Goal: Task Accomplishment & Management: Manage account settings

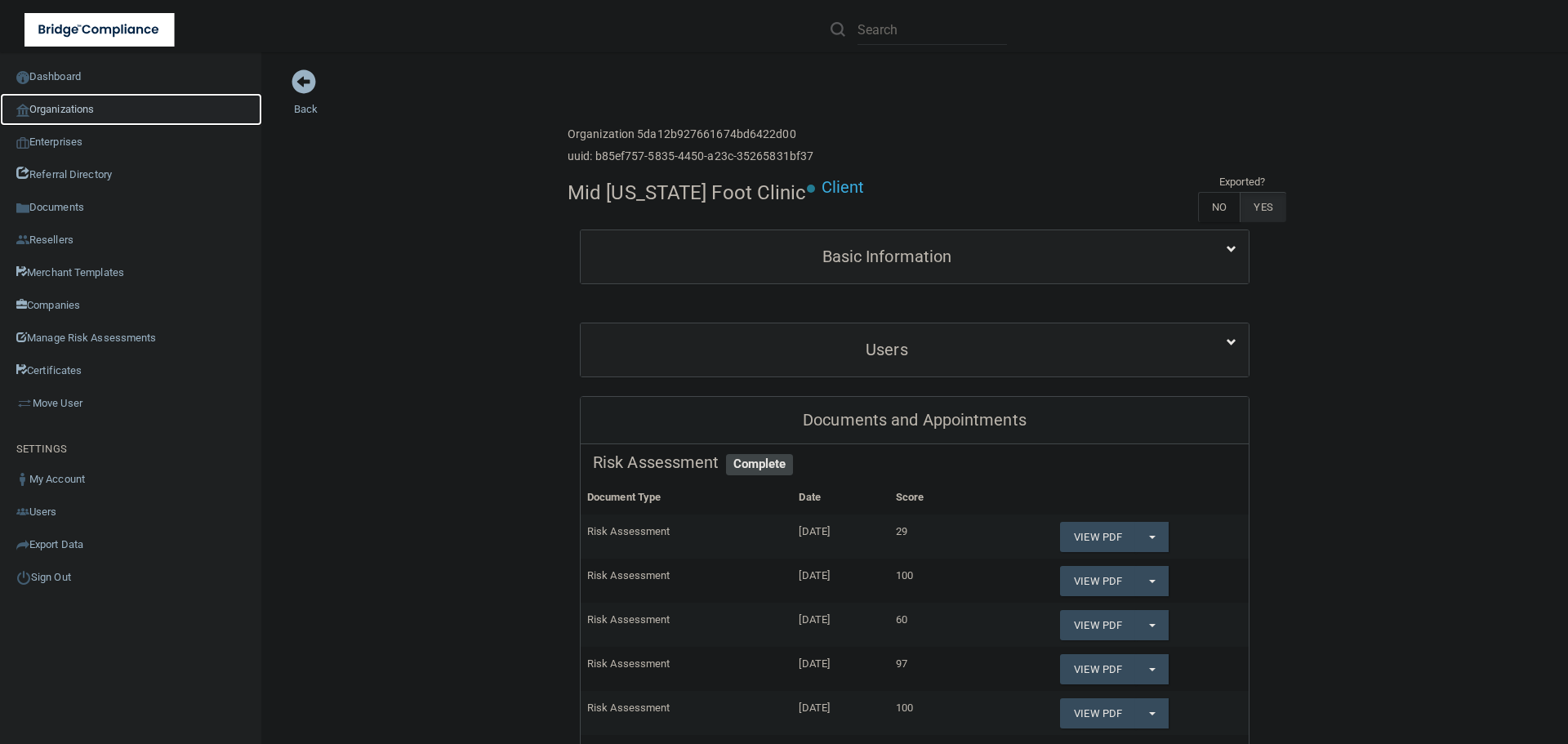
click at [95, 104] on link "Organizations" at bounding box center [131, 109] width 262 height 32
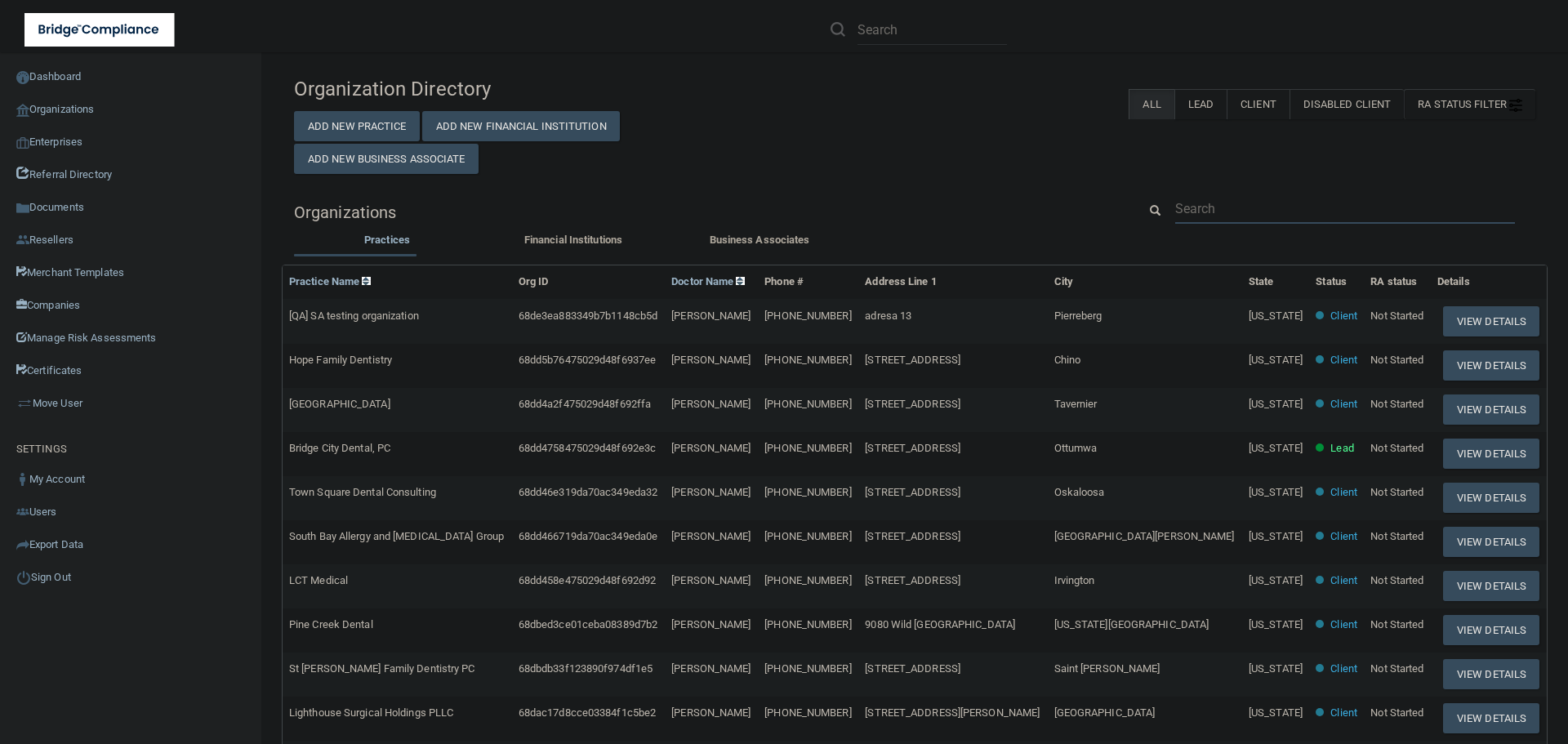
click at [1195, 196] on input "text" at bounding box center [1344, 209] width 340 height 30
paste input "Mid Nebraska Foot Clinic"
type input "Mid Nebraska Foot Clinic"
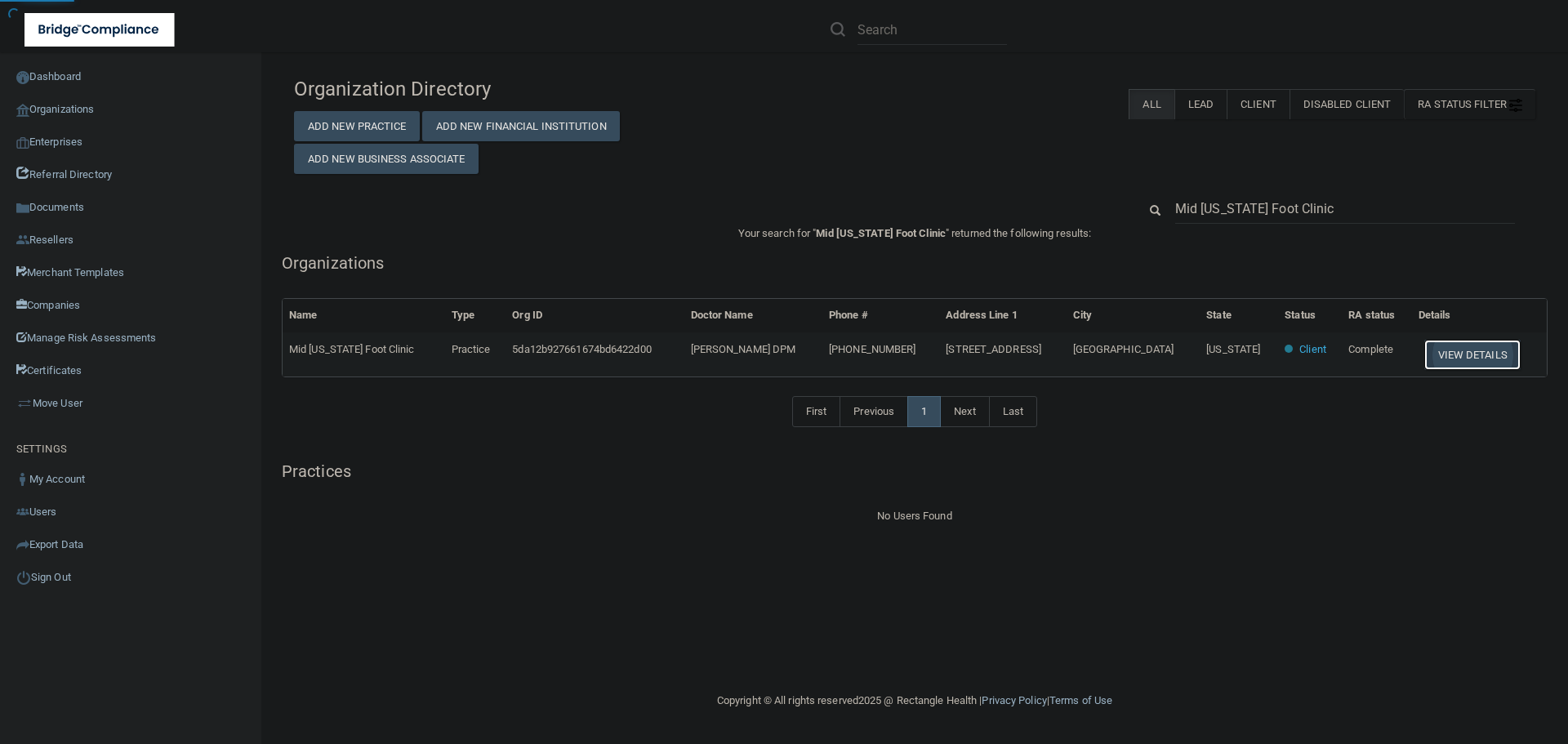
click at [1438, 358] on button "View Details" at bounding box center [1472, 355] width 96 height 30
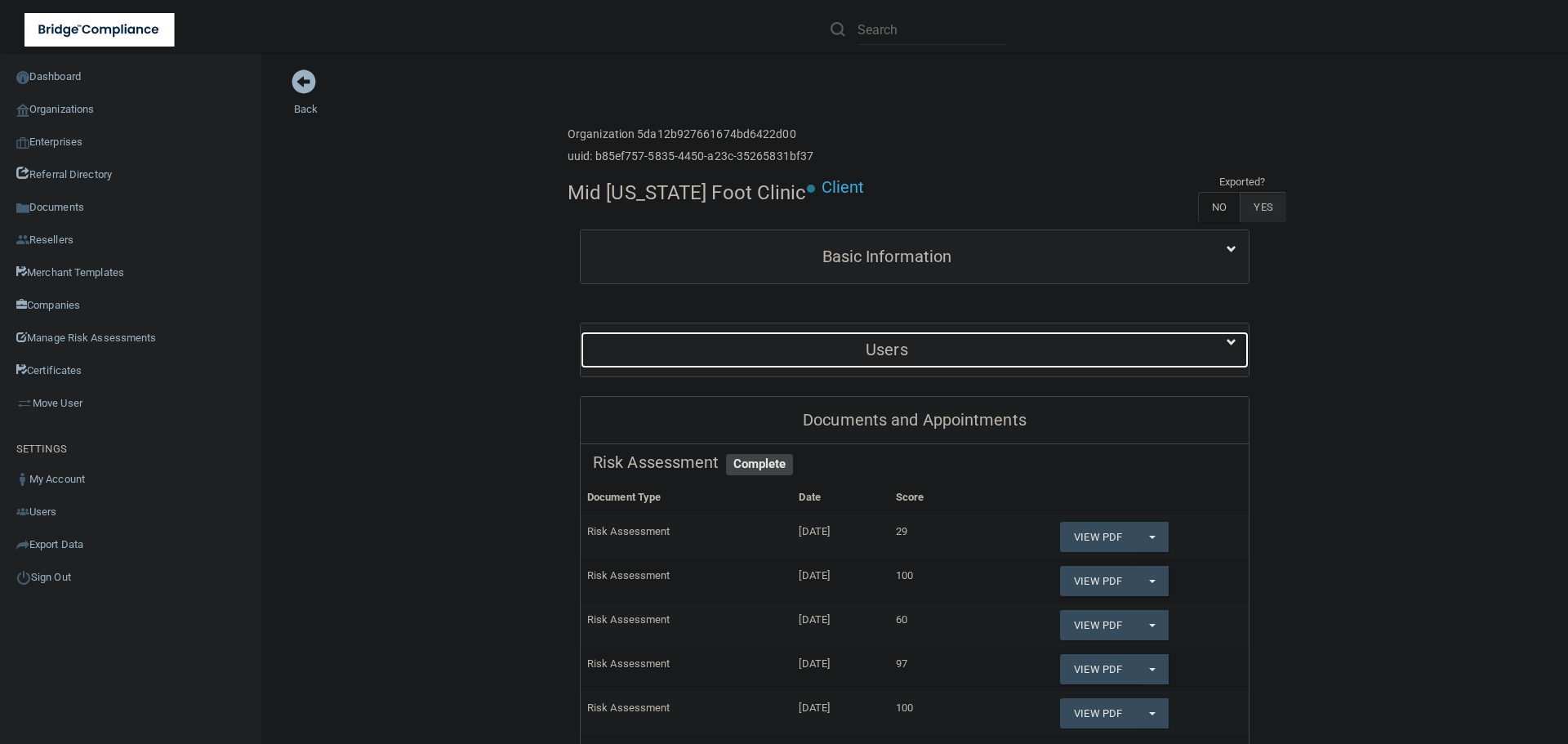
click at [952, 351] on h5 "Users" at bounding box center [886, 350] width 588 height 18
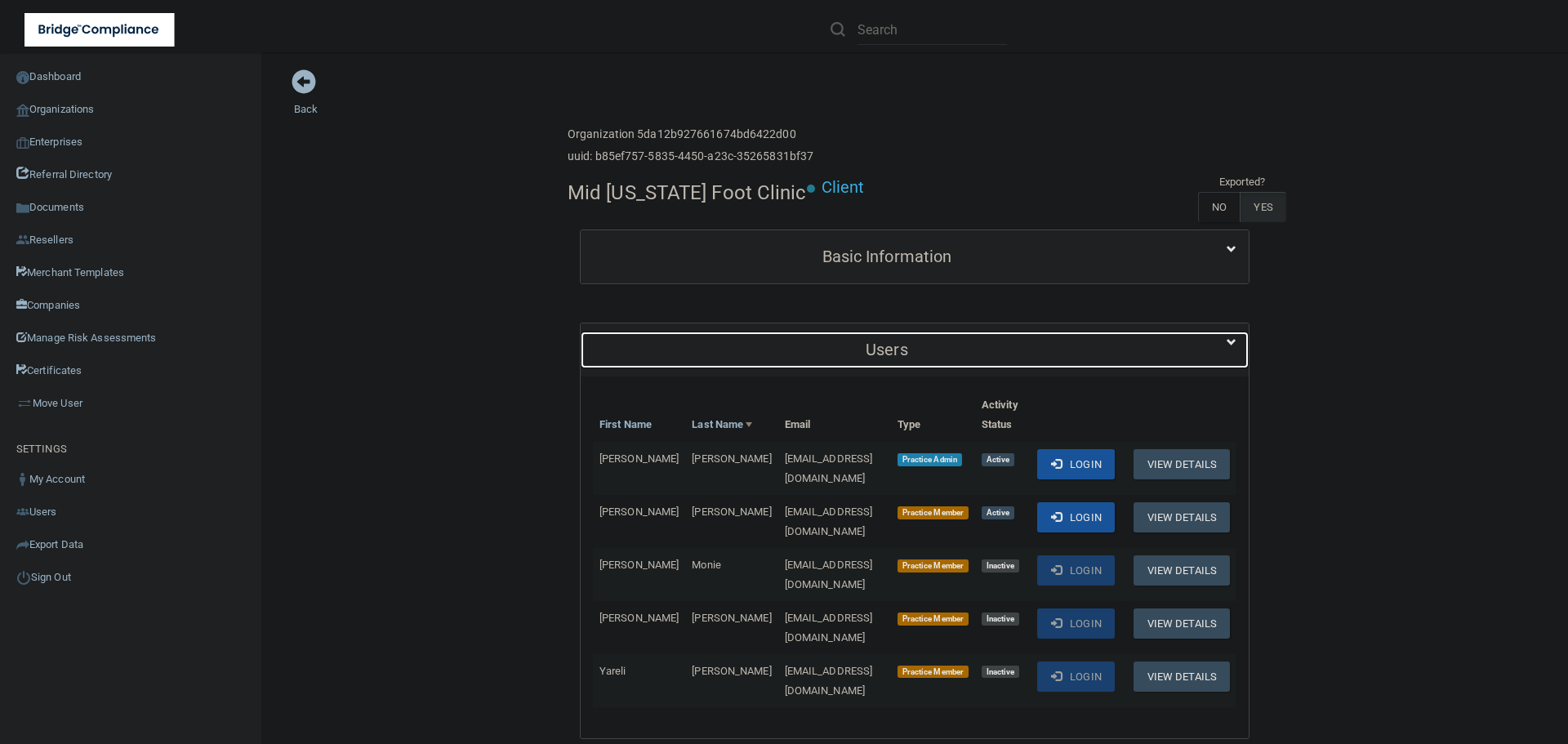
click at [952, 351] on h5 "Users" at bounding box center [886, 350] width 588 height 18
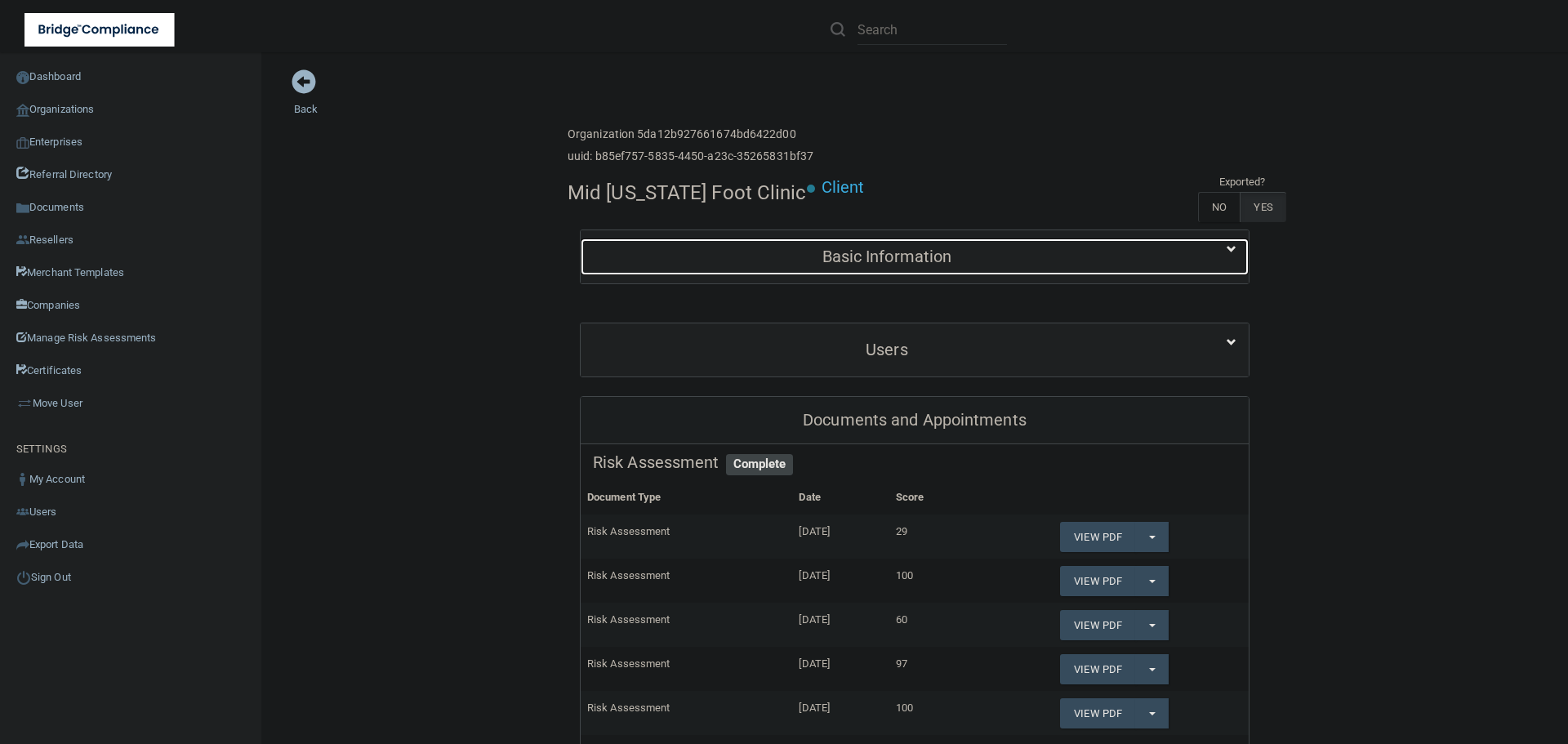
click at [909, 243] on div "Basic Information" at bounding box center [886, 257] width 613 height 37
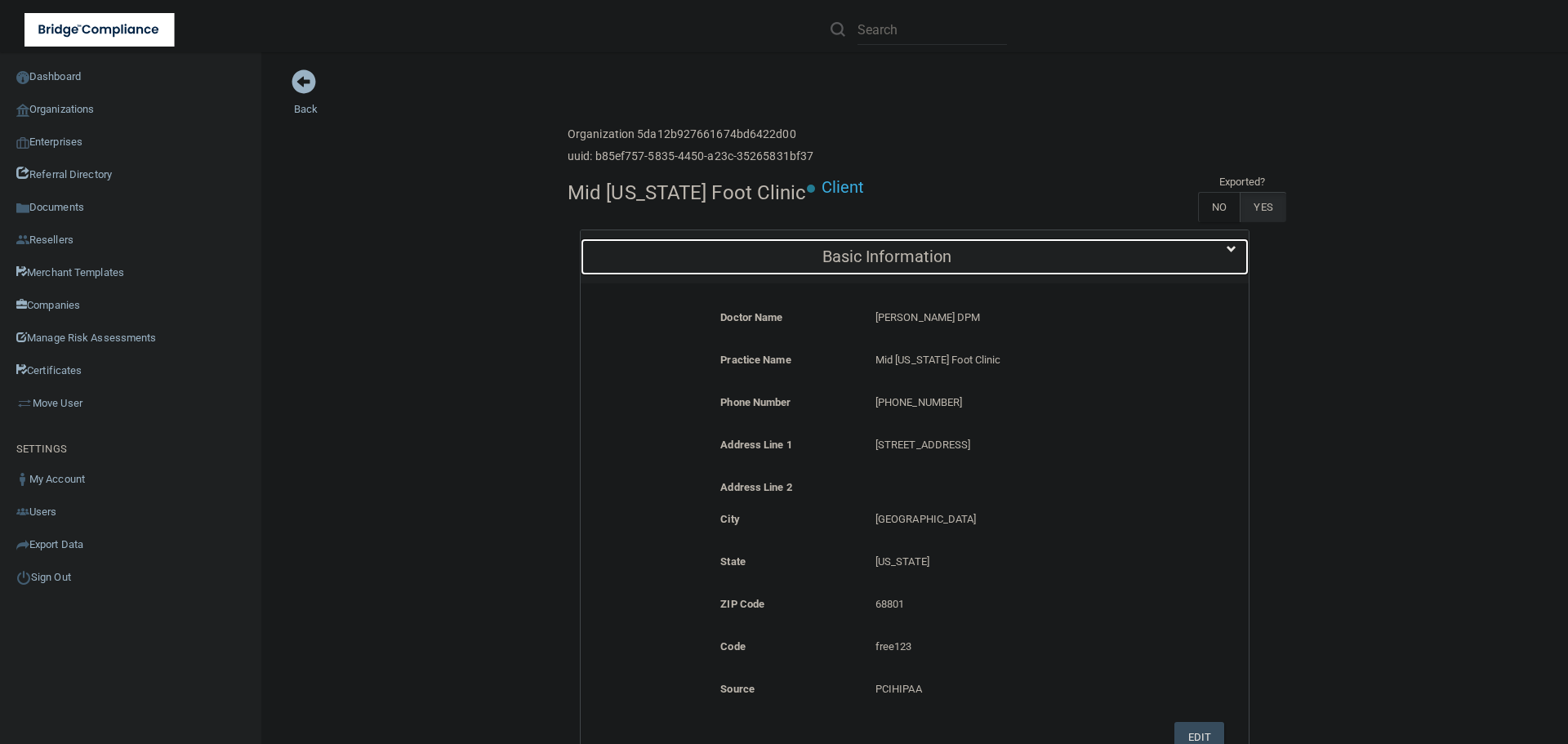
click at [730, 239] on div "Basic Information" at bounding box center [886, 257] width 613 height 37
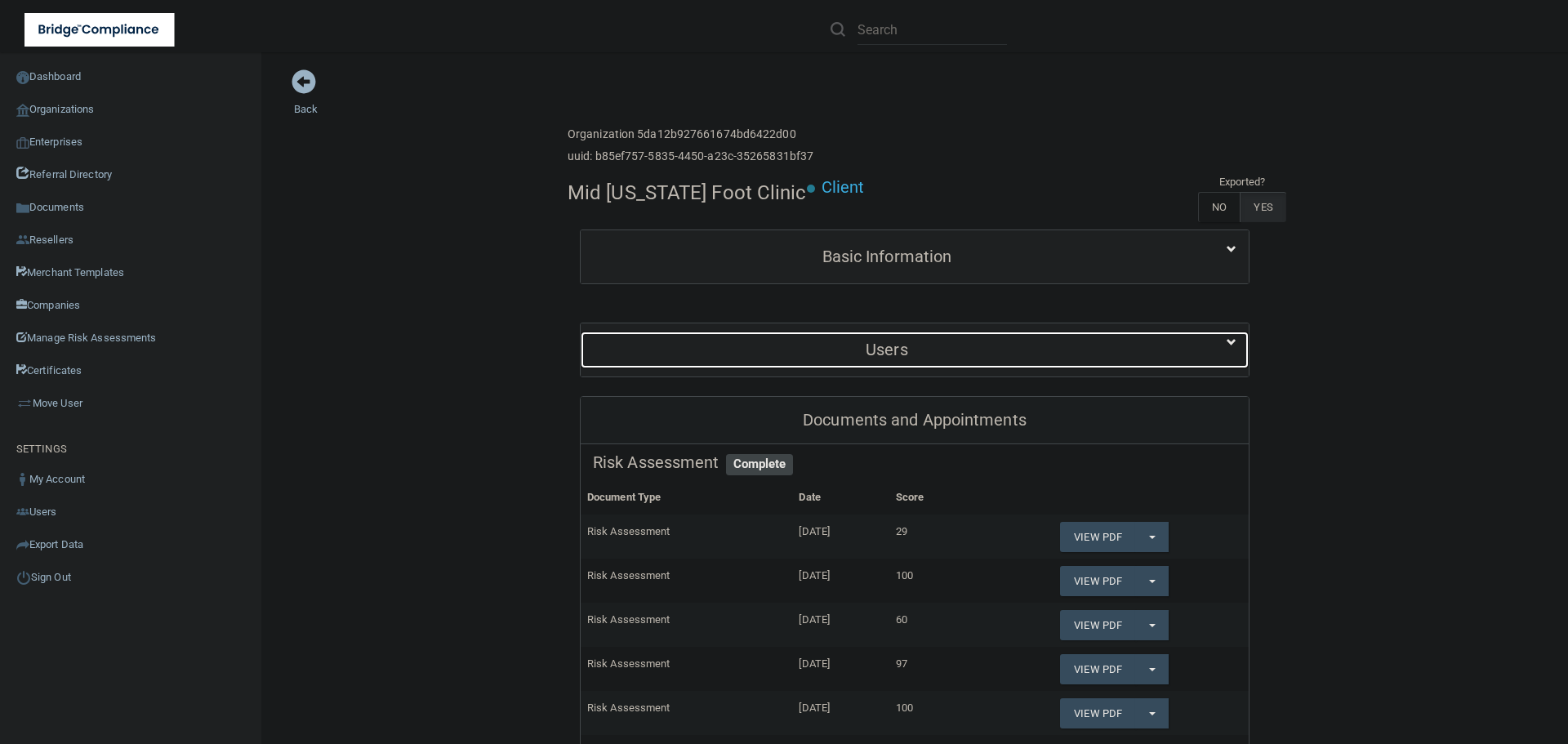
click at [786, 353] on h5 "Users" at bounding box center [886, 350] width 588 height 18
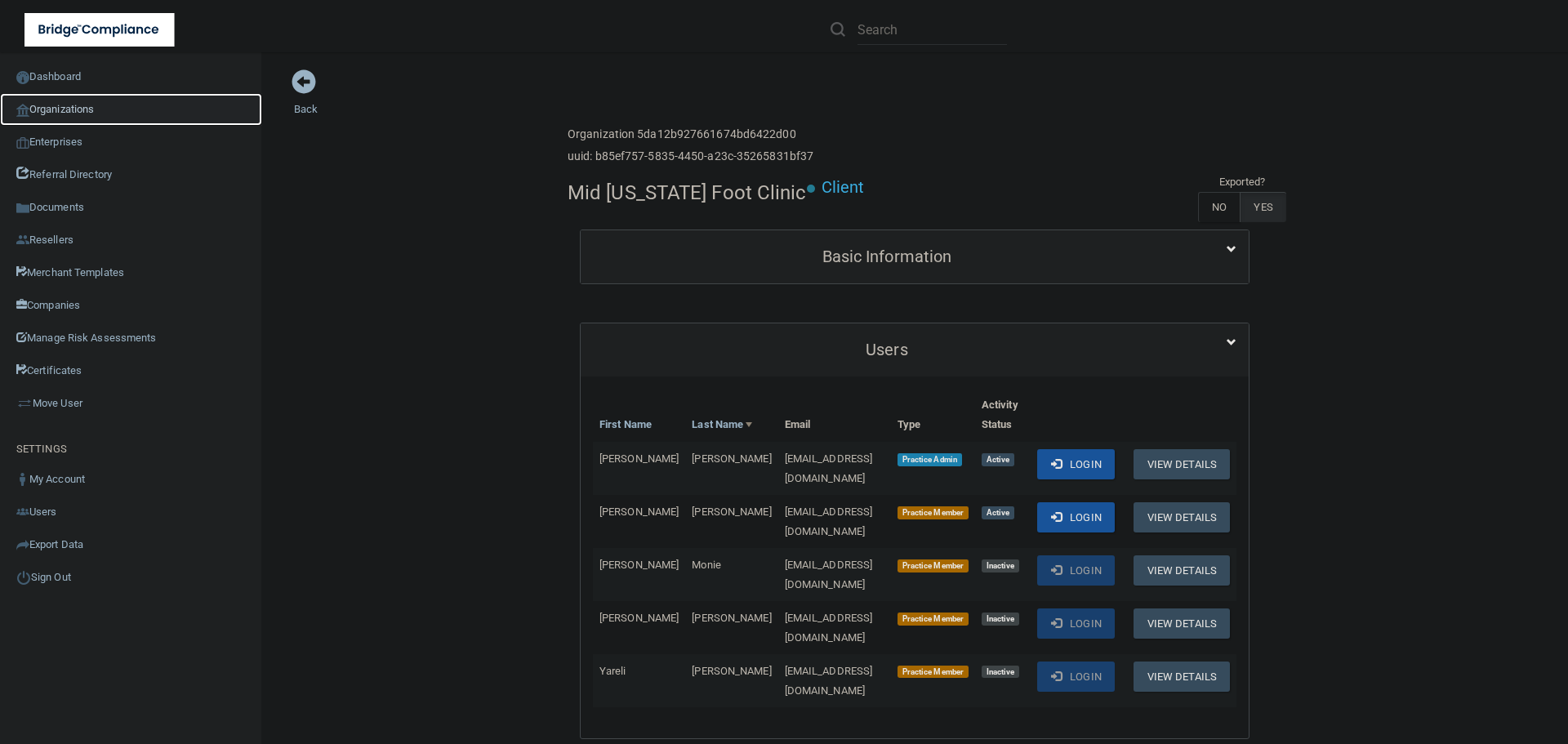
click at [100, 111] on link "Organizations" at bounding box center [131, 109] width 262 height 32
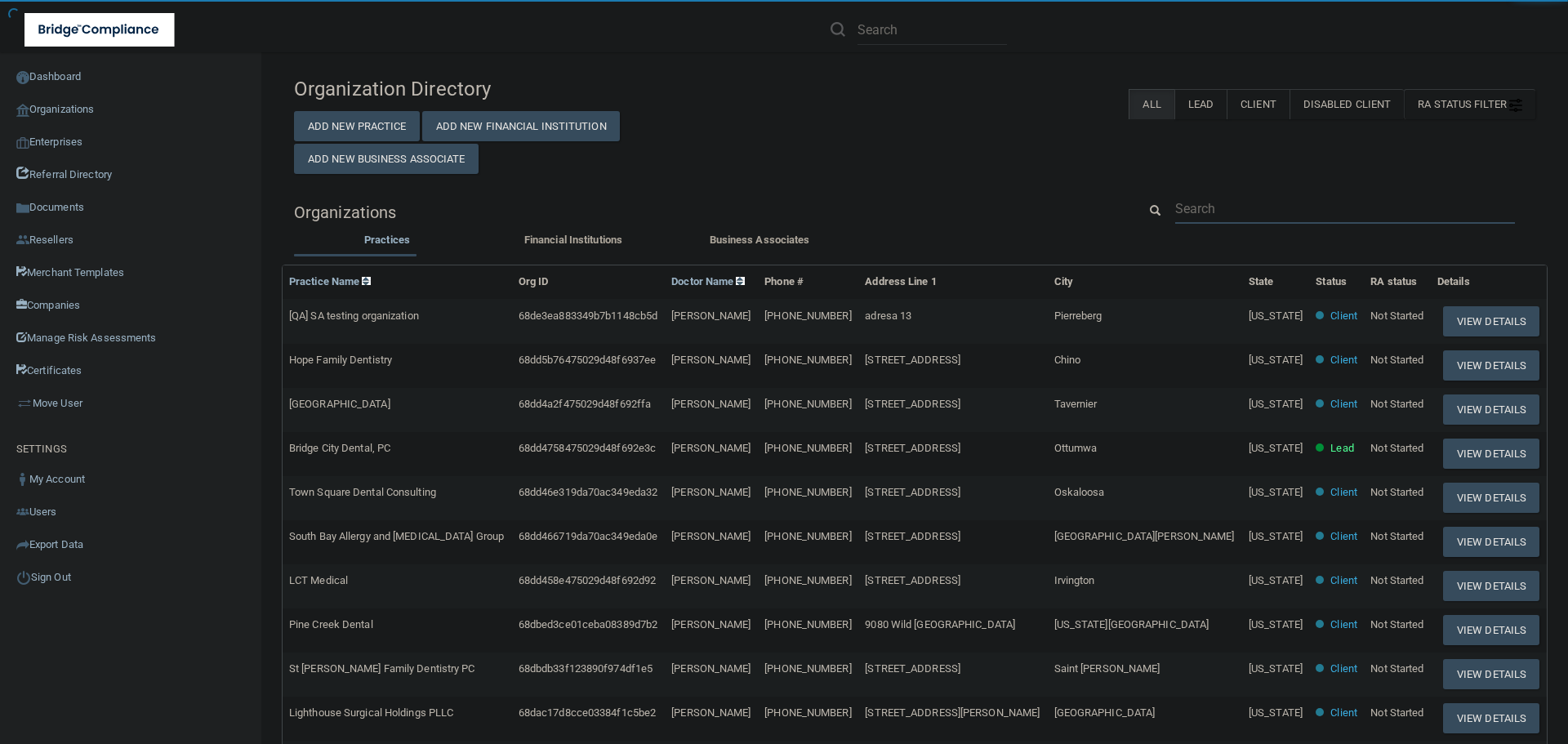
click at [1214, 200] on input "text" at bounding box center [1344, 209] width 340 height 30
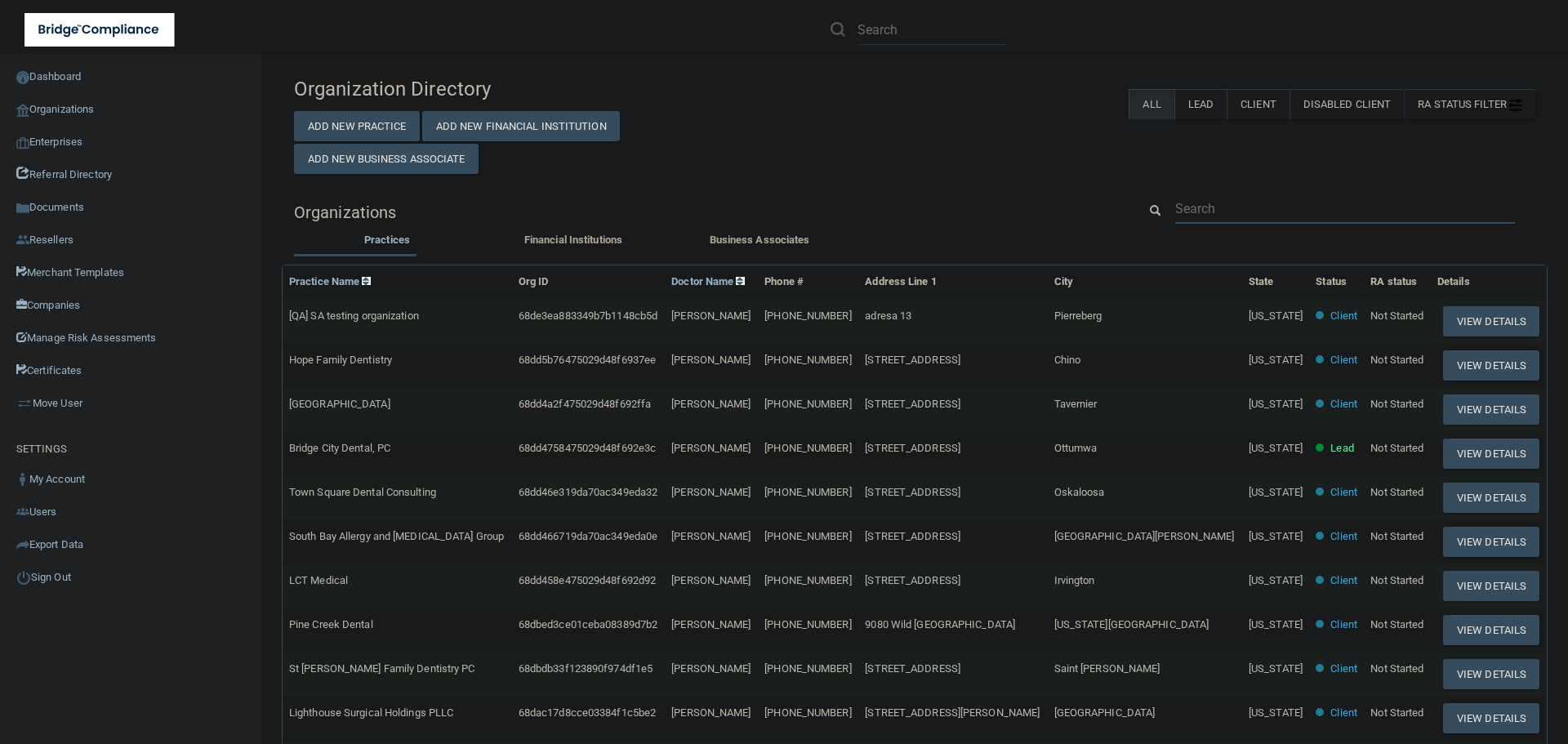
paste input "Haines City Dental"
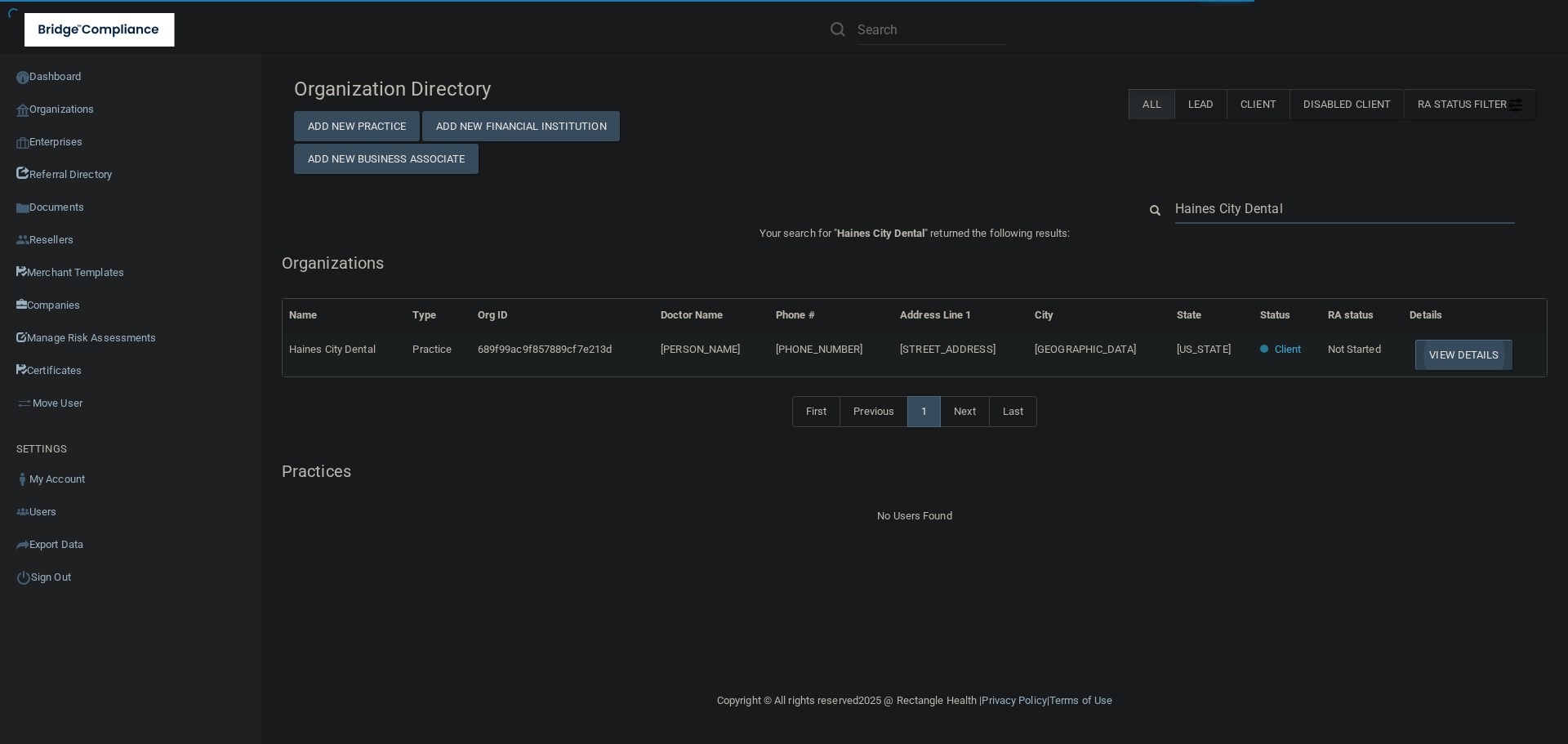
type input "Haines City Dental"
click at [1447, 356] on button "View Details" at bounding box center [1463, 355] width 96 height 30
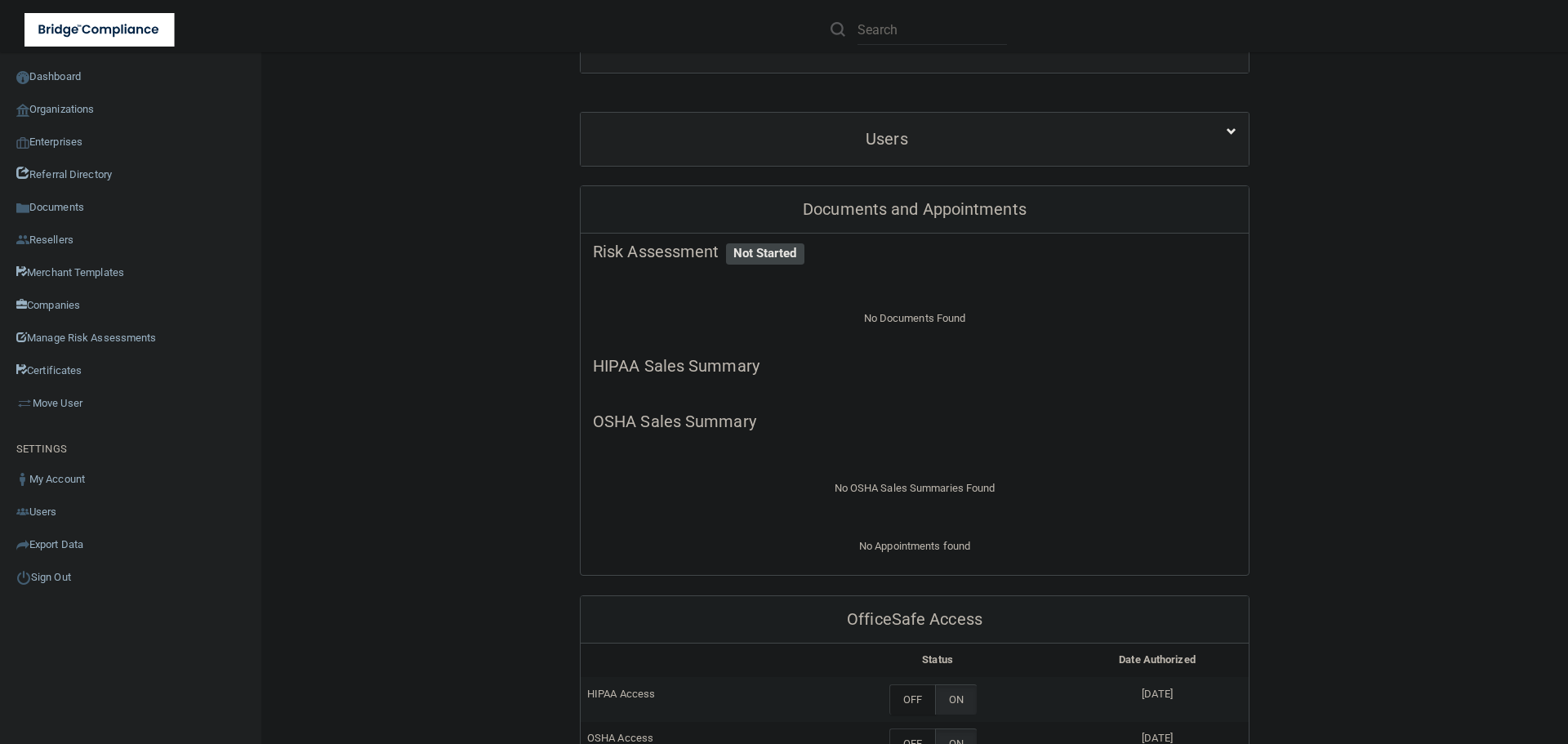
scroll to position [245, 0]
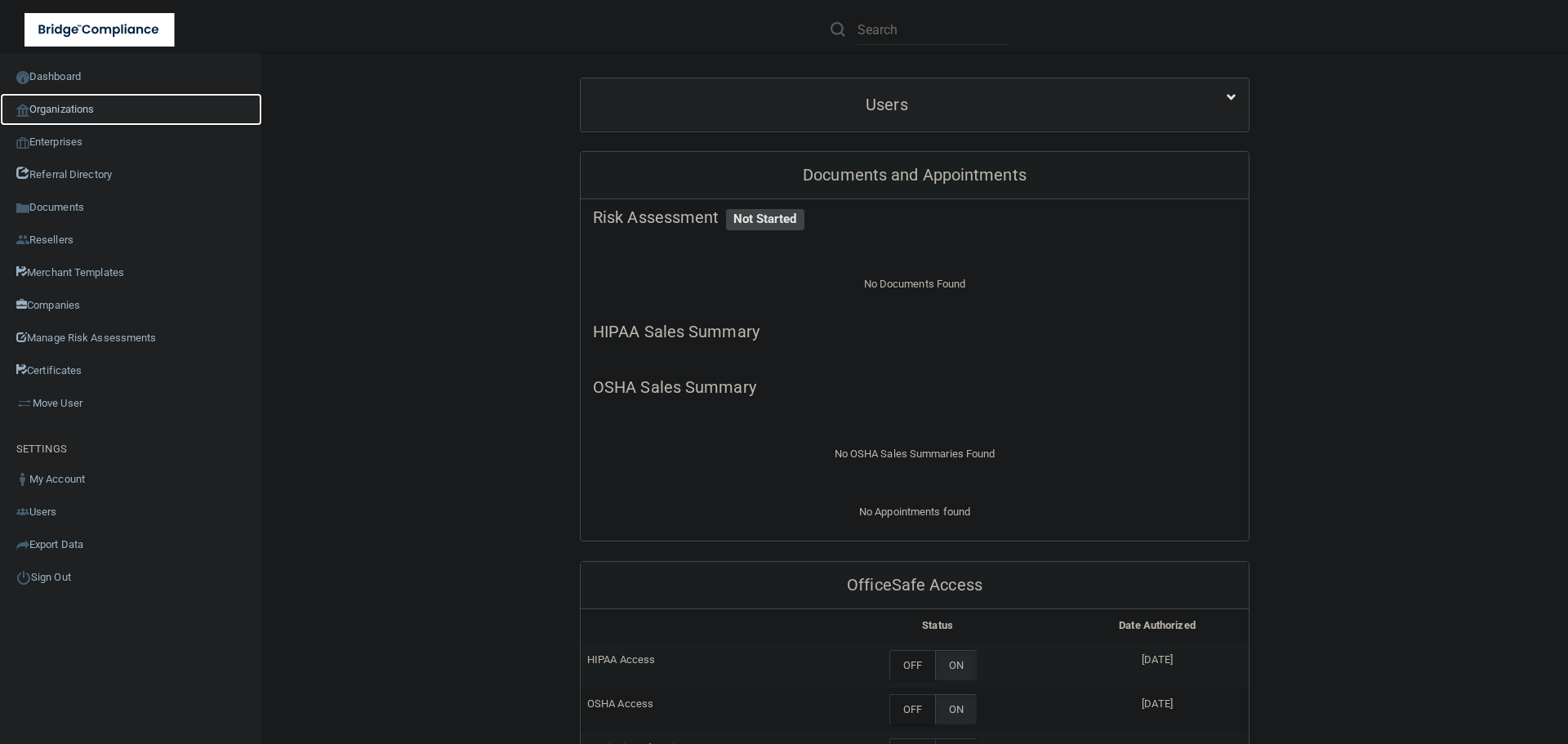
click at [85, 111] on link "Organizations" at bounding box center [131, 109] width 262 height 32
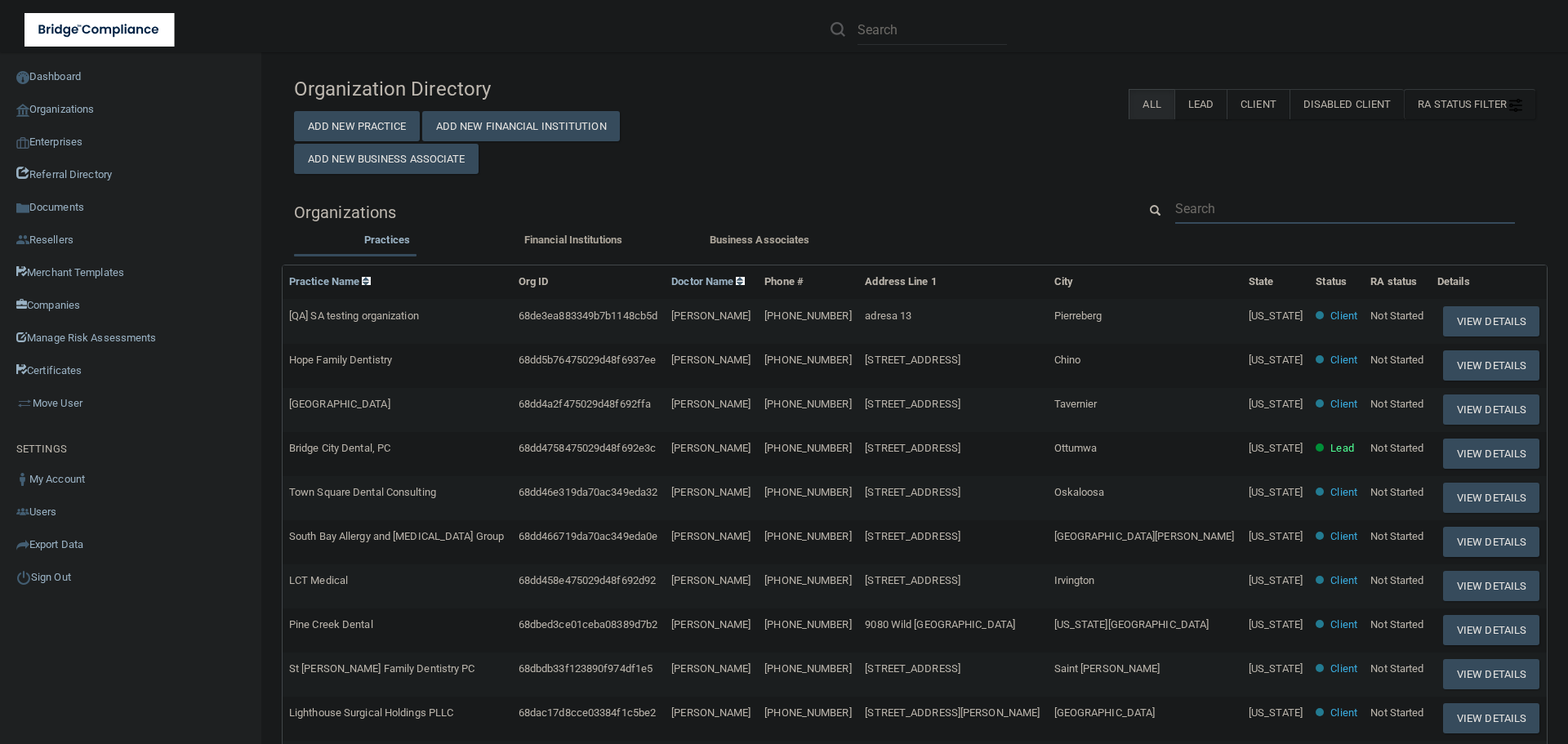
click at [1243, 214] on input "text" at bounding box center [1344, 209] width 340 height 30
paste input "Monument Visa Service"
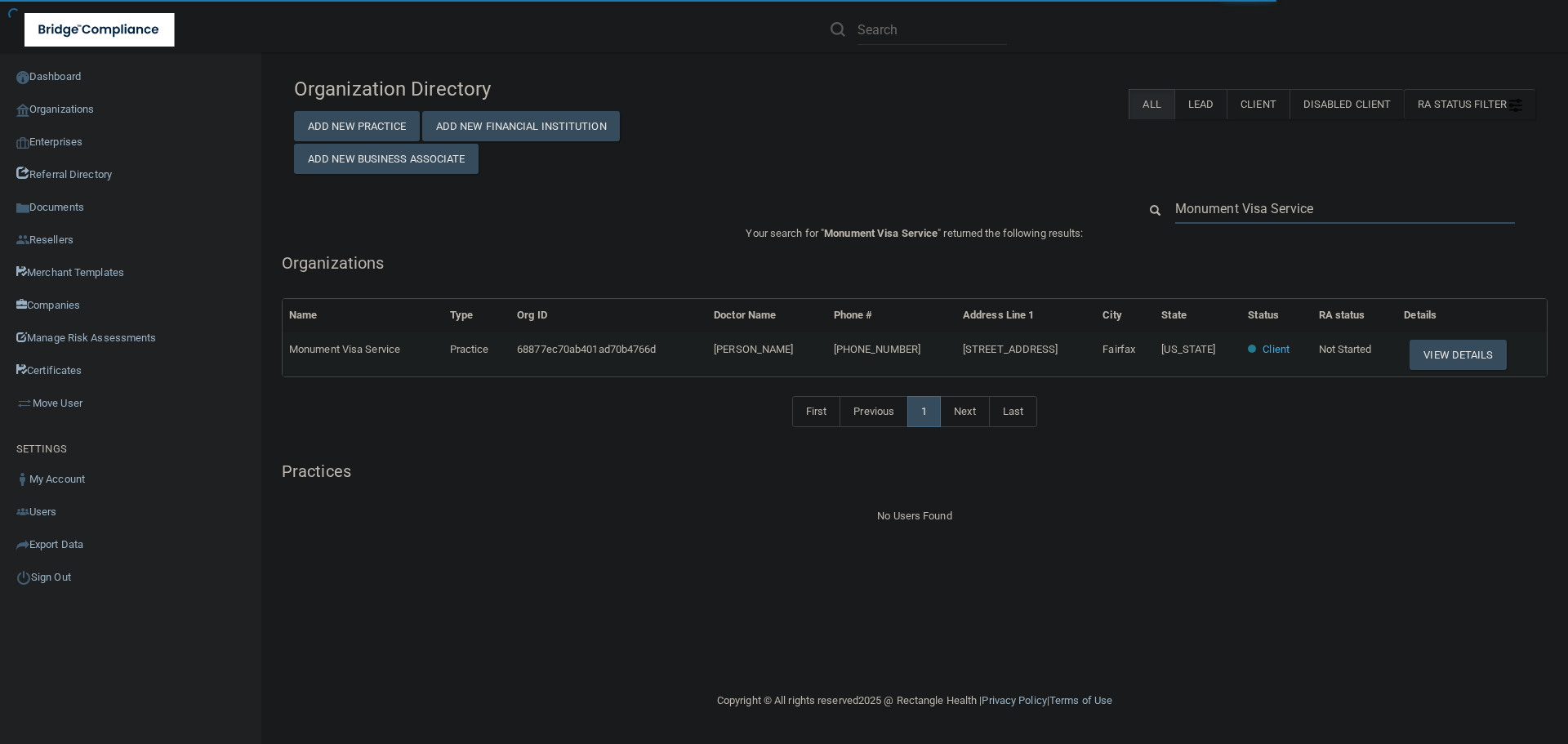
type input "Monument Visa Service"
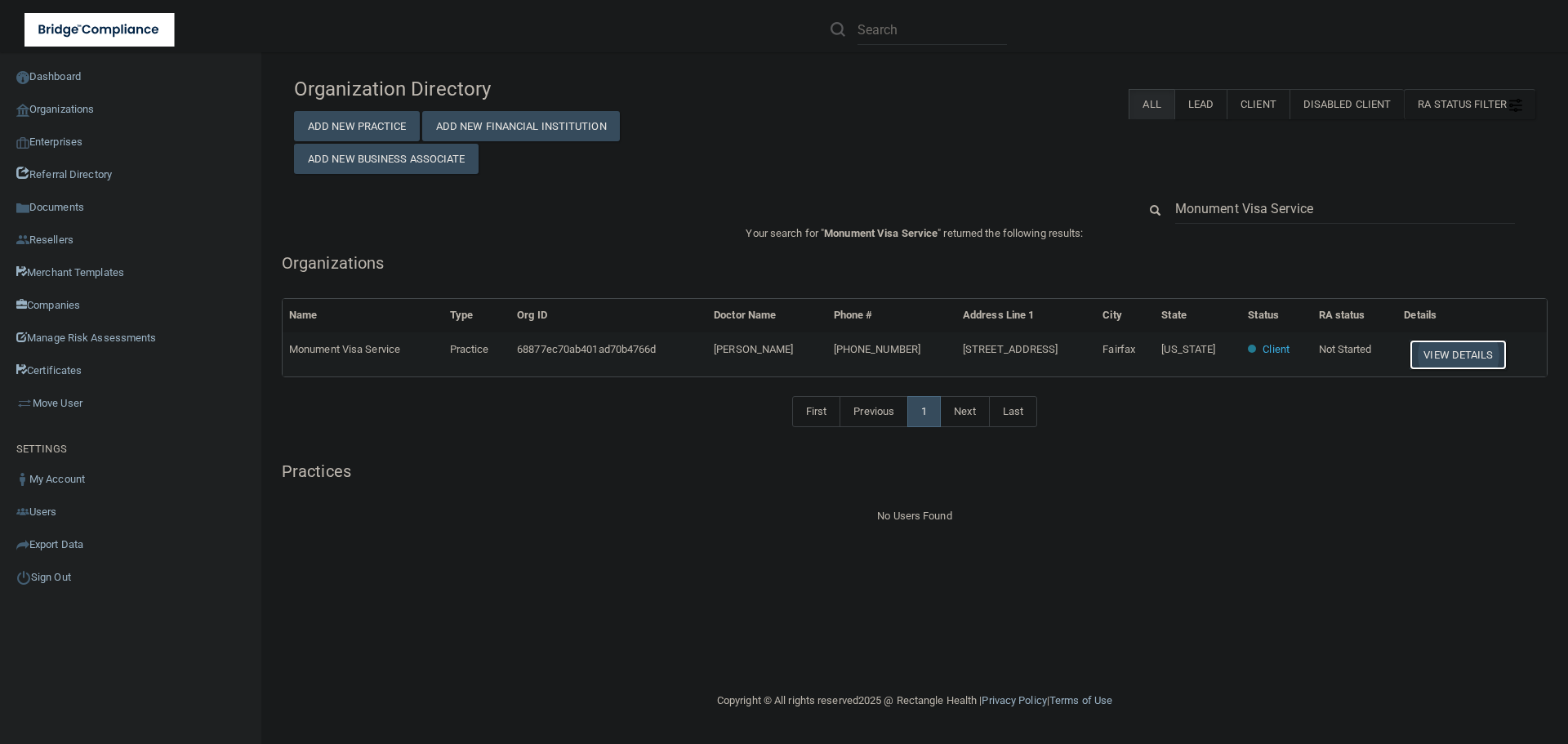
click at [1442, 347] on button "View Details" at bounding box center [1457, 355] width 96 height 30
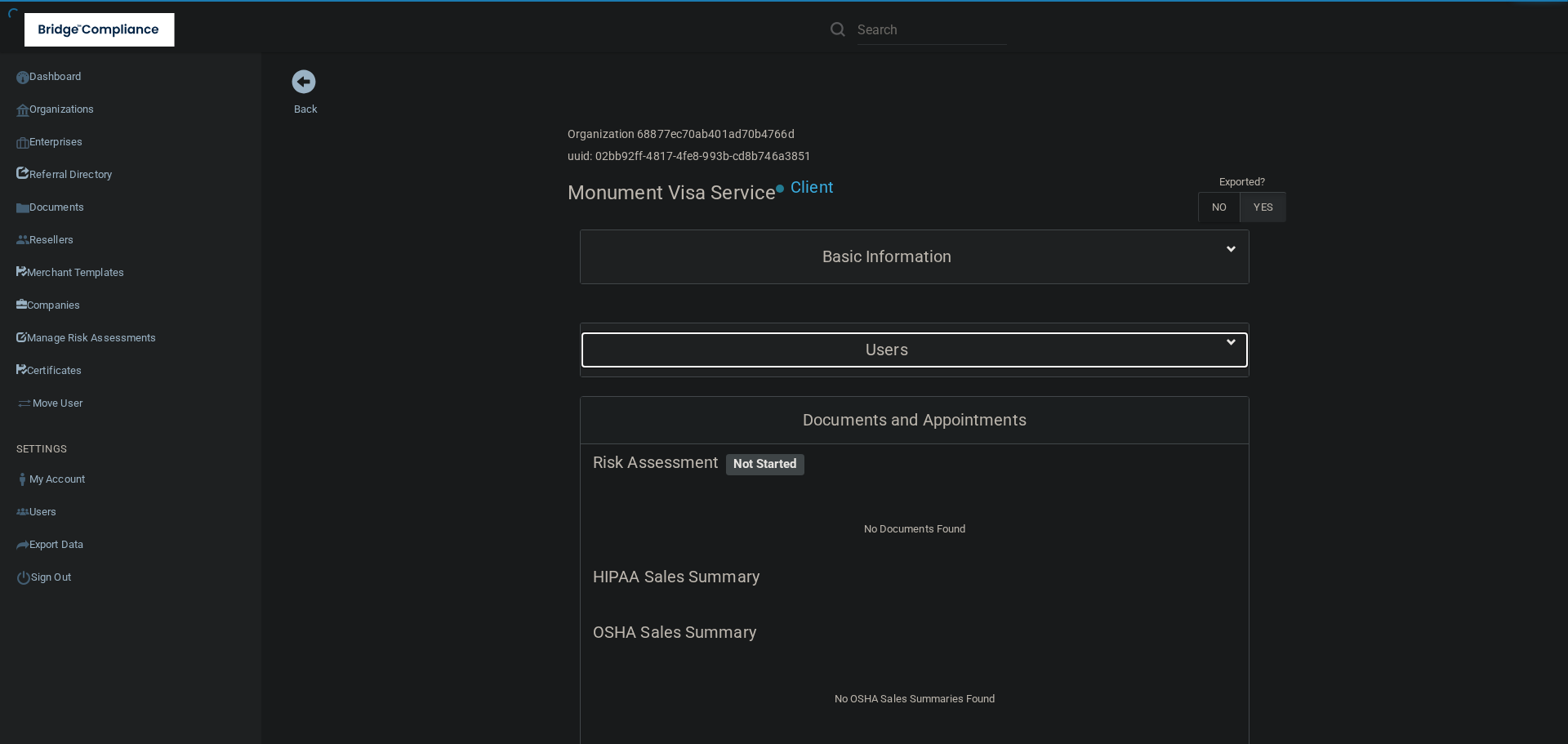
click at [895, 344] on h5 "Users" at bounding box center [886, 350] width 588 height 18
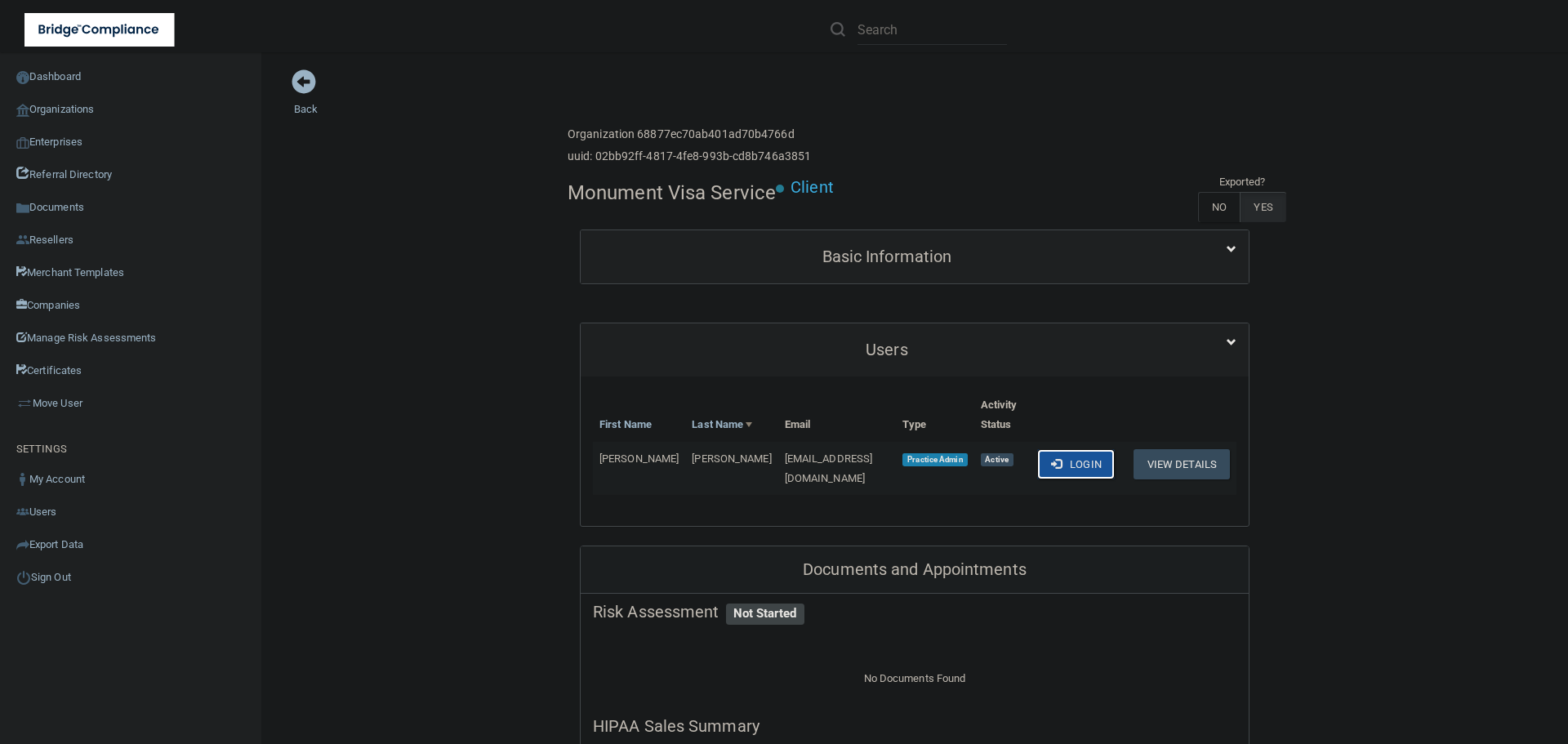
drag, startPoint x: 1058, startPoint y: 462, endPoint x: 1015, endPoint y: 347, distance: 122.8
click at [1015, 347] on div "Users First Name Last Name Email Type Activity Status Charlie Allen charlie22al…" at bounding box center [914, 425] width 669 height 204
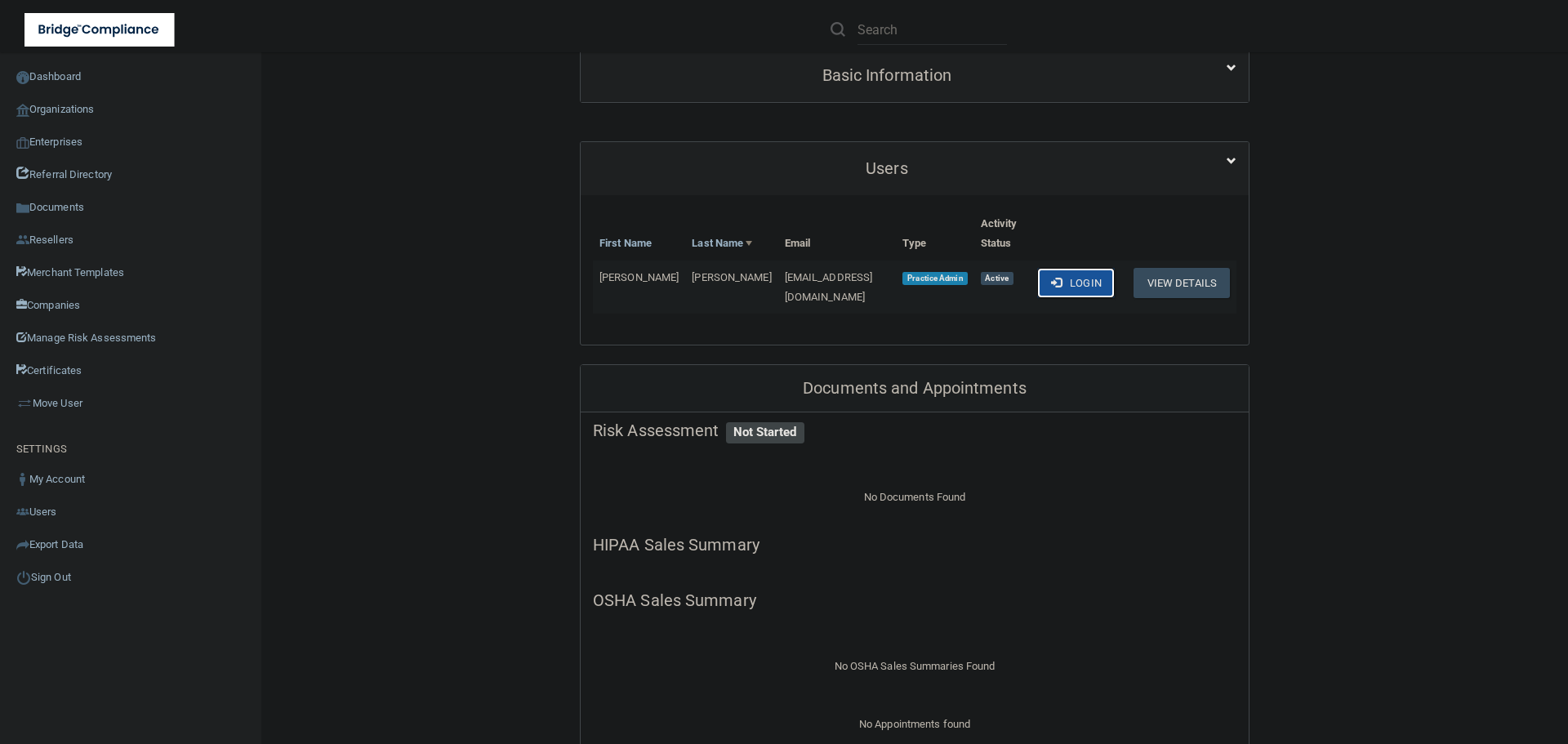
scroll to position [163, 0]
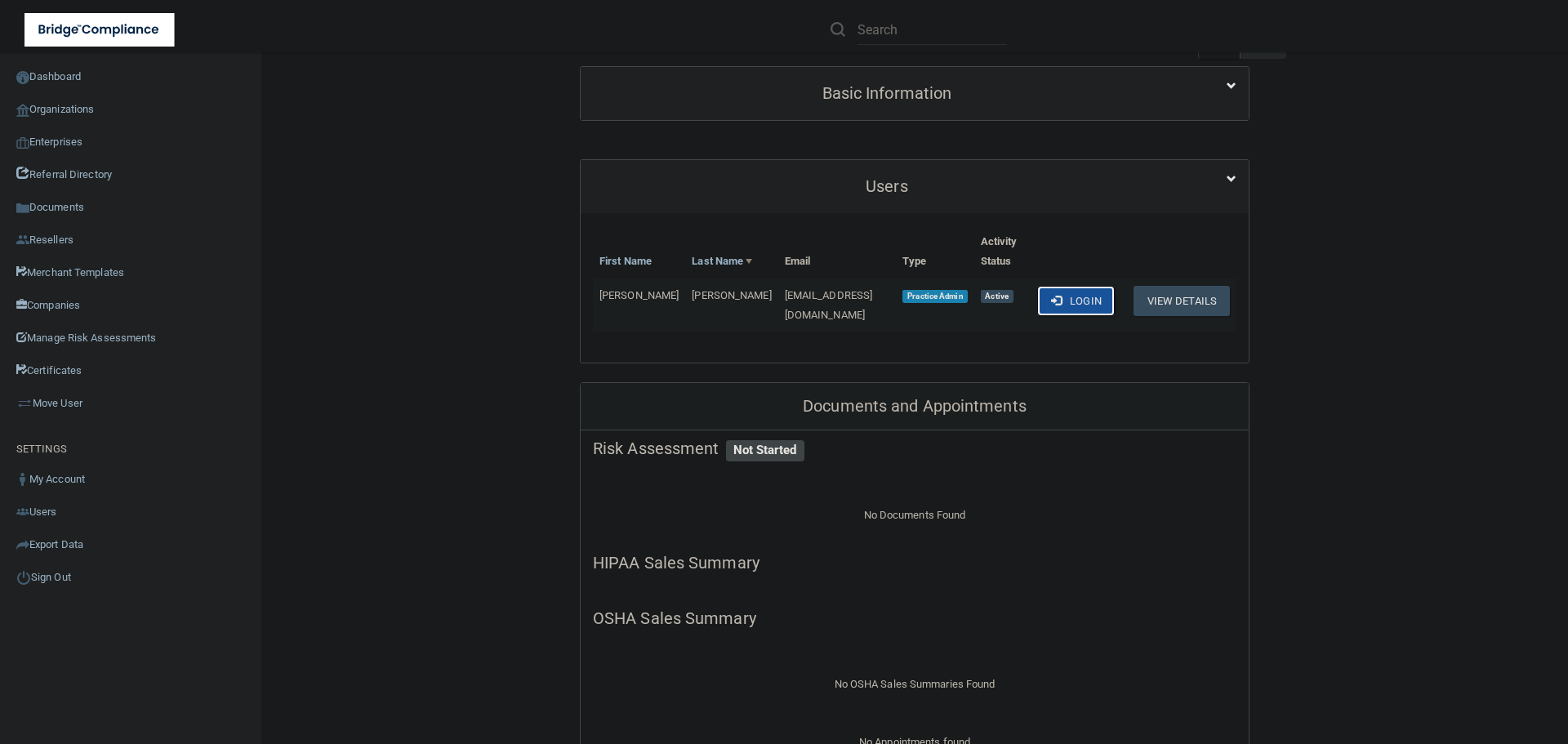
click at [1057, 298] on button "Login" at bounding box center [1075, 301] width 77 height 30
click at [71, 101] on link "Organizations" at bounding box center [131, 109] width 262 height 32
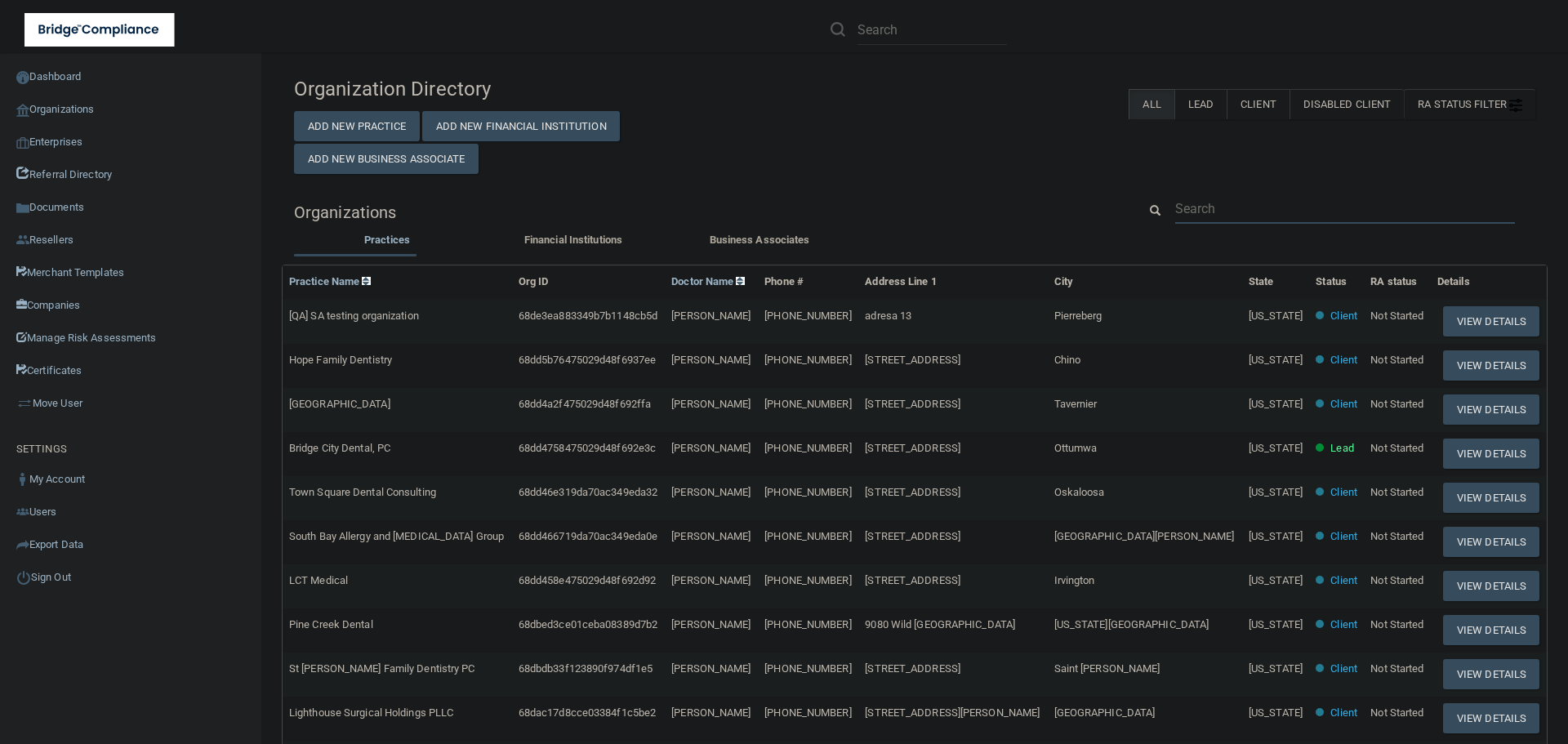
click at [1200, 213] on input "text" at bounding box center [1344, 209] width 340 height 30
paste input "Capodice, Efaw, Ochletree & Elger PLLC"
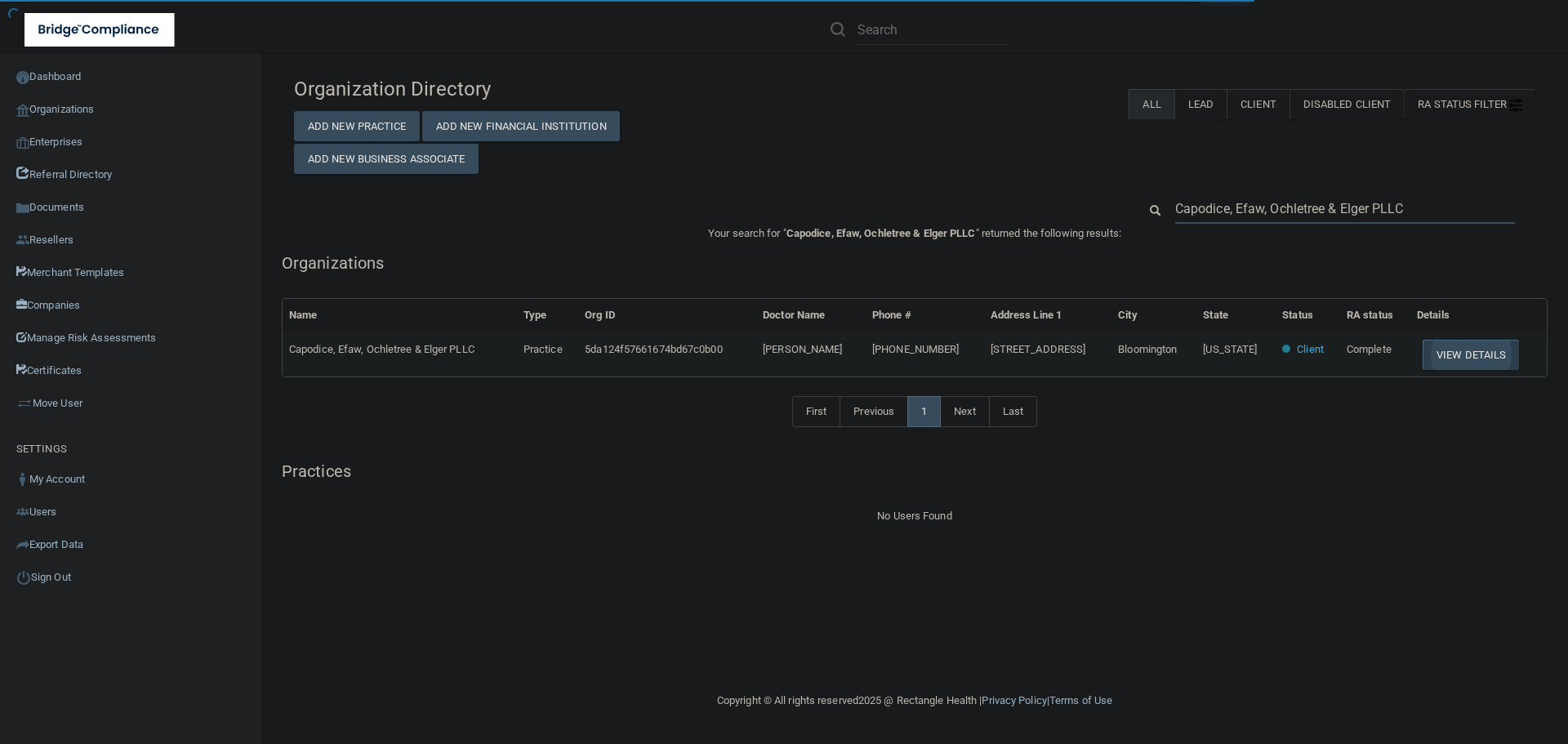
type input "Capodice, Efaw, Ochletree & Elger PLLC"
click at [1431, 348] on button "View Details" at bounding box center [1471, 355] width 96 height 30
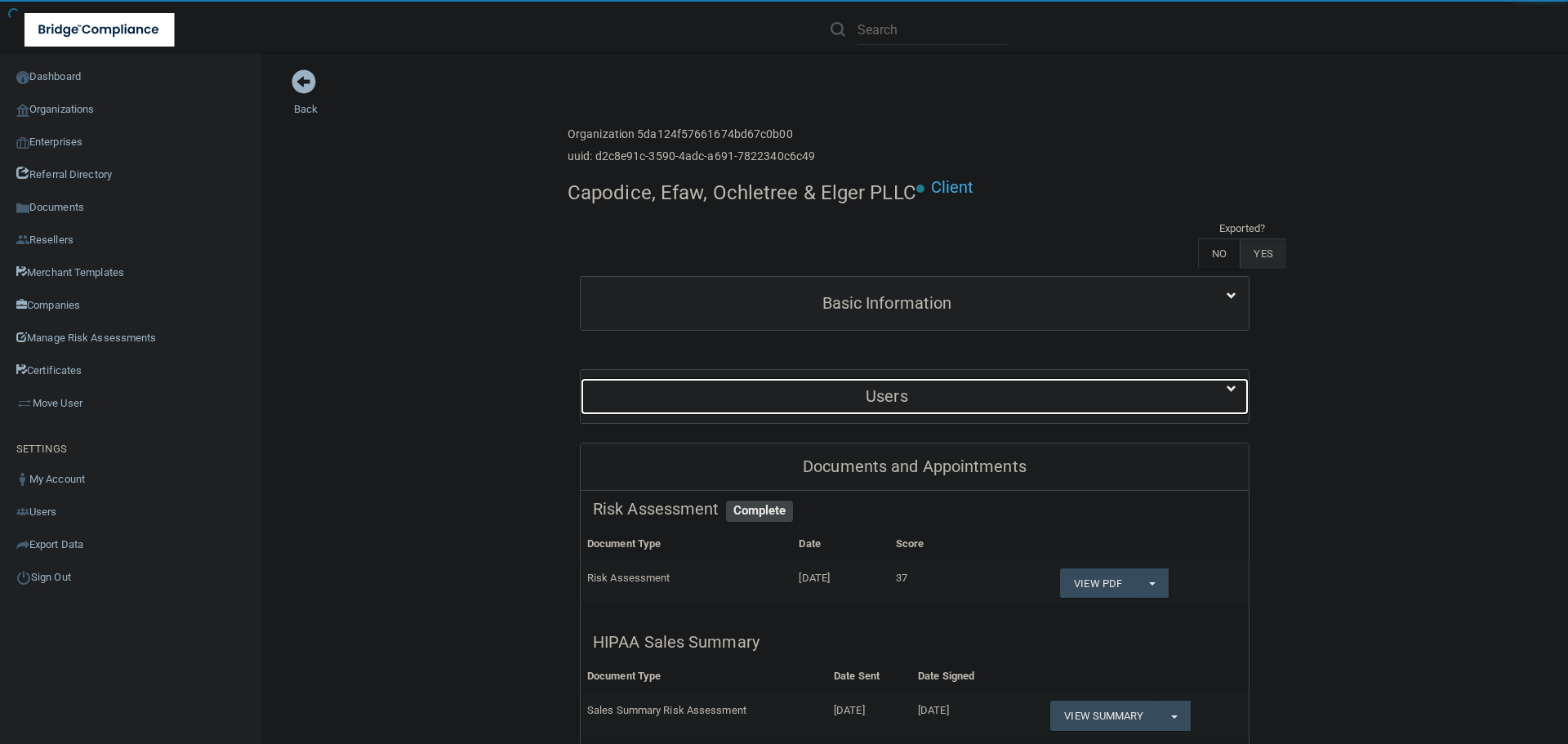
click at [868, 387] on h5 "Users" at bounding box center [886, 397] width 588 height 18
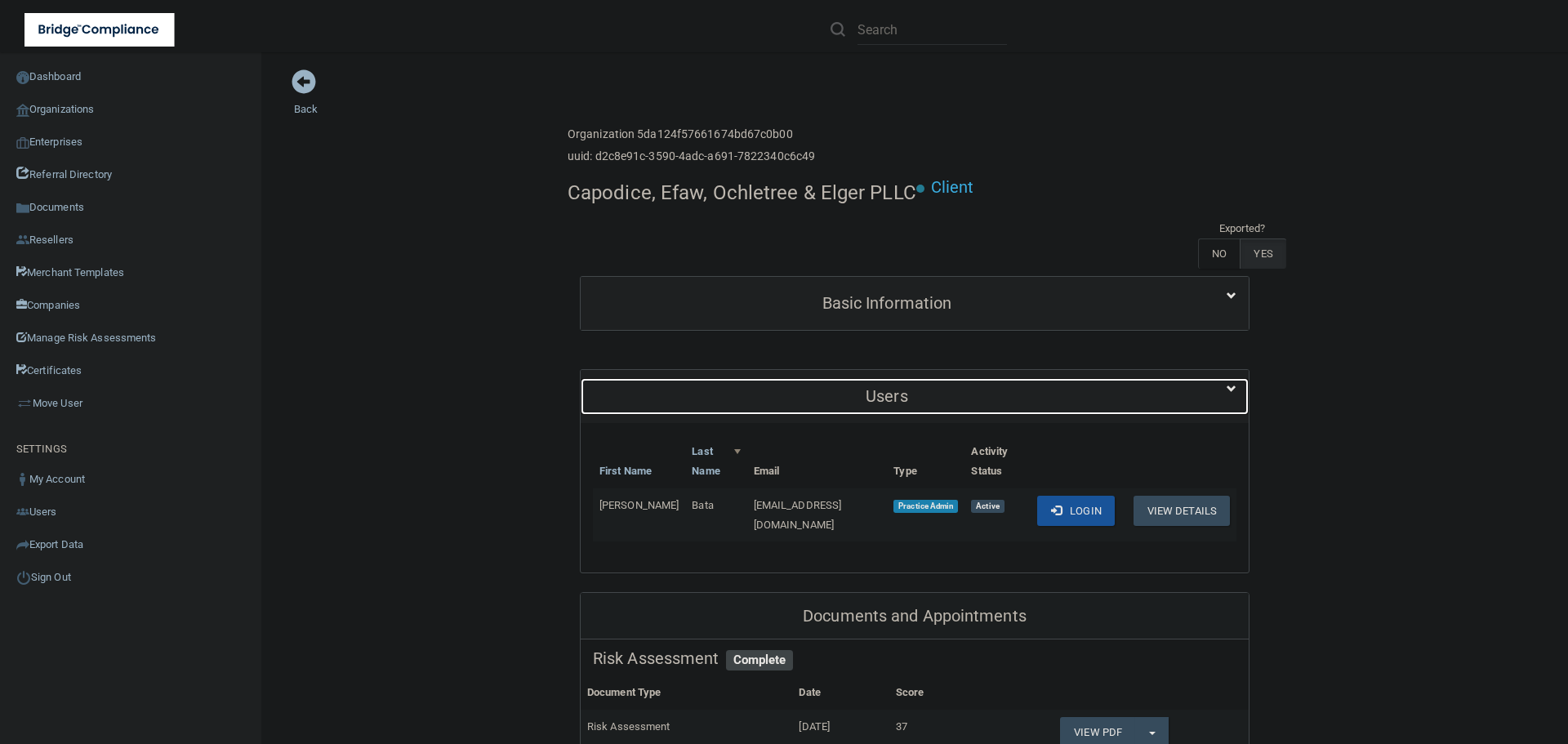
scroll to position [81, 0]
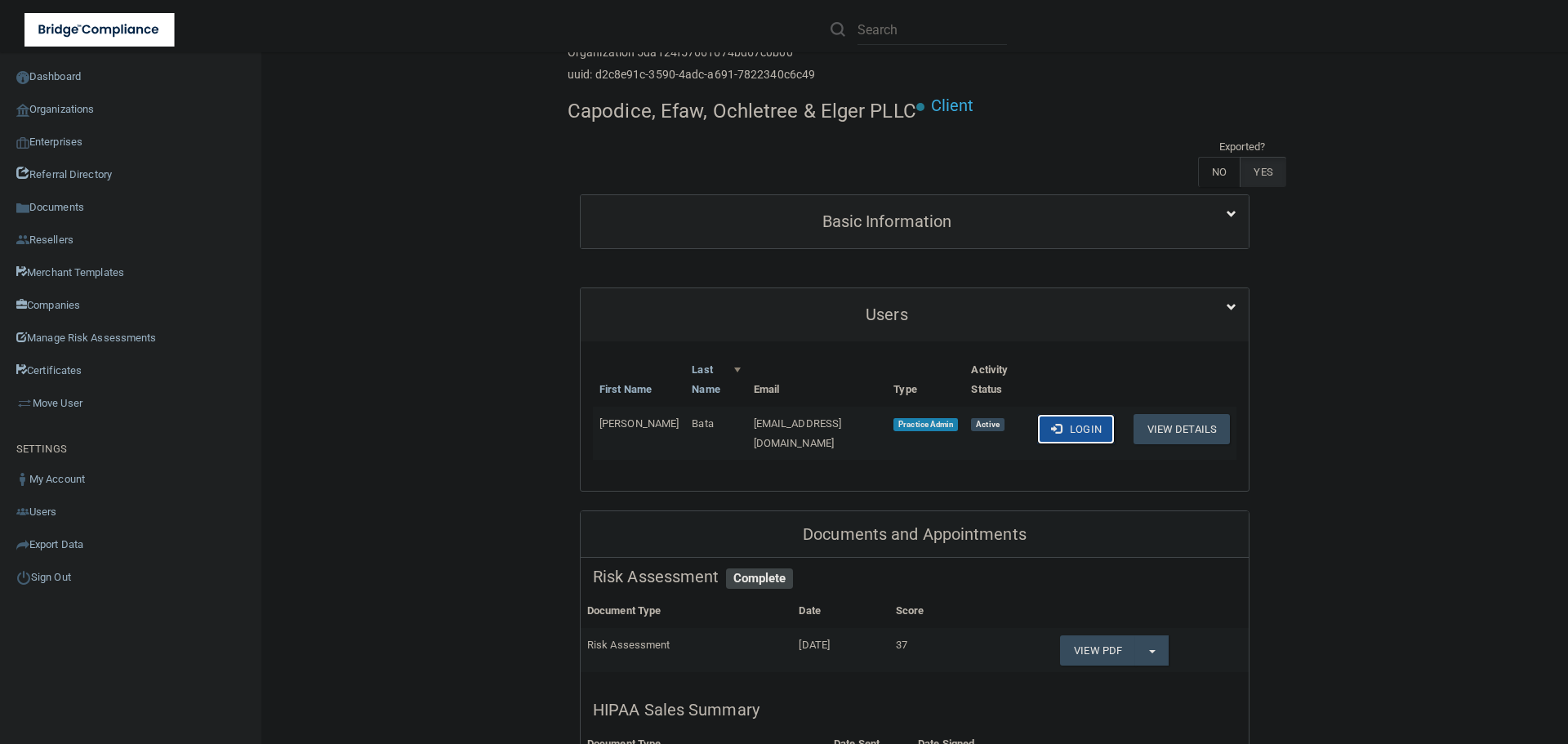
click at [1071, 414] on button "Login" at bounding box center [1075, 429] width 77 height 30
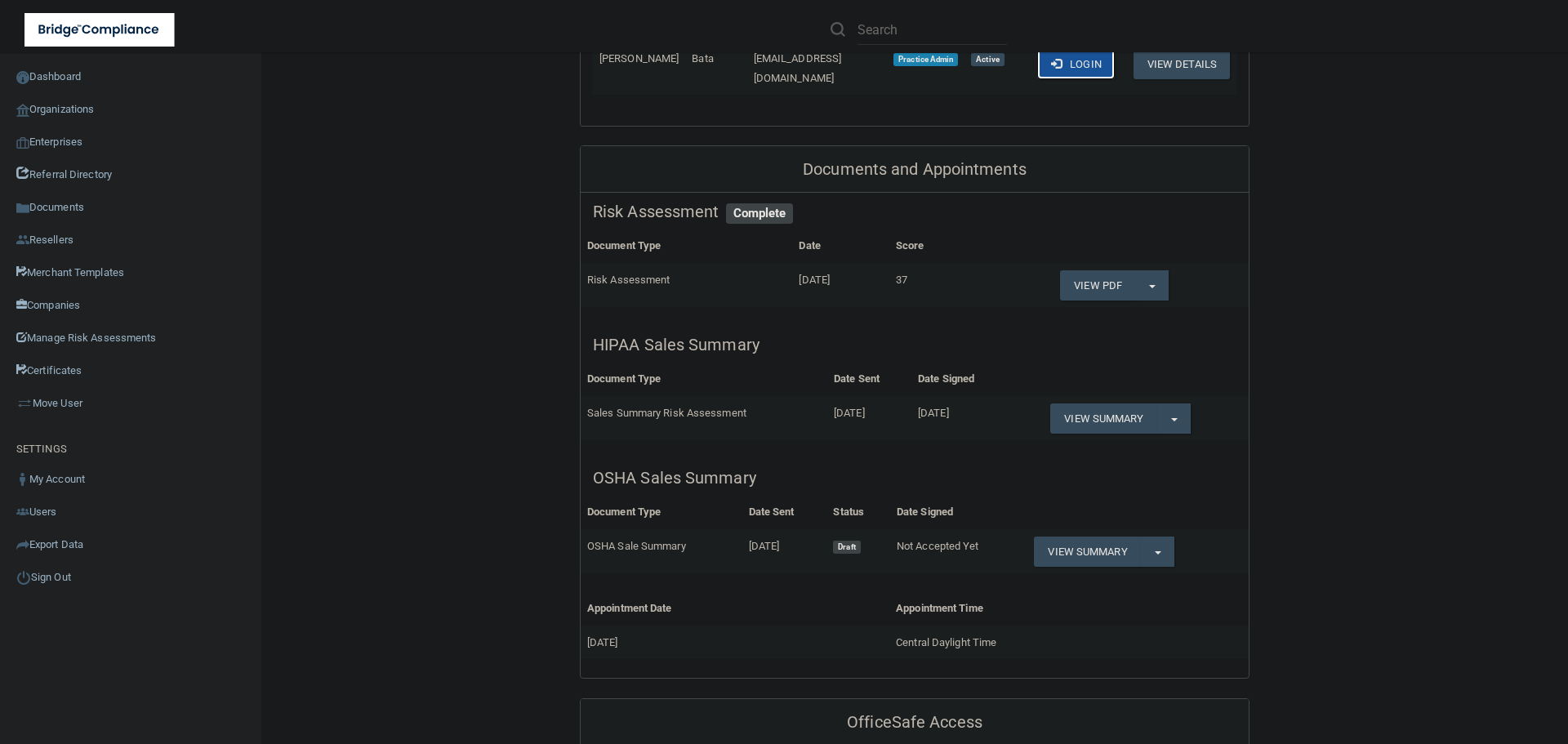
scroll to position [490, 0]
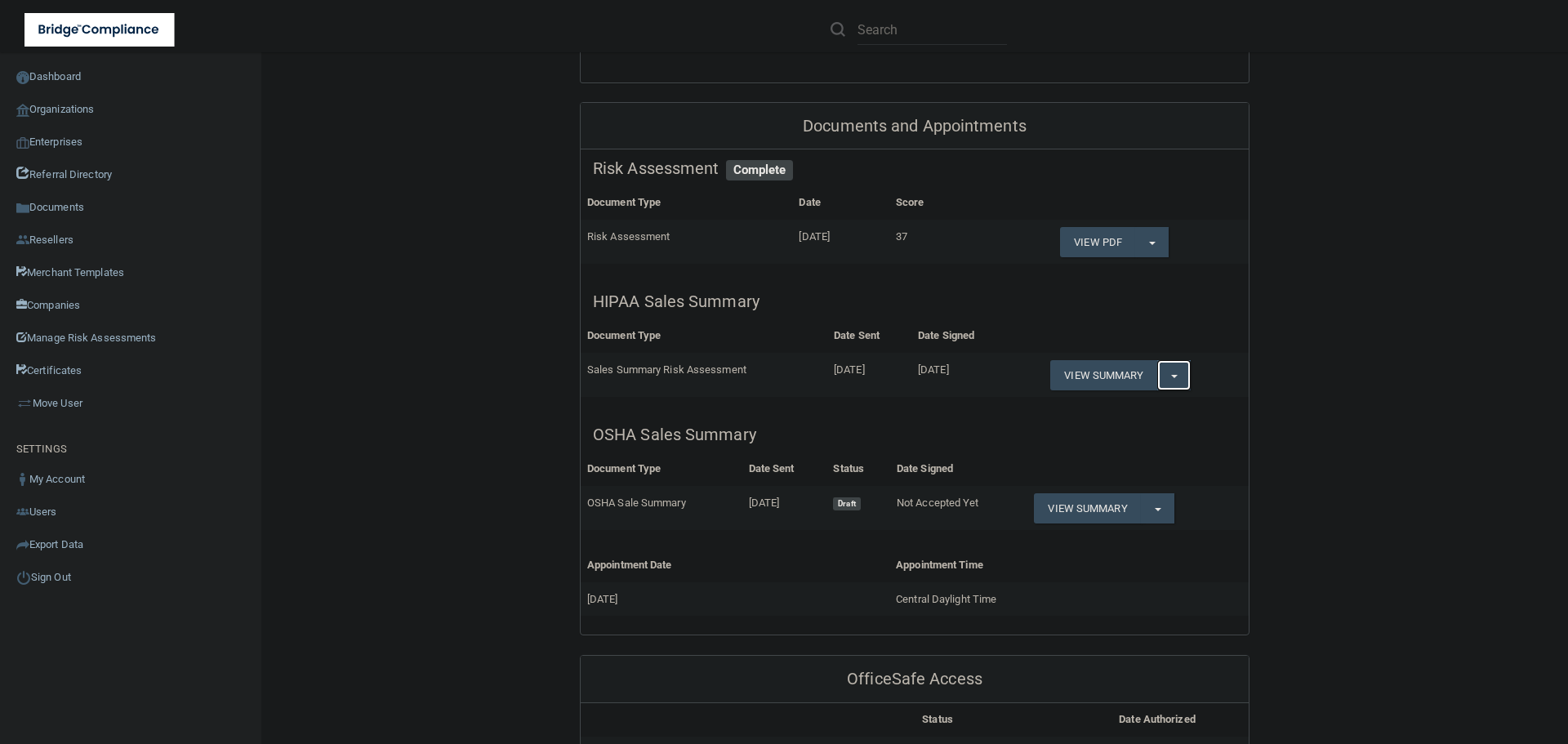
click at [1164, 360] on button "Split button!" at bounding box center [1174, 375] width 33 height 30
click at [1120, 396] on link "Download as PDF" at bounding box center [1117, 407] width 136 height 24
click at [70, 105] on link "Organizations" at bounding box center [131, 109] width 262 height 32
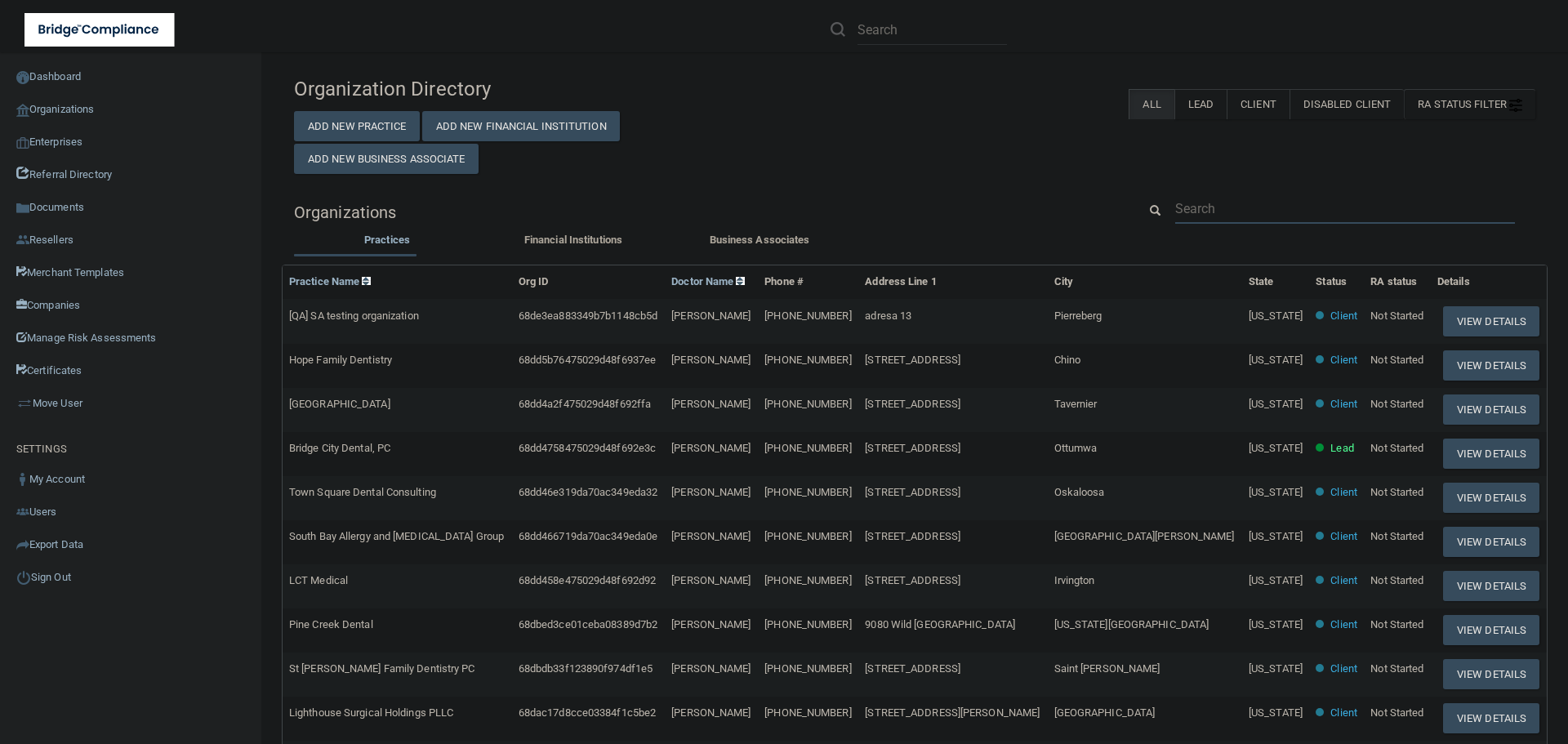
click at [1212, 209] on input "text" at bounding box center [1344, 209] width 340 height 30
paste input "Millhopper Family Dentistry"
type input "Millhopper Family Dentistry"
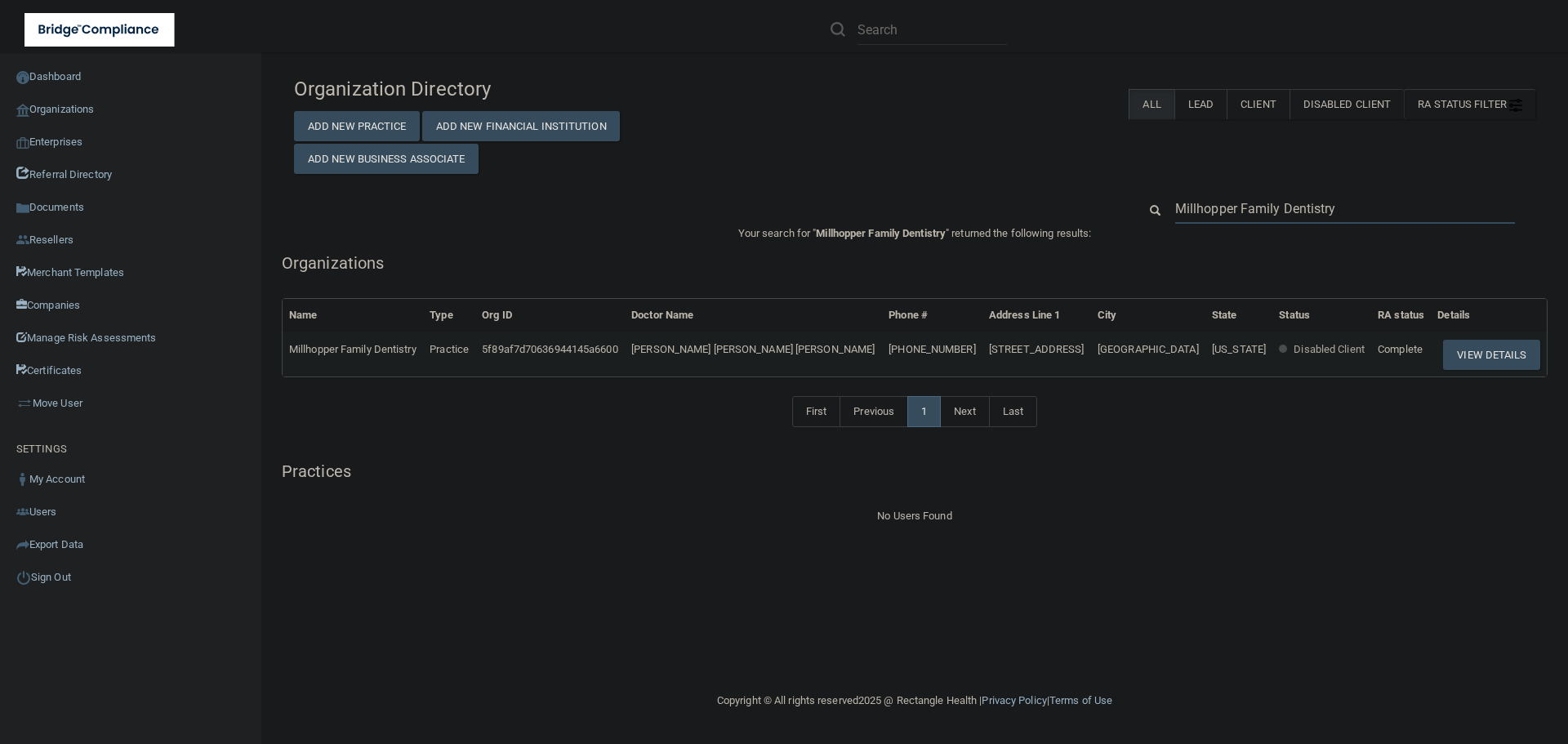
click at [1230, 204] on input "Millhopper Family Dentistry" at bounding box center [1344, 209] width 340 height 30
paste input "lizzyprettydove@hotmail.com"
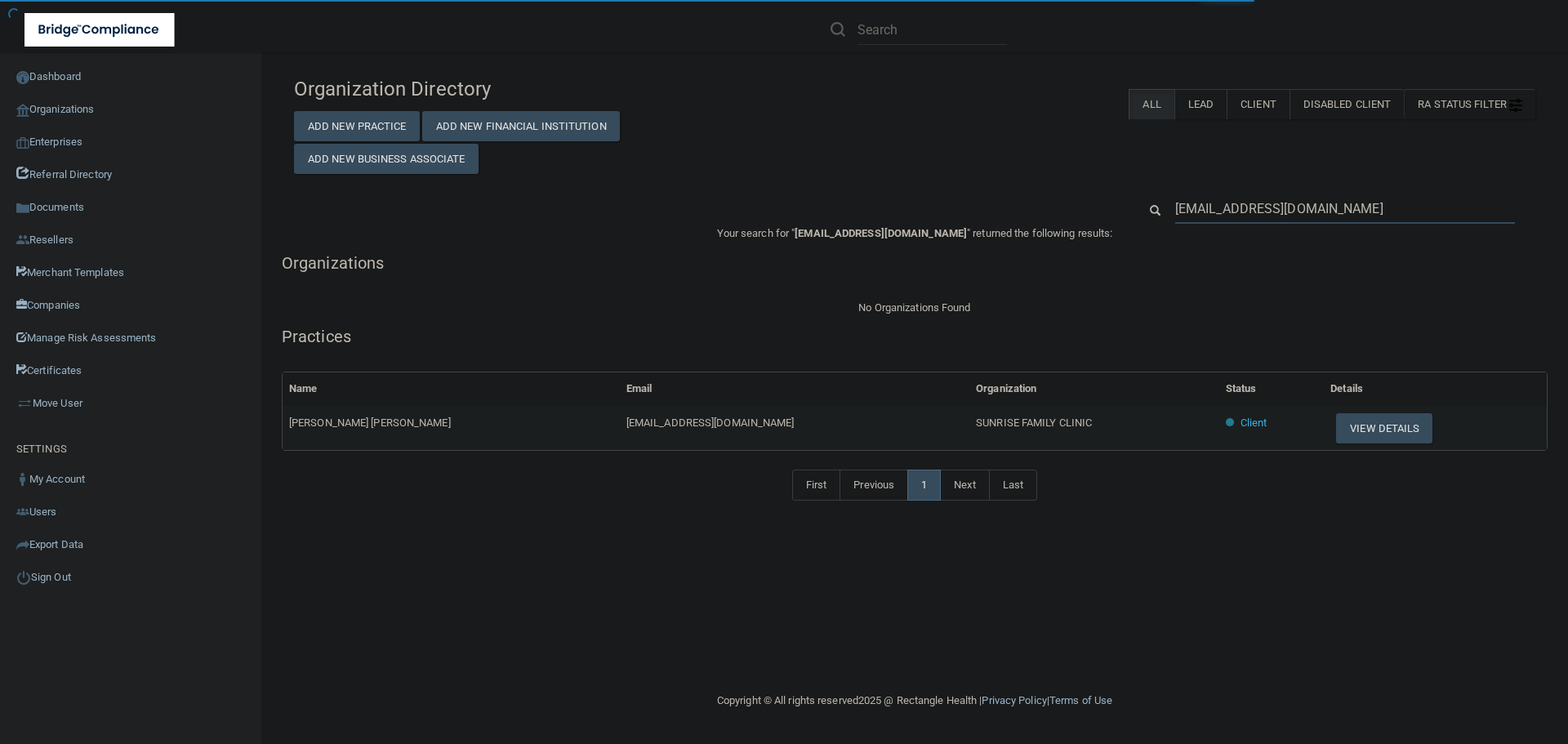
type input "lizzyprettydove@hotmail.com"
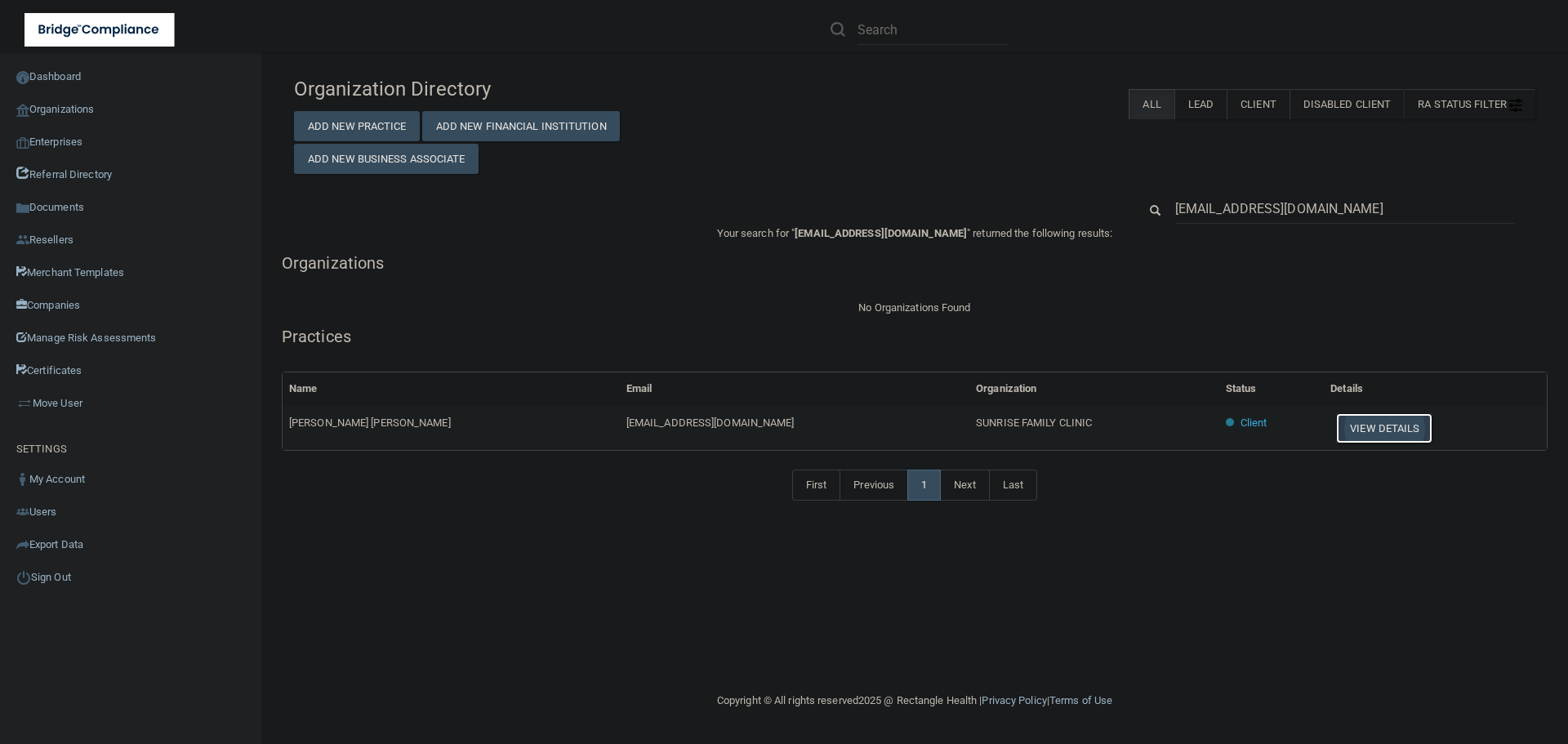
click at [1359, 434] on button "View Details" at bounding box center [1384, 428] width 96 height 30
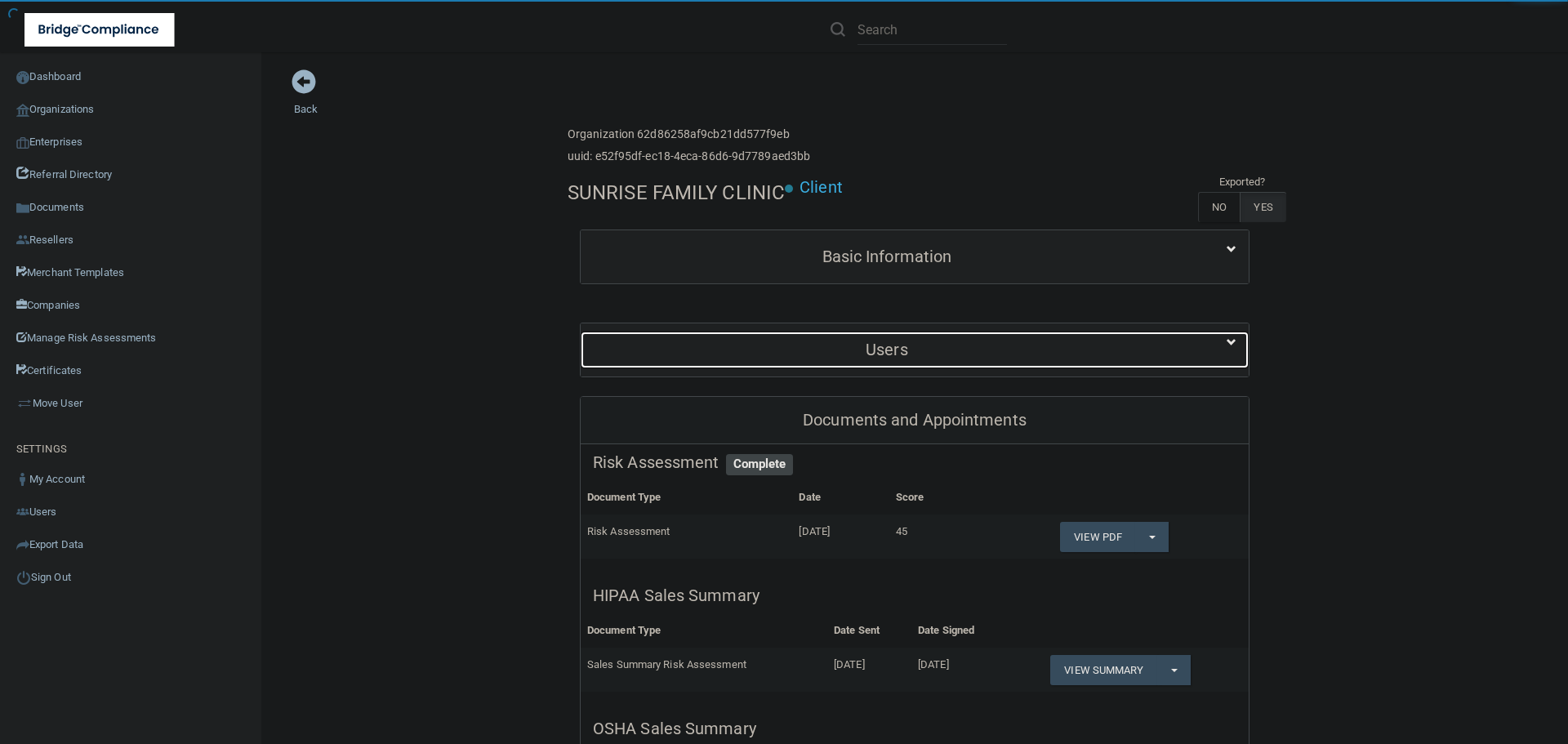
click at [873, 334] on div "Users" at bounding box center [886, 350] width 613 height 37
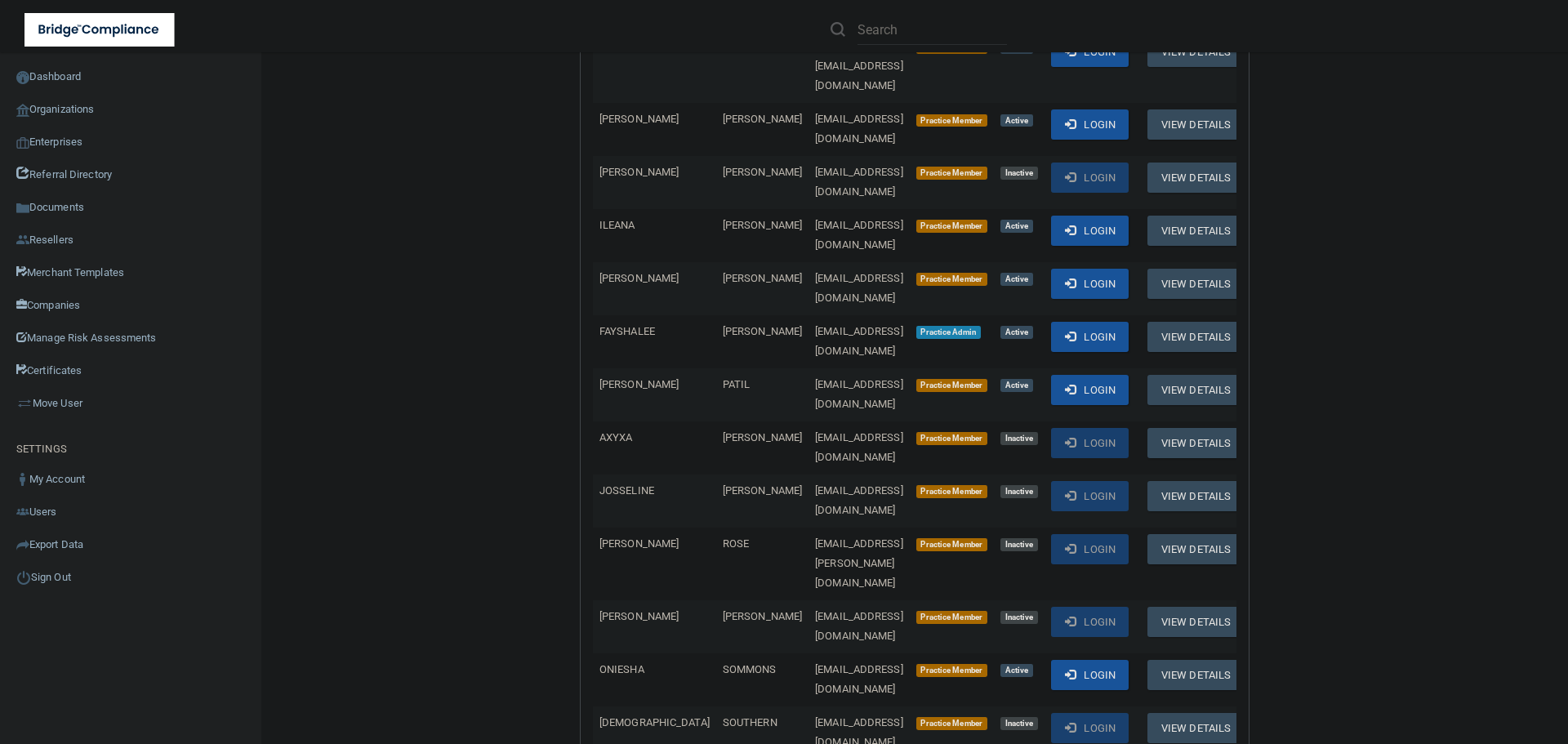
scroll to position [735, 0]
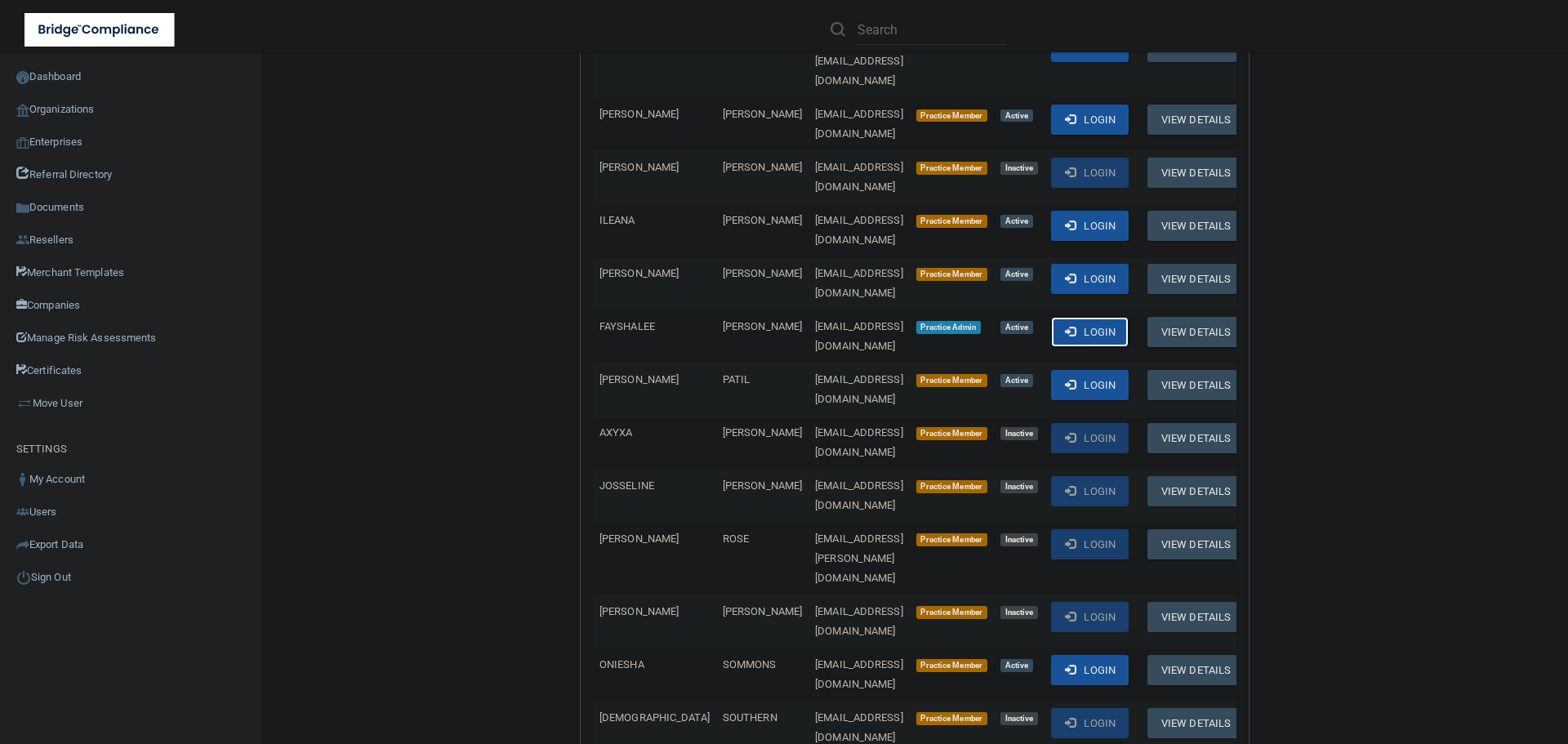
click at [1113, 317] on button "Login" at bounding box center [1089, 332] width 77 height 30
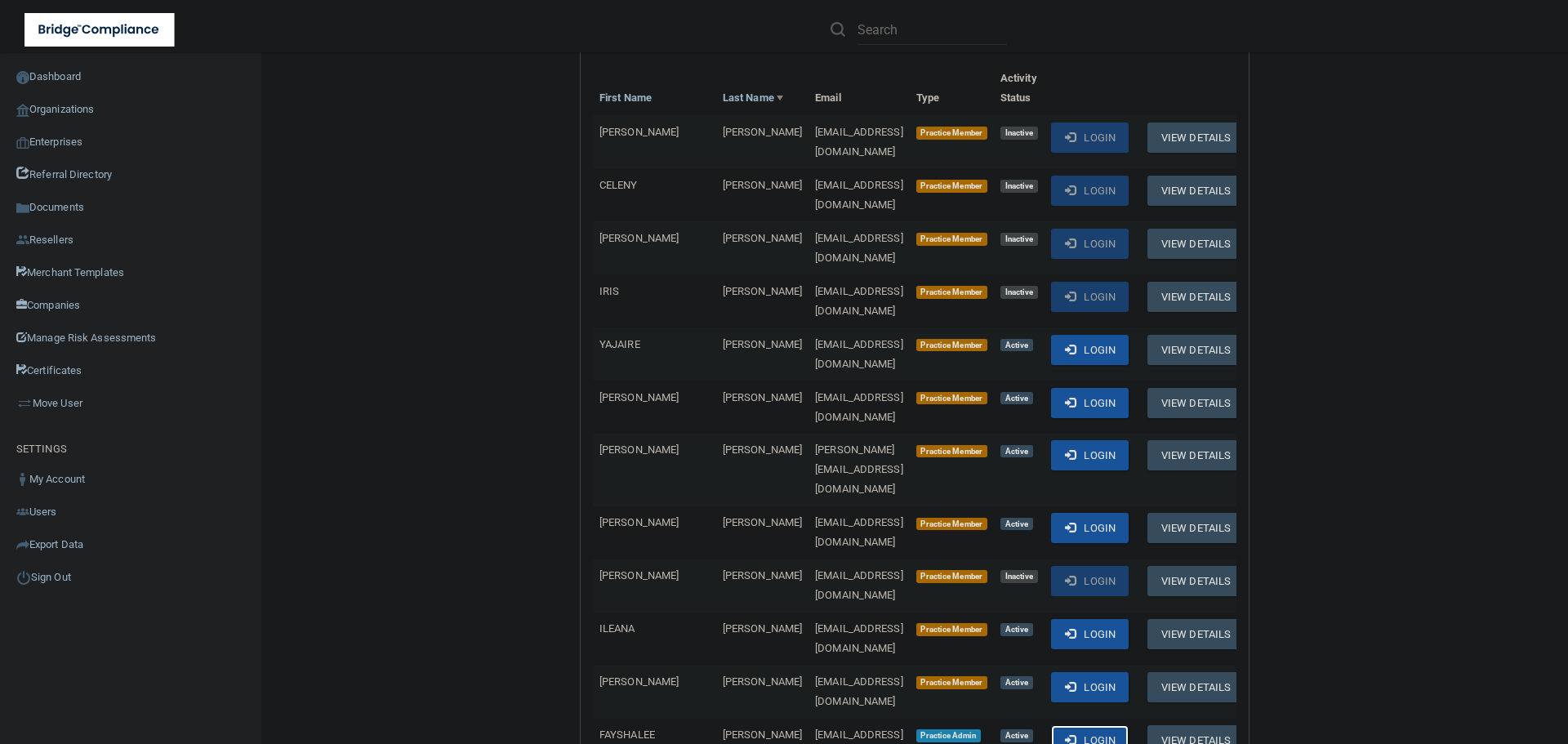
scroll to position [0, 0]
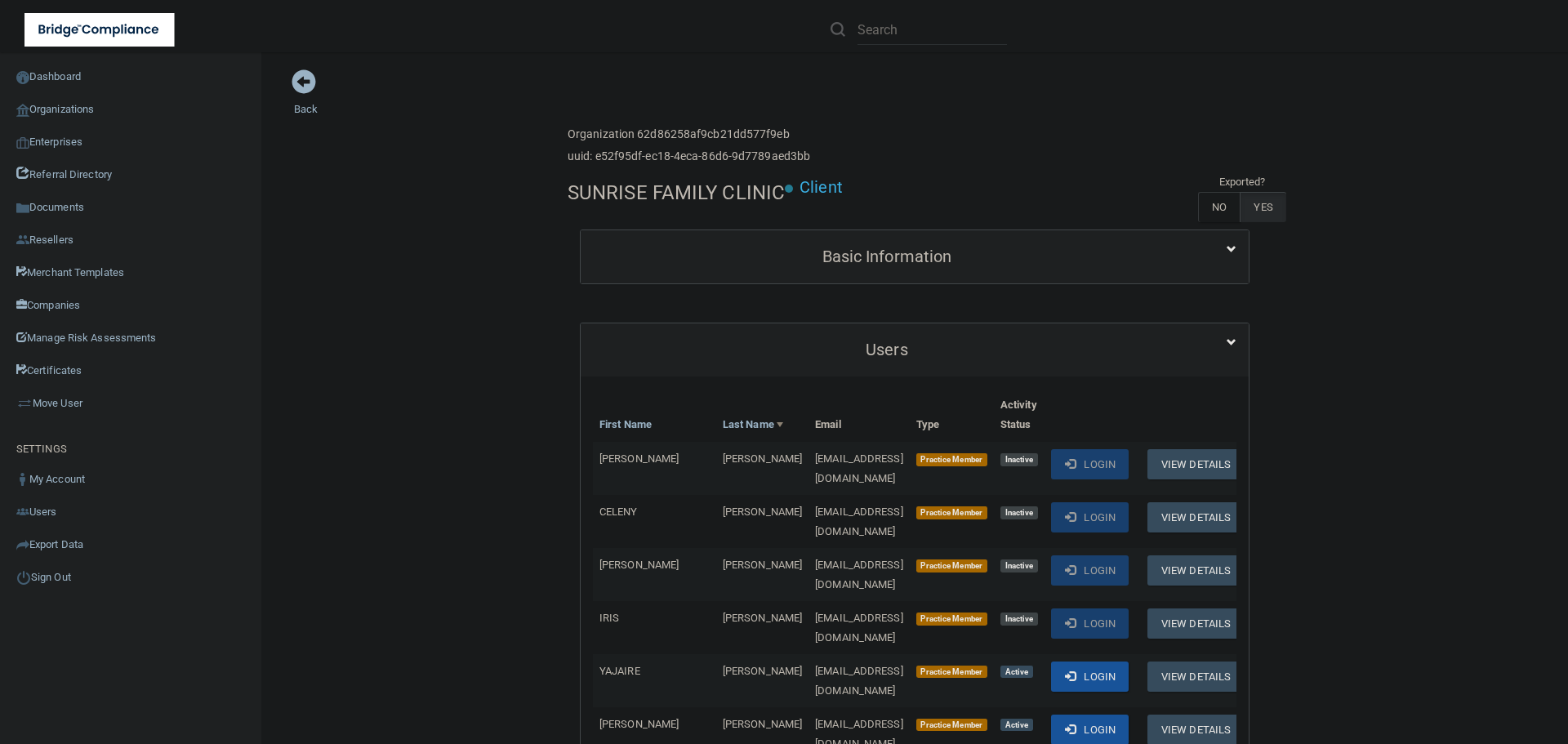
click at [606, 191] on h4 "SUNRISE FAMILY CLINIC" at bounding box center [676, 193] width 217 height 22
click at [606, 190] on h4 "SUNRISE FAMILY CLINIC" at bounding box center [676, 193] width 217 height 22
copy div "SUNRISE FAMILY CLINIC"
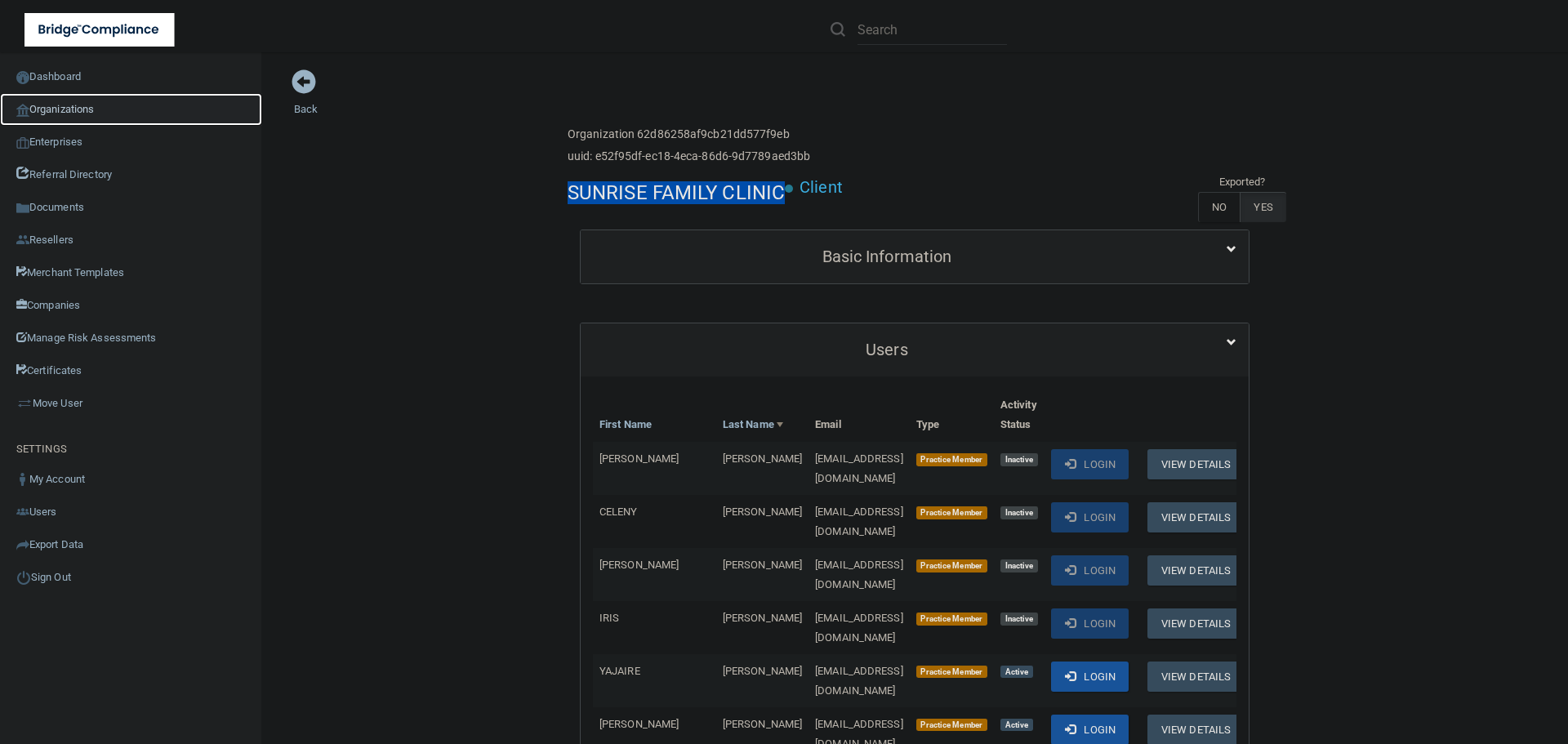
click at [81, 114] on link "Organizations" at bounding box center [131, 109] width 262 height 32
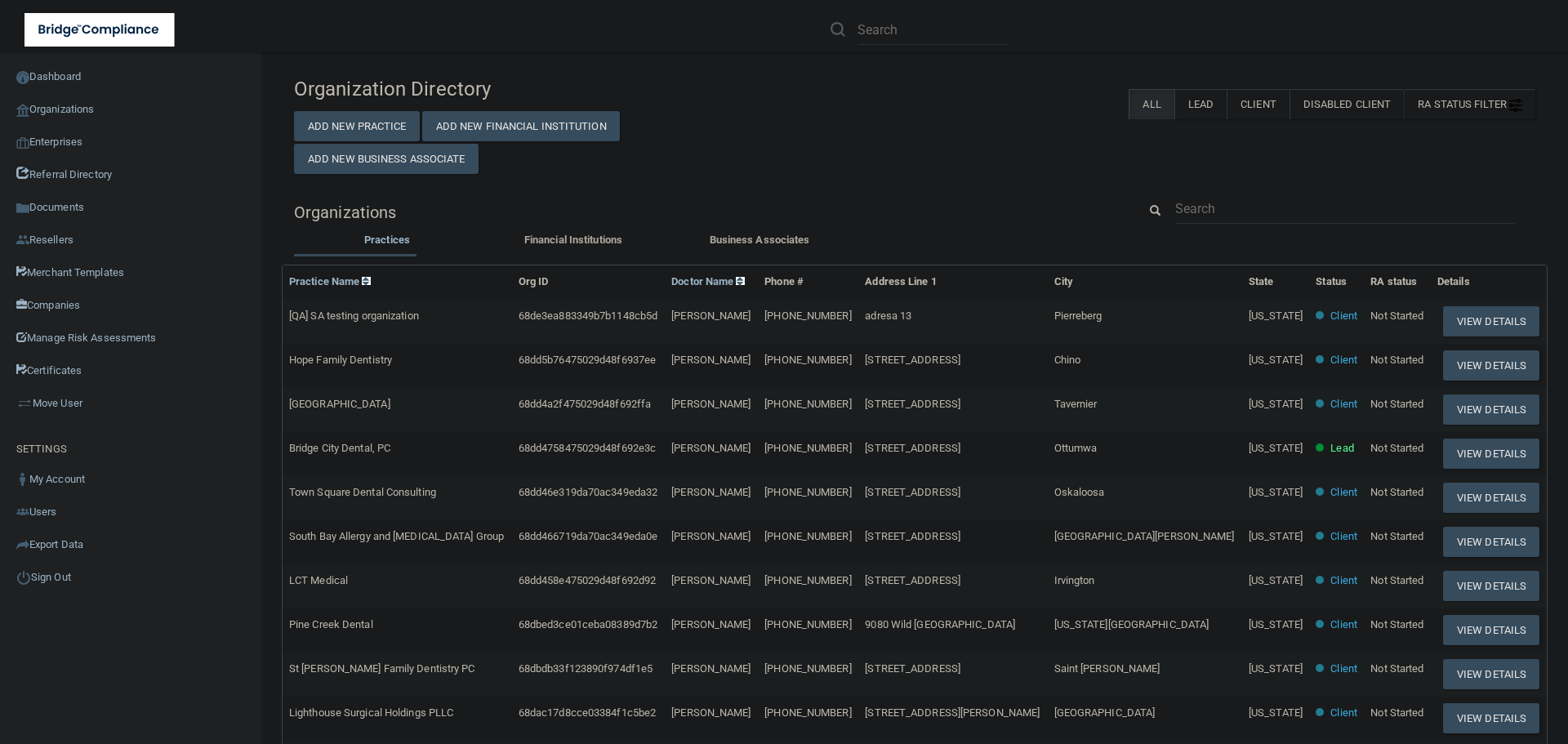
click at [1196, 184] on div "Organization Directory Add New Practice Add New Financial Institution Add New B…" at bounding box center [915, 540] width 1241 height 943
click at [1220, 210] on input "text" at bounding box center [1344, 209] width 340 height 30
paste input "ltarrdds@gmail.com"
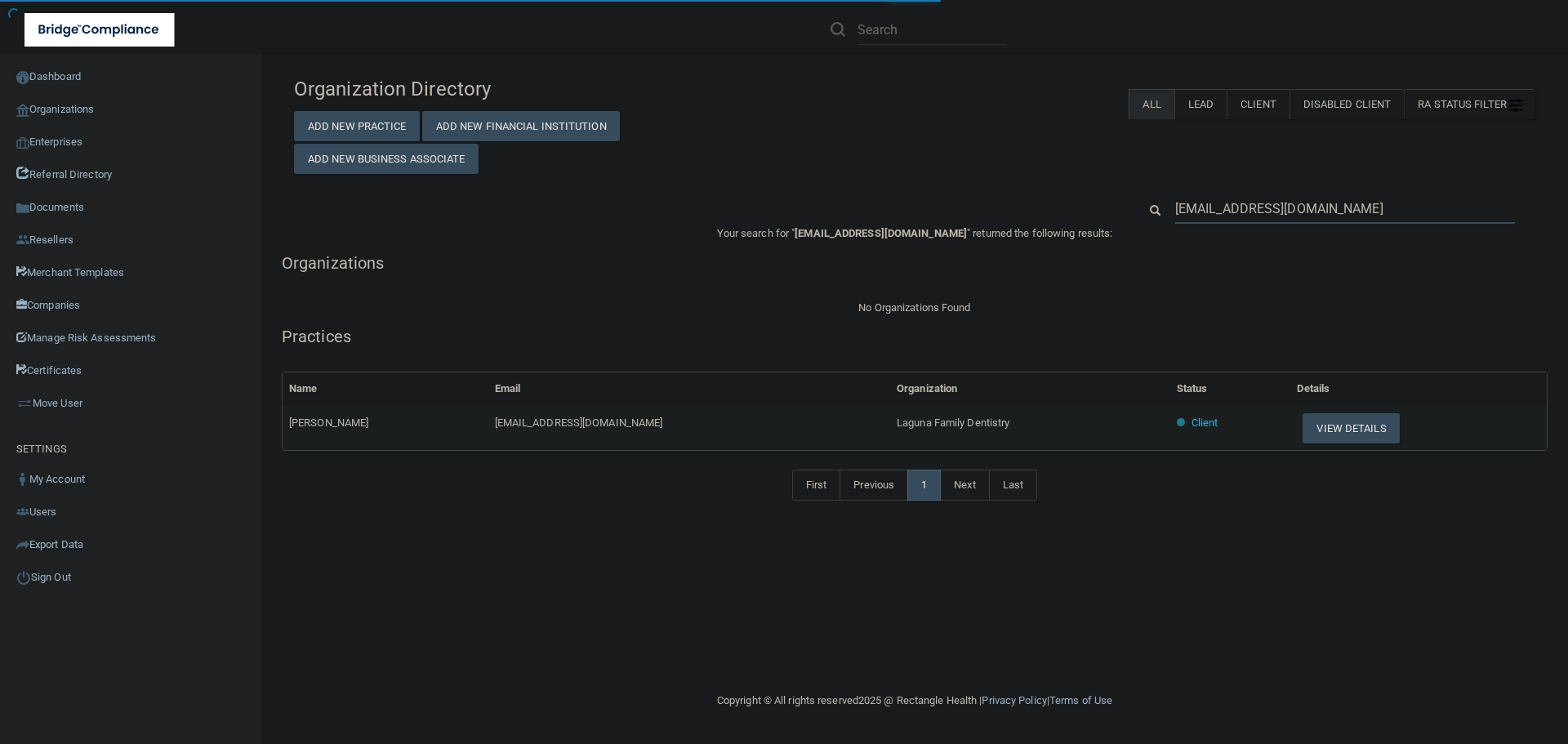
type input "ltarrdds@gmail.com"
drag, startPoint x: 878, startPoint y: 427, endPoint x: 718, endPoint y: 427, distance: 160.0
click at [718, 427] on tr "Loren Tarr ltarrdds@gmail.com Laguna Family Dentistry Client View Details" at bounding box center [915, 427] width 1265 height 44
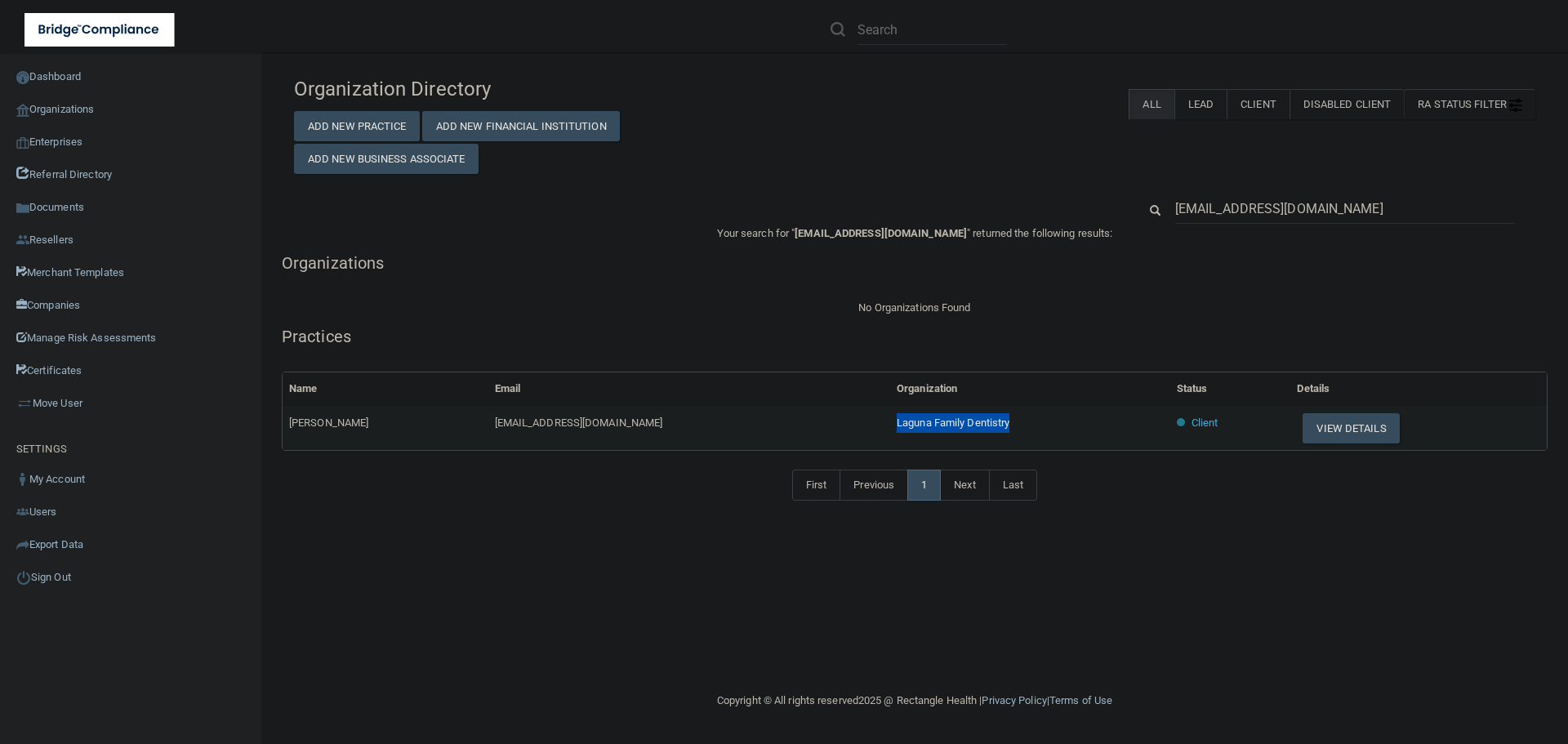
drag, startPoint x: 882, startPoint y: 426, endPoint x: 712, endPoint y: 422, distance: 170.0
click at [712, 422] on tr "Loren Tarr ltarrdds@gmail.com Laguna Family Dentistry Client View Details" at bounding box center [915, 427] width 1265 height 44
copy tr "Laguna Family Dentistry"
click at [1253, 210] on input "ltarrdds@gmail.com" at bounding box center [1344, 209] width 340 height 30
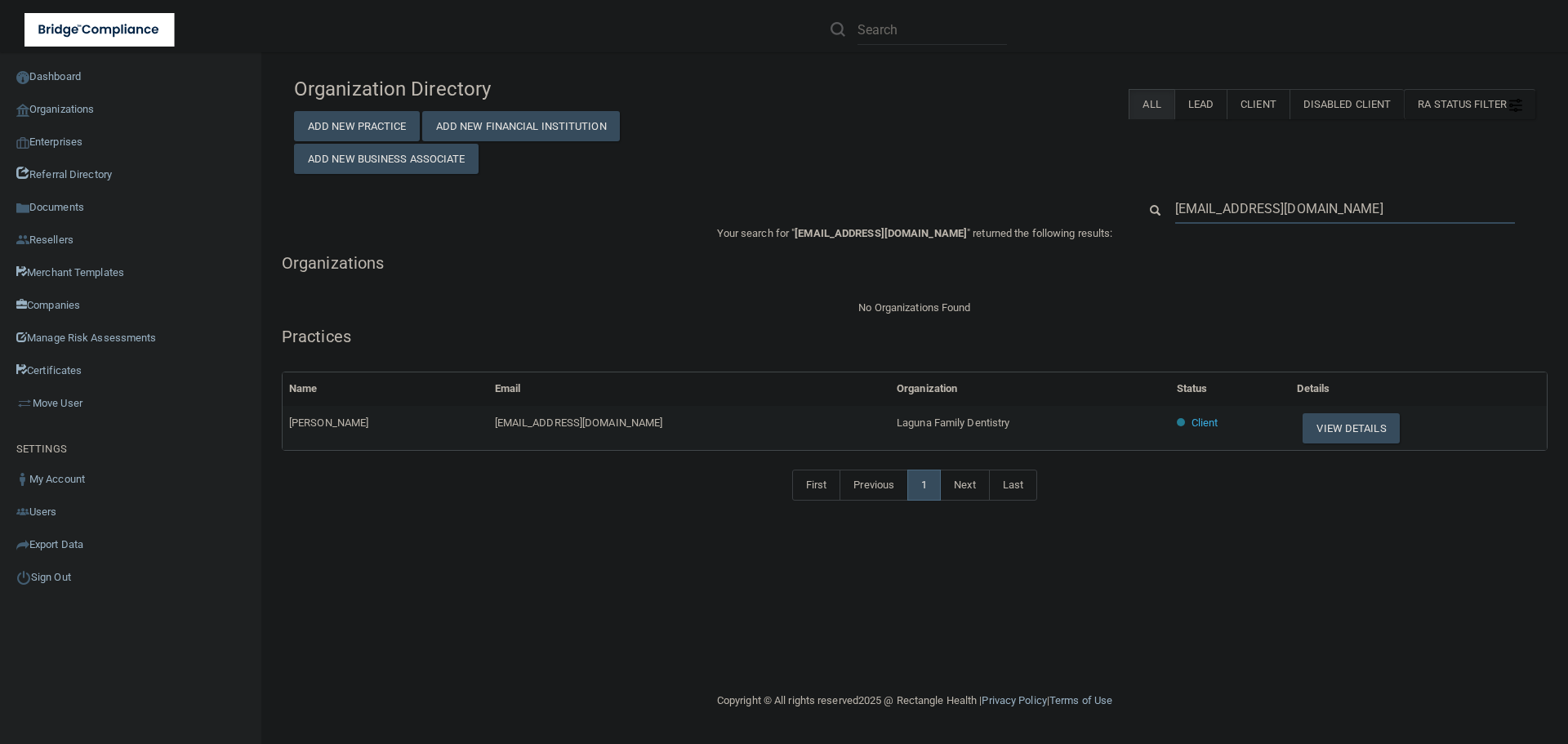
click at [1253, 210] on input "ltarrdds@gmail.com" at bounding box center [1344, 209] width 340 height 30
paste input "Hovsep Nargizyan DDS"
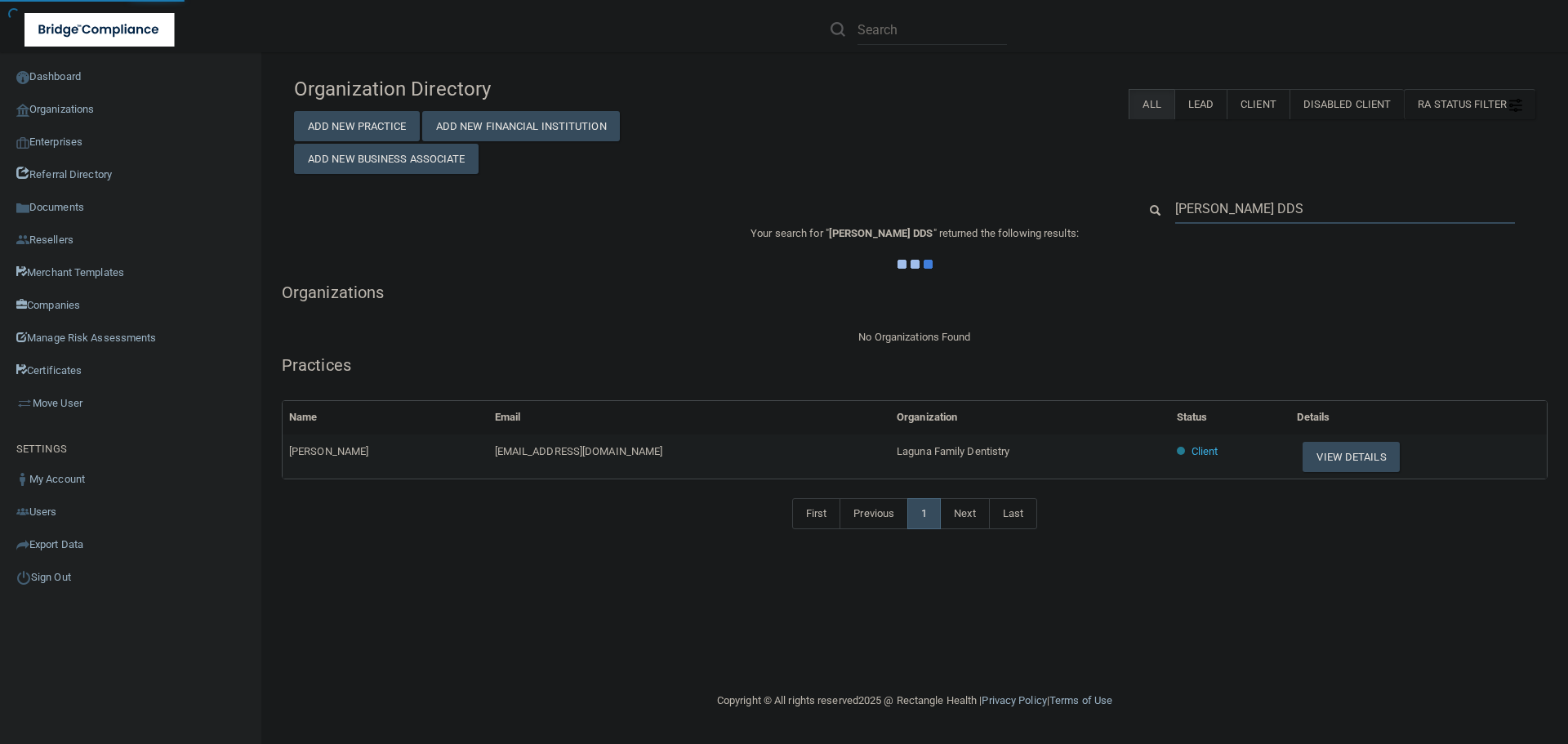
type input "Hovsep Nargizyan DDS"
click at [1051, 172] on div "Organization Directory Add New Practice Add New Financial Institution Add New B…" at bounding box center [915, 121] width 1266 height 106
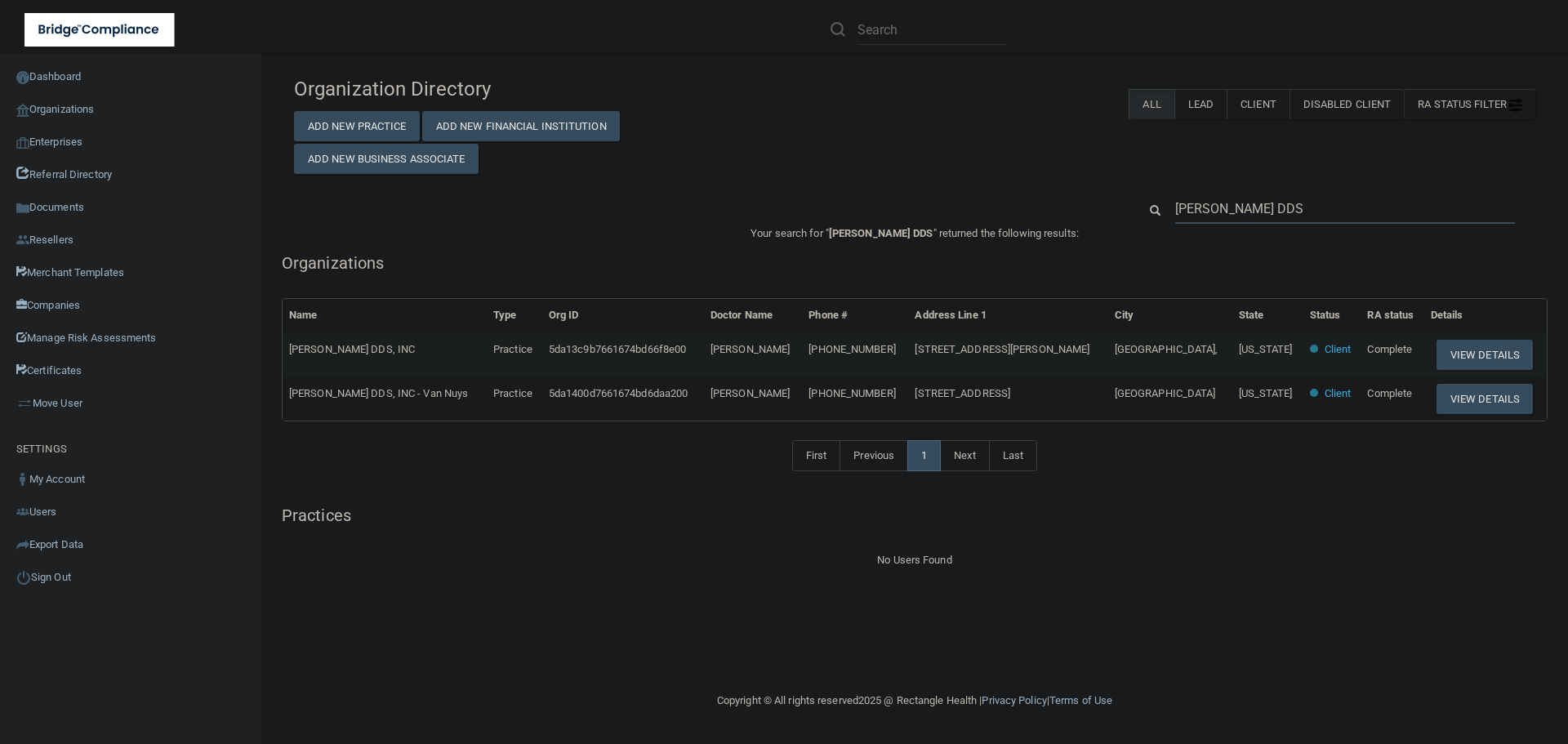
drag, startPoint x: 1280, startPoint y: 217, endPoint x: 1158, endPoint y: 208, distance: 122.3
click at [1158, 208] on div "Hovsep Nargizyan DDS" at bounding box center [1337, 209] width 422 height 30
paste input "Town and Country Dental"
type input "Town and Country Dental"
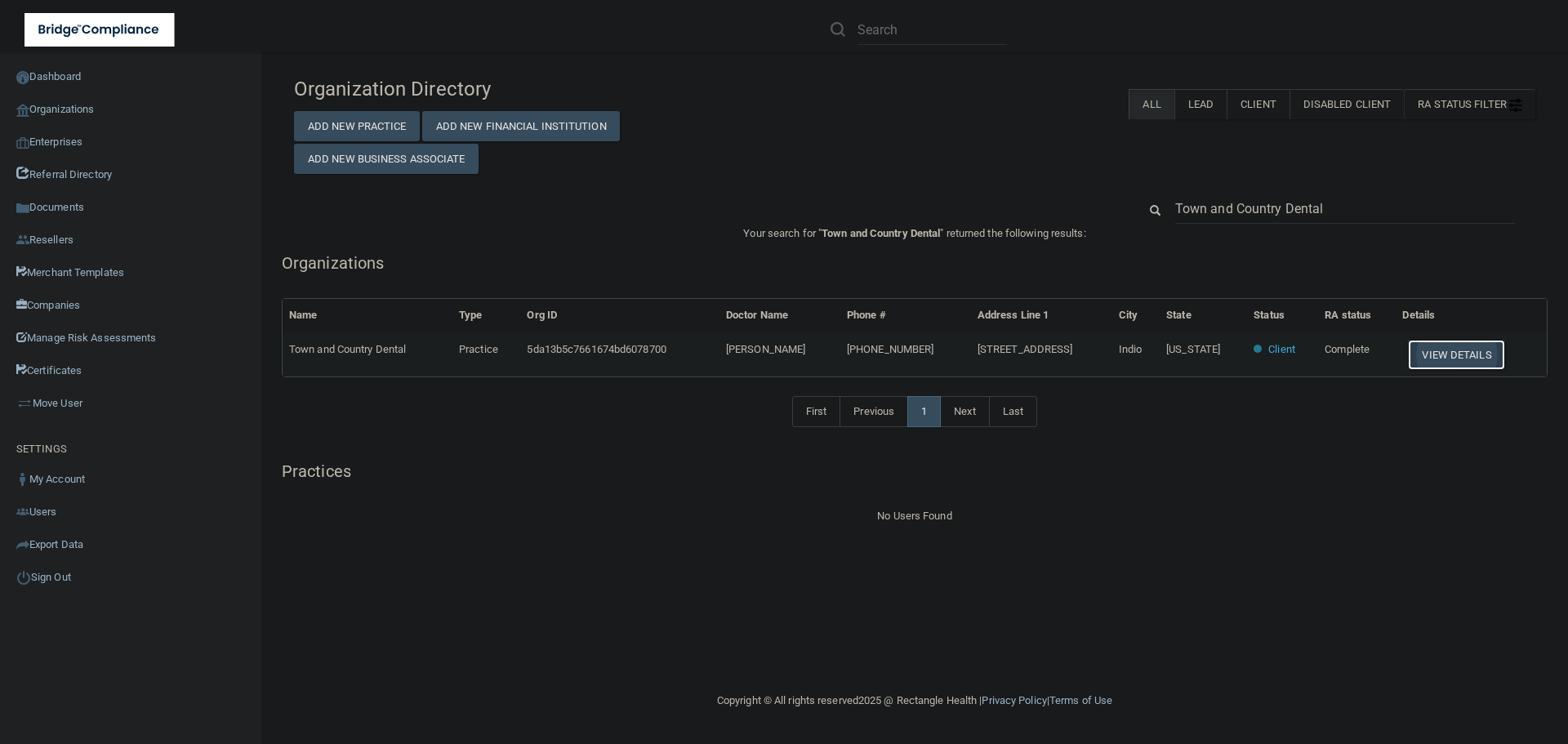
click at [1437, 357] on button "View Details" at bounding box center [1456, 355] width 96 height 30
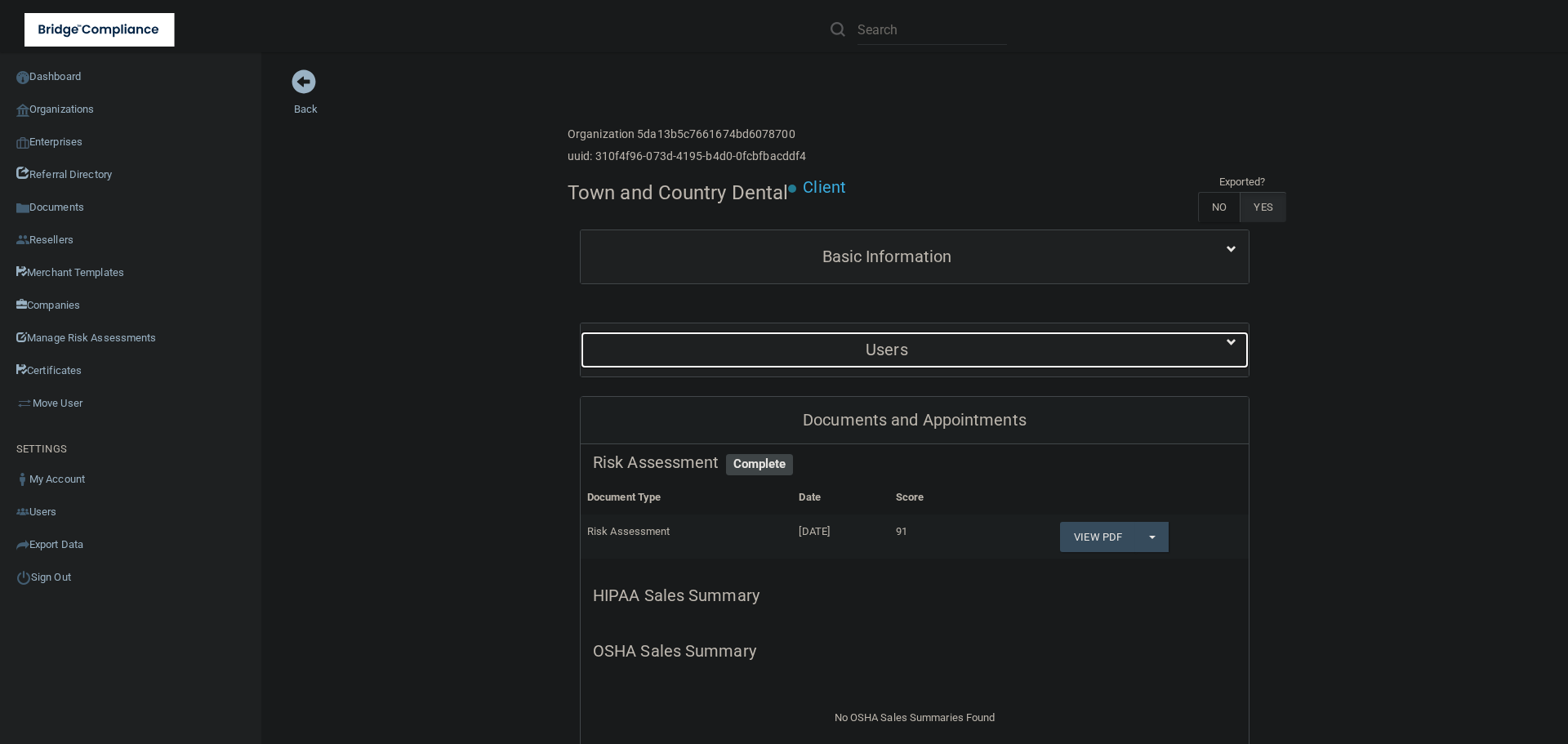
click at [904, 342] on h5 "Users" at bounding box center [886, 350] width 588 height 18
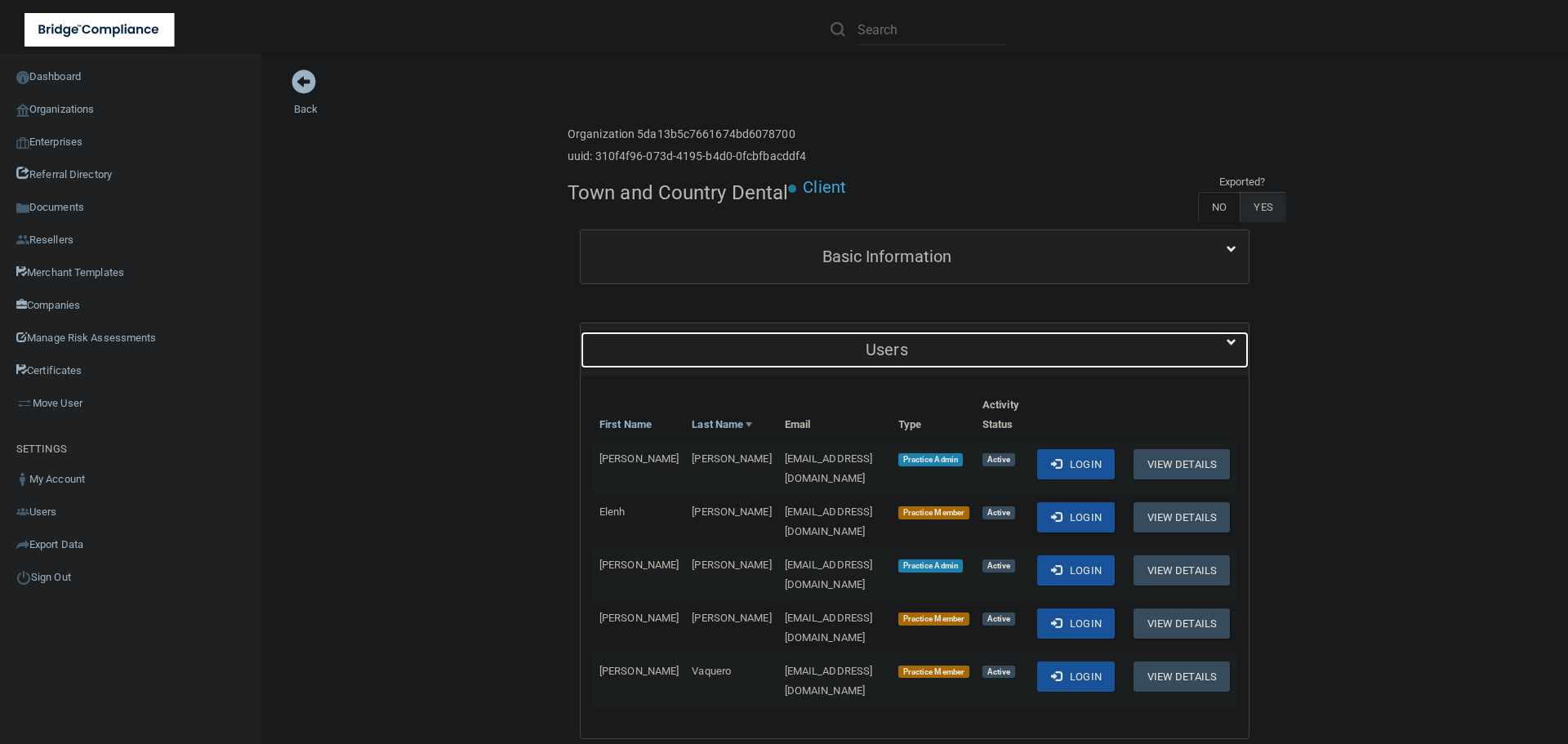
click at [901, 346] on h5 "Users" at bounding box center [886, 350] width 588 height 18
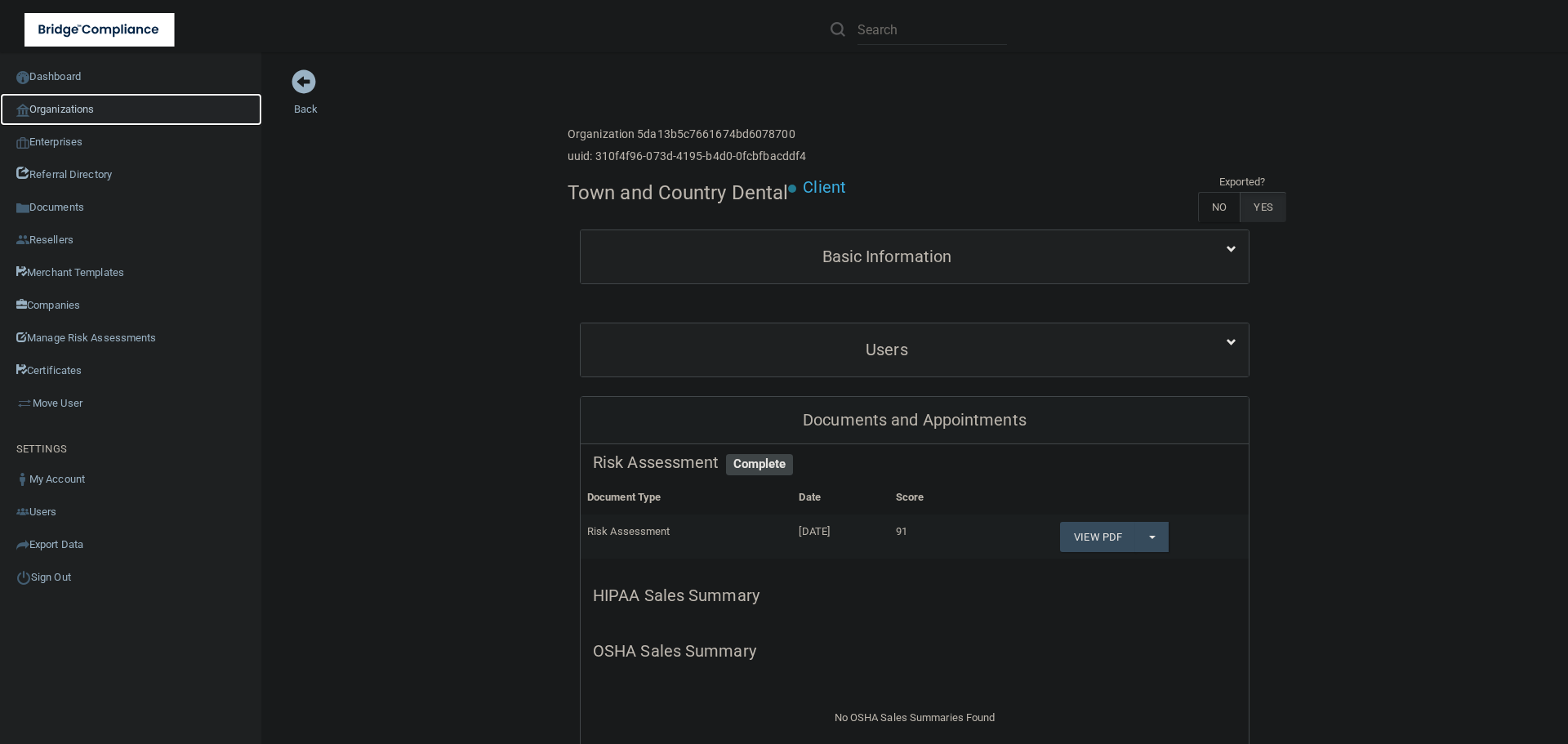
click at [72, 102] on link "Organizations" at bounding box center [131, 109] width 262 height 32
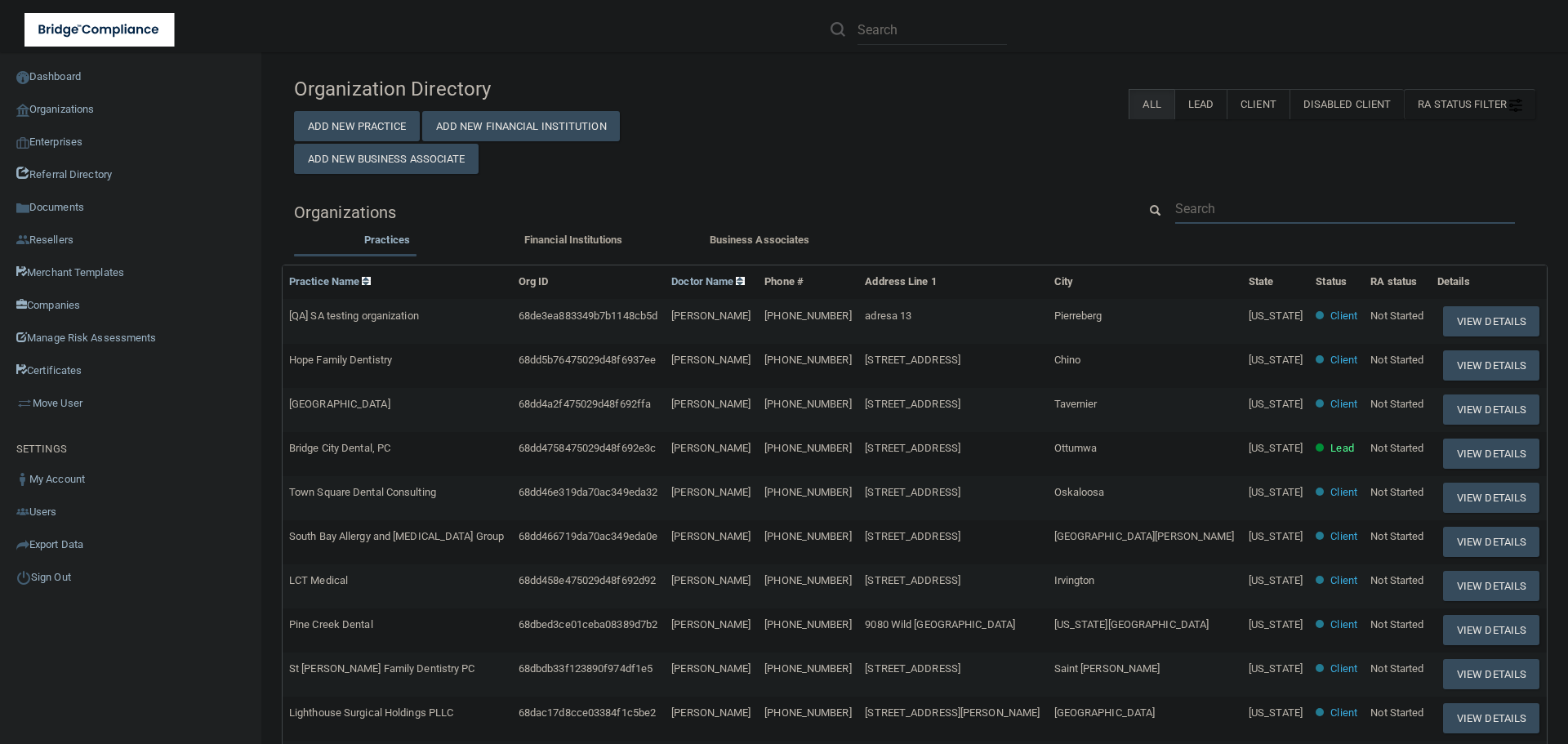
click at [1203, 207] on input "text" at bounding box center [1344, 209] width 340 height 30
paste input "Kimi S. Caswell DDS MS LLC - DBA: Caswell Orthodontics - Location 2"
type input "Kimi S. Caswell DDS MS LLC - DBA: Caswell Orthodontics - Location 2"
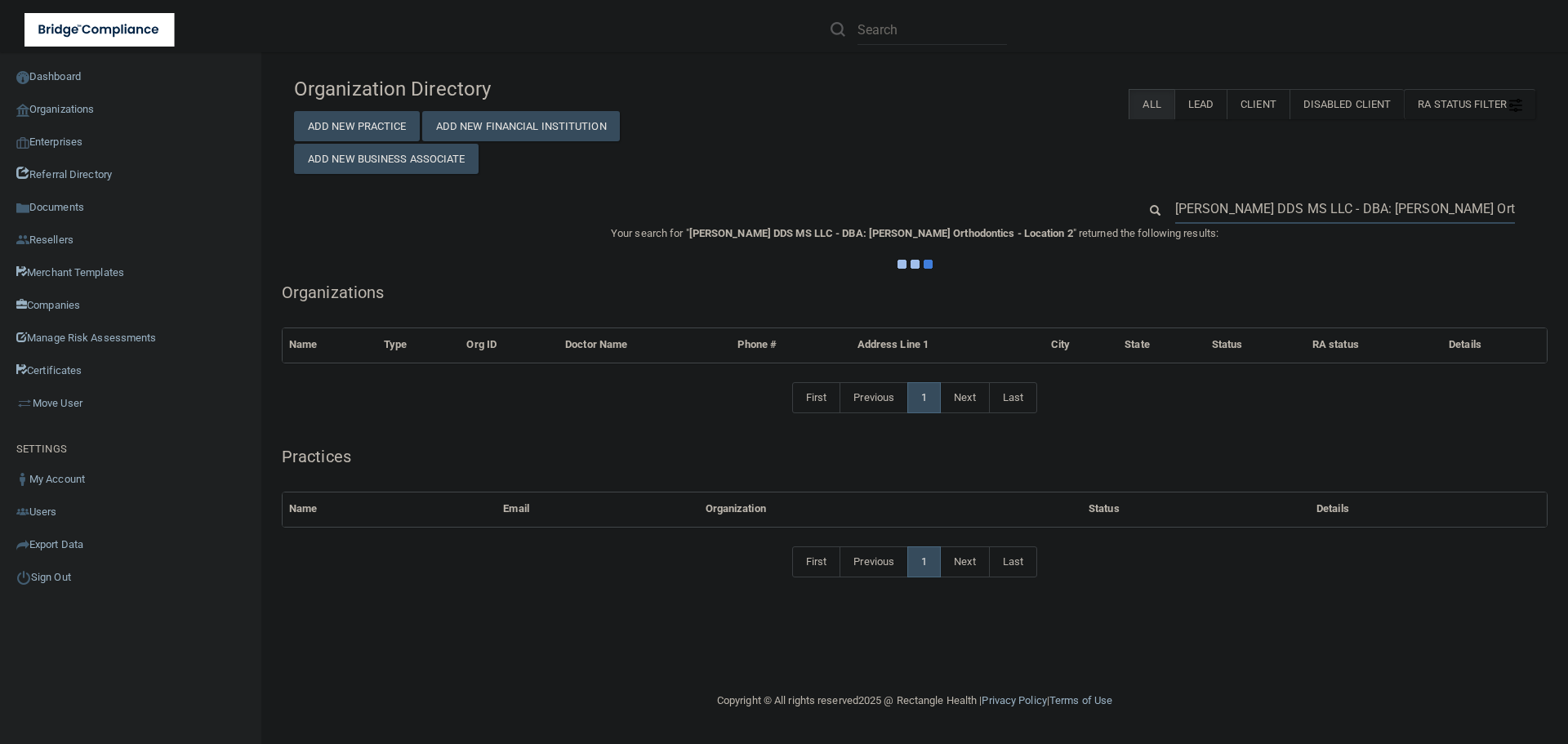
scroll to position [0, 69]
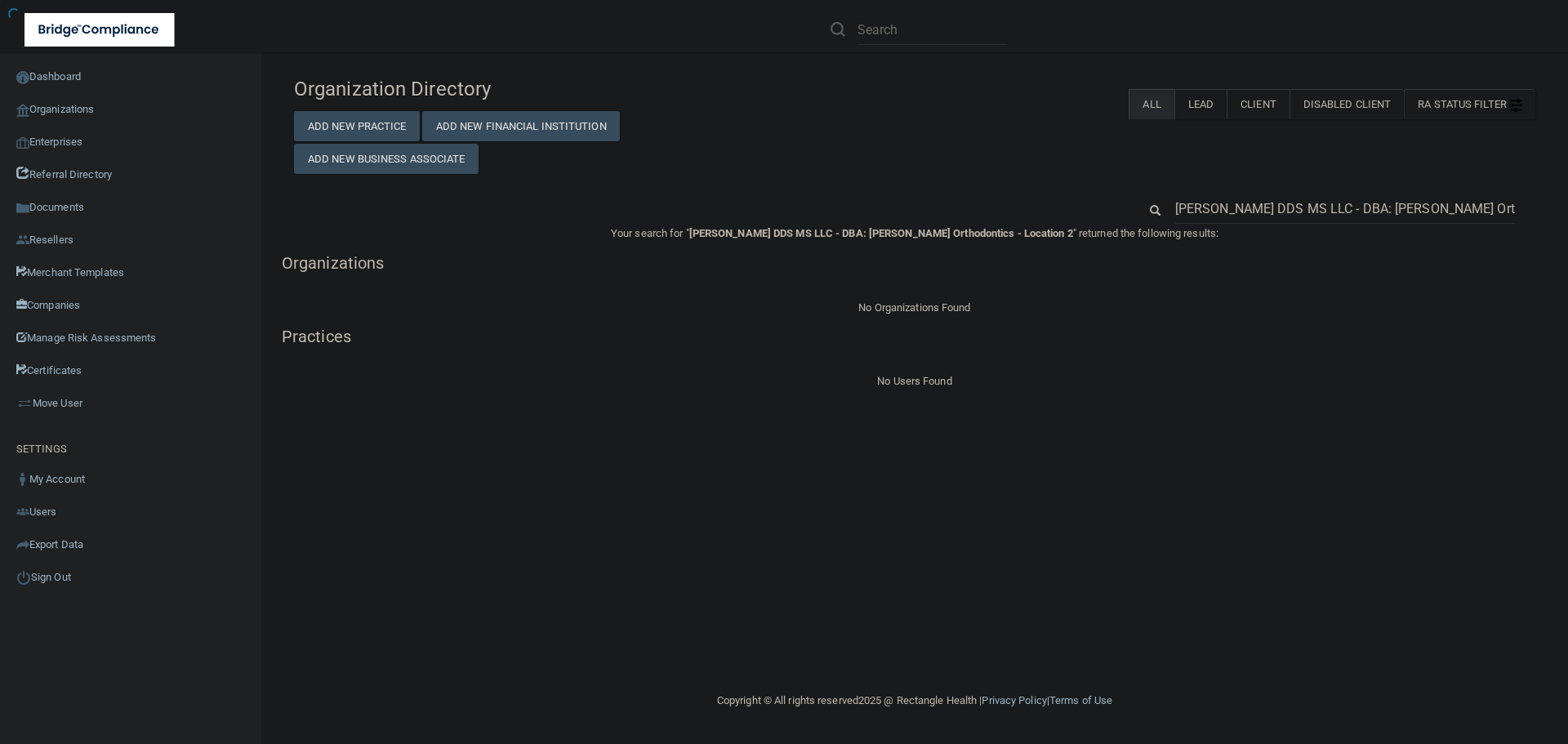
scroll to position [0, 69]
drag, startPoint x: 1271, startPoint y: 213, endPoint x: 1655, endPoint y: 220, distance: 384.1
click at [1567, 220] on html "Compliance HIPAA Documents and Policies Report an Incident Business Associates …" at bounding box center [784, 372] width 1568 height 744
type input "Kimi S. Caswell DDS MS LLC"
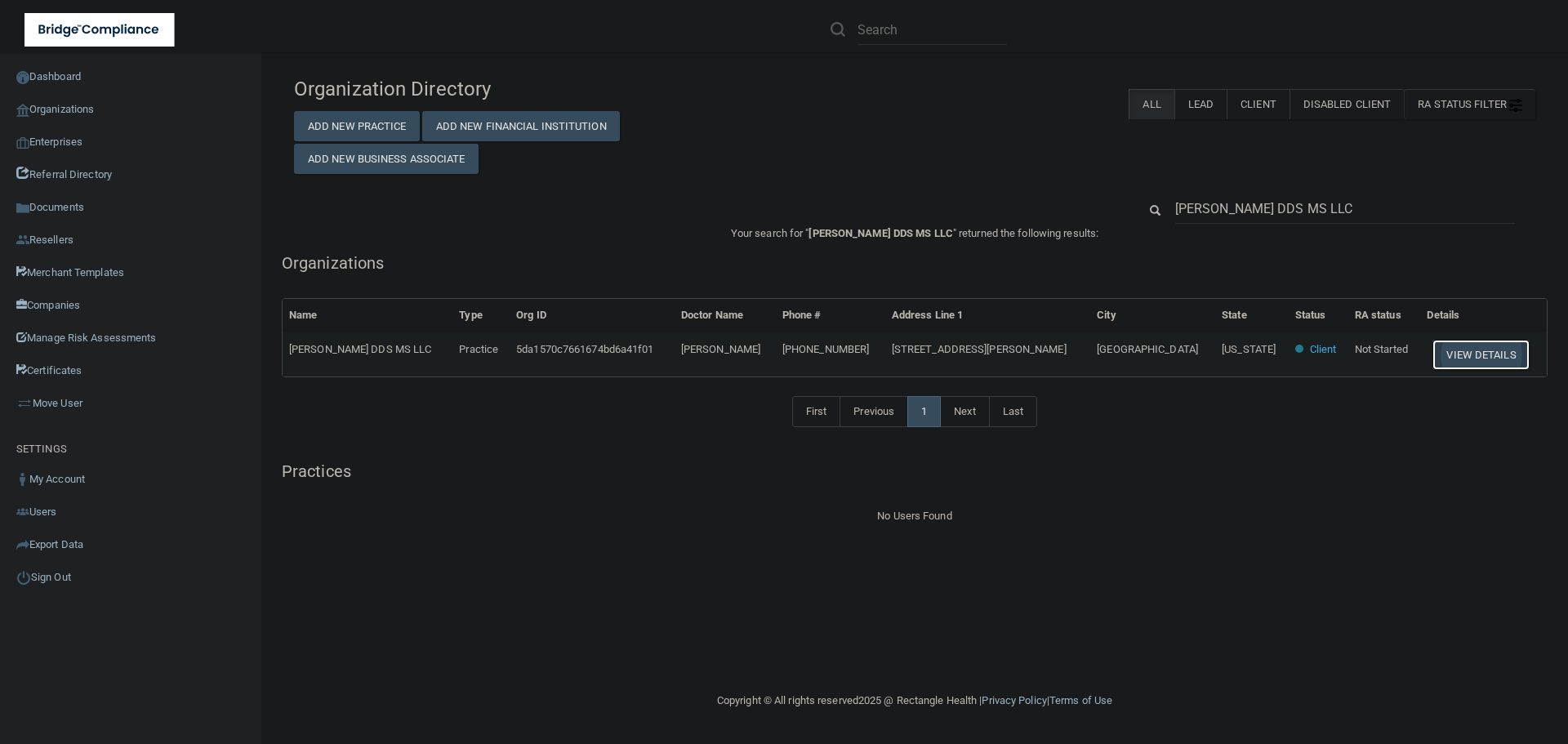
click at [1432, 357] on button "View Details" at bounding box center [1481, 355] width 96 height 30
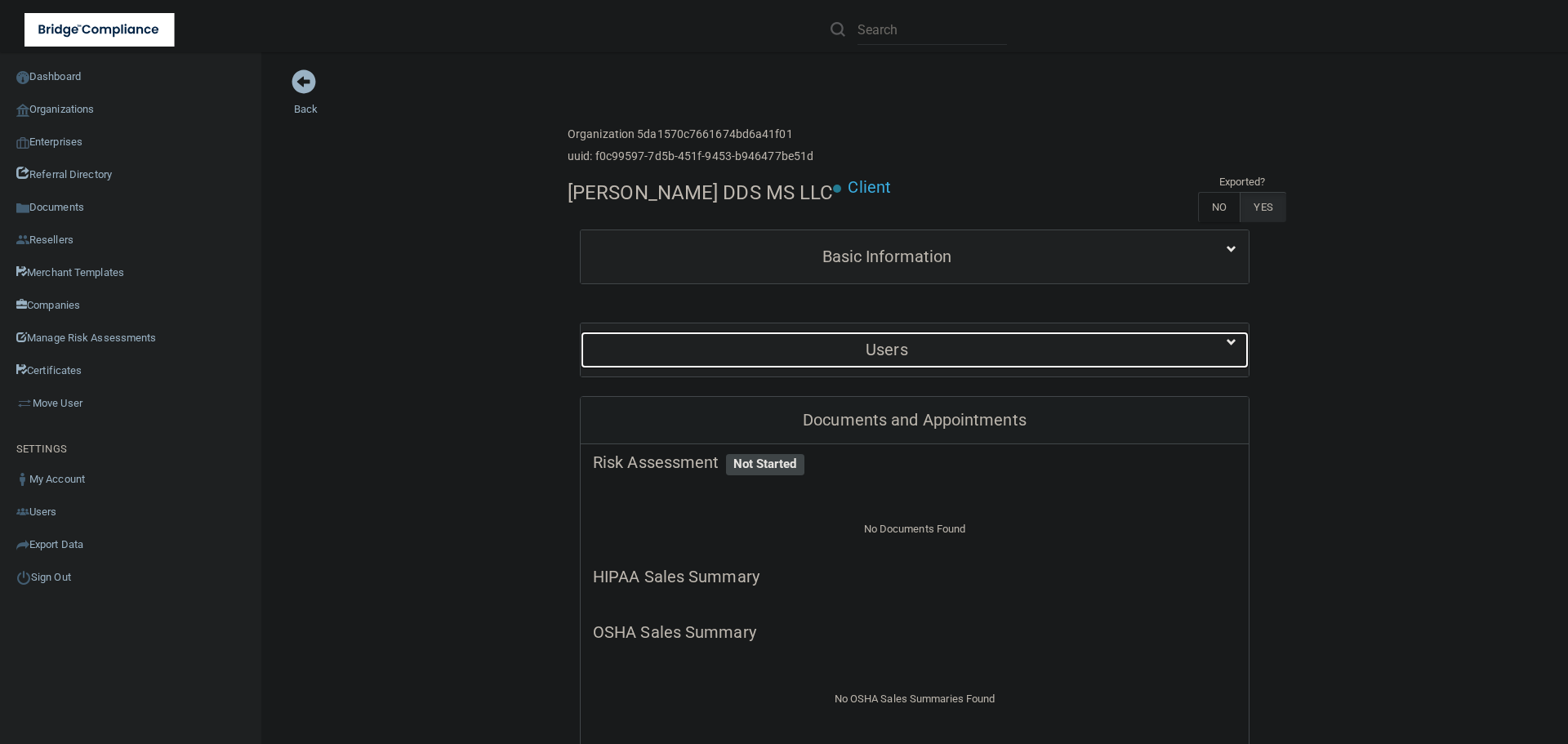
click at [961, 358] on h5 "Users" at bounding box center [886, 350] width 588 height 18
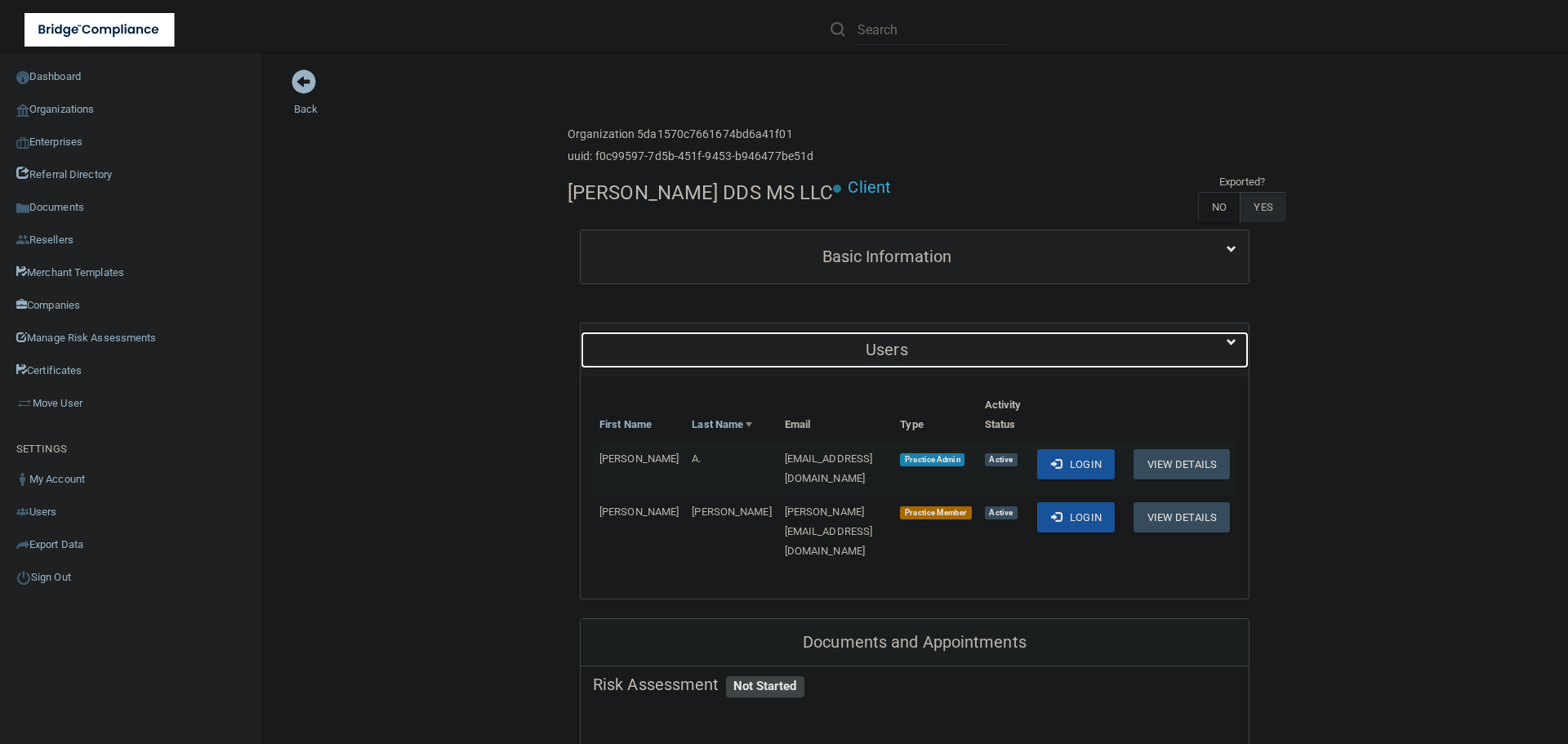
click at [959, 358] on h5 "Users" at bounding box center [886, 350] width 588 height 18
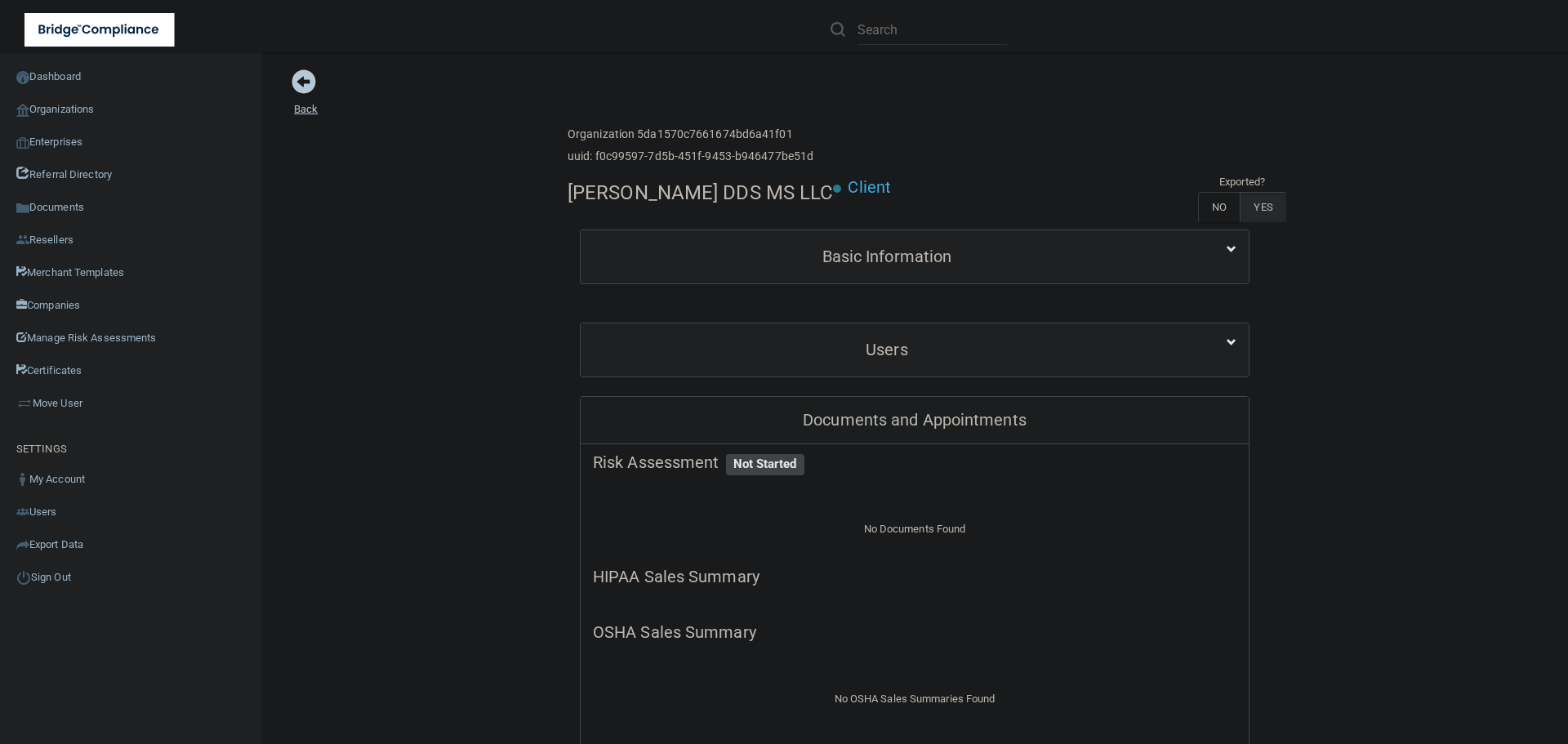
click at [307, 106] on link "Back" at bounding box center [306, 99] width 23 height 32
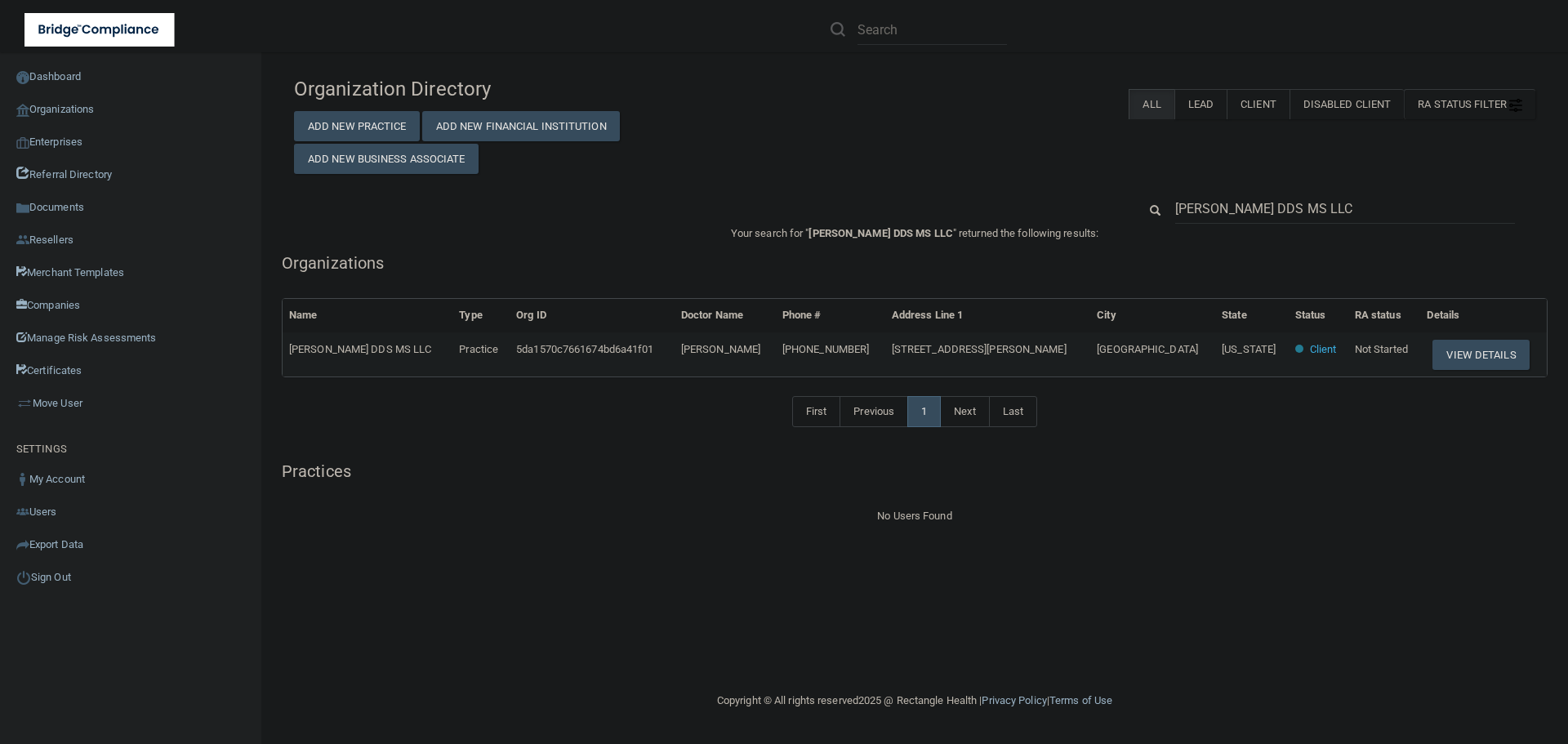
drag, startPoint x: 831, startPoint y: 353, endPoint x: 743, endPoint y: 352, distance: 88.0
click at [743, 352] on tr "Kimi S. Caswell DDS MS LLC Practice 5da1570c7661674bd6a41f01 Dr. Kimi Caswell (…" at bounding box center [915, 354] width 1265 height 44
copy tr "Dr. Kimi Caswell"
drag, startPoint x: 1348, startPoint y: 201, endPoint x: 1127, endPoint y: 185, distance: 221.6
click at [1127, 185] on div "Organization Directory Add New Practice Add New Financial Institution Add New B…" at bounding box center [915, 298] width 1241 height 457
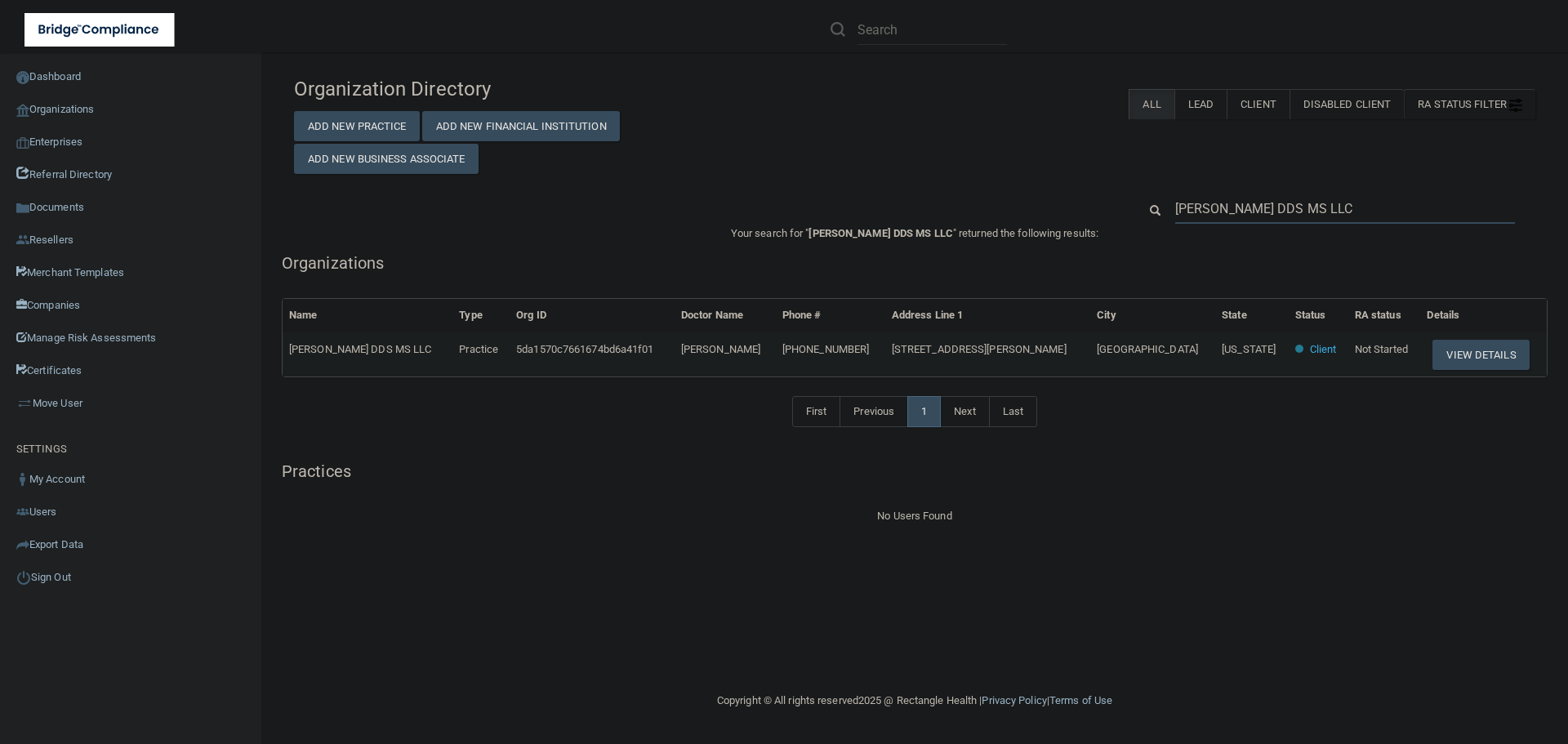
paste input "Dr. Kimi Caswell"
type input "Dr. Kimi Caswell"
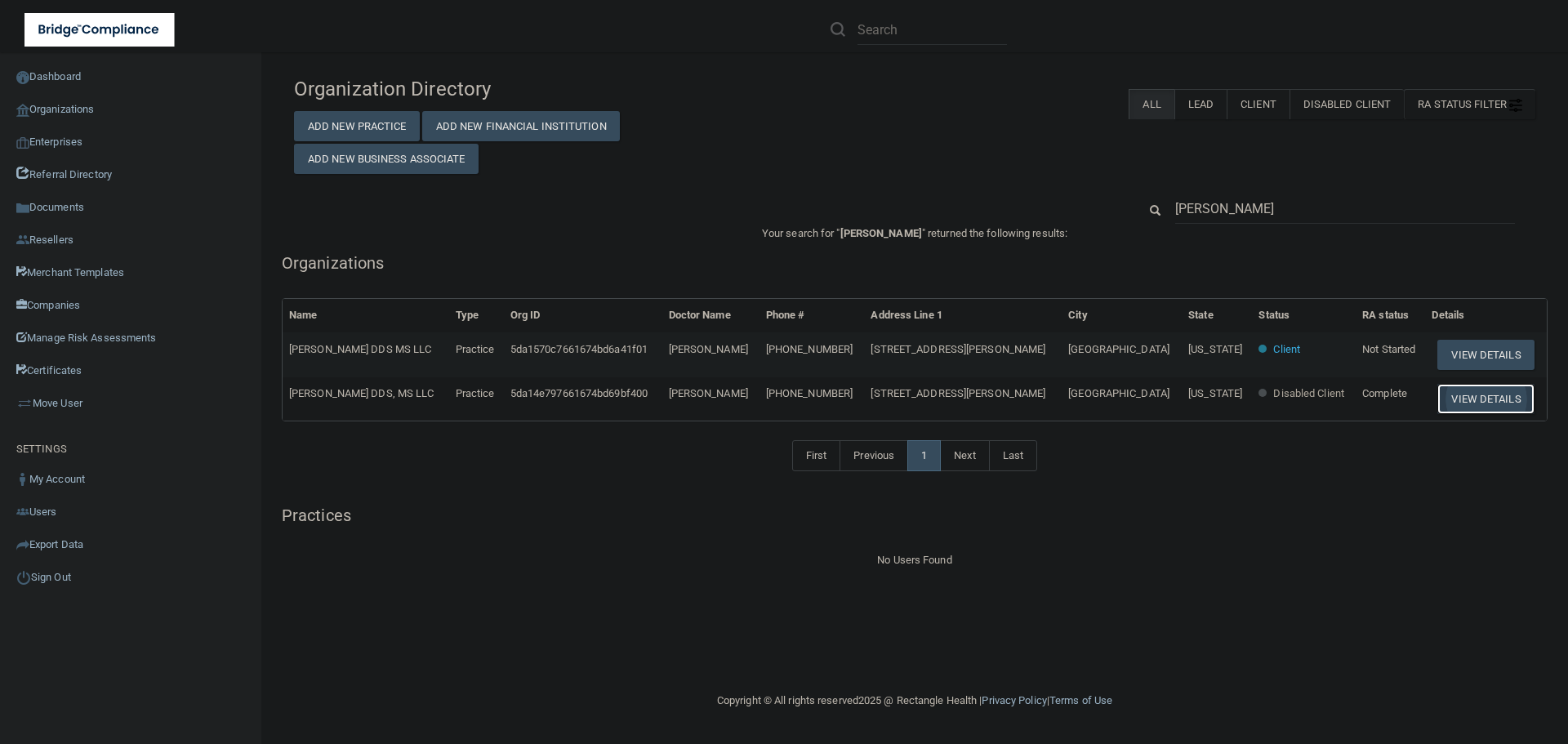
click at [1442, 402] on button "View Details" at bounding box center [1486, 399] width 96 height 30
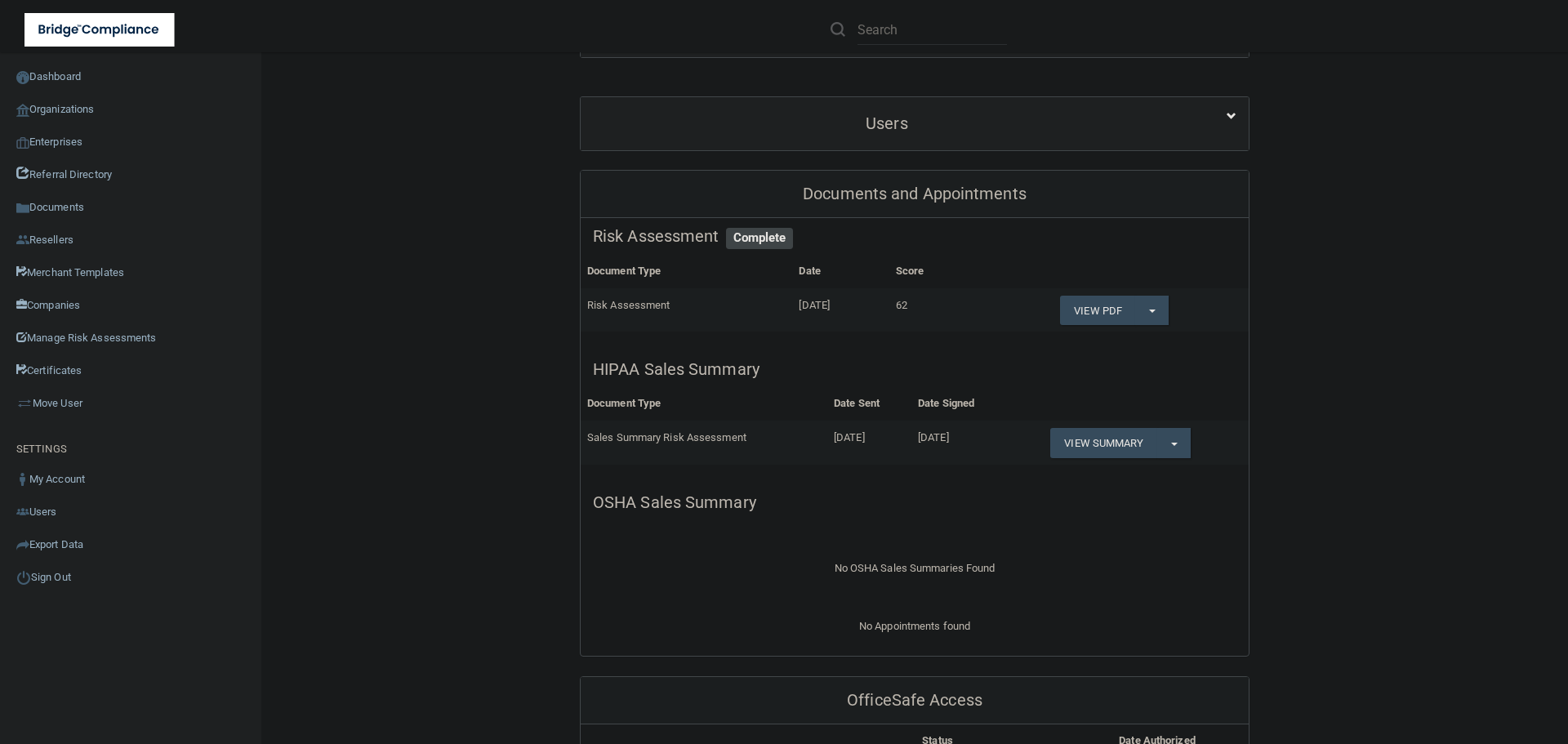
scroll to position [327, 0]
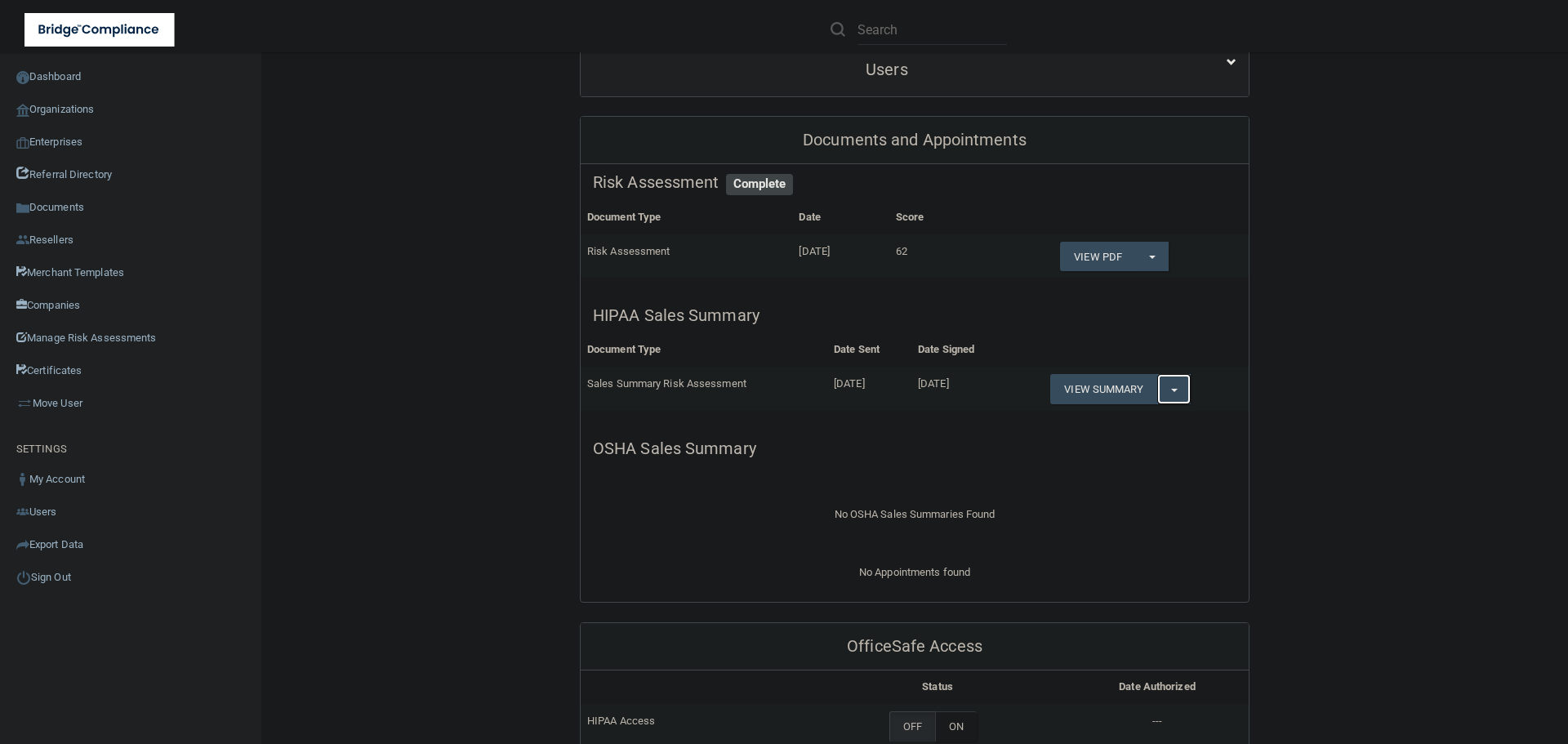
click at [1167, 392] on button "Split button!" at bounding box center [1174, 389] width 33 height 30
click at [1140, 421] on link "Download as PDF" at bounding box center [1117, 421] width 136 height 24
click at [63, 111] on link "Organizations" at bounding box center [131, 109] width 262 height 32
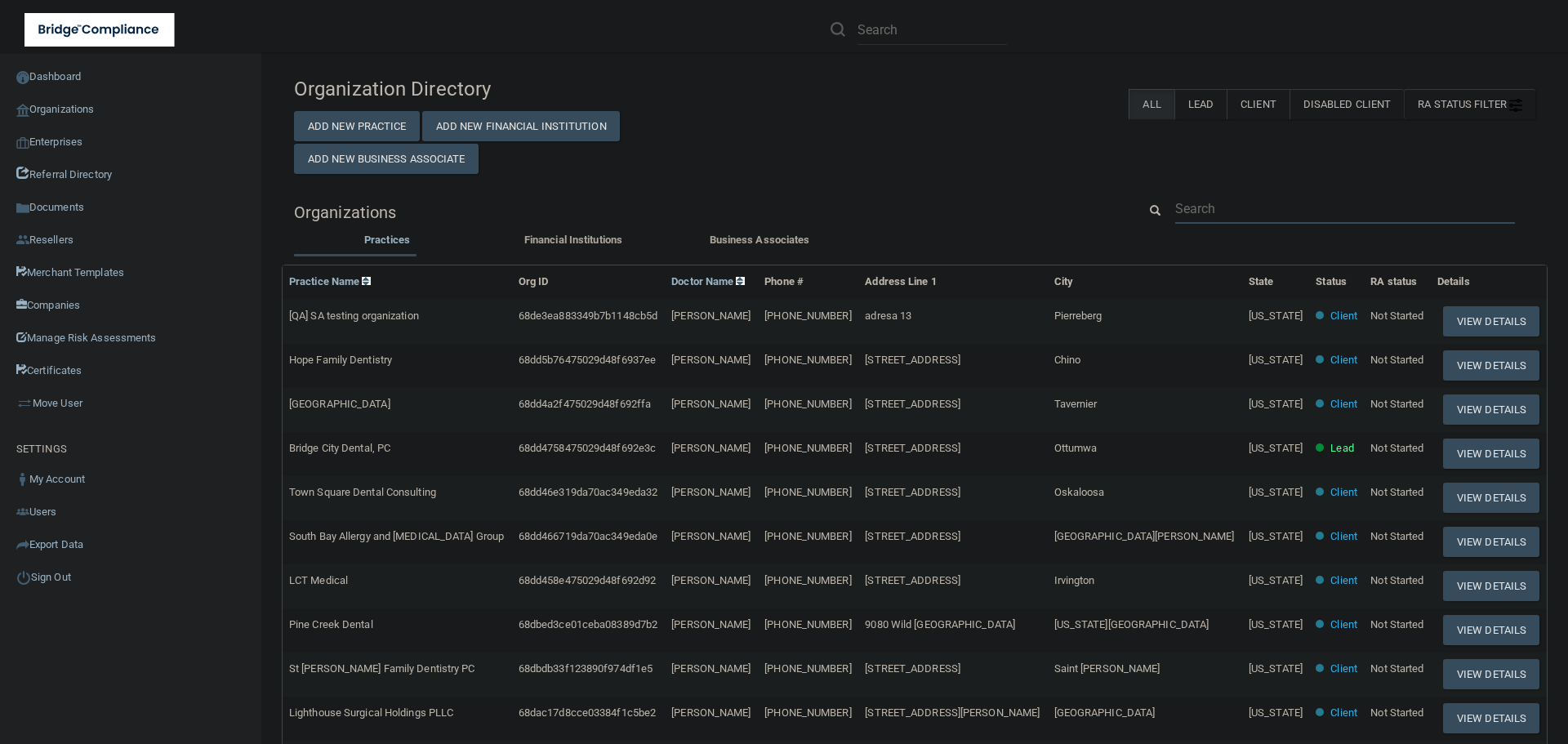
click at [1186, 202] on input "text" at bounding box center [1344, 209] width 340 height 30
paste input "Clearly Cares Dental"
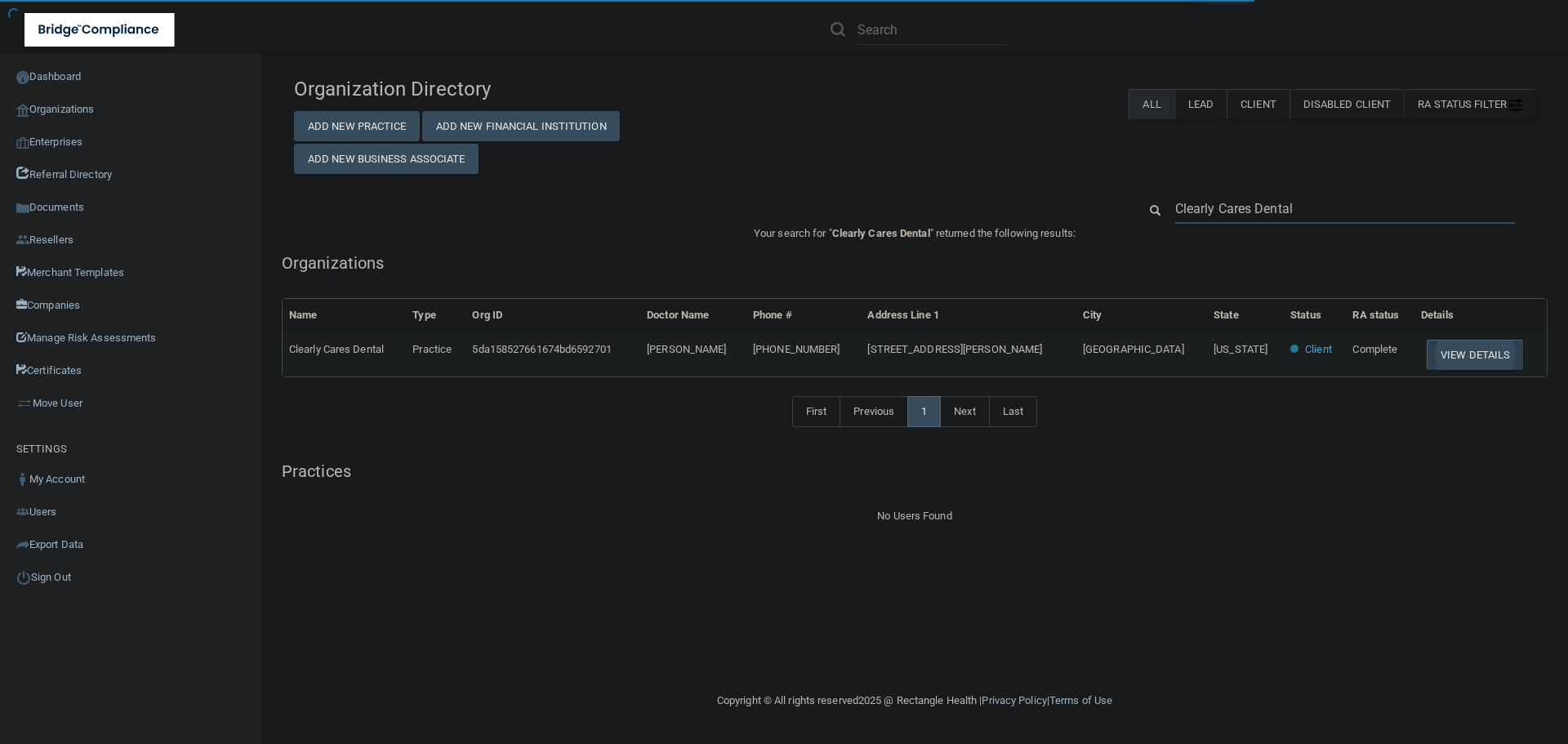
type input "Clearly Cares Dental"
click at [1445, 349] on button "View Details" at bounding box center [1475, 355] width 96 height 30
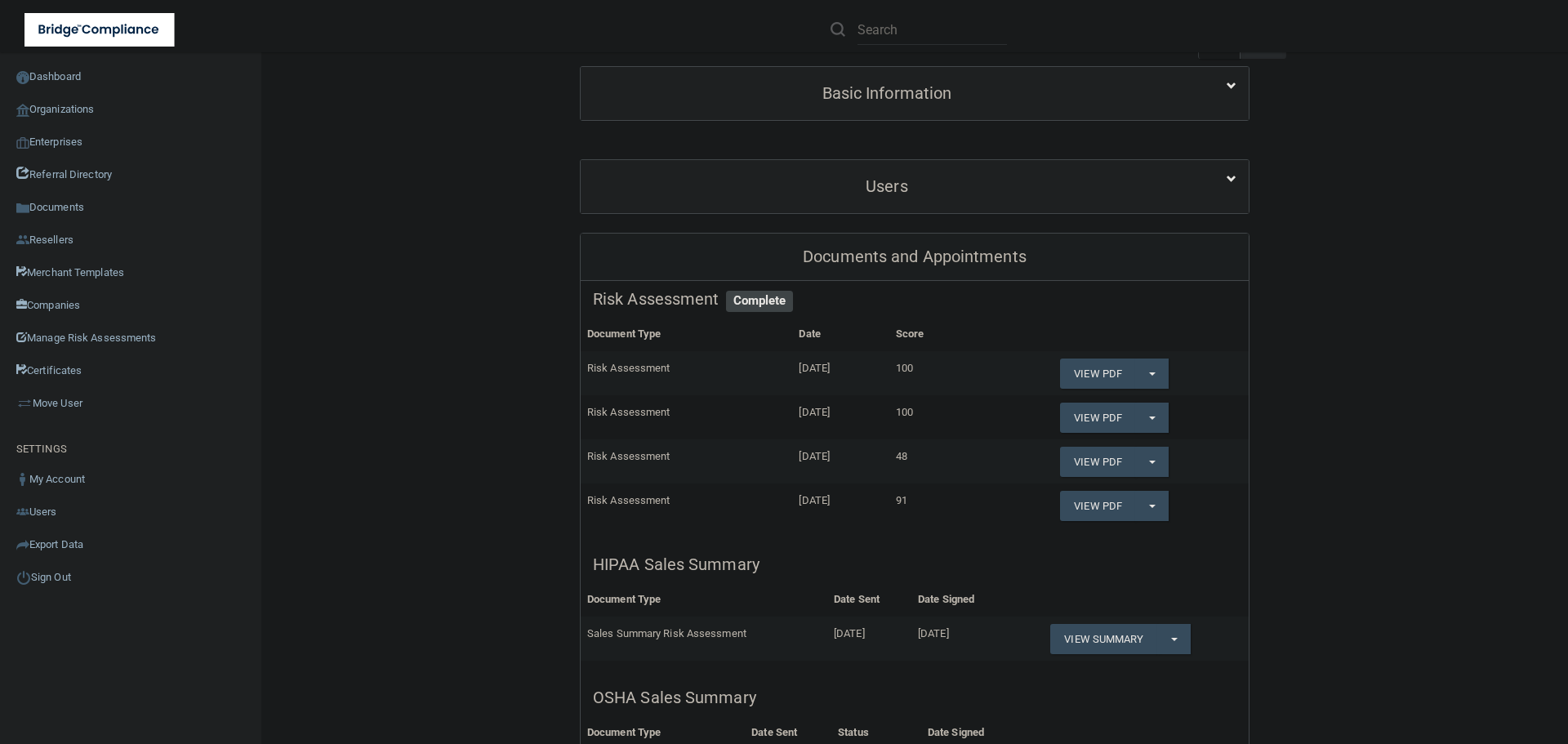
scroll to position [245, 0]
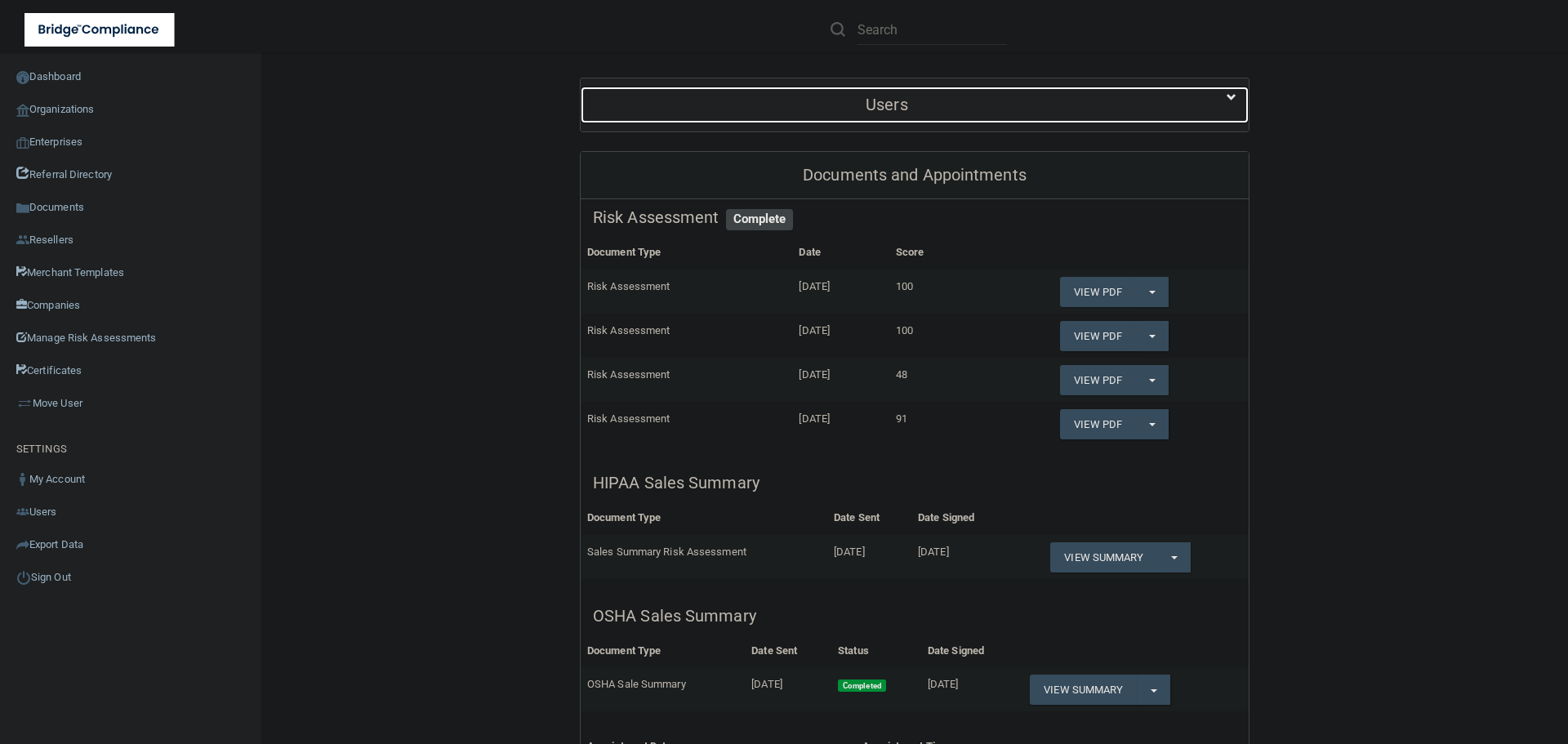
click at [805, 121] on div "Users" at bounding box center [886, 105] width 613 height 37
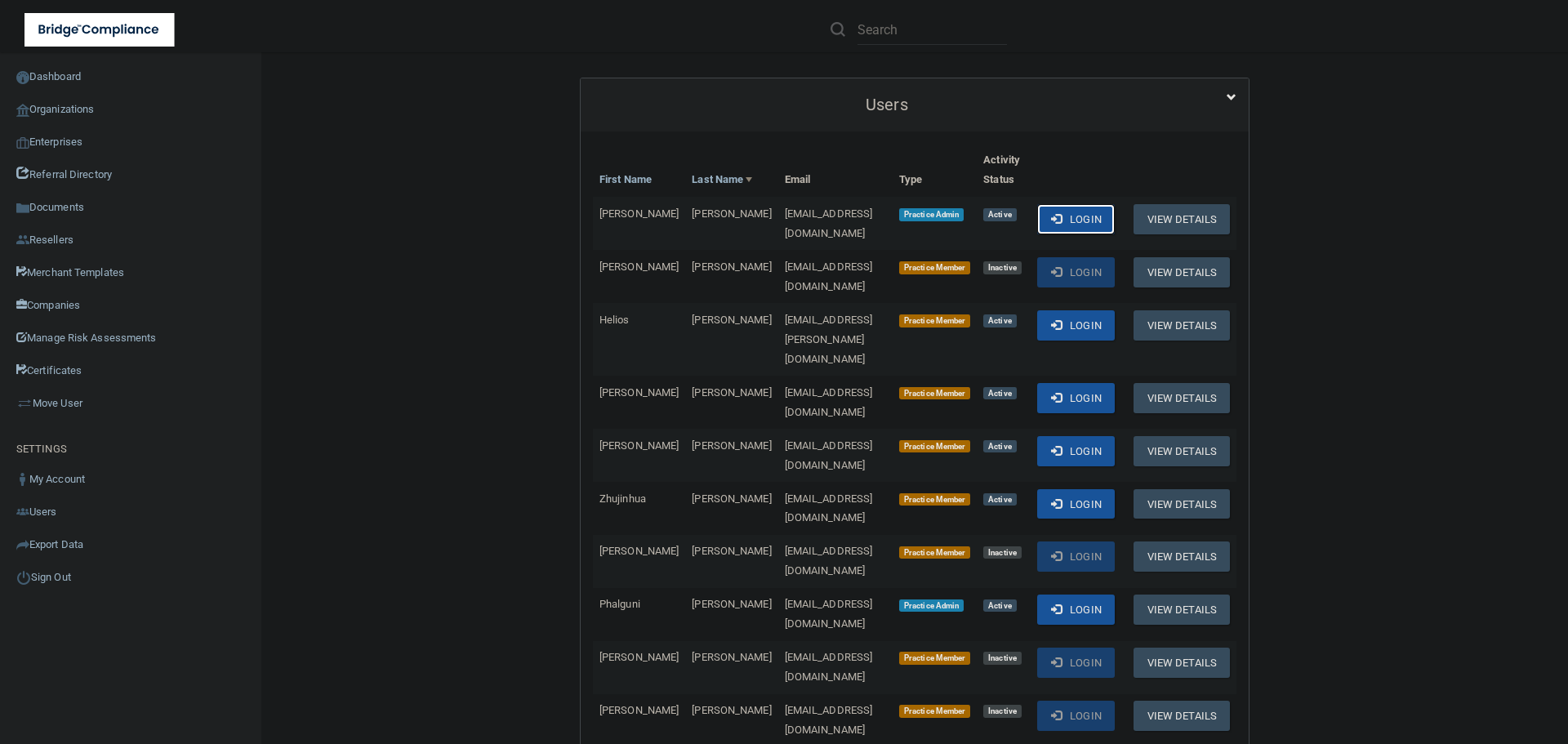
click at [1068, 219] on button "Login" at bounding box center [1075, 219] width 77 height 30
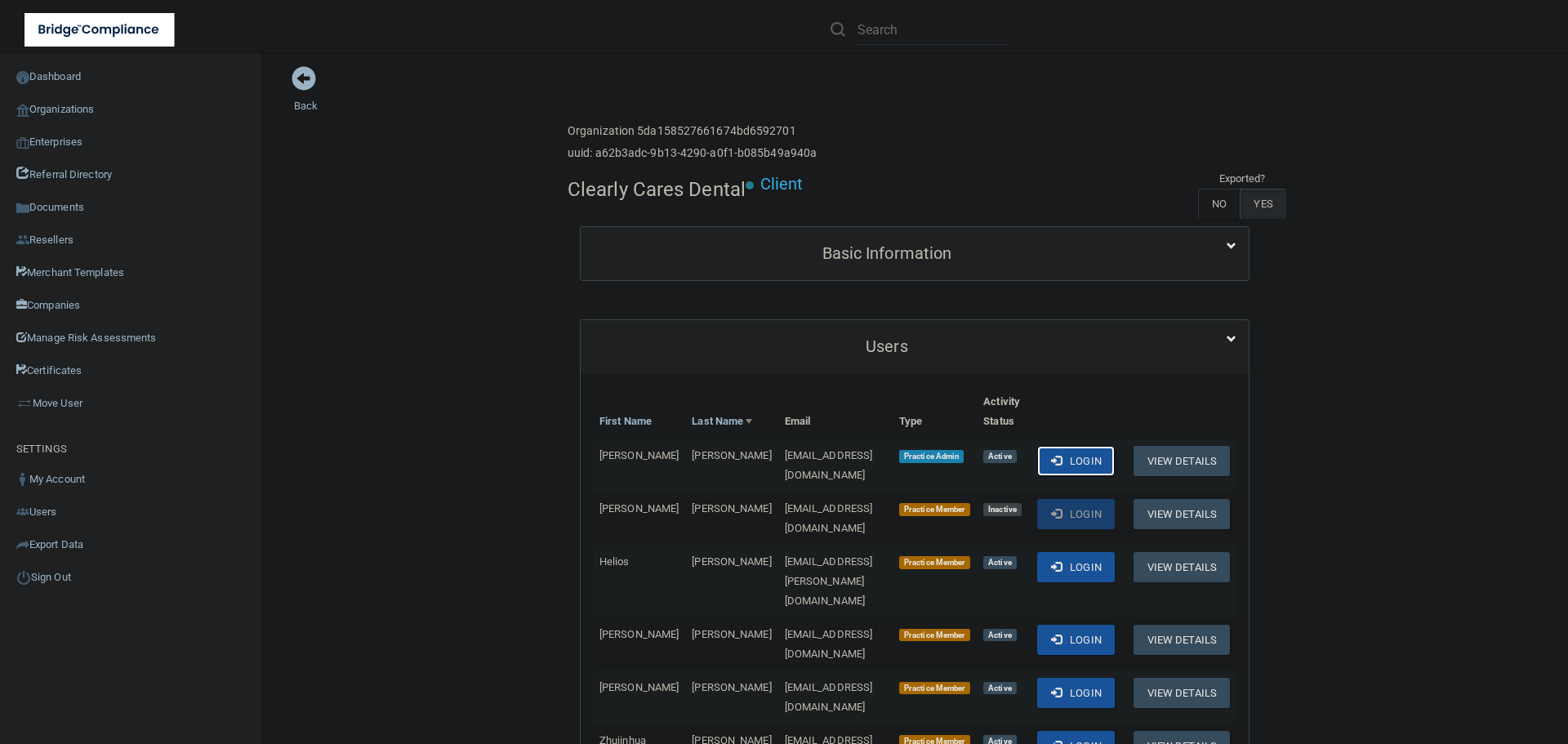
scroll to position [0, 0]
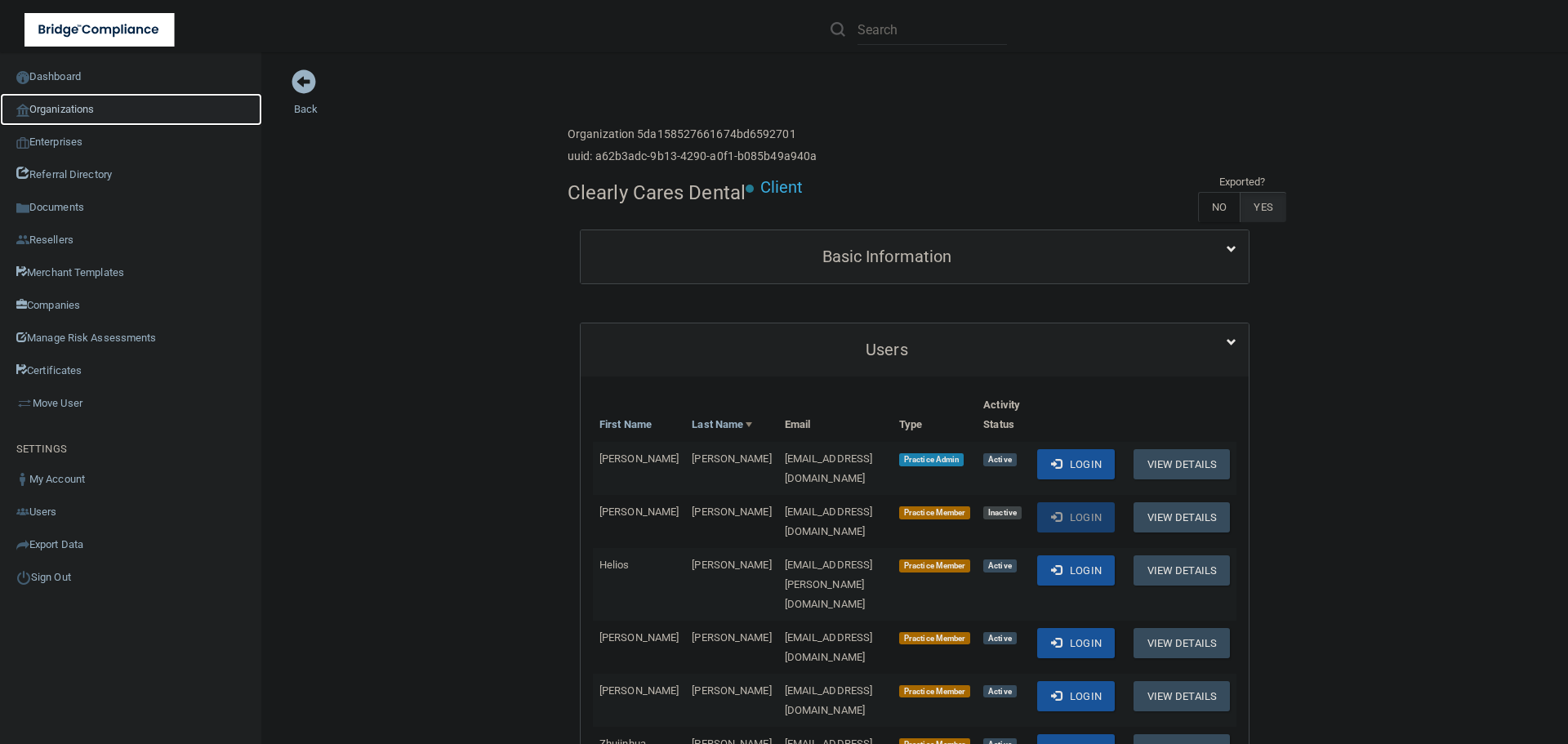
click at [66, 99] on link "Organizations" at bounding box center [131, 109] width 262 height 32
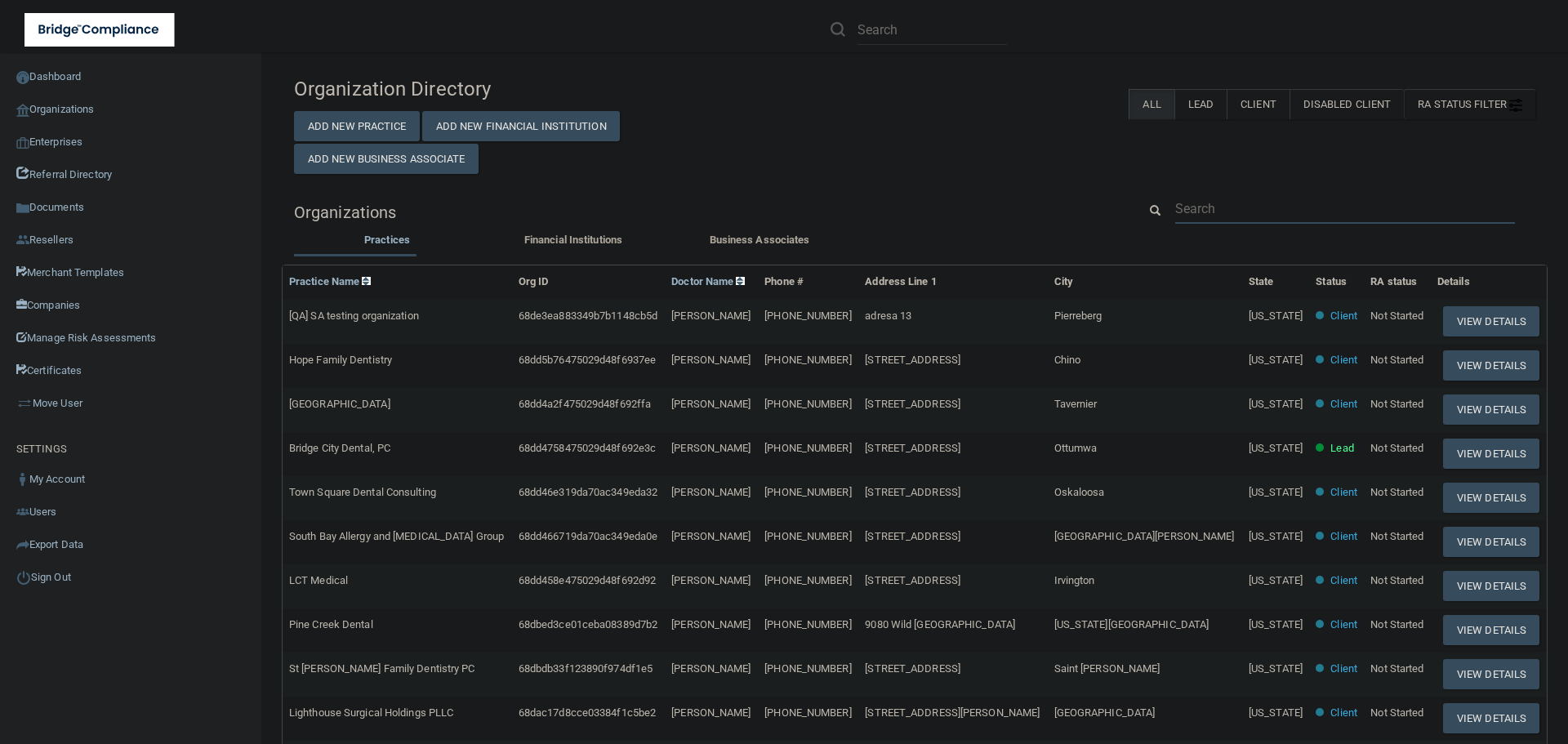
click at [1224, 204] on input "text" at bounding box center [1344, 209] width 340 height 30
paste input "[MEDICAL_DATA] Health Professionals"
type input "[MEDICAL_DATA] Health Professionals"
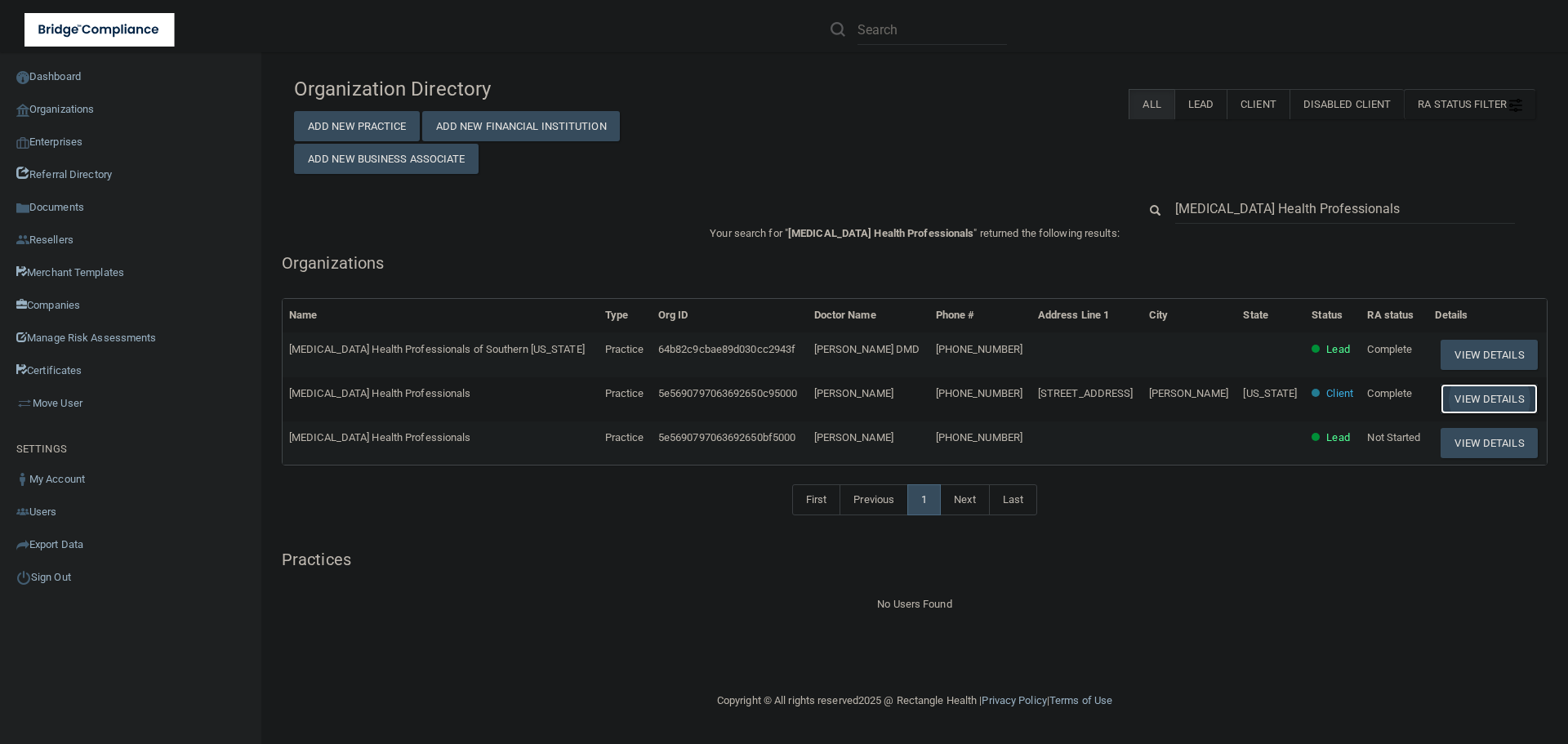
click at [1469, 394] on button "View Details" at bounding box center [1489, 399] width 96 height 30
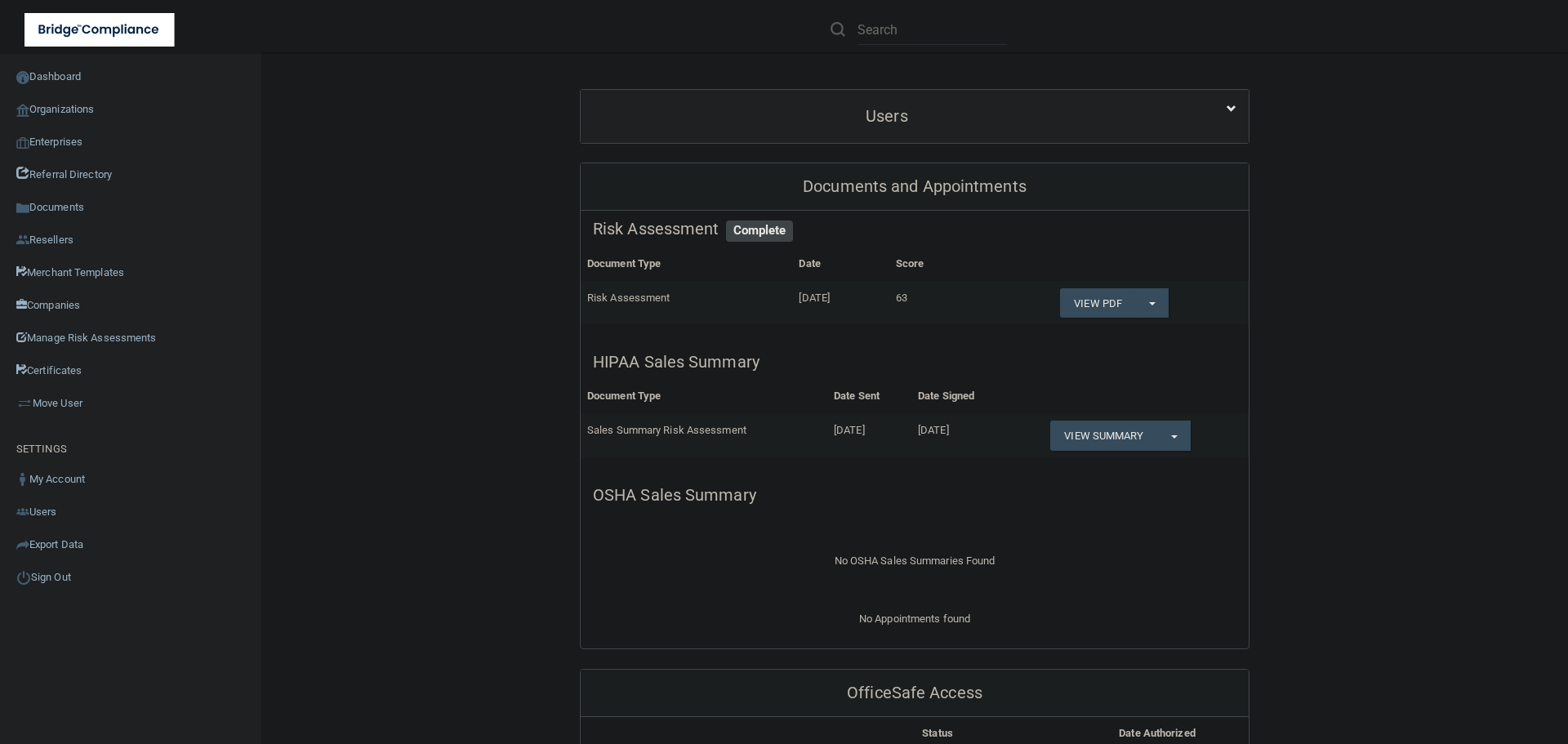
scroll to position [327, 0]
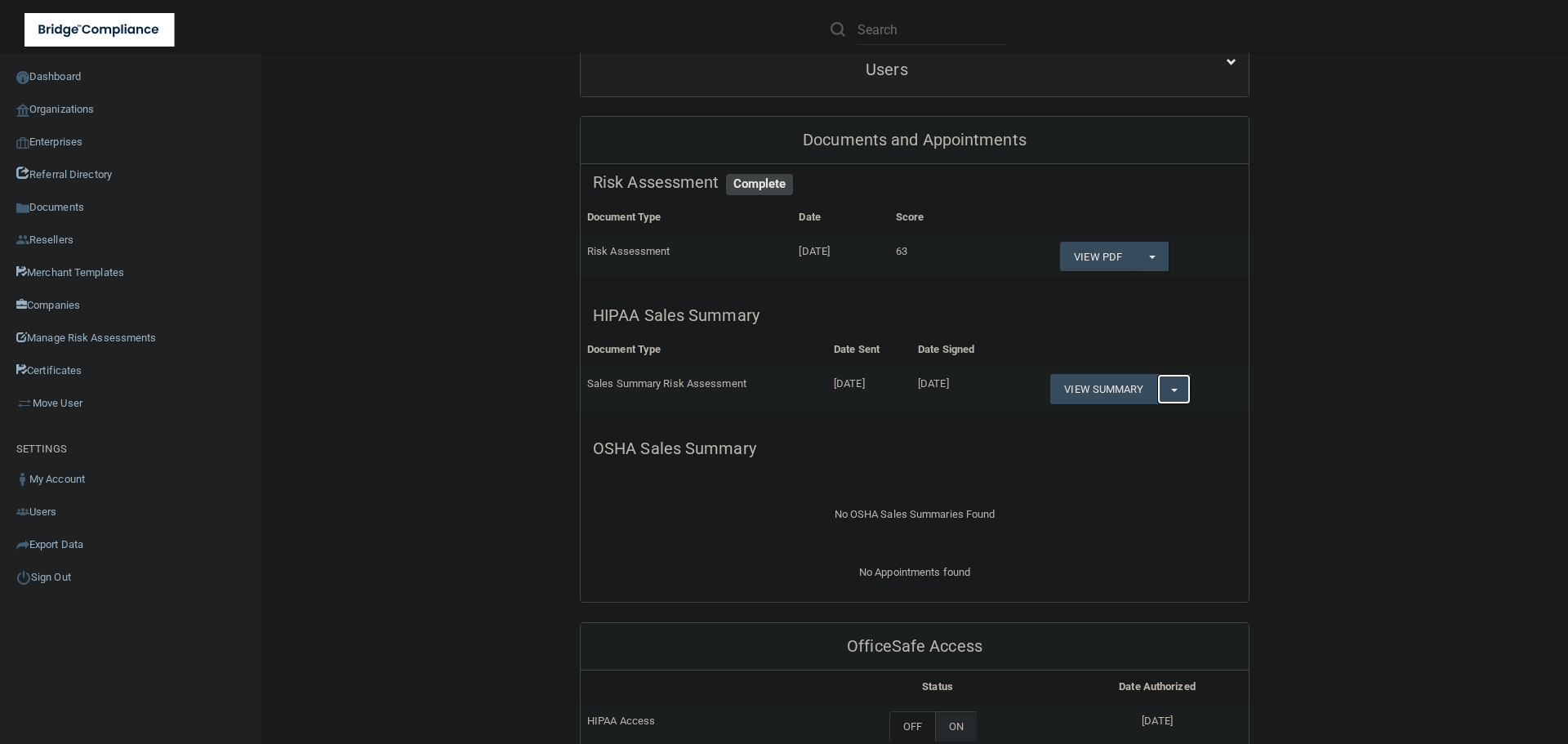
click at [1167, 388] on button "Split button!" at bounding box center [1174, 389] width 33 height 30
click at [1151, 416] on link "Download as PDF" at bounding box center [1117, 421] width 136 height 24
click at [780, 93] on div "Users" at bounding box center [914, 70] width 668 height 53
click at [780, 88] on div "Users" at bounding box center [914, 70] width 668 height 53
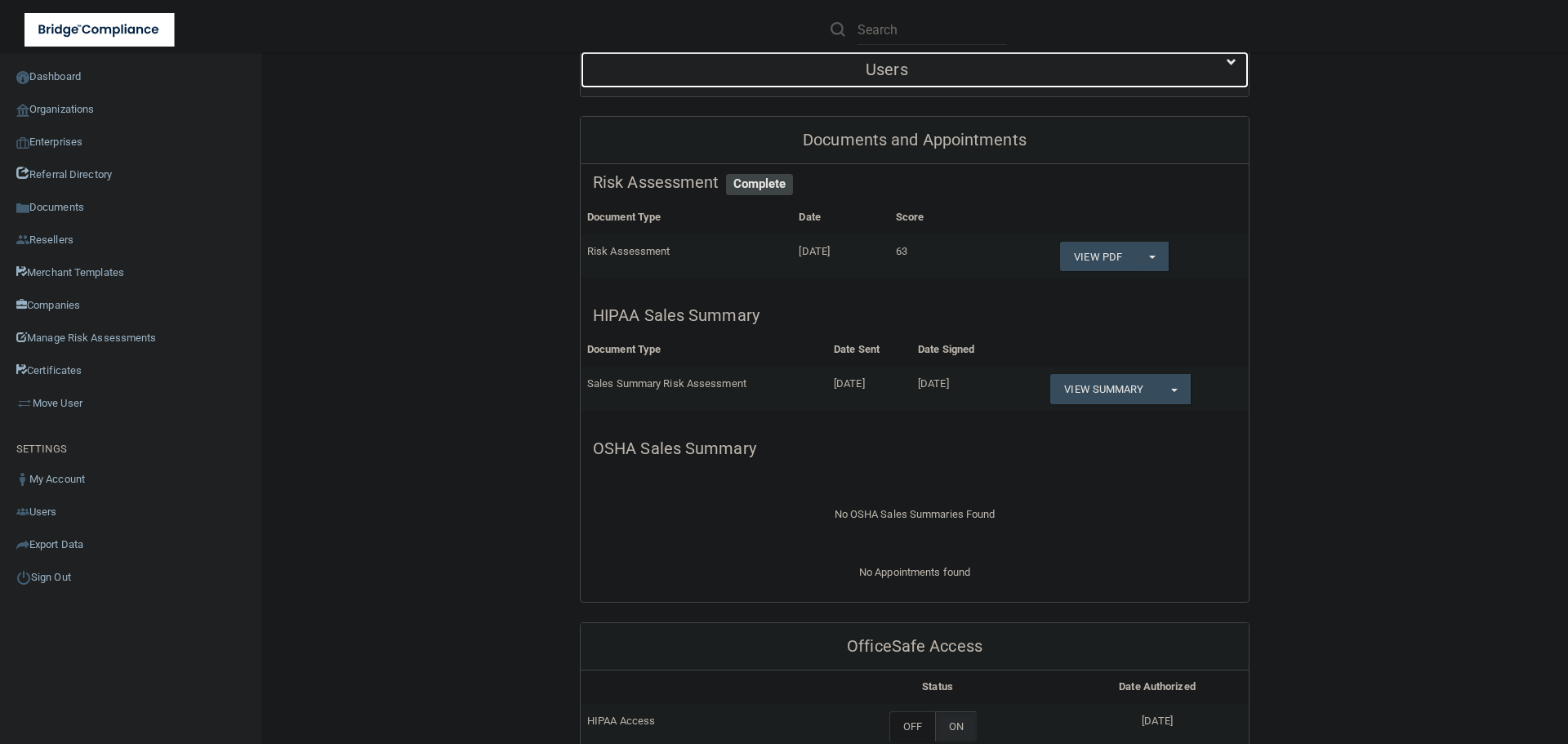
click at [781, 69] on h5 "Users" at bounding box center [886, 70] width 588 height 18
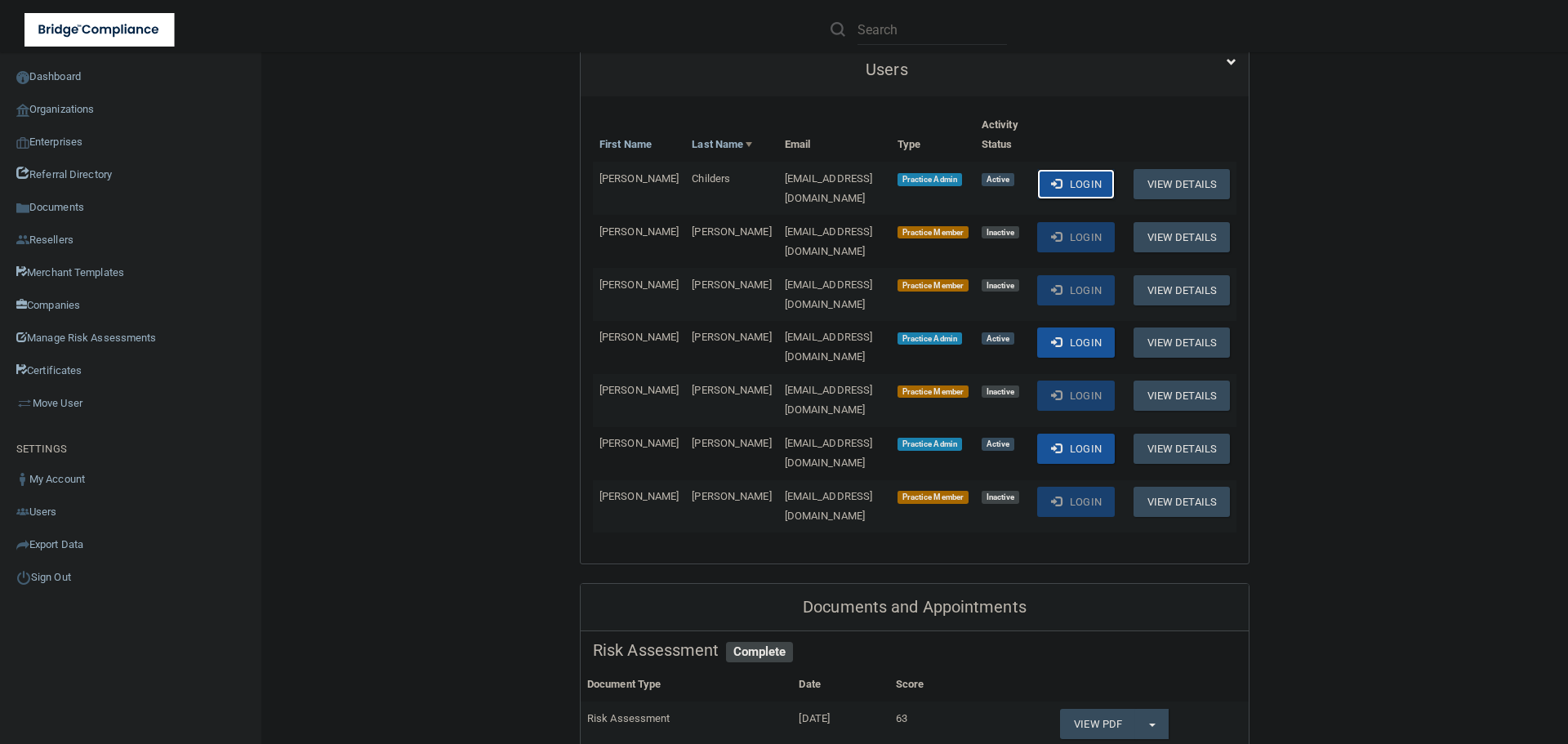
click at [1078, 179] on button "Login" at bounding box center [1075, 184] width 77 height 30
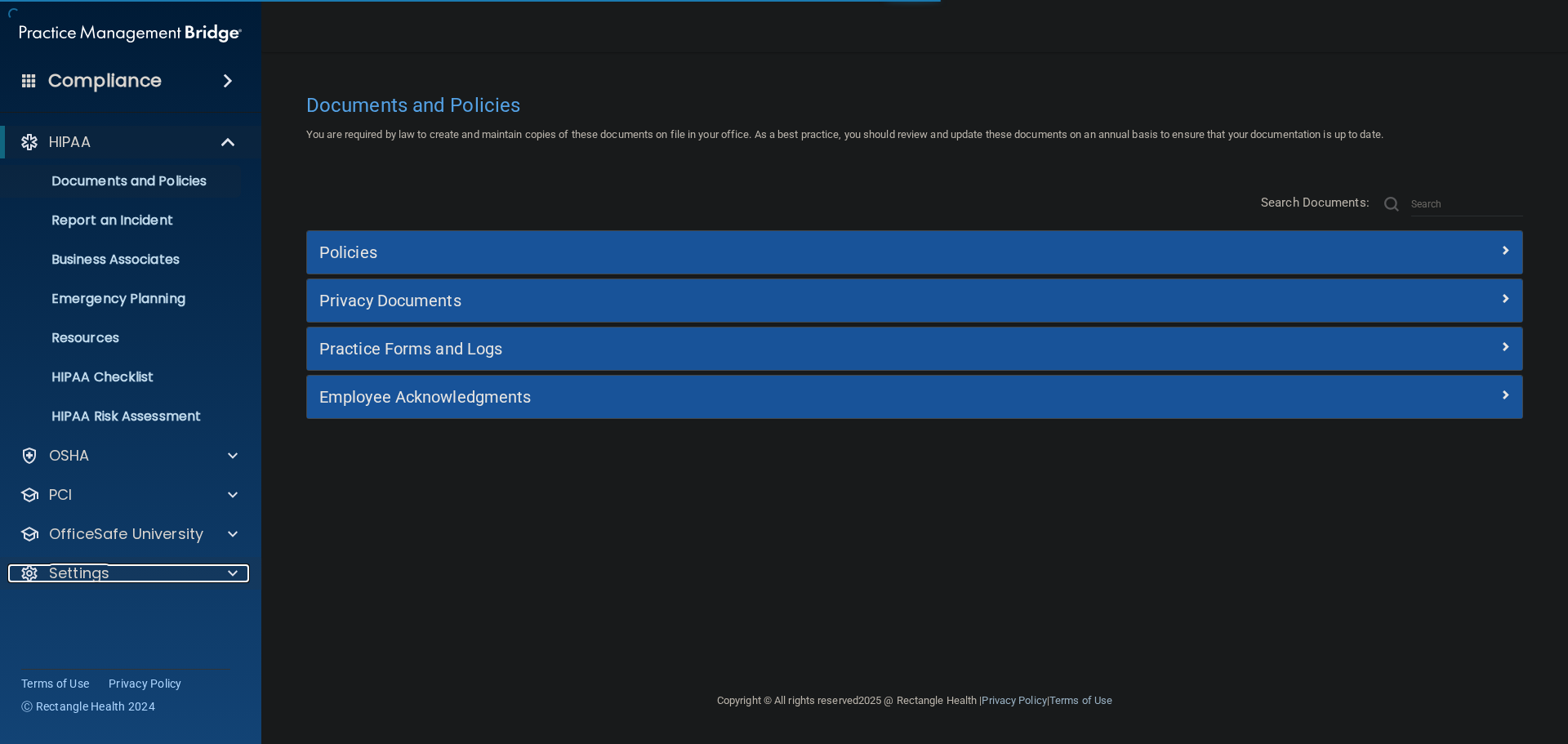
click at [232, 569] on span at bounding box center [233, 574] width 10 height 20
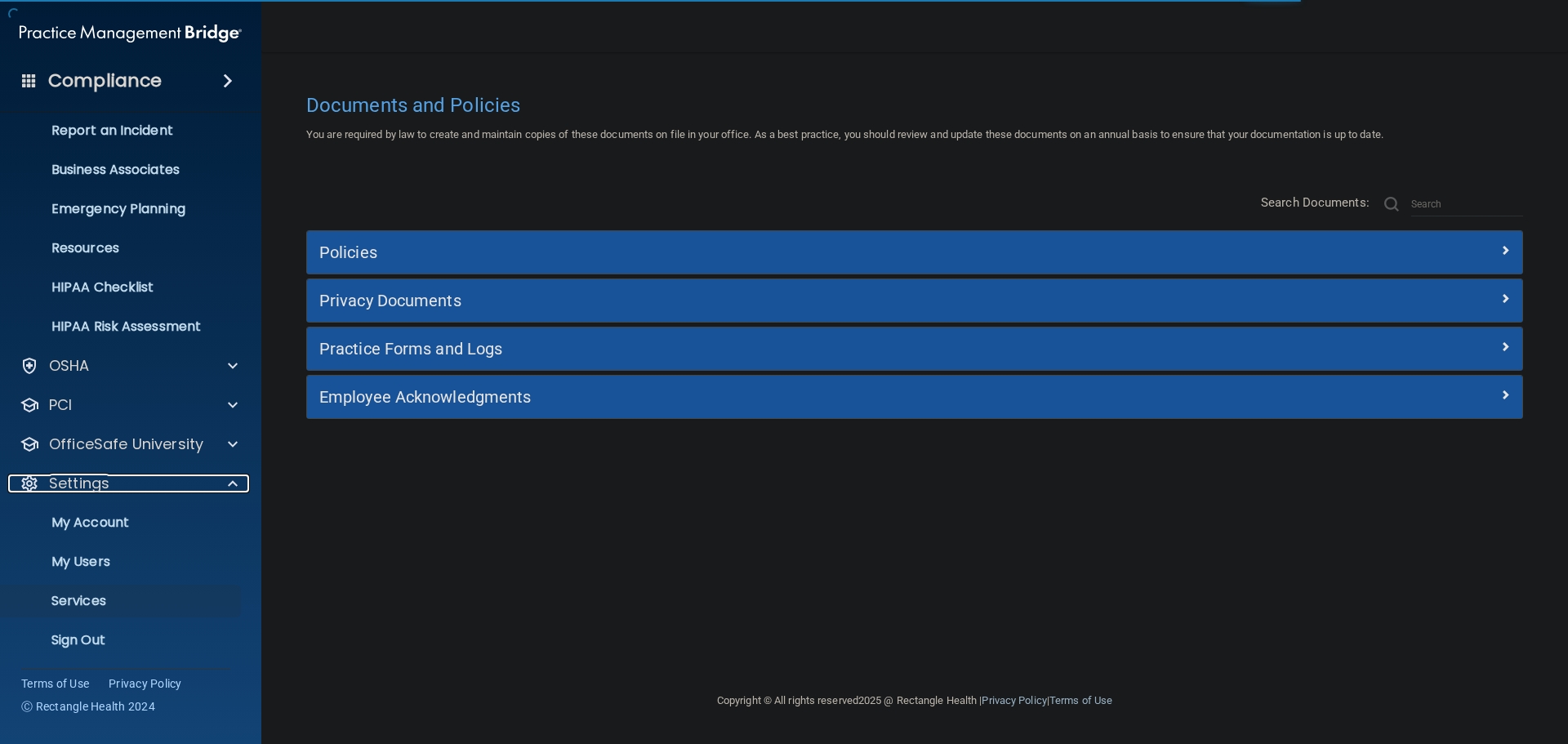
scroll to position [91, 0]
click at [89, 554] on p "My Users" at bounding box center [122, 561] width 223 height 17
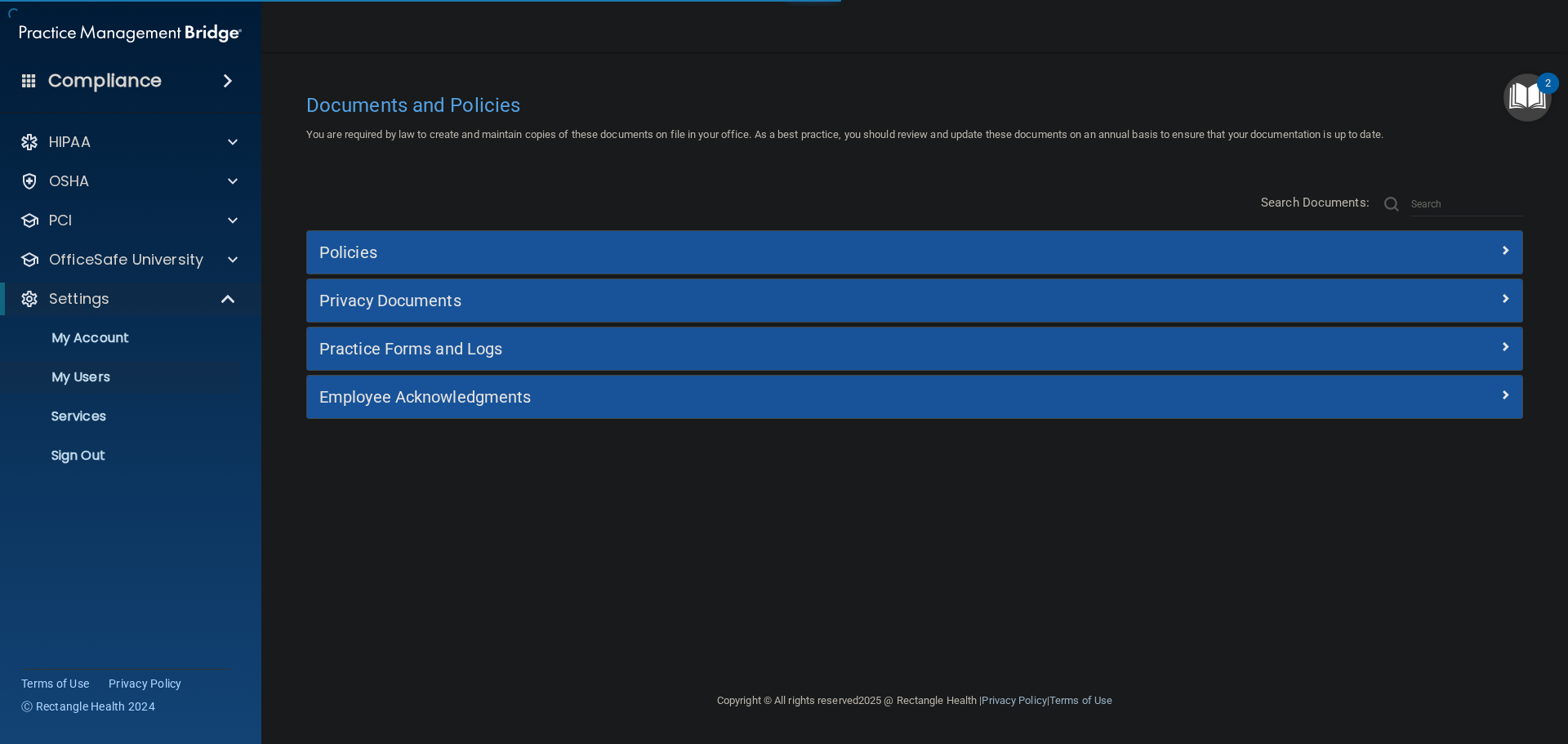
select select "20"
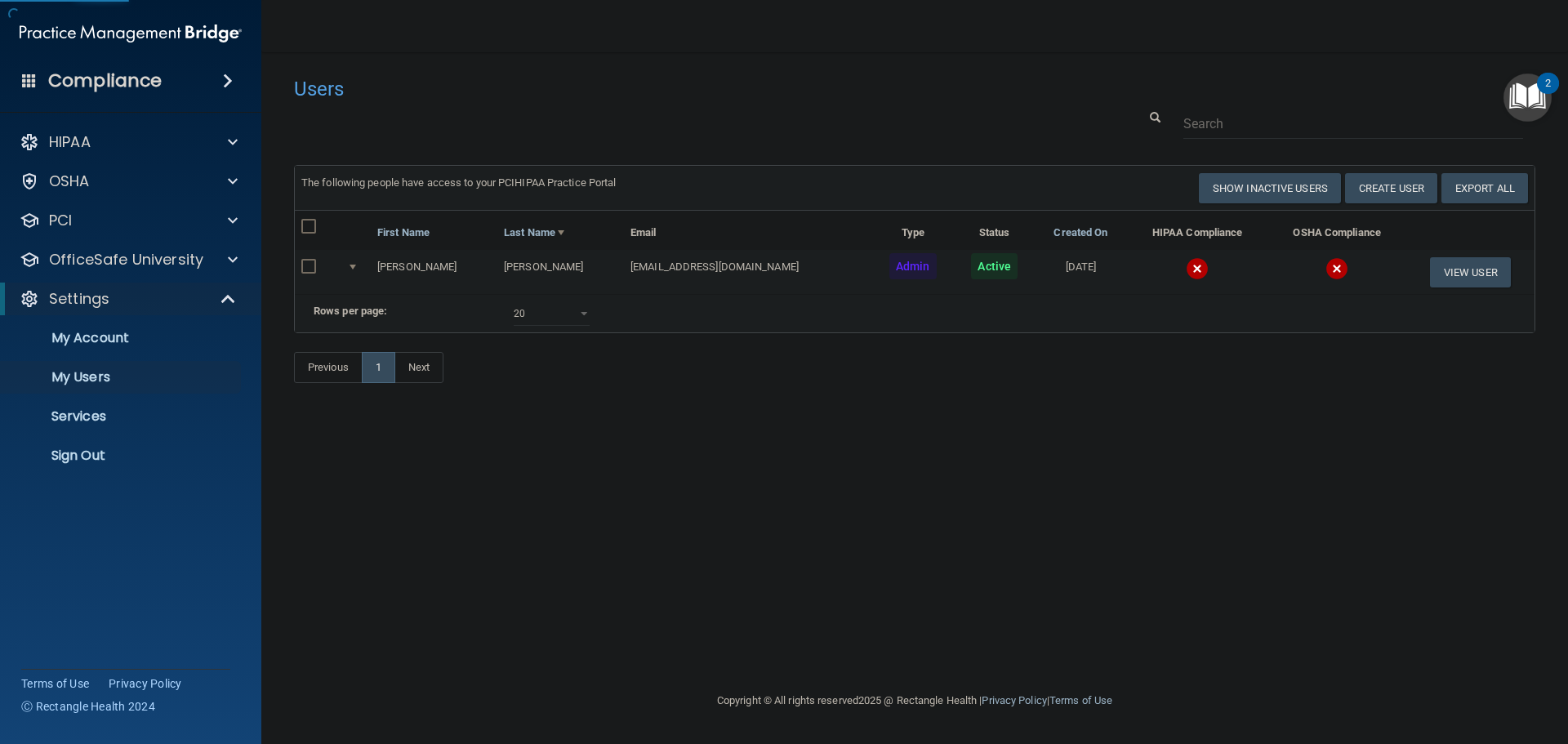
click at [1186, 264] on img at bounding box center [1197, 269] width 23 height 23
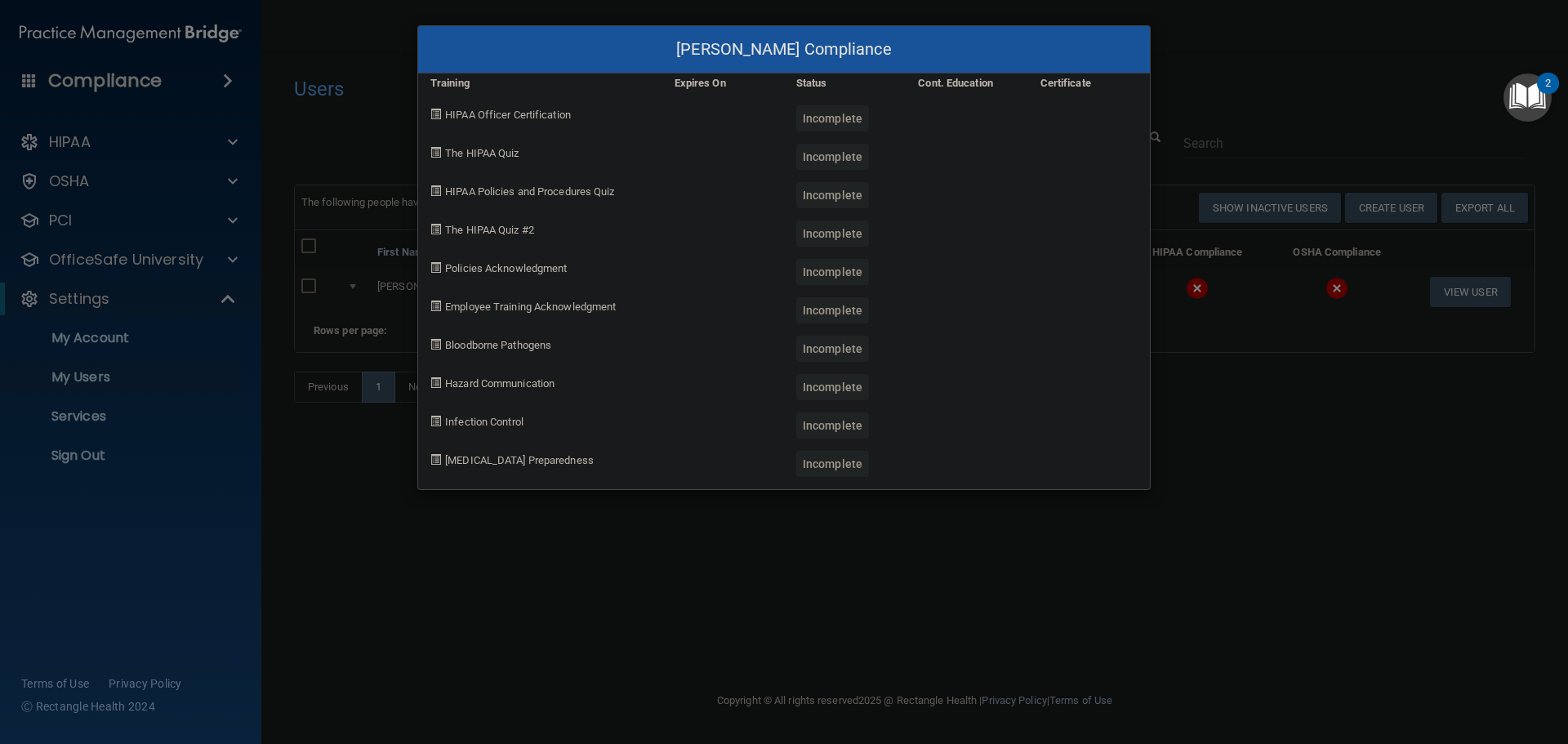
click at [1281, 456] on div "Charlie Allen's Compliance Training Expires On Status Cont. Education Certifica…" at bounding box center [784, 372] width 1568 height 744
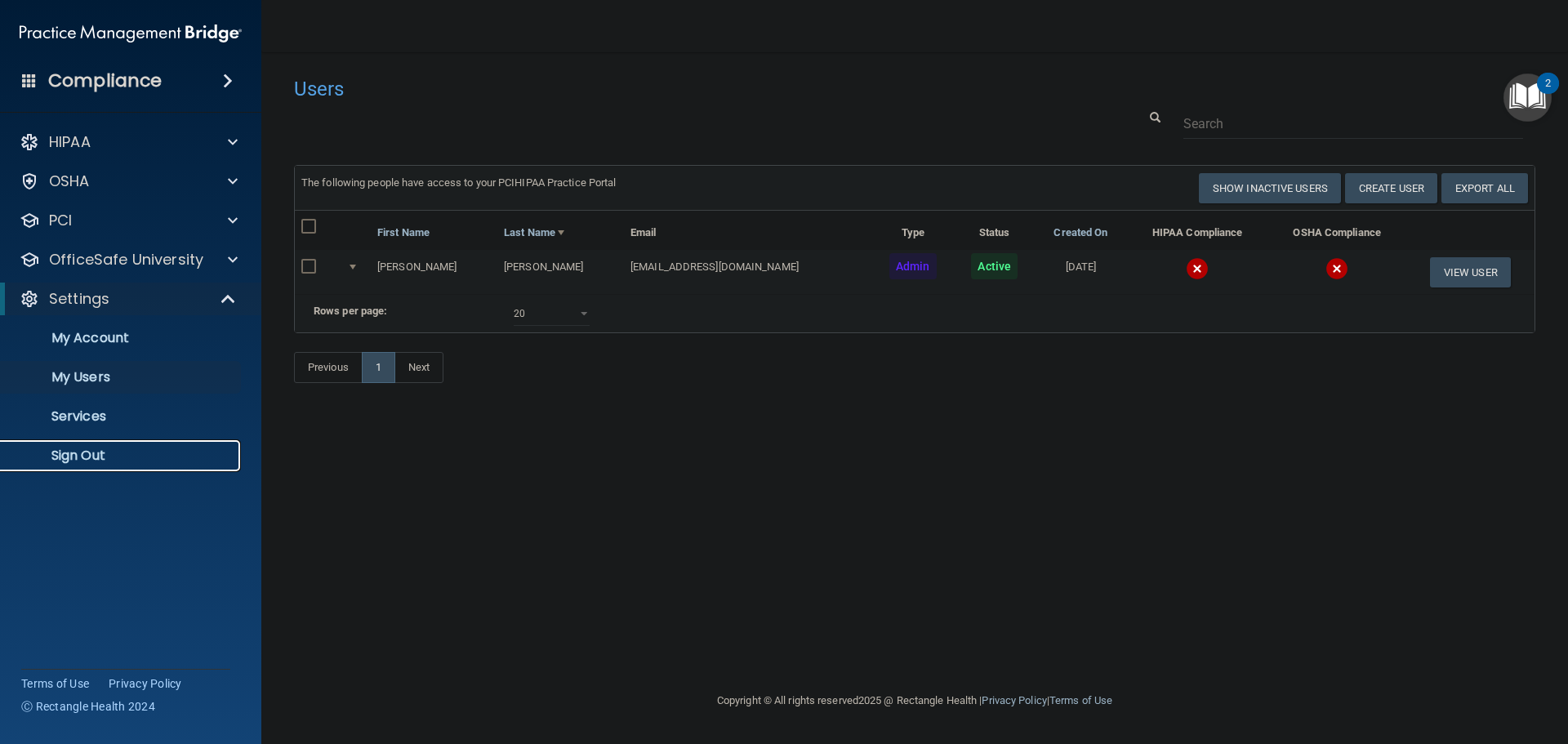
click at [107, 449] on p "Sign Out" at bounding box center [122, 456] width 223 height 17
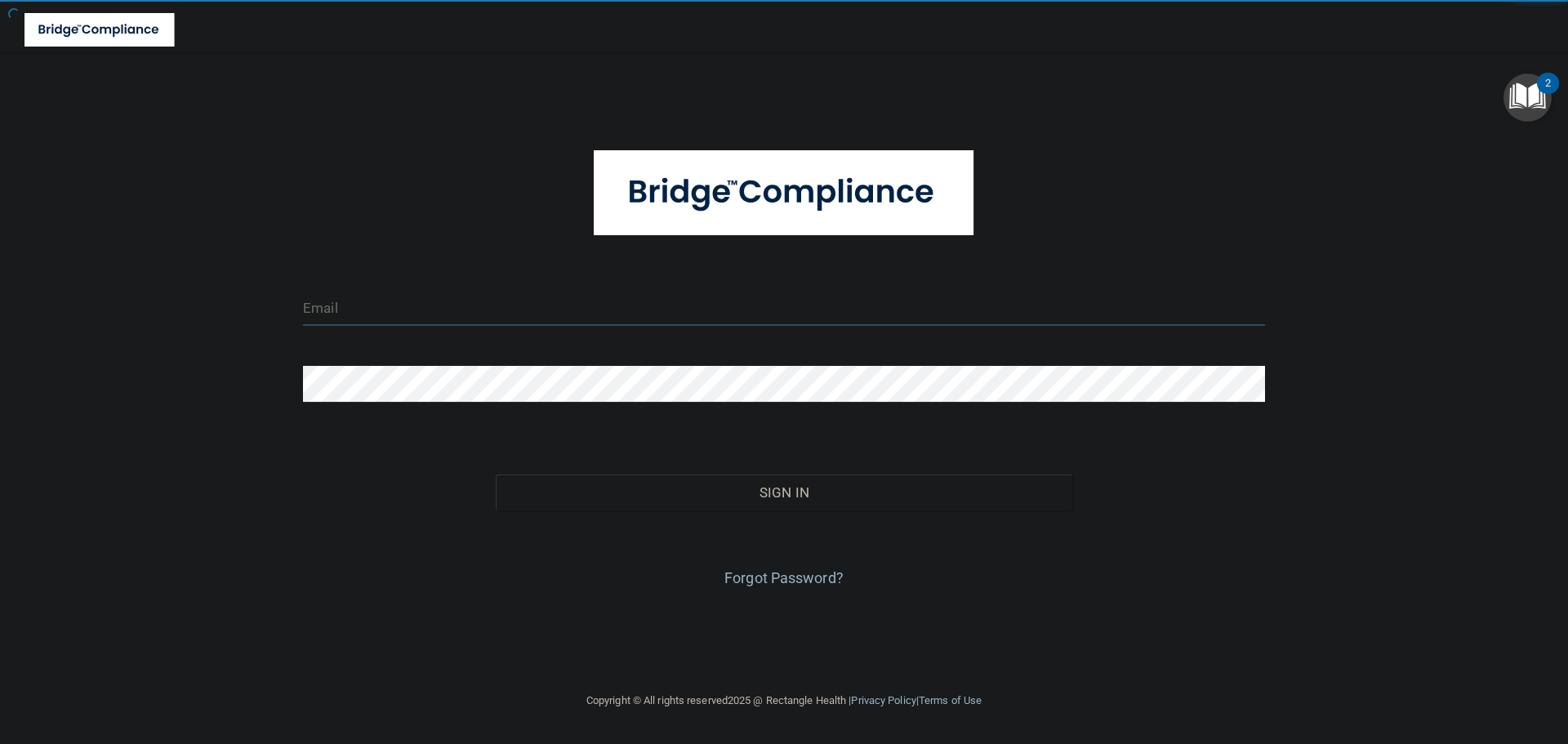
type input "cfletcher@rectanglehealth.com"
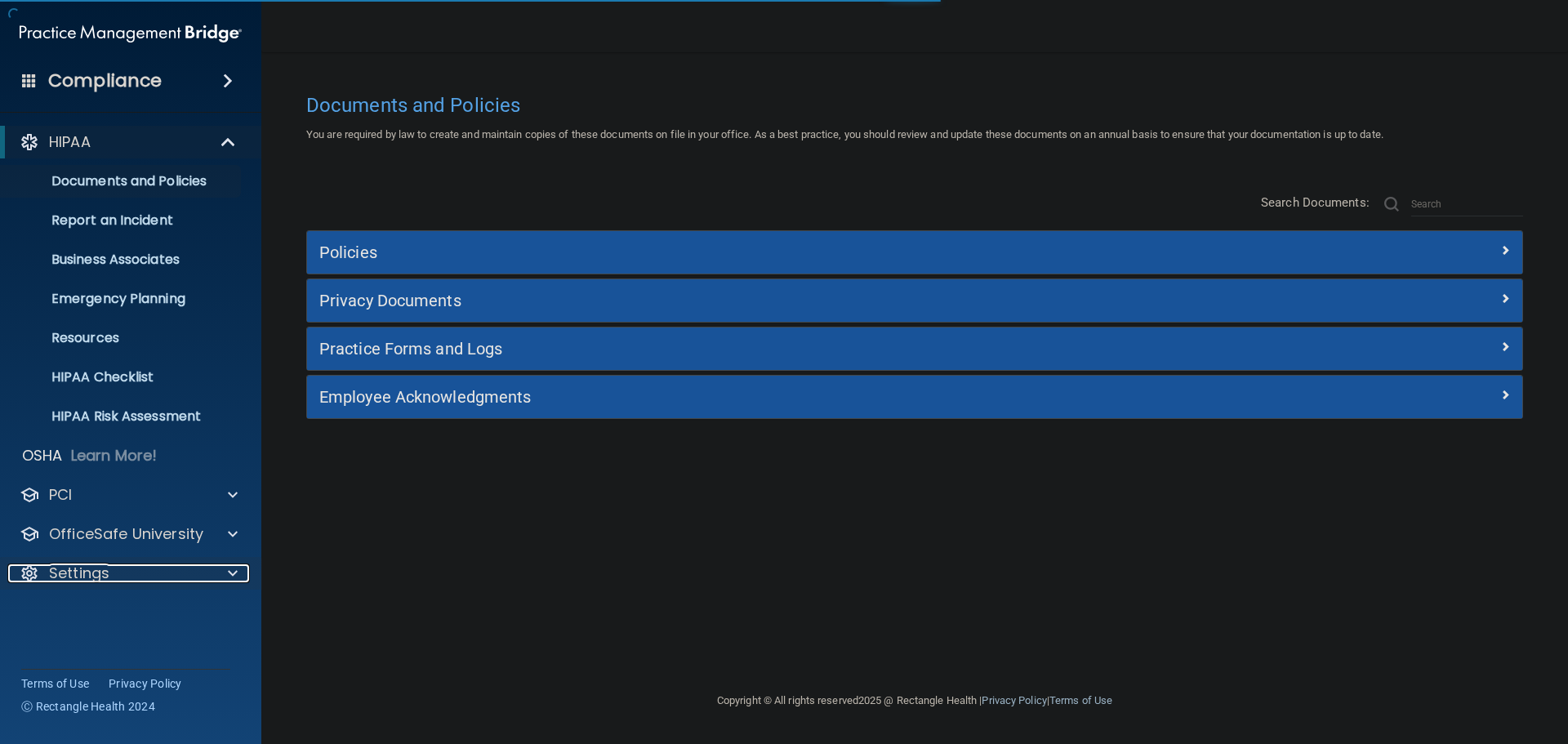
click at [214, 573] on div at bounding box center [229, 574] width 41 height 20
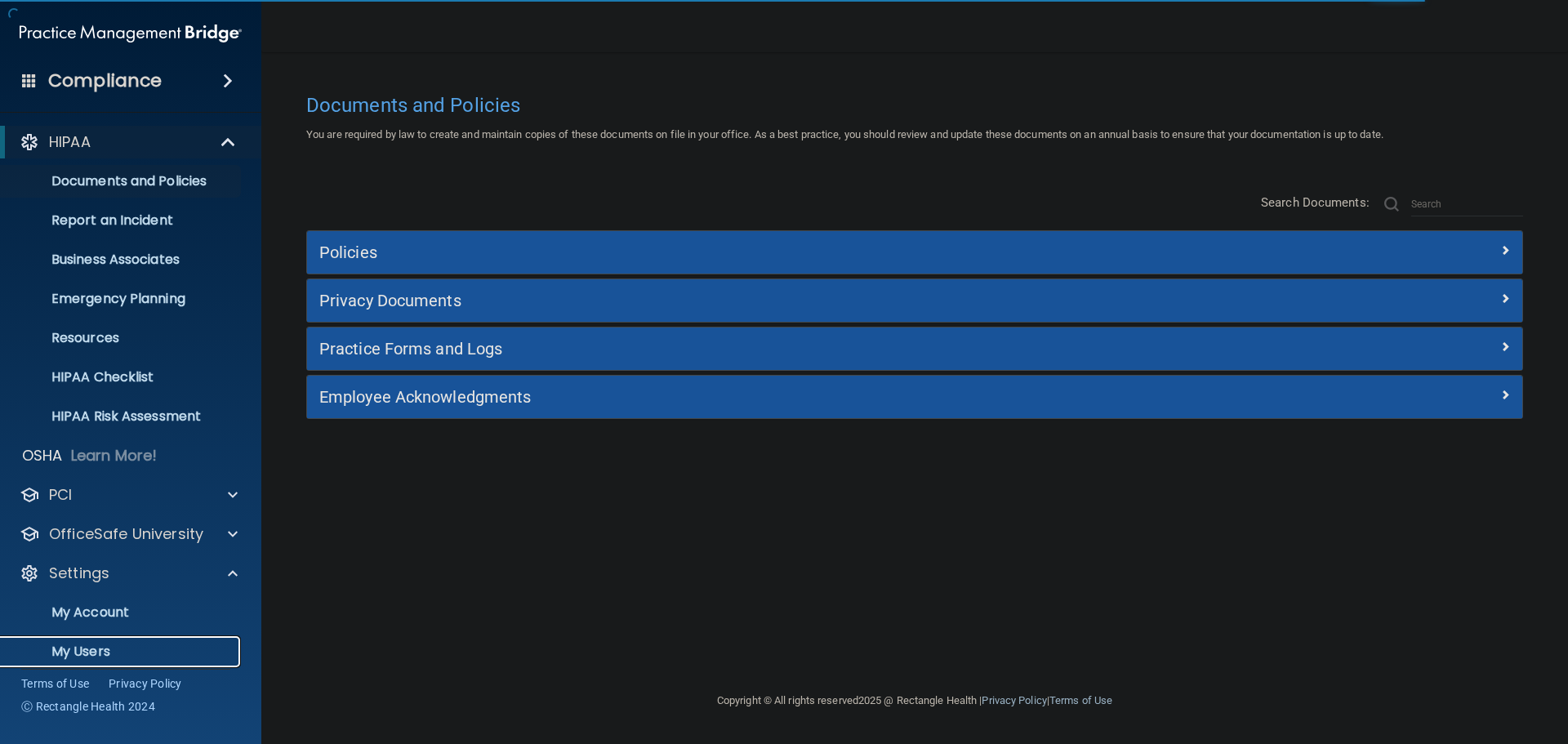
click at [109, 648] on p "My Users" at bounding box center [122, 652] width 223 height 17
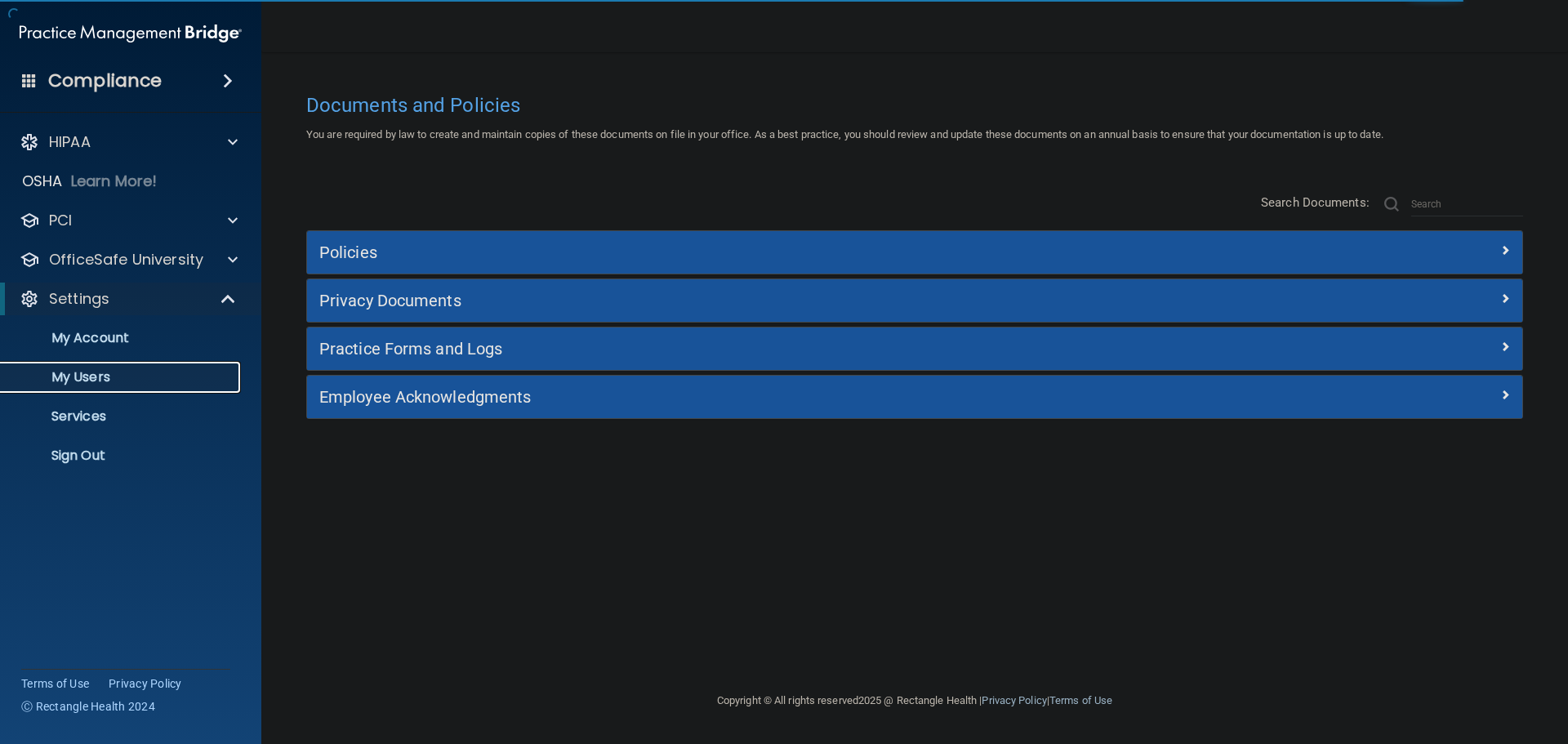
select select "20"
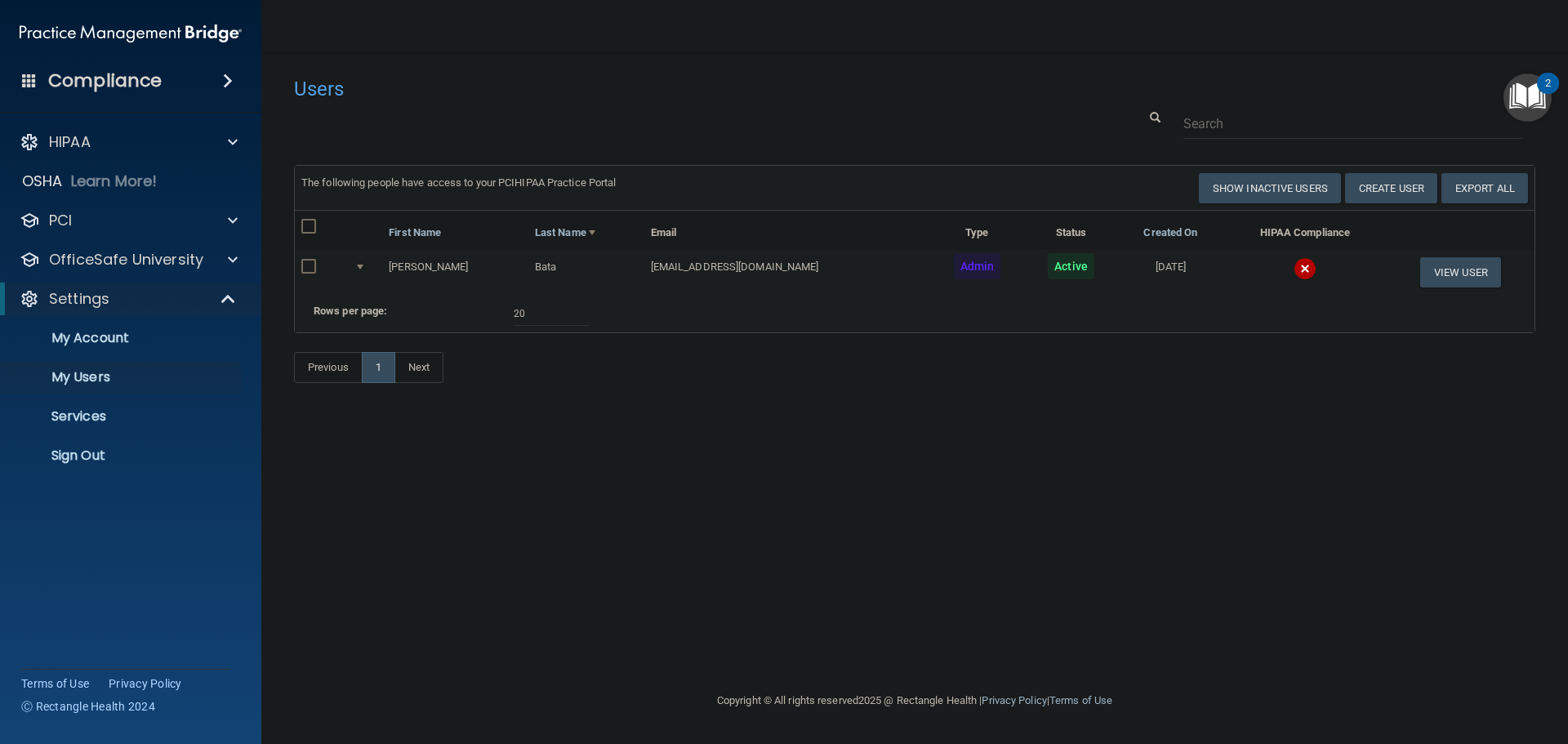
select select "20"
click at [101, 442] on link "Sign Out" at bounding box center [111, 455] width 257 height 32
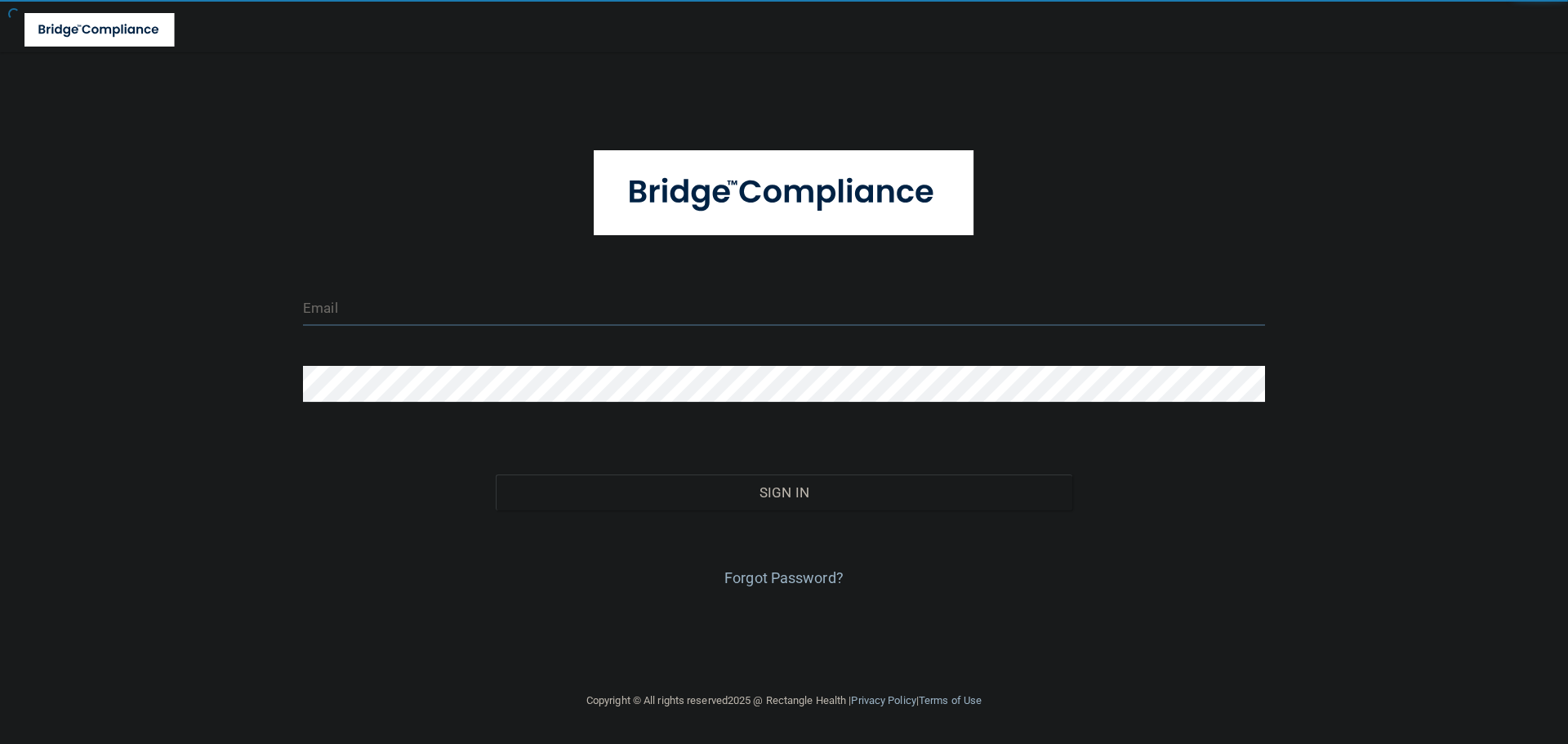
type input "[EMAIL_ADDRESS][DOMAIN_NAME]"
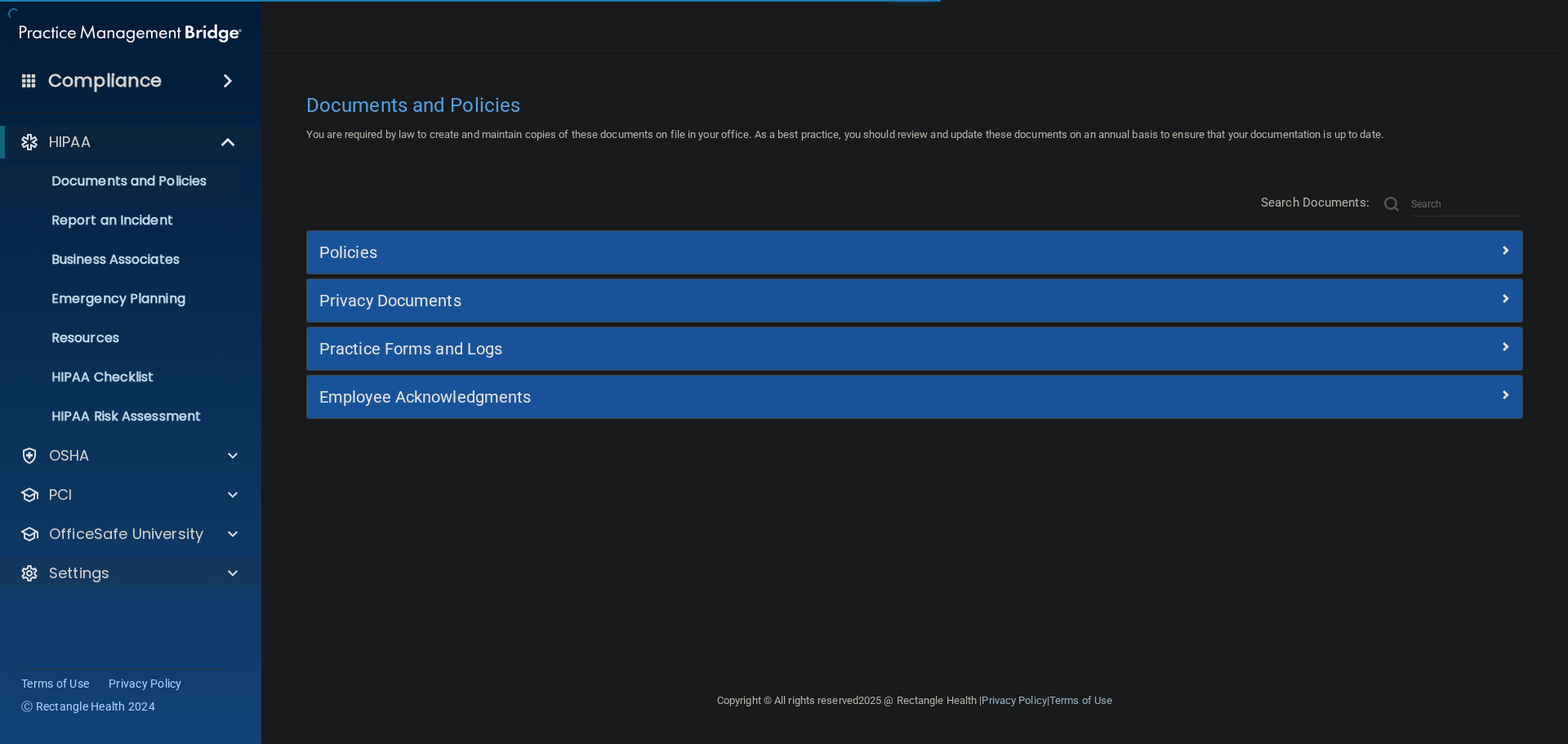
click at [214, 557] on div "Settings" at bounding box center [131, 573] width 262 height 32
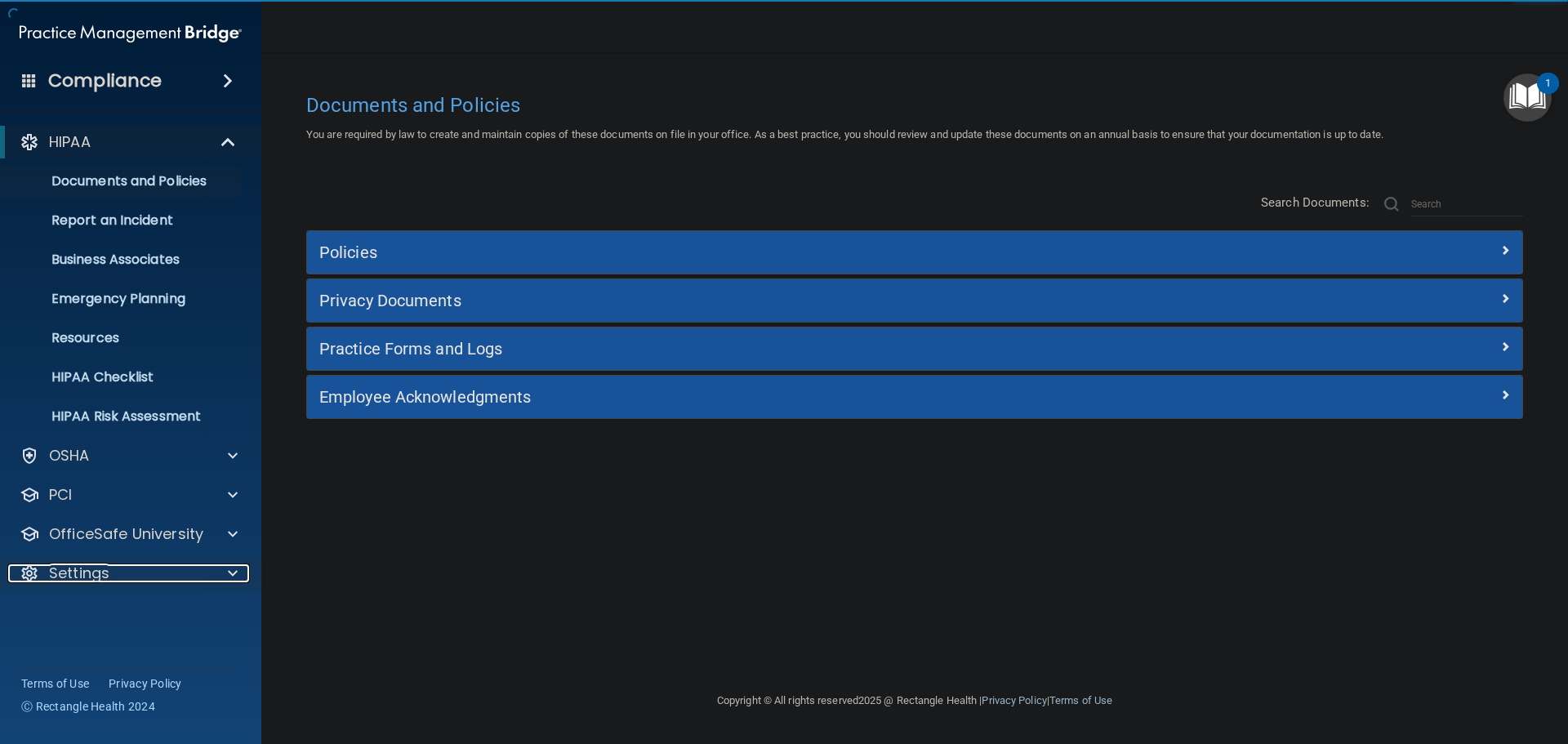
click at [231, 574] on span at bounding box center [233, 574] width 10 height 20
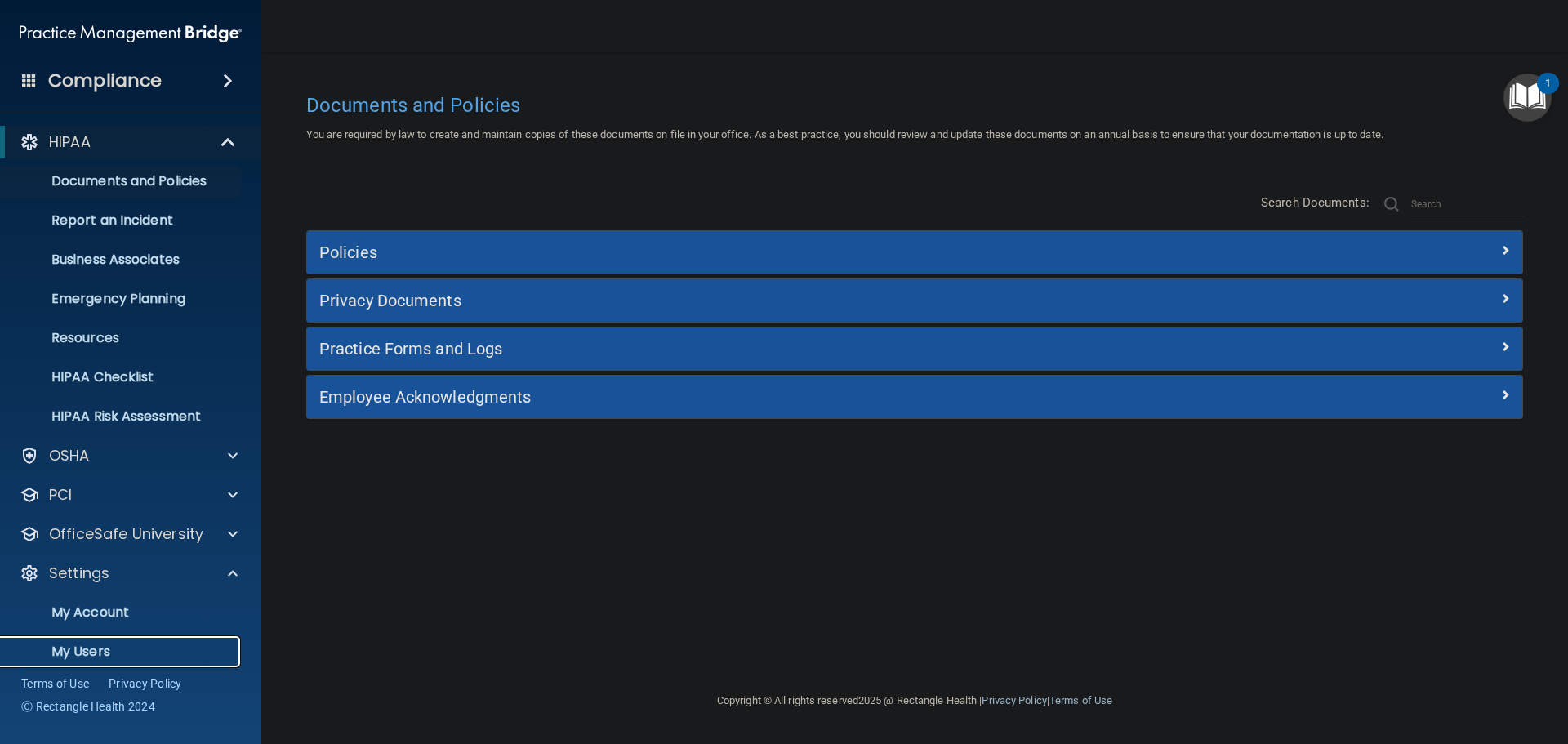
click at [96, 648] on p "My Users" at bounding box center [122, 652] width 223 height 17
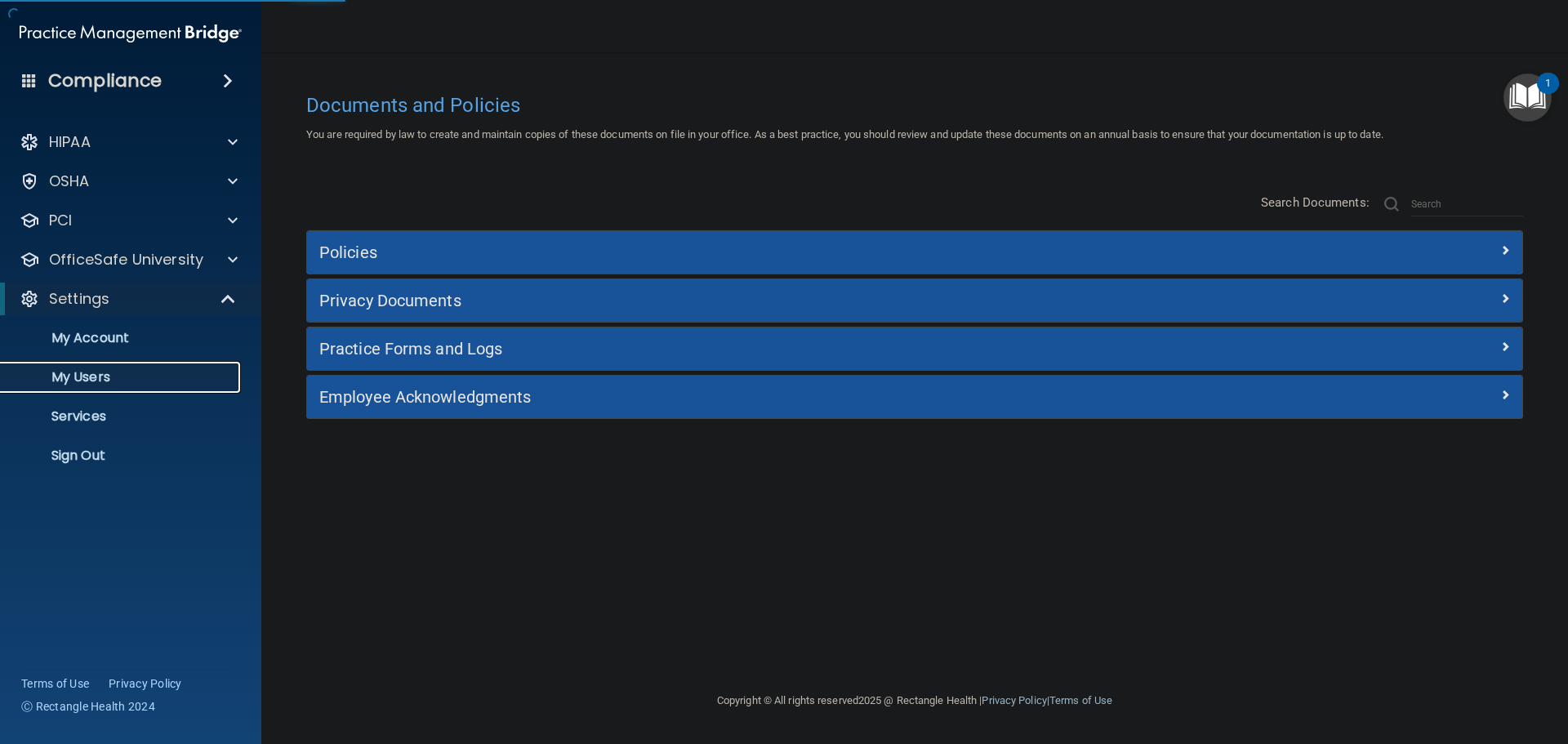
select select "20"
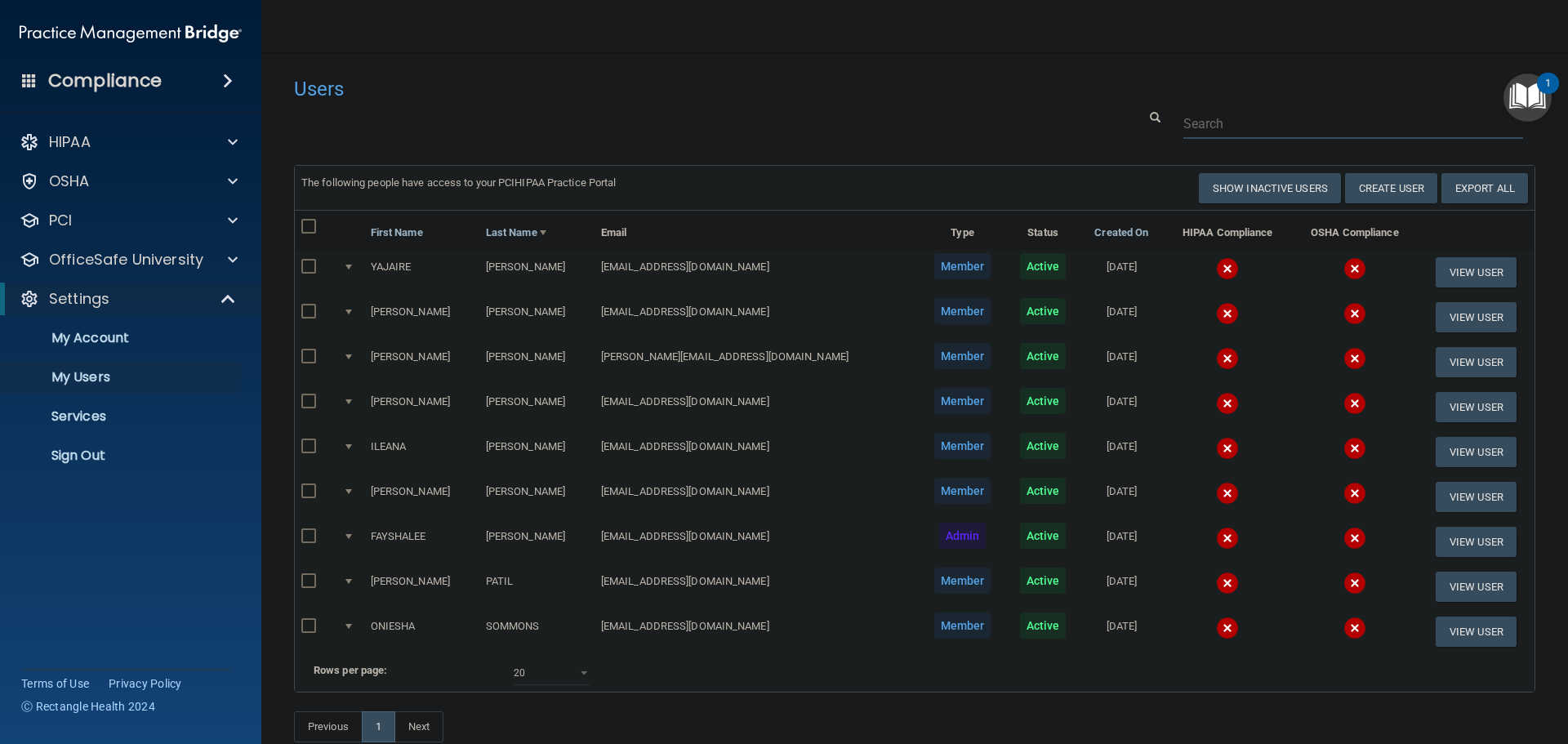
click at [1221, 112] on input "text" at bounding box center [1353, 124] width 340 height 30
paste input "lizzyprettydove@hotmail.com"
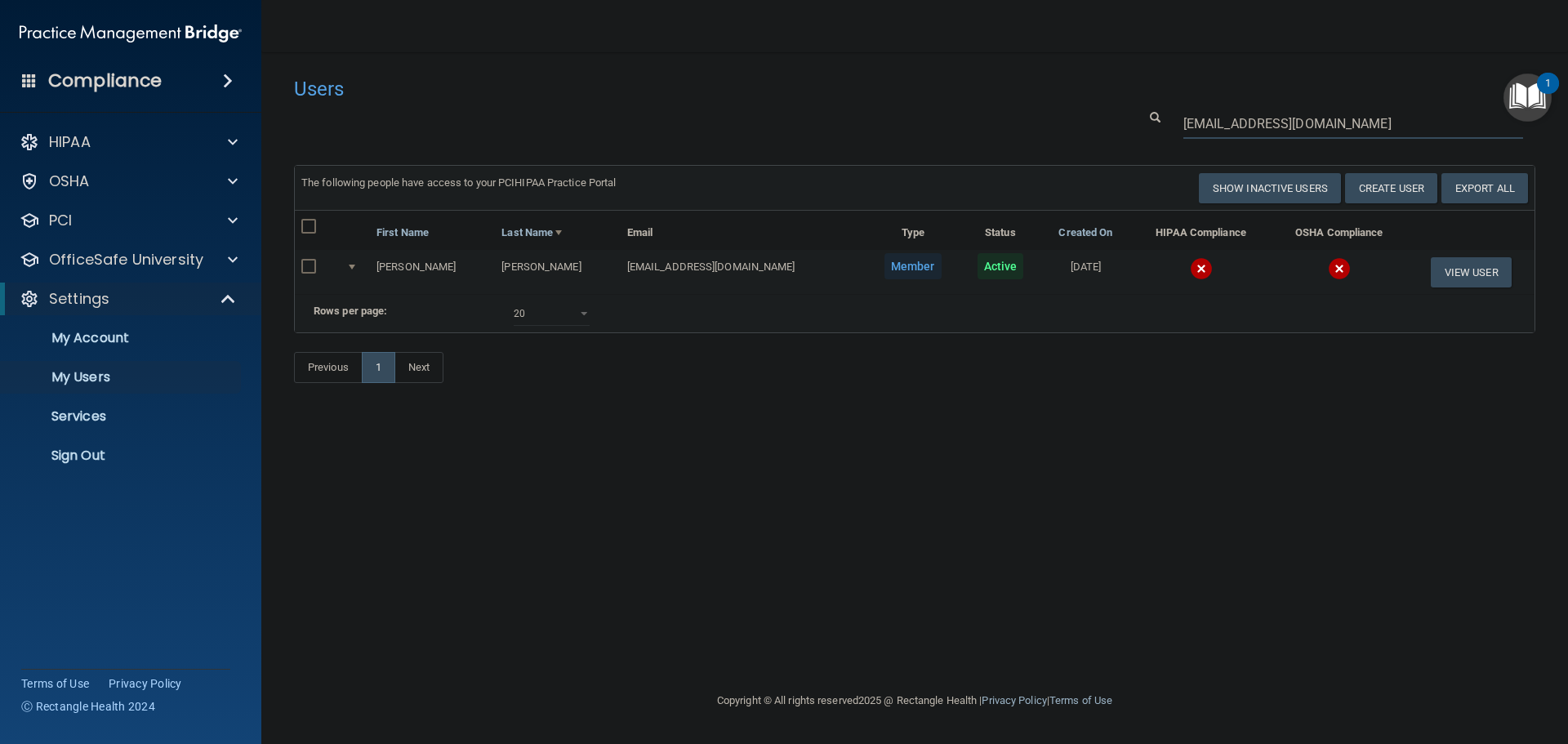
type input "lizzyprettydove@hotmail.com"
click at [1190, 266] on img at bounding box center [1201, 269] width 23 height 23
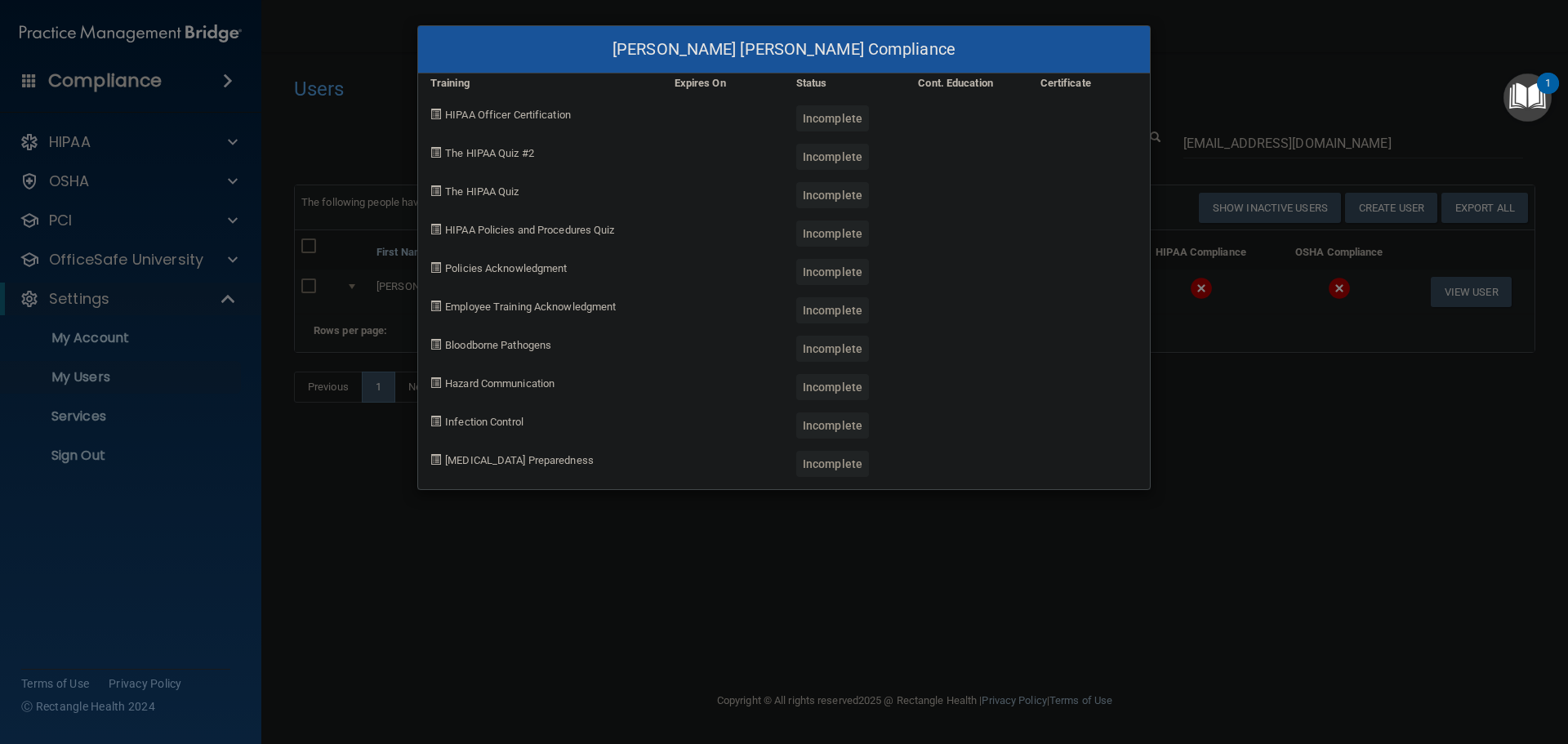
click at [1245, 470] on div "ELIZABETH LINA-SOLORZANO's Compliance Training Expires On Status Cont. Educatio…" at bounding box center [784, 372] width 1568 height 744
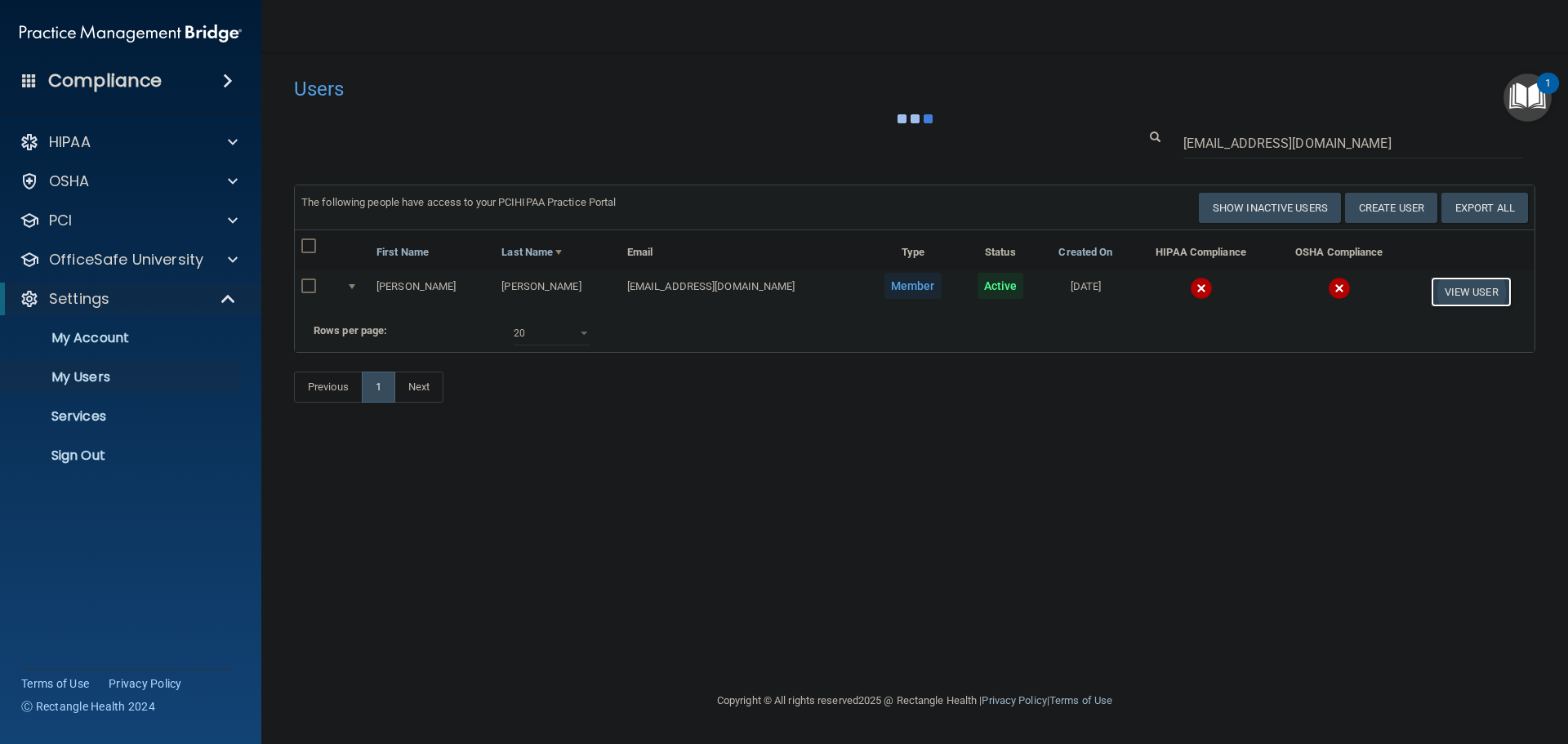
click at [1454, 286] on button "View User" at bounding box center [1471, 292] width 81 height 30
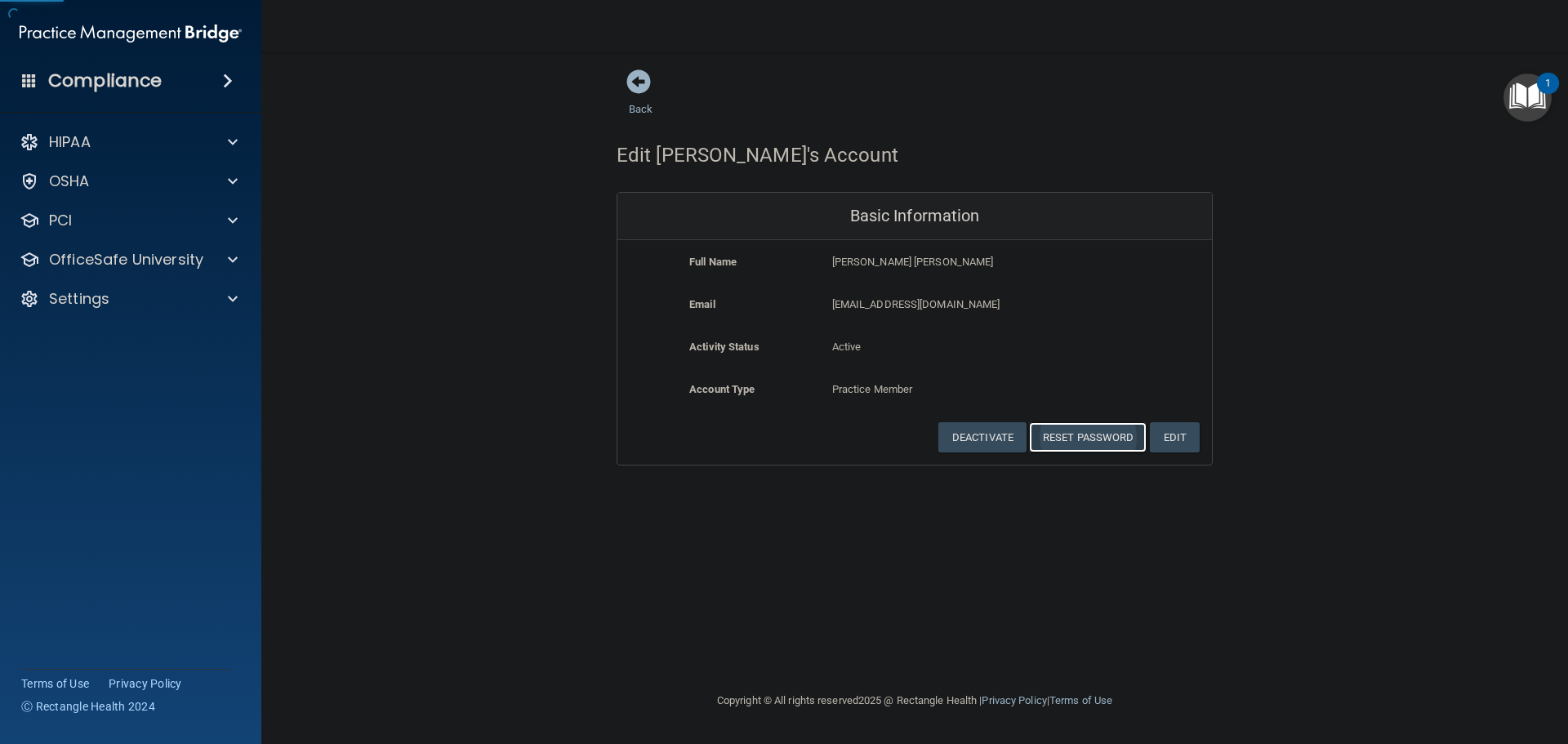
click at [1068, 436] on button "Reset Password" at bounding box center [1087, 437] width 117 height 30
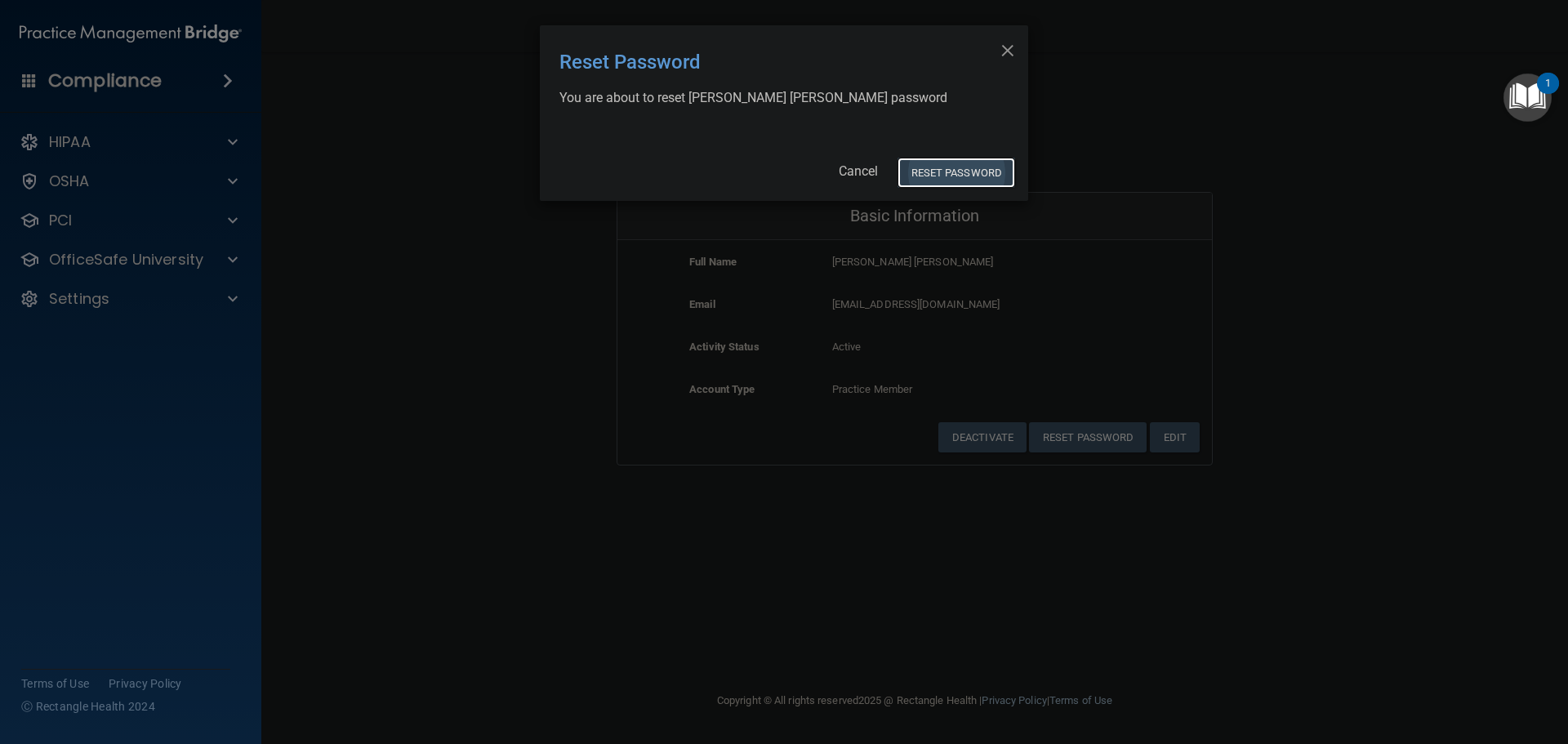
click at [964, 165] on button "Reset Password" at bounding box center [956, 173] width 117 height 30
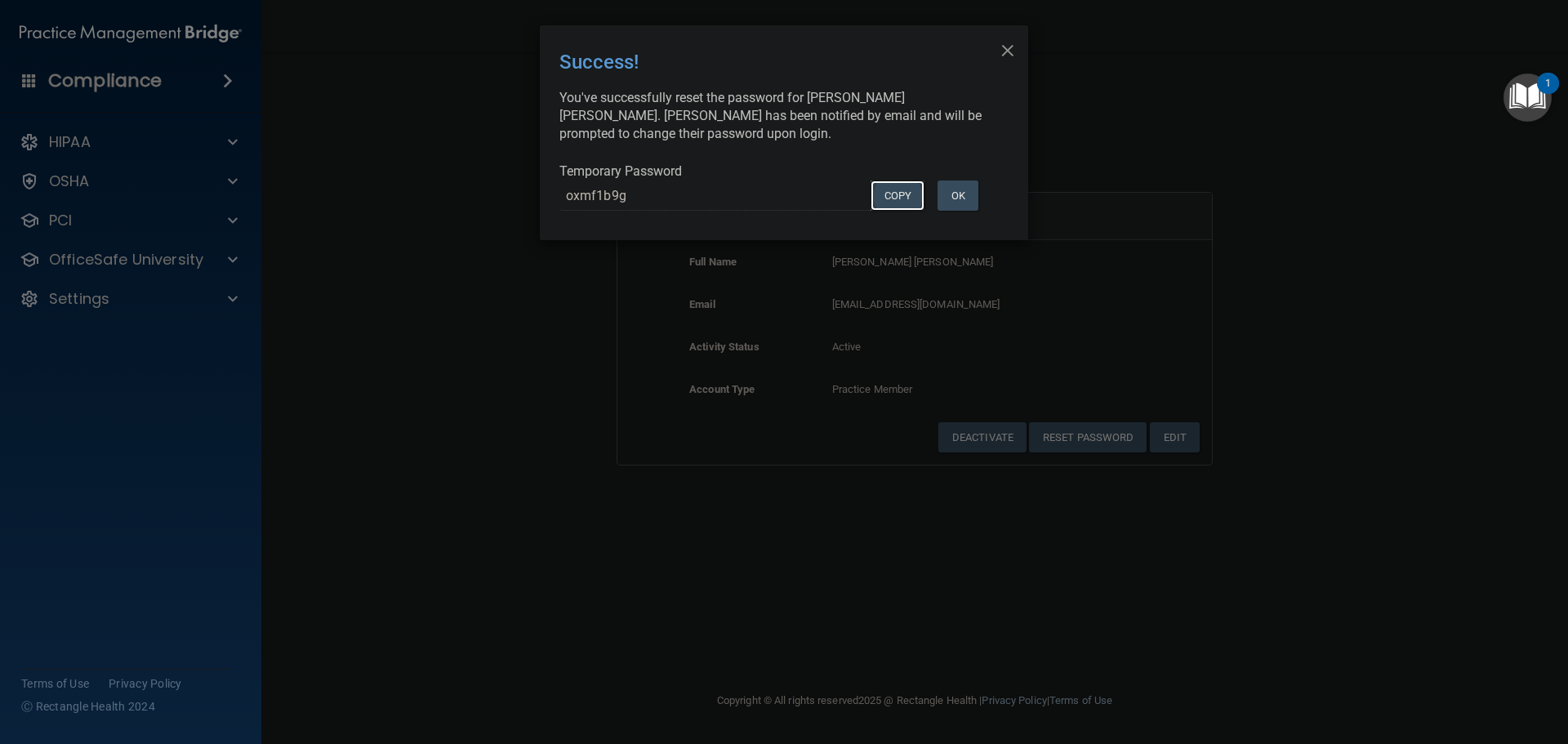
click at [891, 193] on button "COPY" at bounding box center [897, 195] width 54 height 30
click at [486, 310] on div "× Close Success! You've successfully reset the password for ELIZABETH LINA-SOLO…" at bounding box center [784, 372] width 1568 height 744
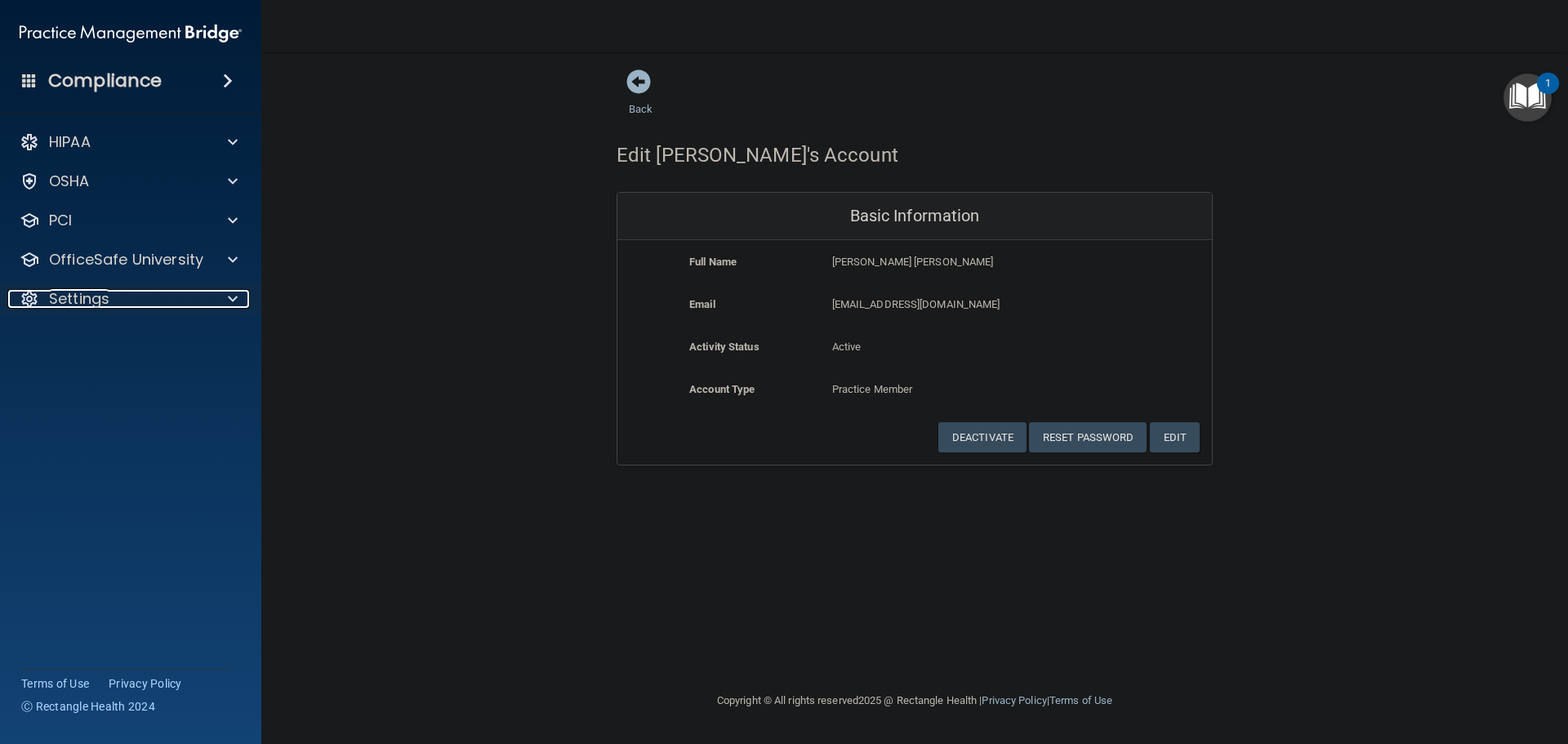
click at [235, 299] on span at bounding box center [233, 299] width 10 height 20
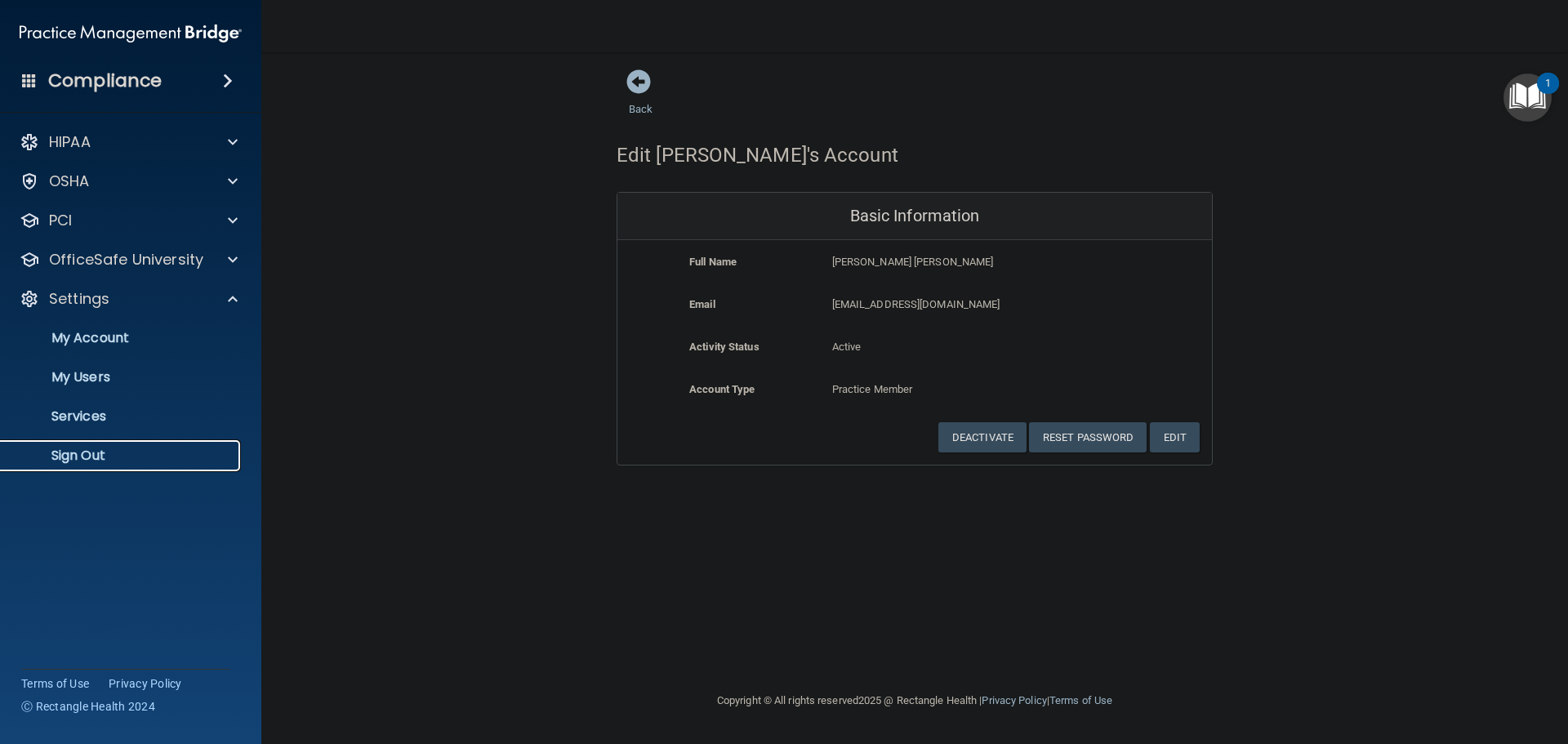
click at [96, 452] on p "Sign Out" at bounding box center [122, 456] width 223 height 17
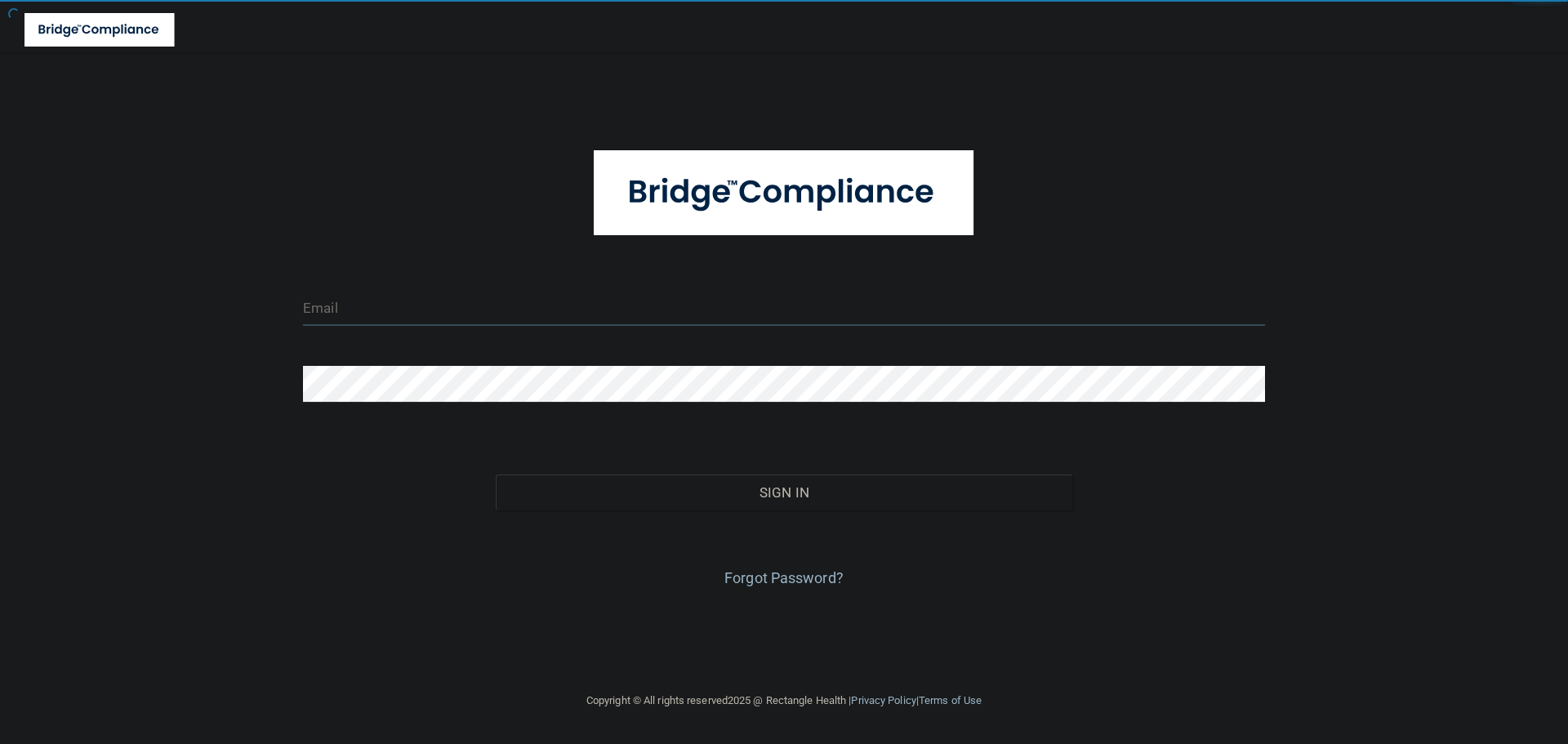
type input "[EMAIL_ADDRESS][DOMAIN_NAME]"
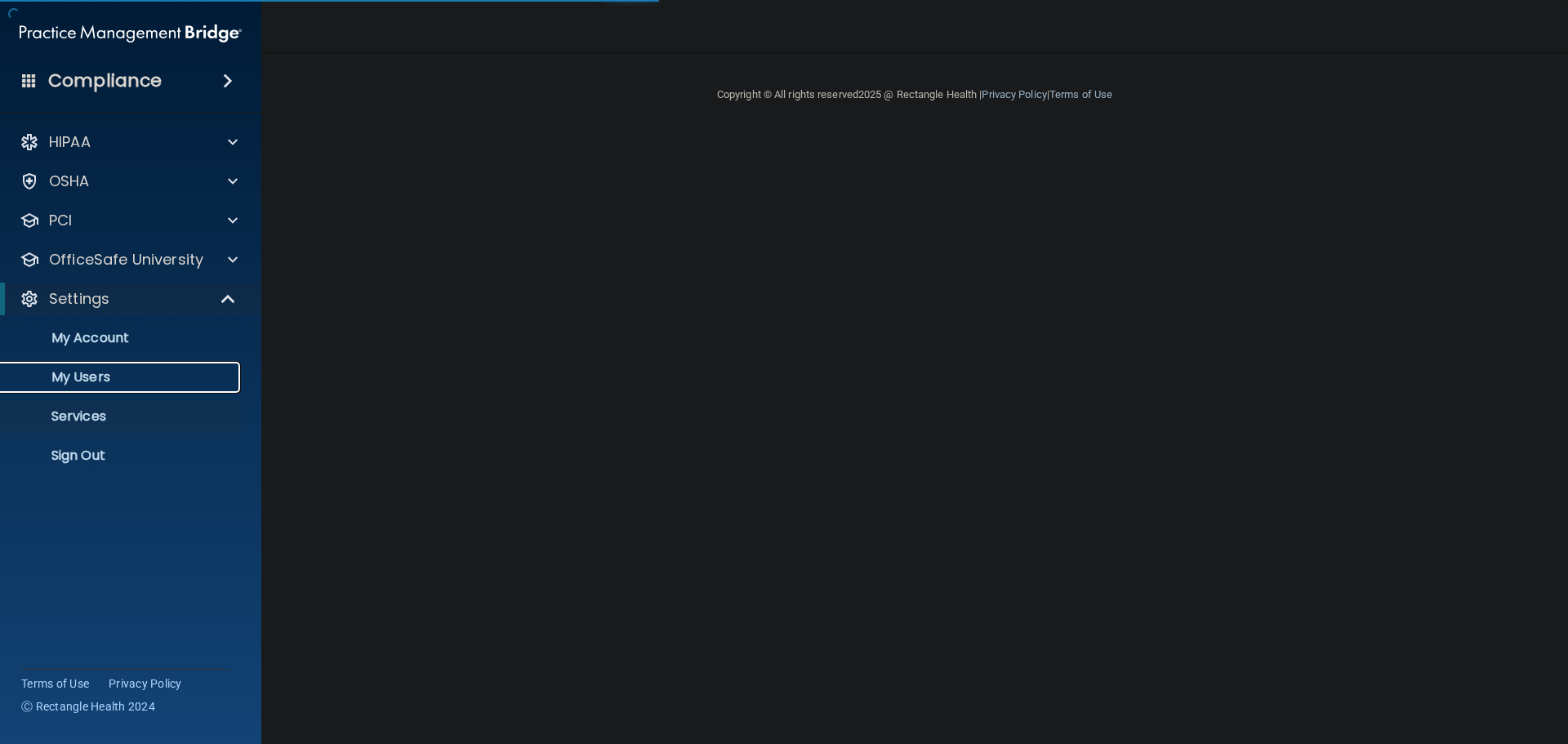
click at [115, 381] on p "My Users" at bounding box center [122, 377] width 223 height 17
select select "20"
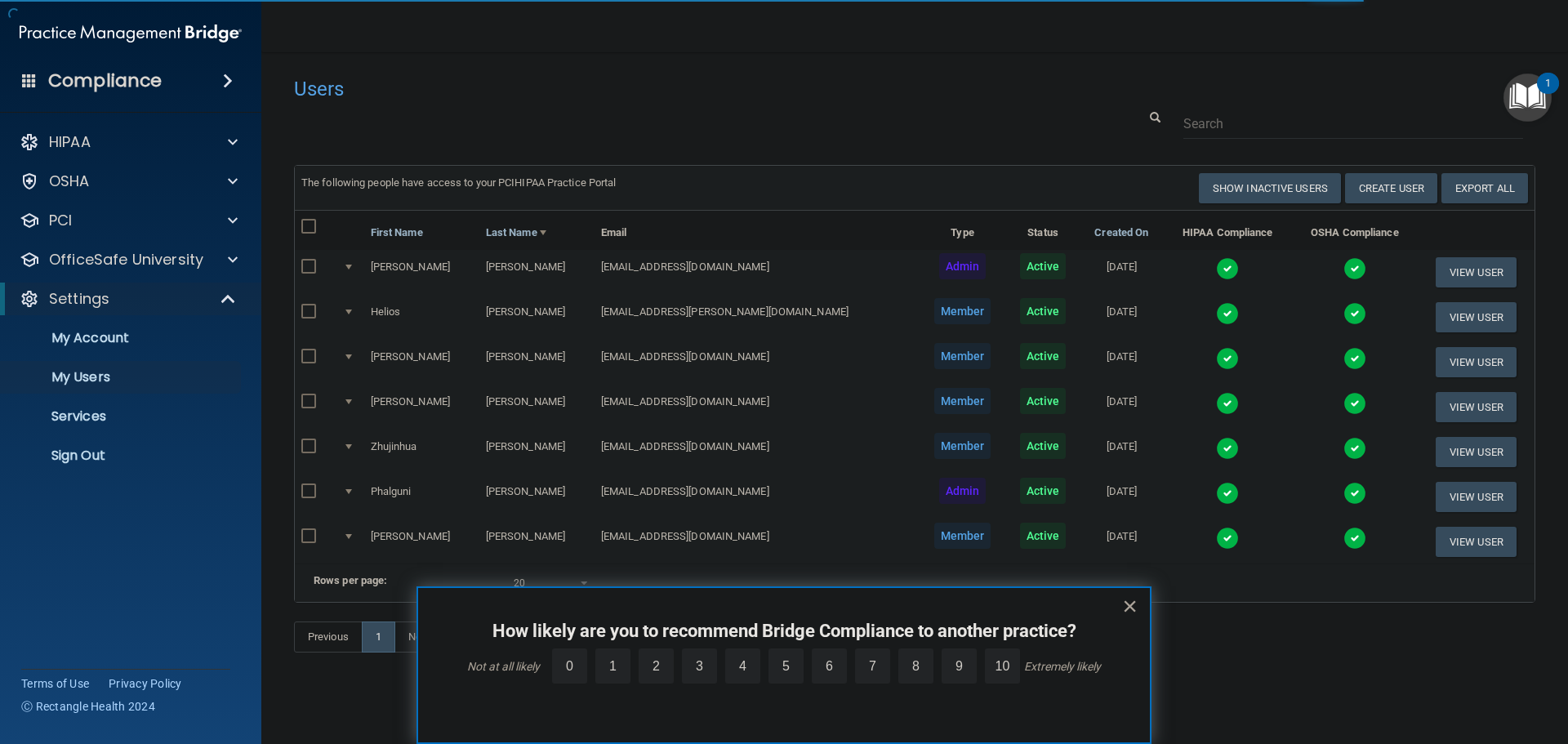
click at [654, 116] on div at bounding box center [915, 124] width 1266 height 30
click at [1128, 604] on button "×" at bounding box center [1130, 605] width 16 height 26
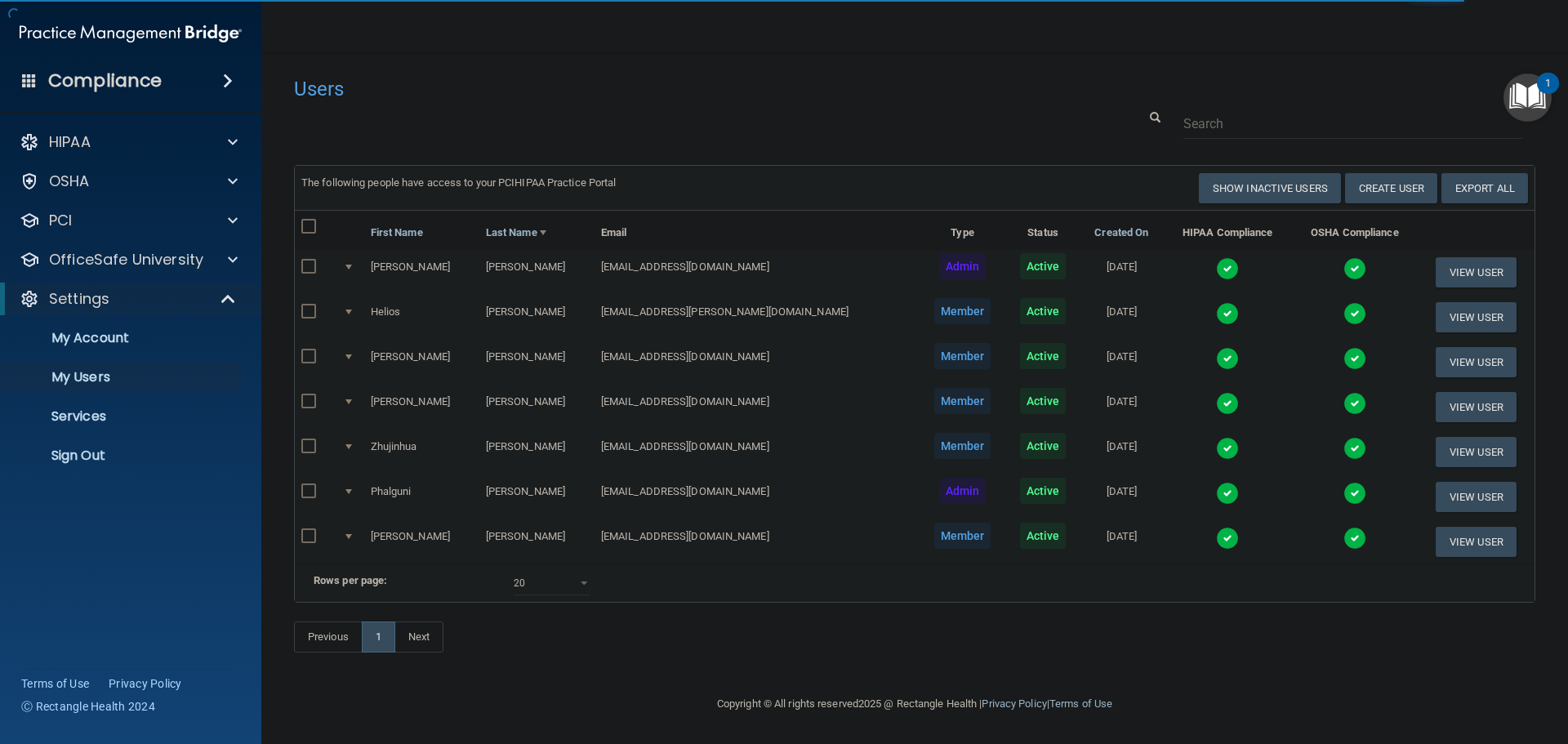
click at [1216, 274] on img at bounding box center [1228, 269] width 23 height 23
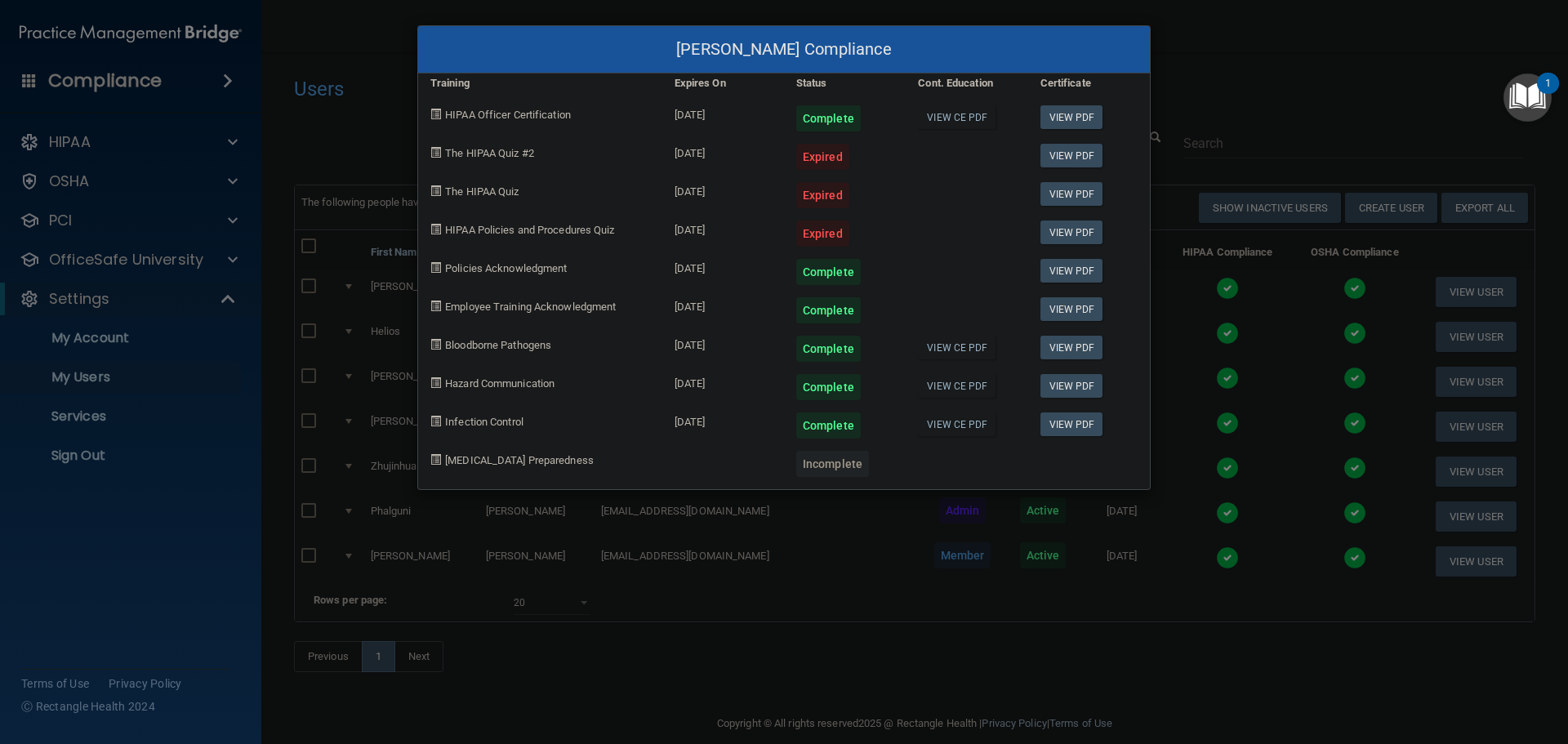
click at [1230, 339] on div "[PERSON_NAME] Compliance Training Expires On Status Cont. Education Certificate…" at bounding box center [784, 372] width 1568 height 744
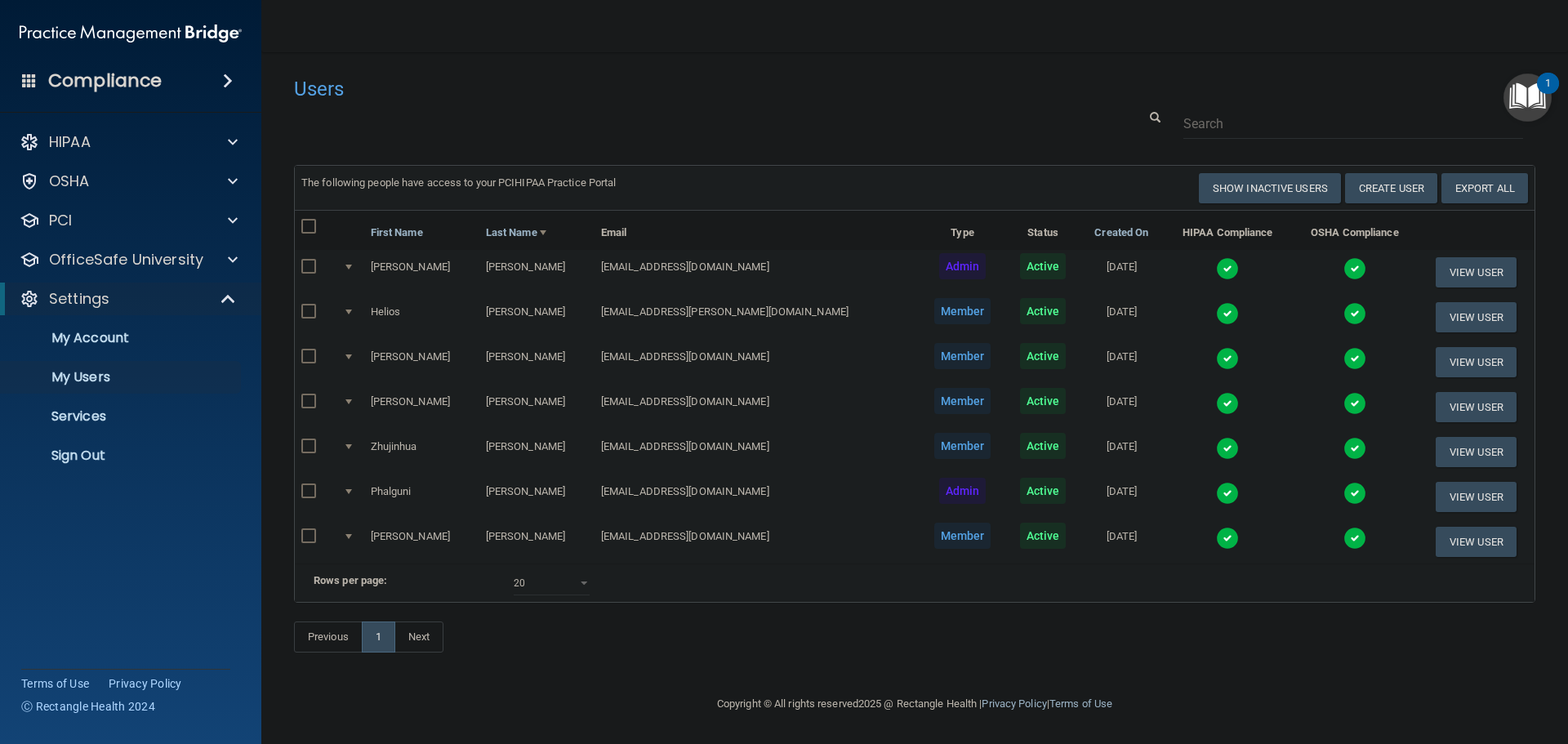
click at [1216, 313] on img at bounding box center [1228, 313] width 23 height 23
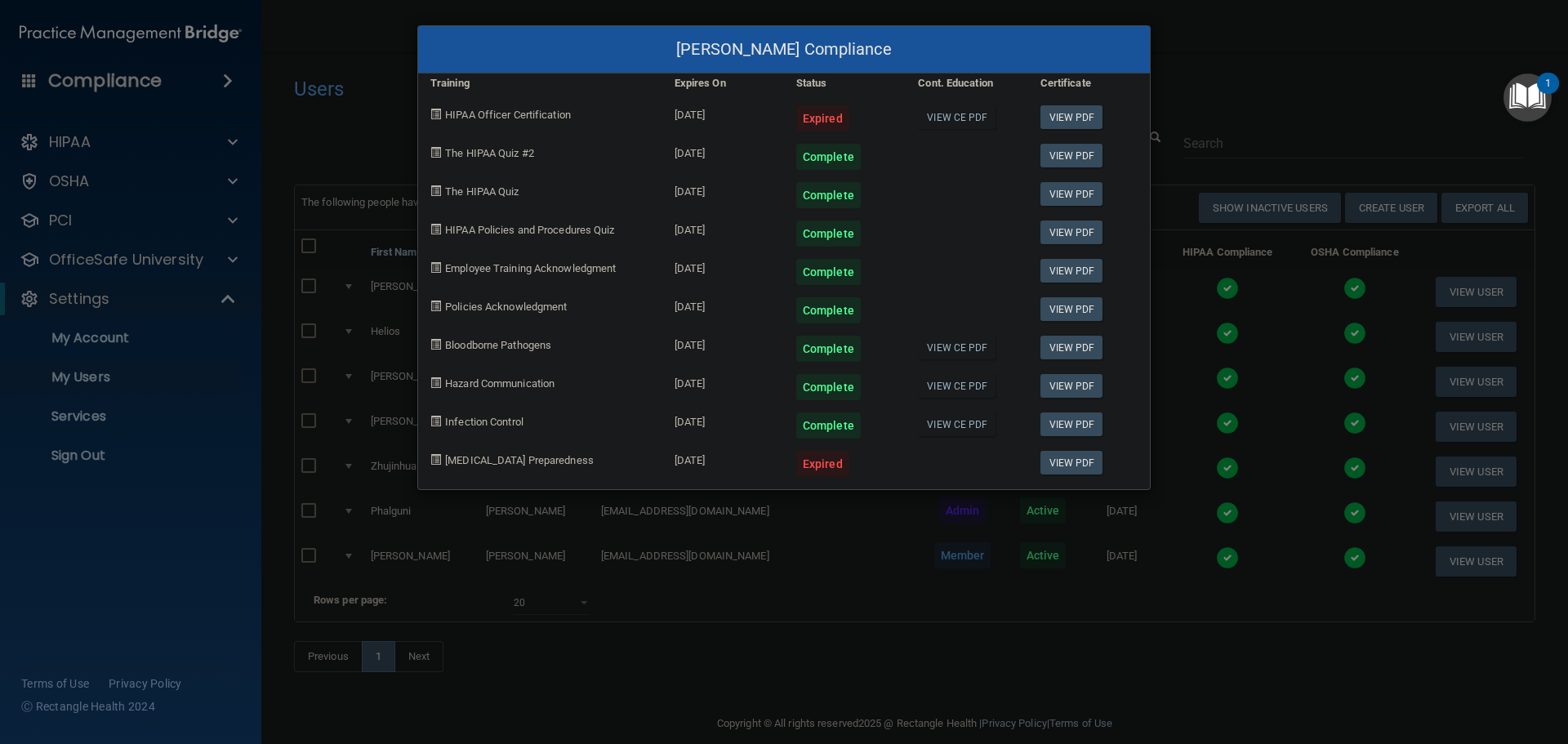
click at [1219, 327] on div "[PERSON_NAME] Compliance Training Expires On Status Cont. Education Certificate…" at bounding box center [784, 372] width 1568 height 744
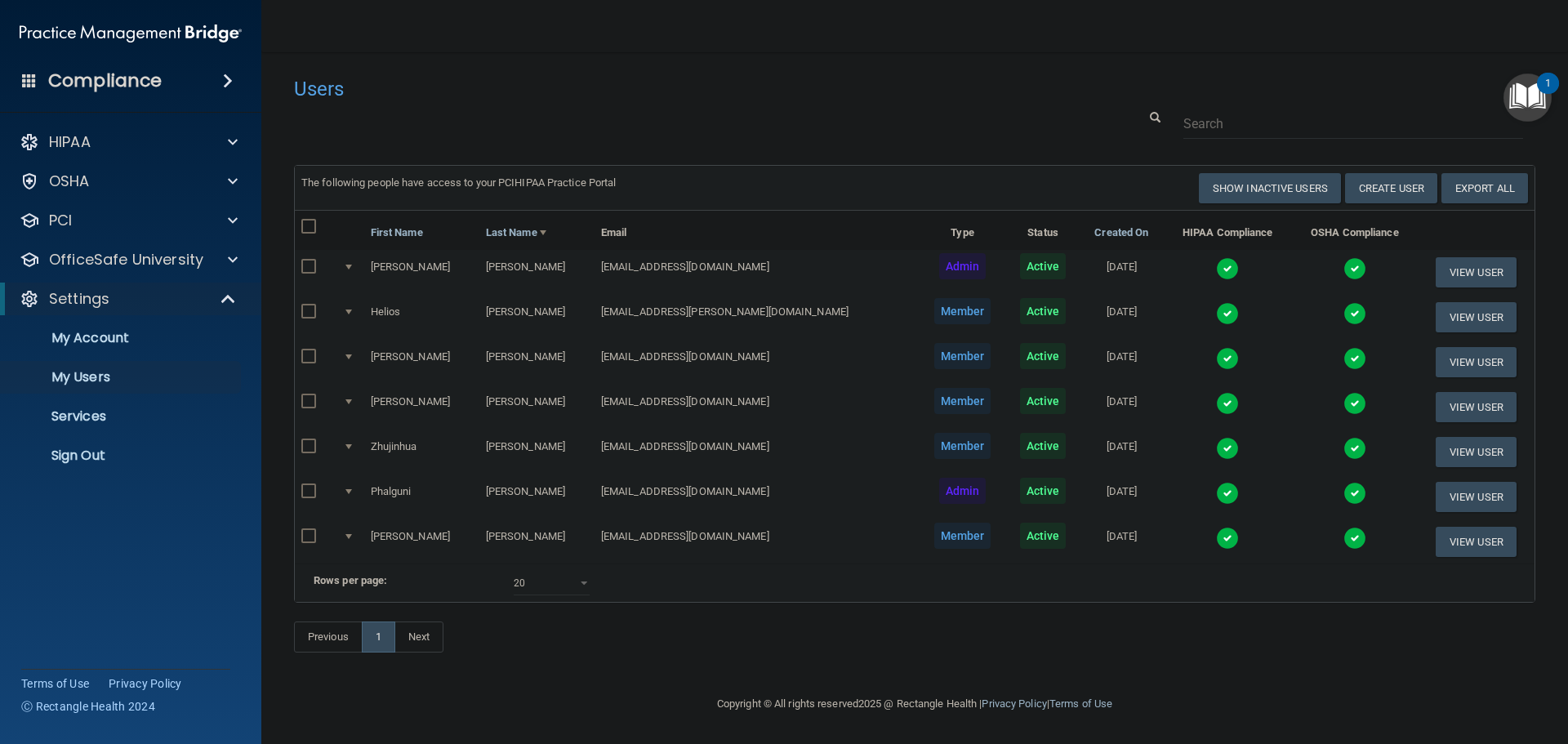
click at [1173, 377] on td at bounding box center [1227, 362] width 129 height 45
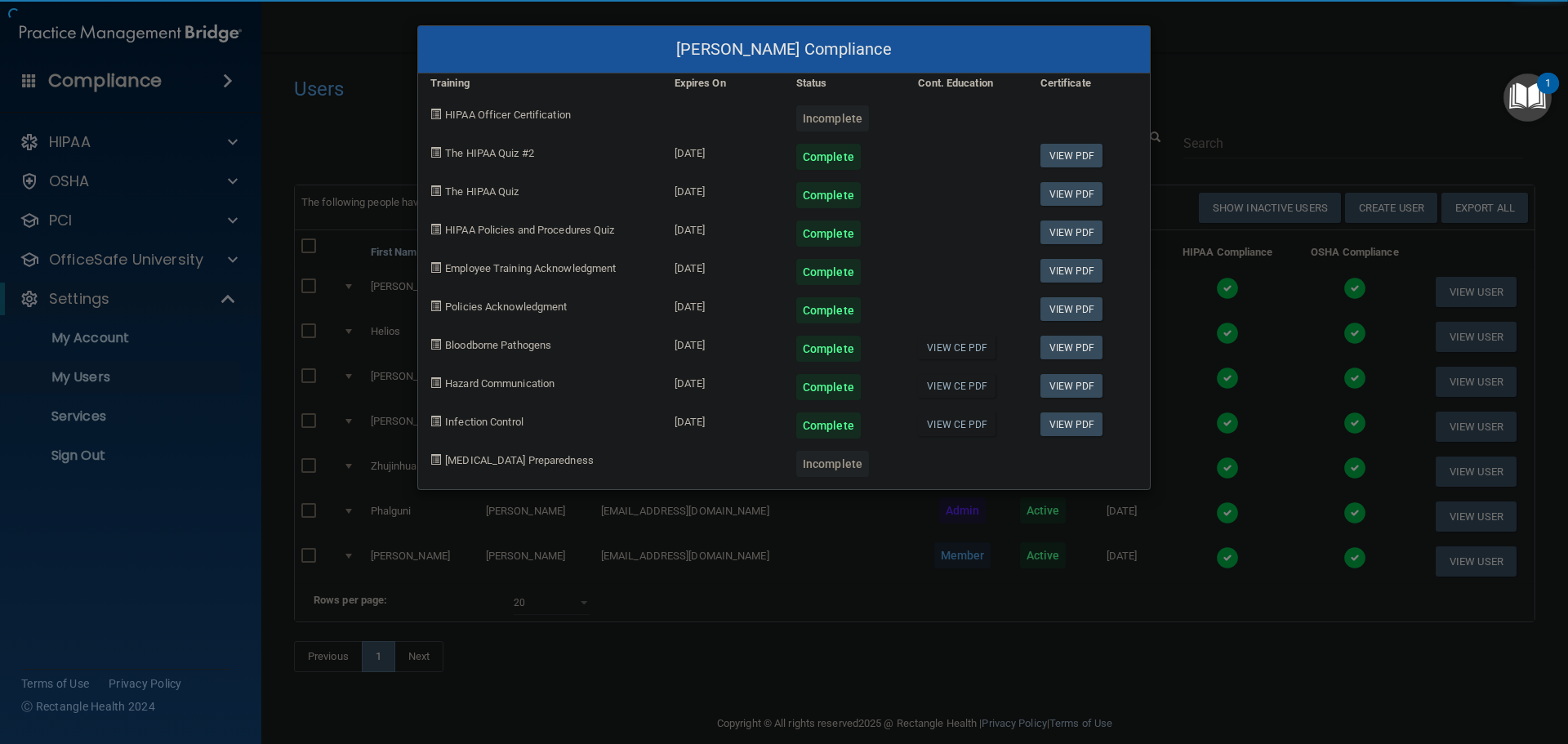
click at [1245, 351] on div "Jessica Flores's Compliance Training Expires On Status Cont. Education Certific…" at bounding box center [784, 372] width 1568 height 744
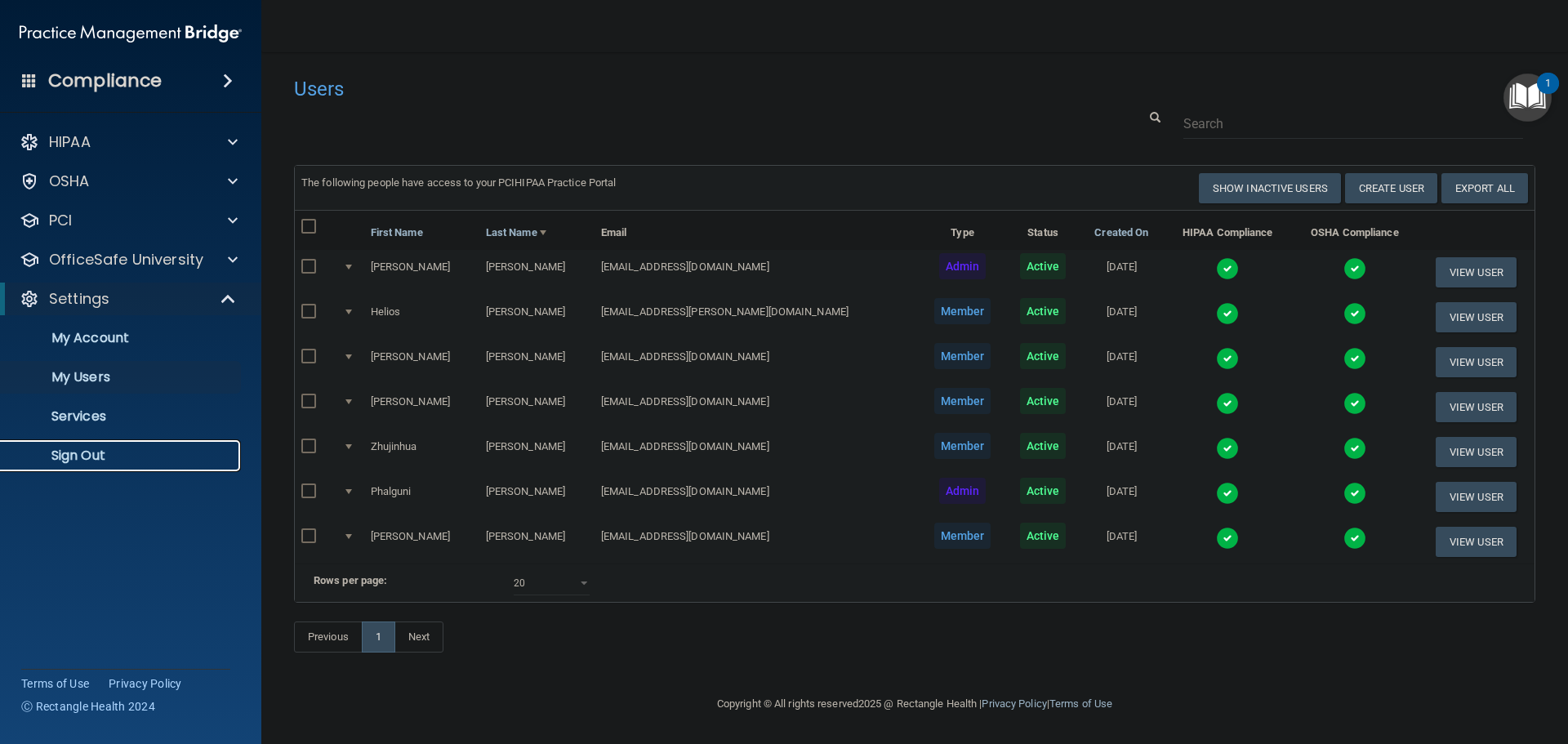
click at [97, 460] on p "Sign Out" at bounding box center [122, 456] width 223 height 17
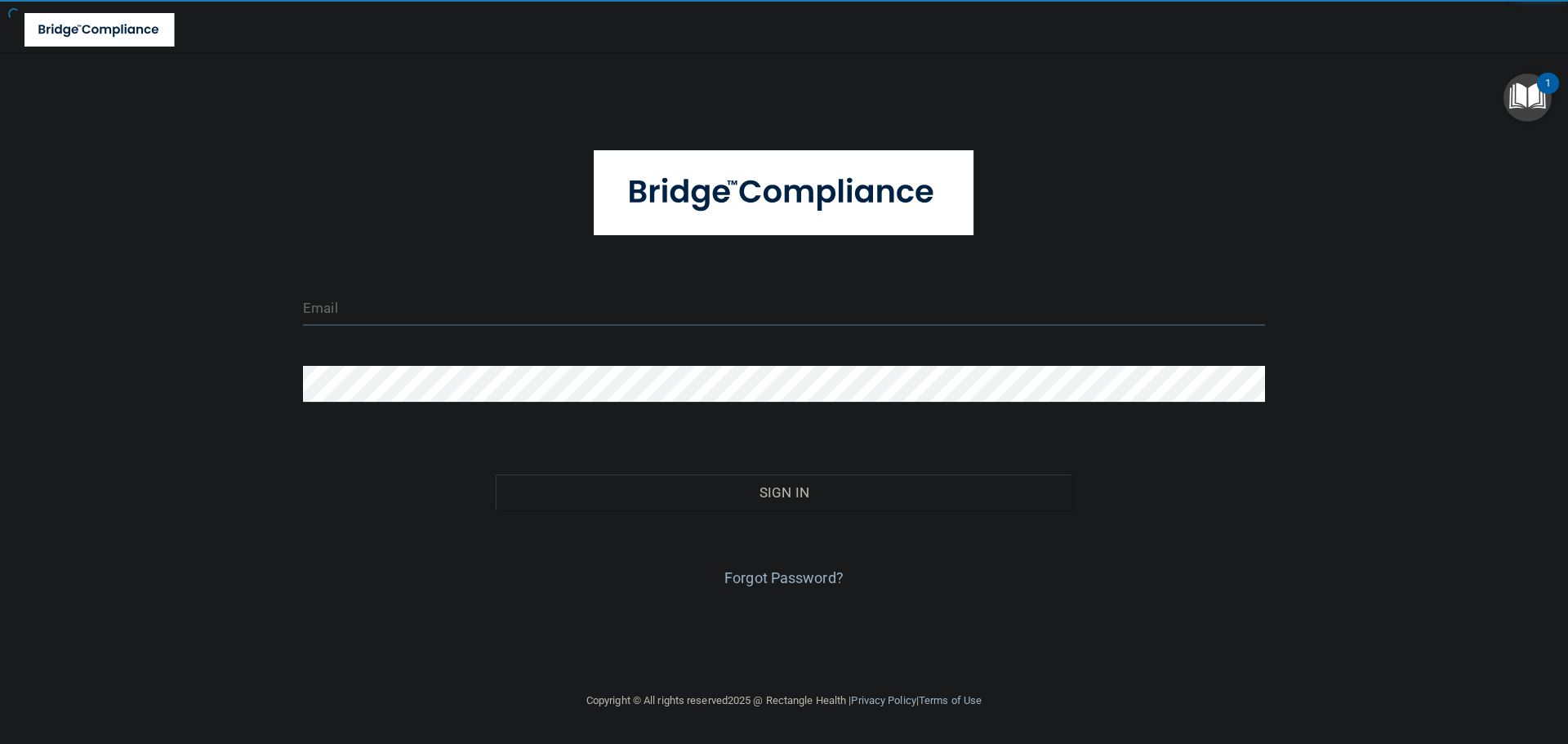
type input "cfletcher@rectanglehealth.com"
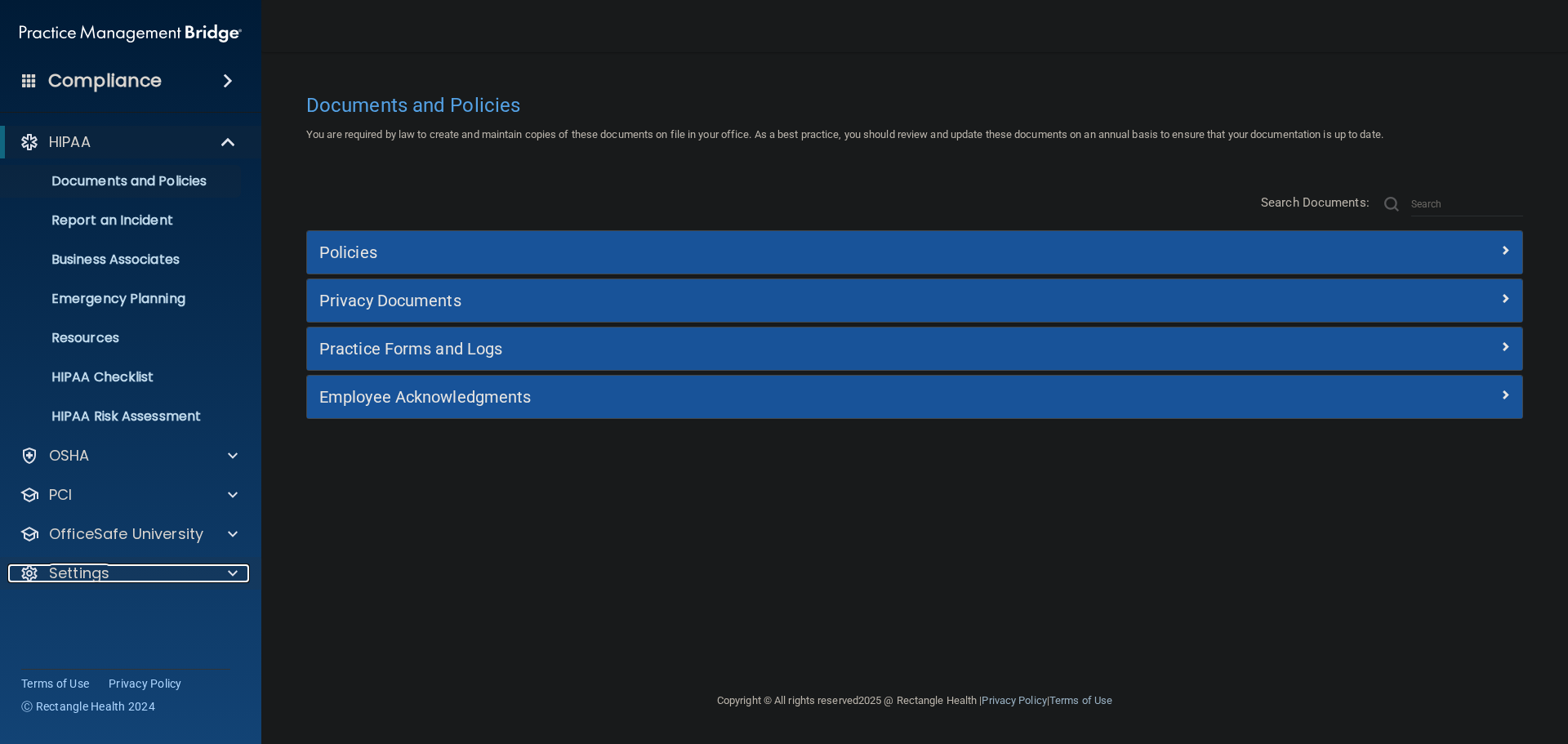
click at [240, 569] on div at bounding box center [229, 574] width 41 height 20
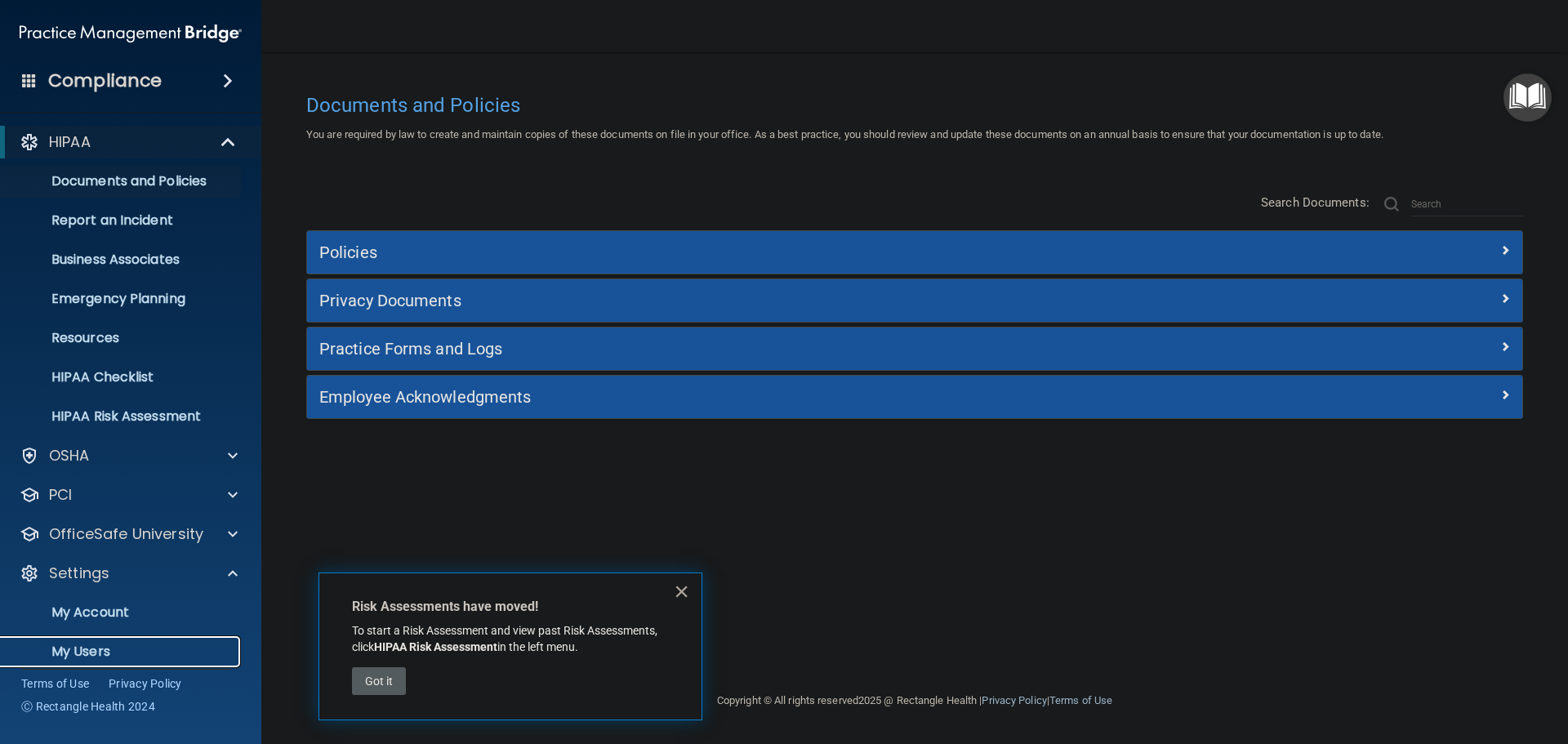
click at [94, 644] on p "My Users" at bounding box center [122, 652] width 223 height 17
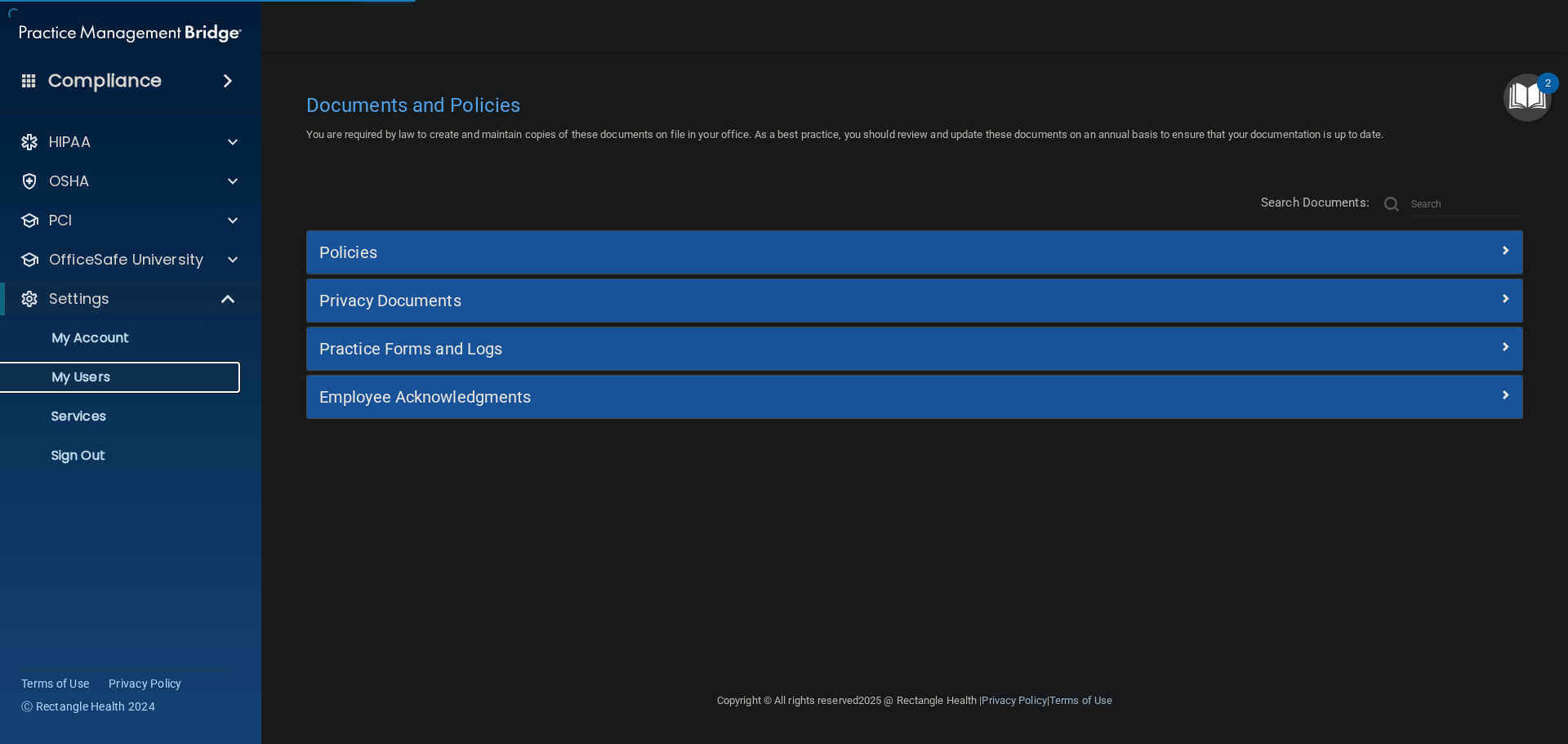
select select "20"
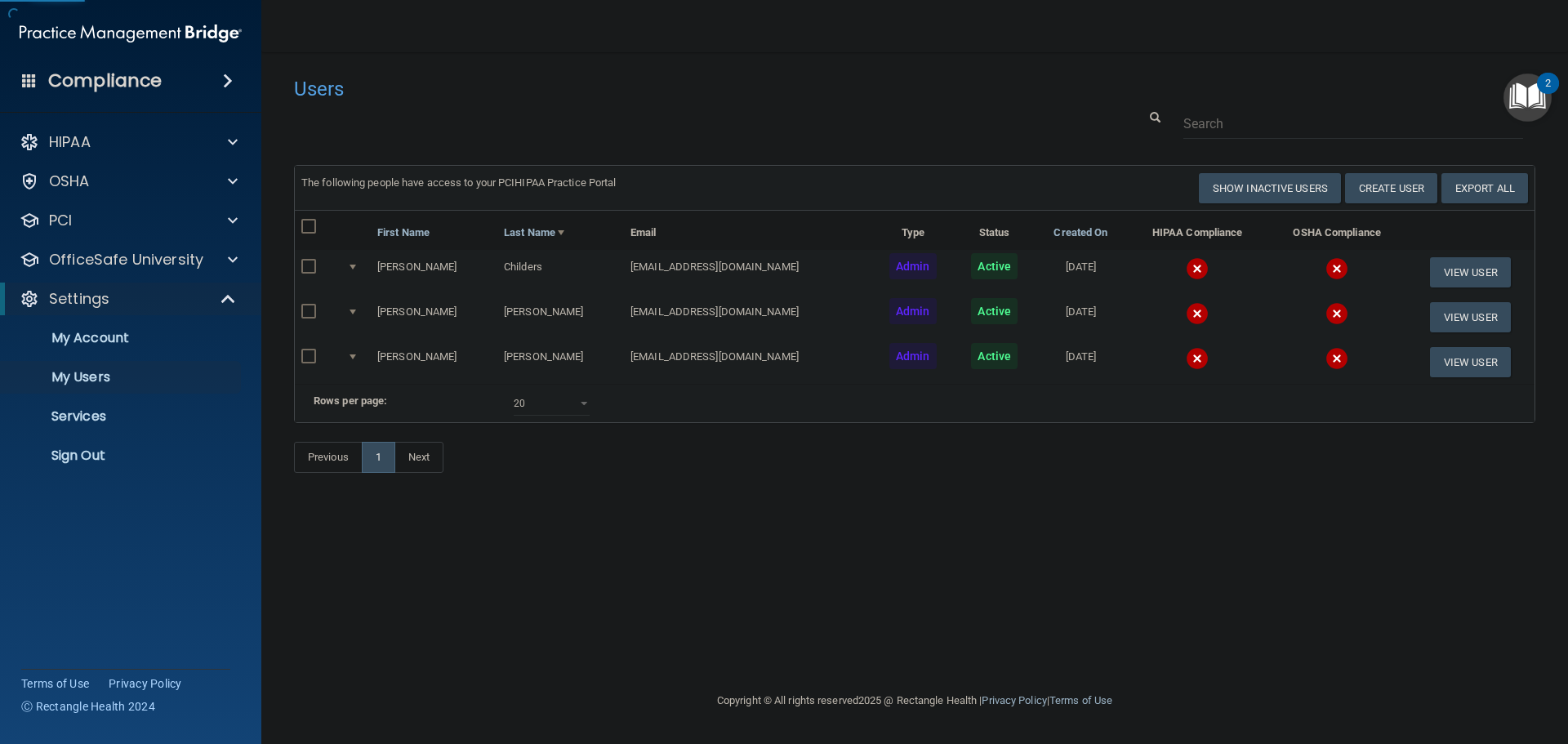
click at [1186, 264] on img at bounding box center [1197, 269] width 23 height 23
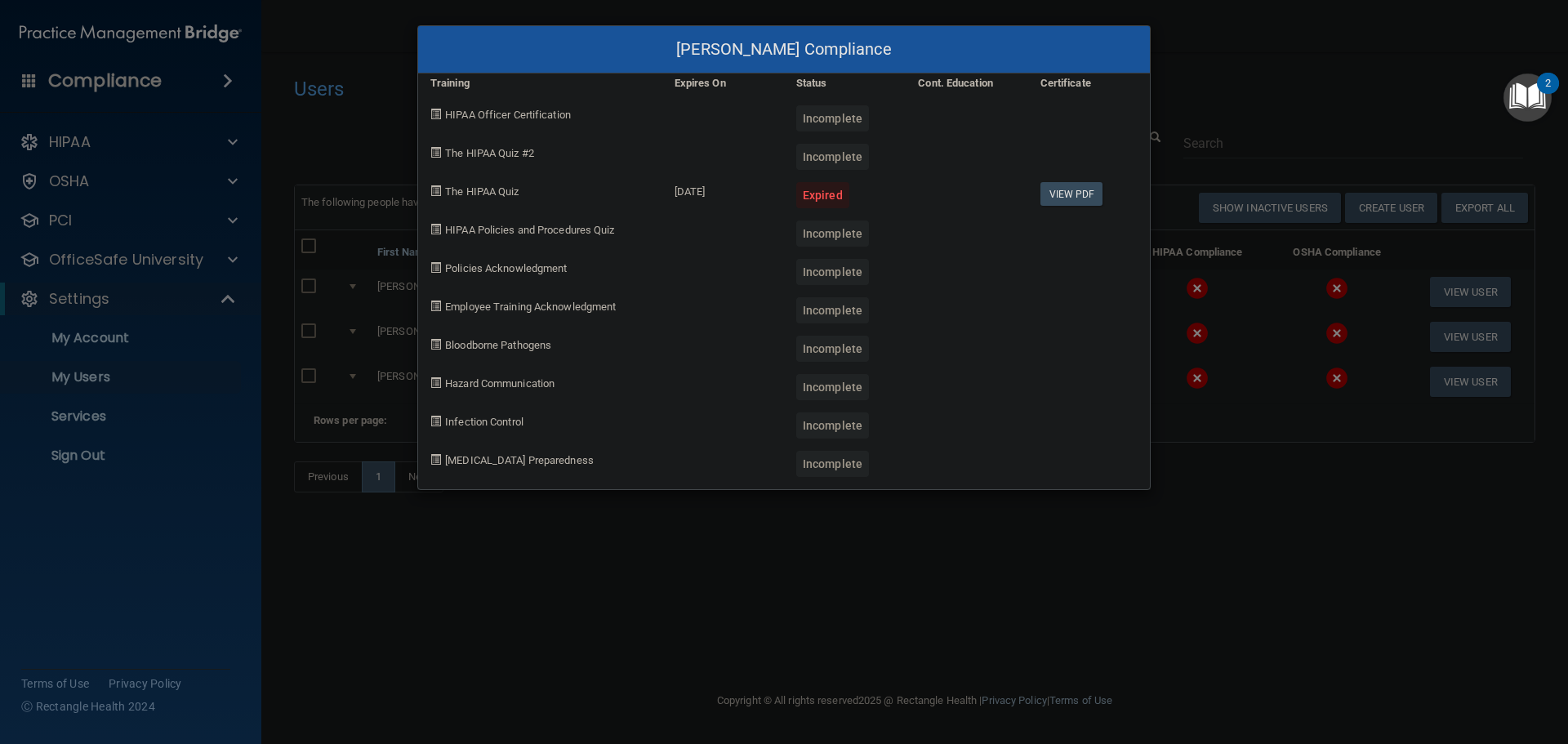
click at [1233, 543] on div "[PERSON_NAME] Compliance Training Expires On Status Cont. Education Certificate…" at bounding box center [784, 372] width 1568 height 744
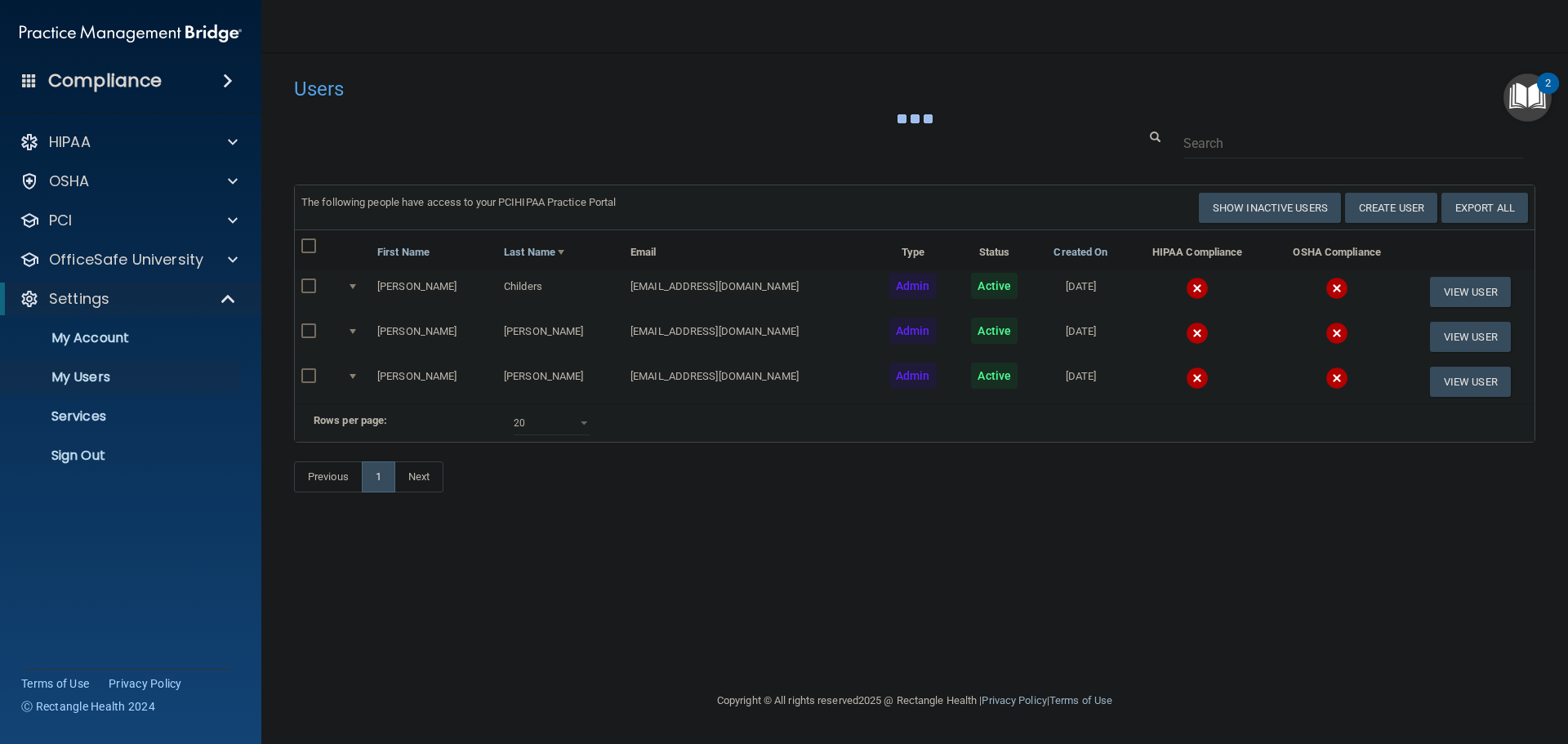
click at [1186, 324] on img at bounding box center [1197, 333] width 23 height 23
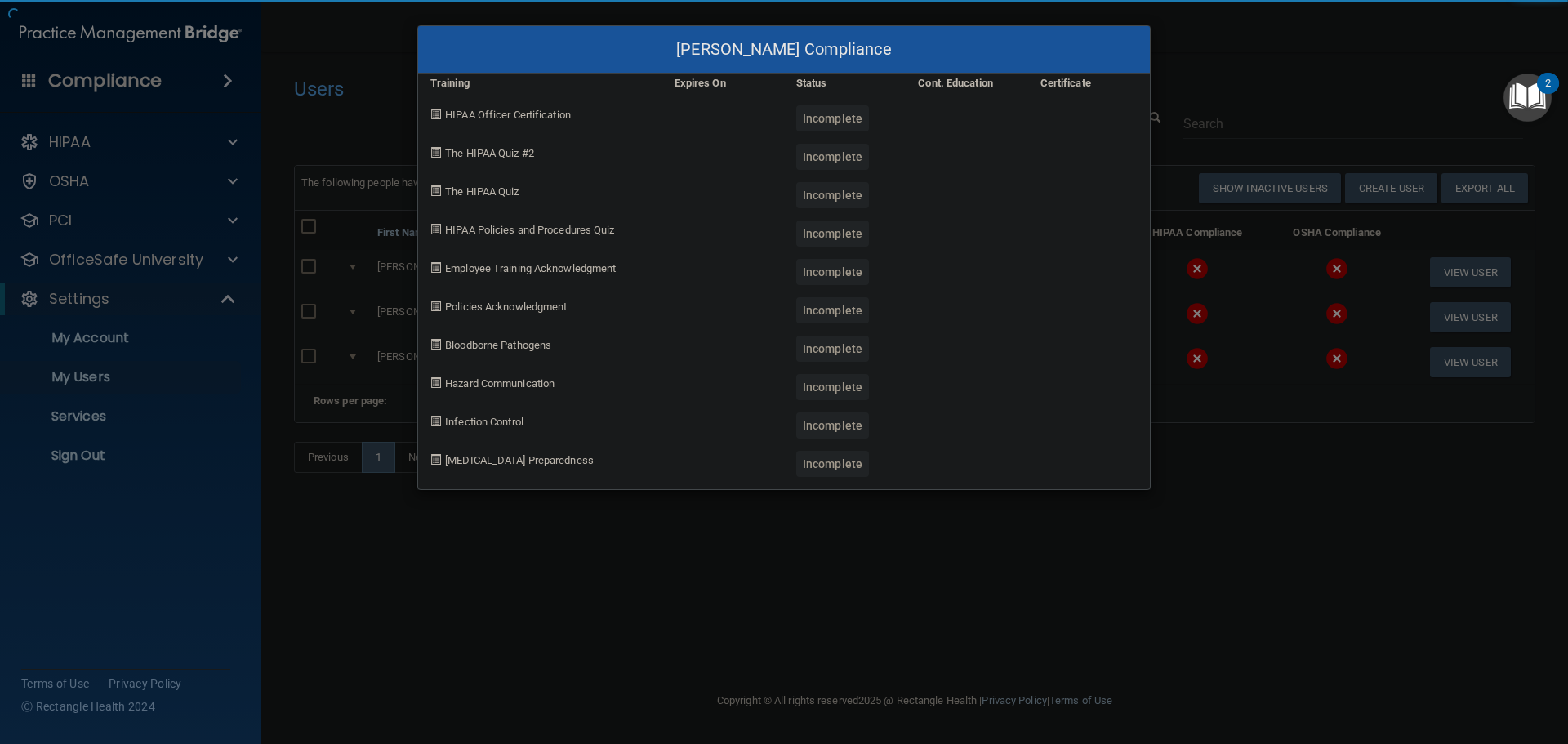
click at [1233, 543] on div "[PERSON_NAME] Compliance Training Expires On Status Cont. Education Certificate…" at bounding box center [784, 372] width 1568 height 744
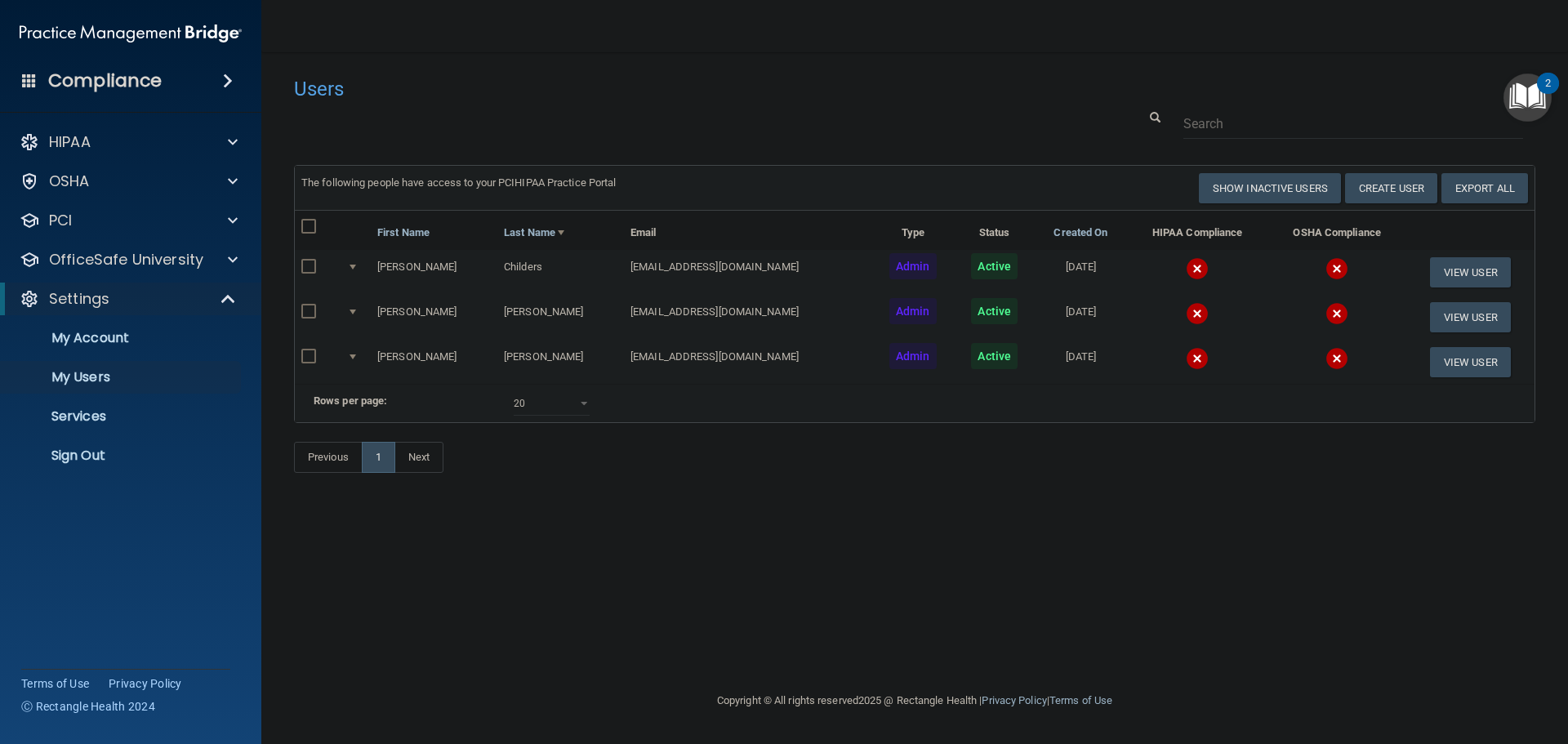
click at [1186, 356] on img at bounding box center [1197, 358] width 23 height 23
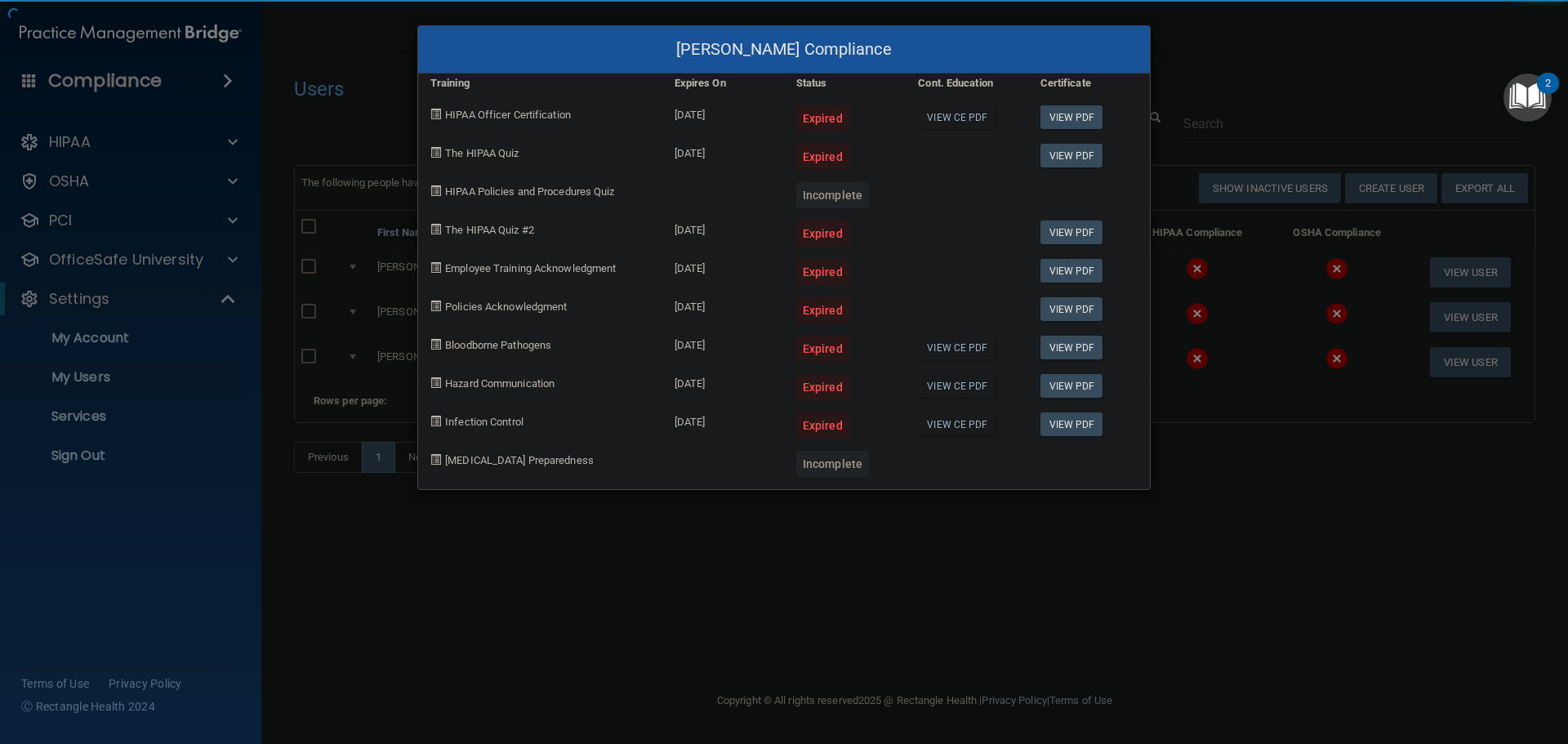
click at [1188, 534] on div "[PERSON_NAME] Compliance Training Expires On Status Cont. Education Certificate…" at bounding box center [784, 372] width 1568 height 744
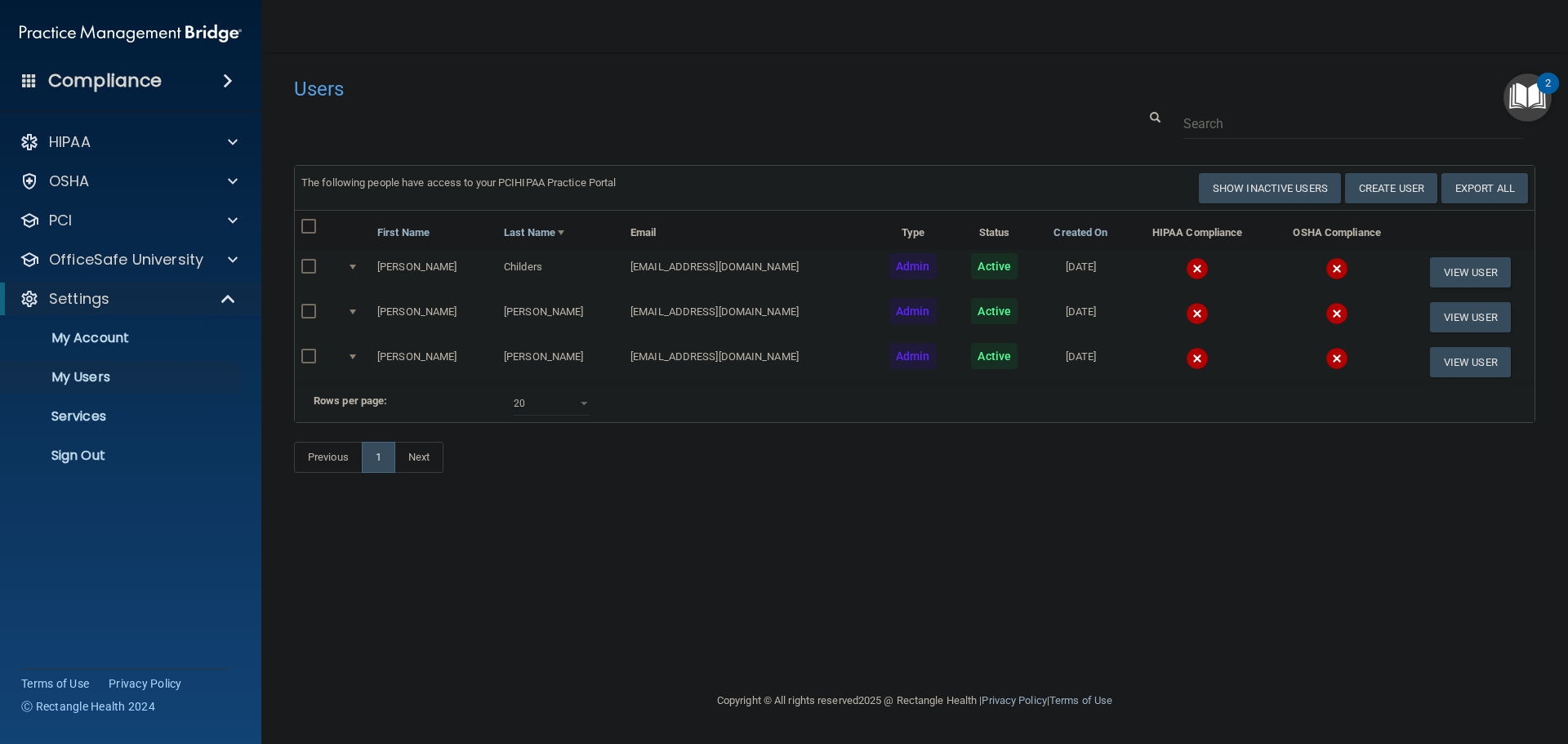
click at [1186, 357] on img at bounding box center [1197, 358] width 23 height 23
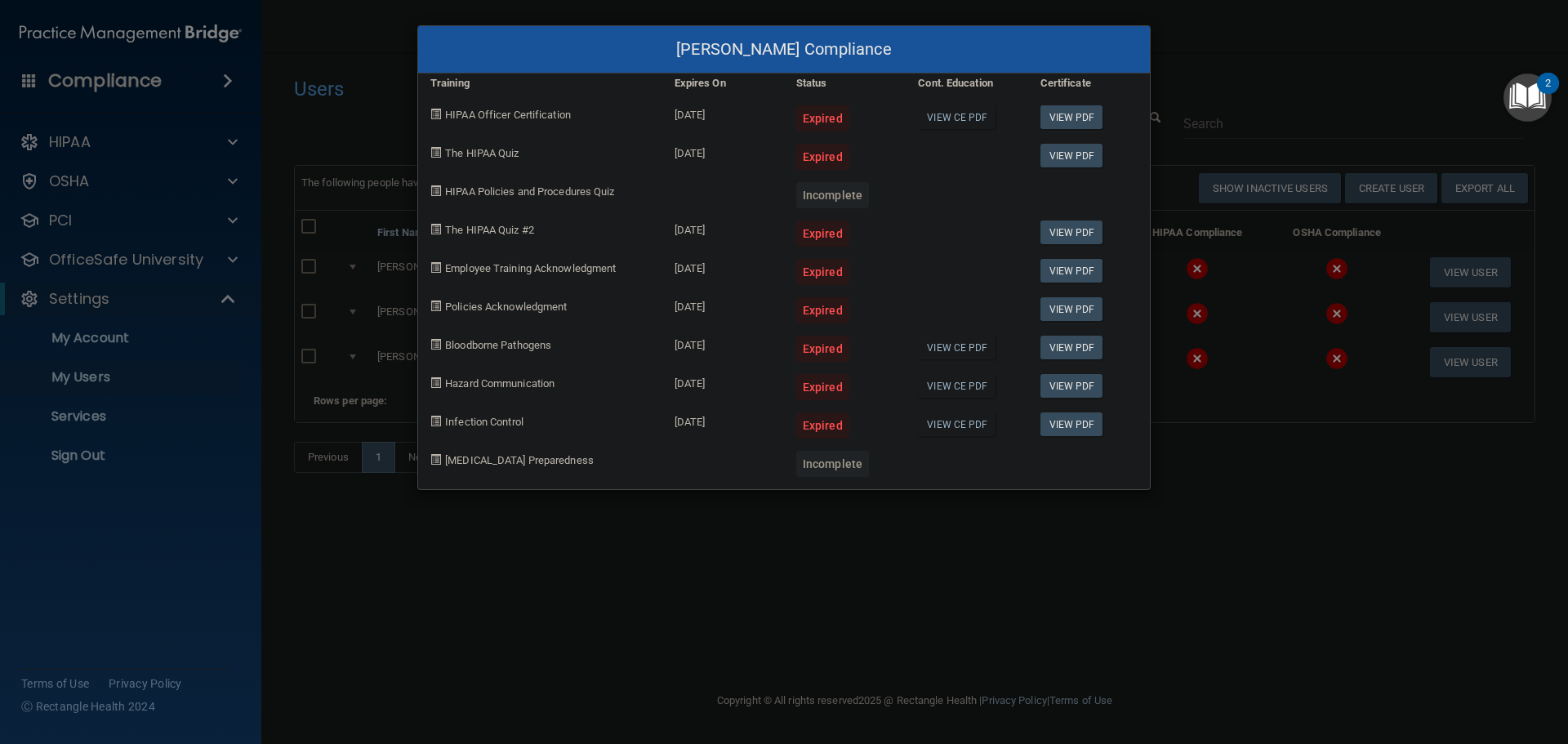
click at [1211, 470] on div "[PERSON_NAME] Compliance Training Expires On Status Cont. Education Certificate…" at bounding box center [784, 372] width 1568 height 744
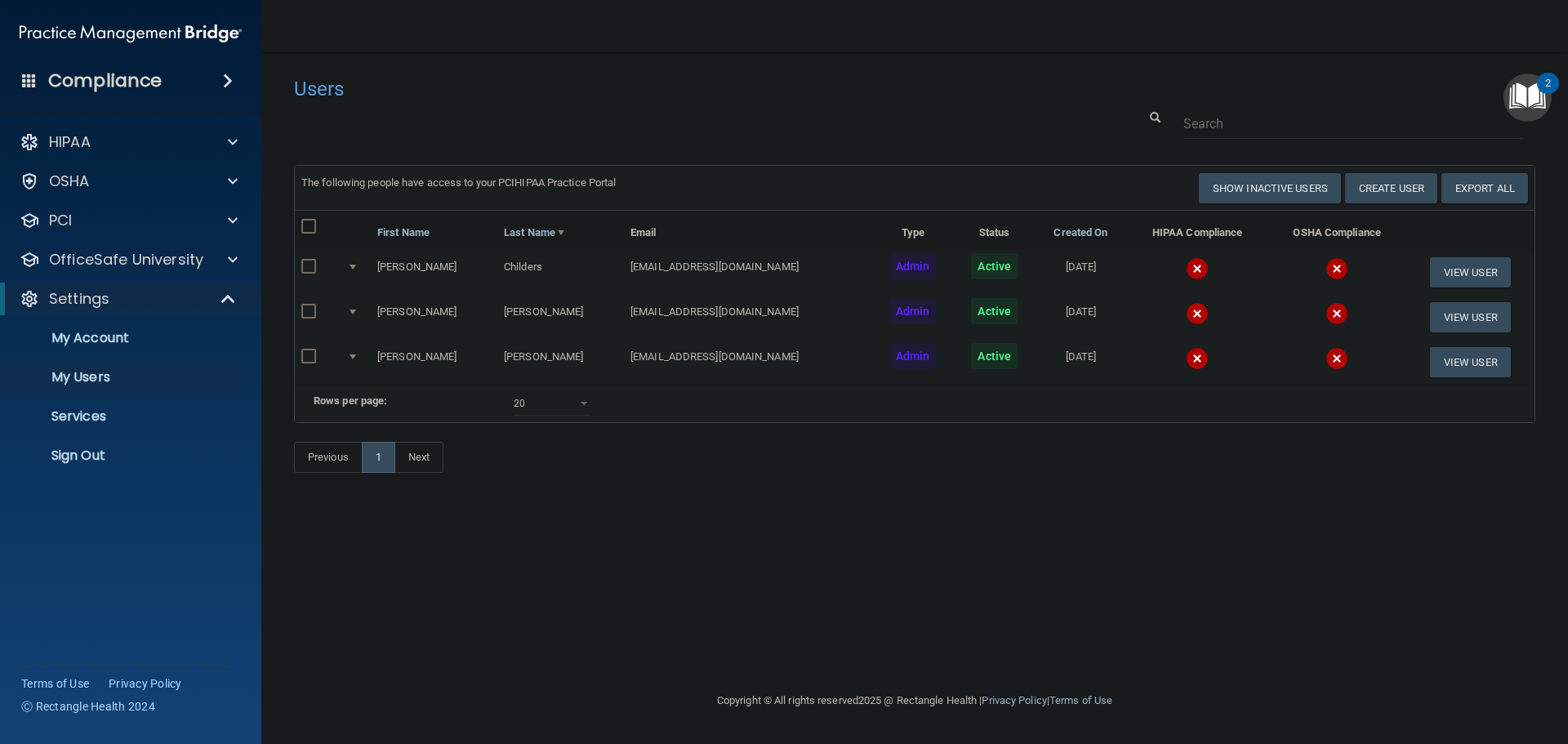
drag, startPoint x: 1211, startPoint y: 470, endPoint x: 1165, endPoint y: 476, distance: 46.4
click at [1165, 476] on div "Previous 1 Next" at bounding box center [915, 461] width 1266 height 75
click at [1186, 264] on img at bounding box center [1197, 269] width 23 height 23
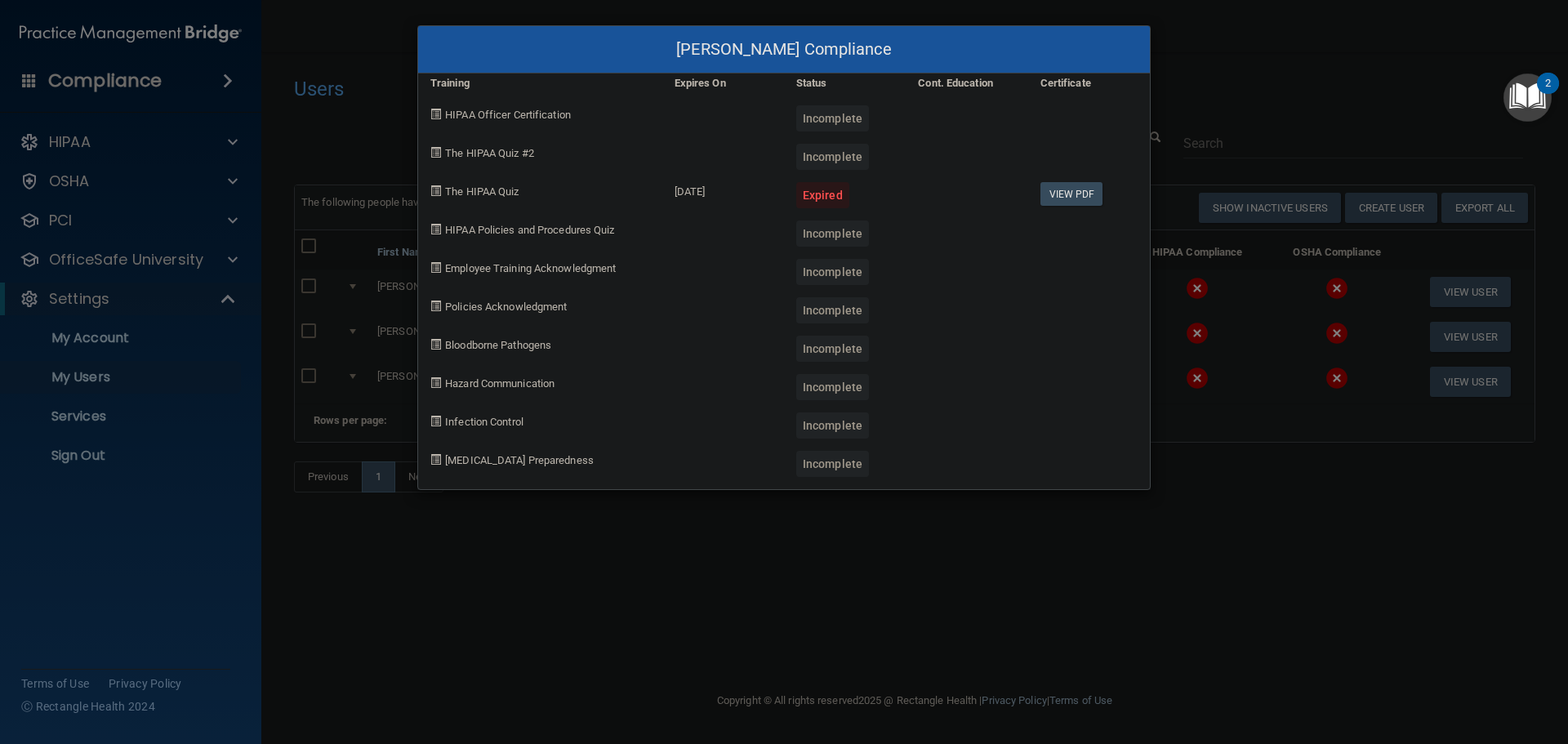
click at [1174, 514] on div "[PERSON_NAME] Compliance Training Expires On Status Cont. Education Certificate…" at bounding box center [784, 372] width 1568 height 744
